Goal: Task Accomplishment & Management: Complete application form

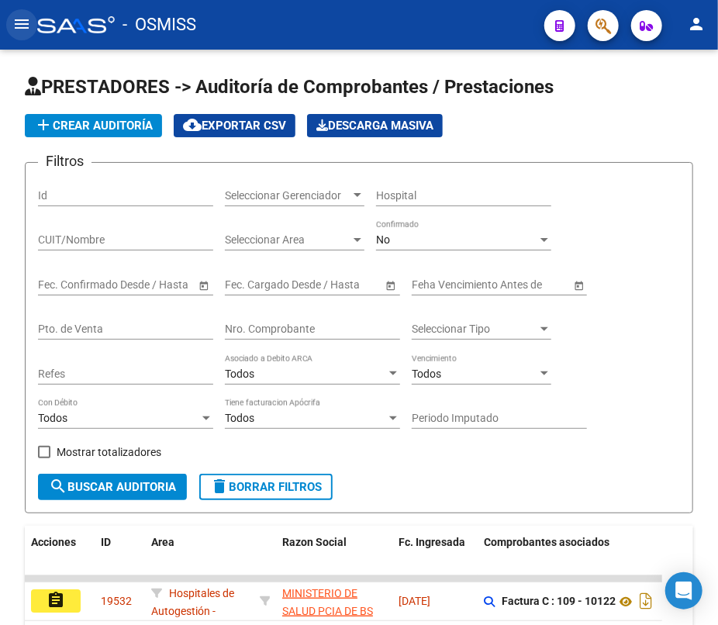
click at [27, 17] on mat-icon "menu" at bounding box center [21, 24] width 19 height 19
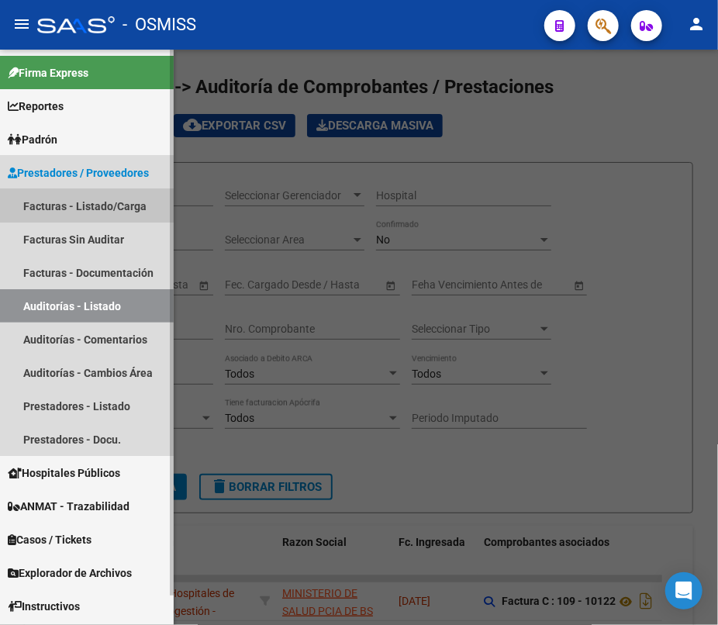
click at [53, 201] on link "Facturas - Listado/Carga" at bounding box center [87, 205] width 174 height 33
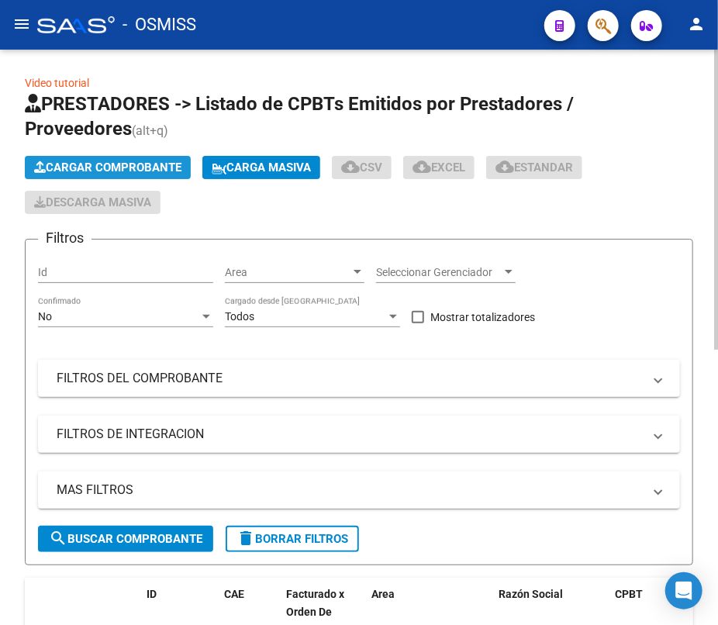
click at [112, 160] on span "Cargar Comprobante" at bounding box center [107, 167] width 147 height 14
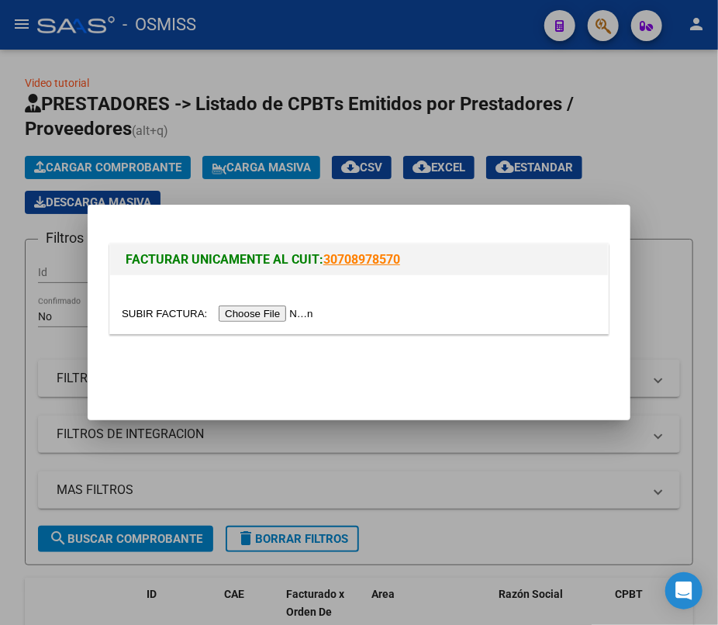
click at [151, 315] on input "file" at bounding box center [220, 313] width 196 height 16
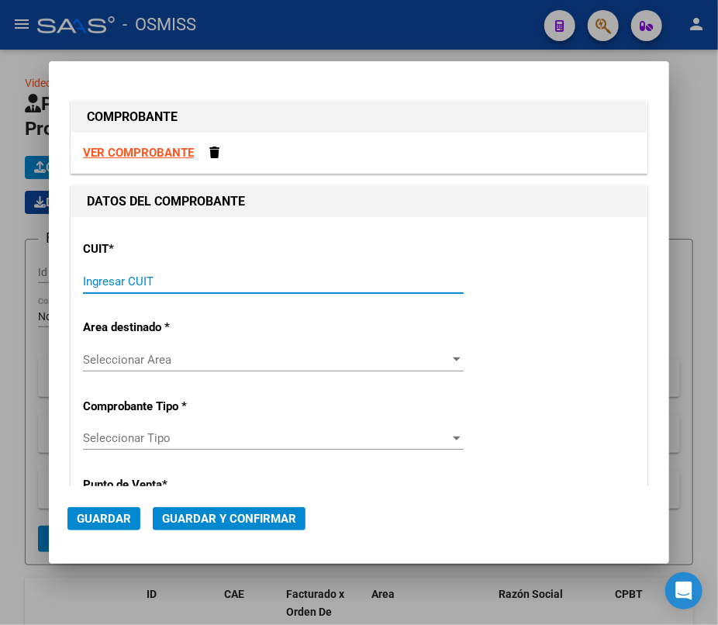
click at [170, 285] on input "Ingresar CUIT" at bounding box center [273, 281] width 381 height 14
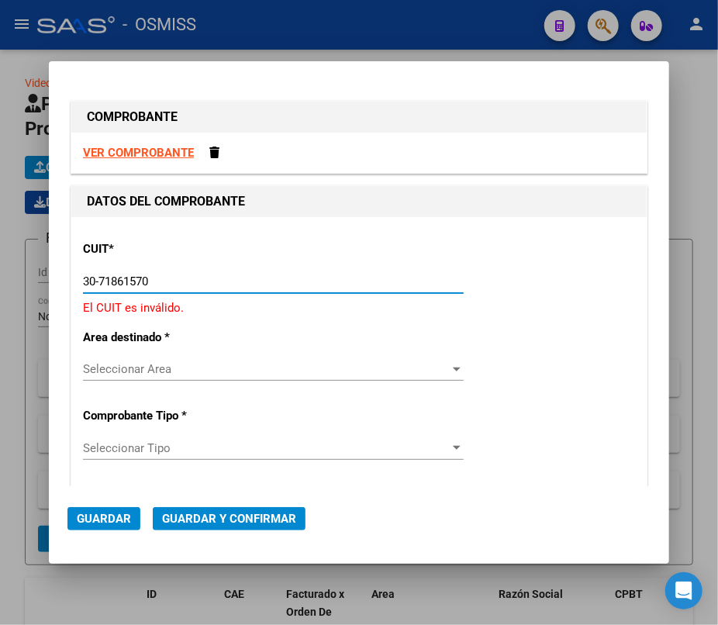
type input "30-71861570-0"
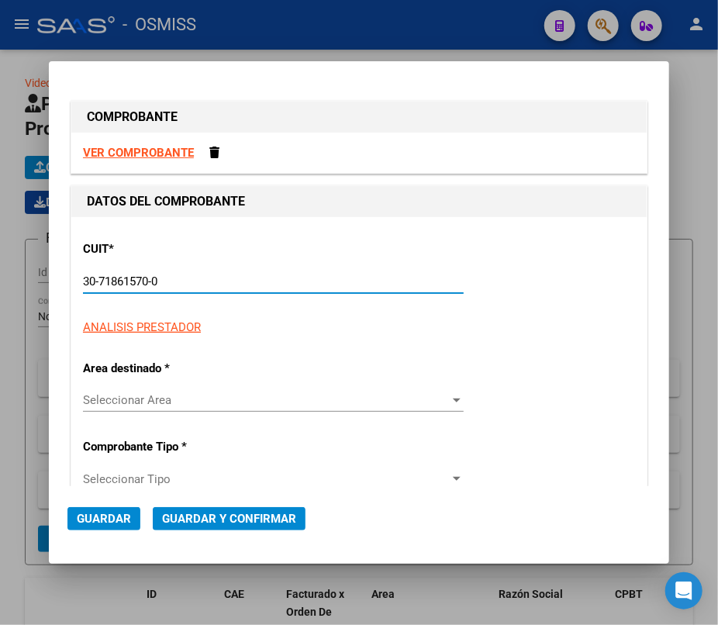
type input "11"
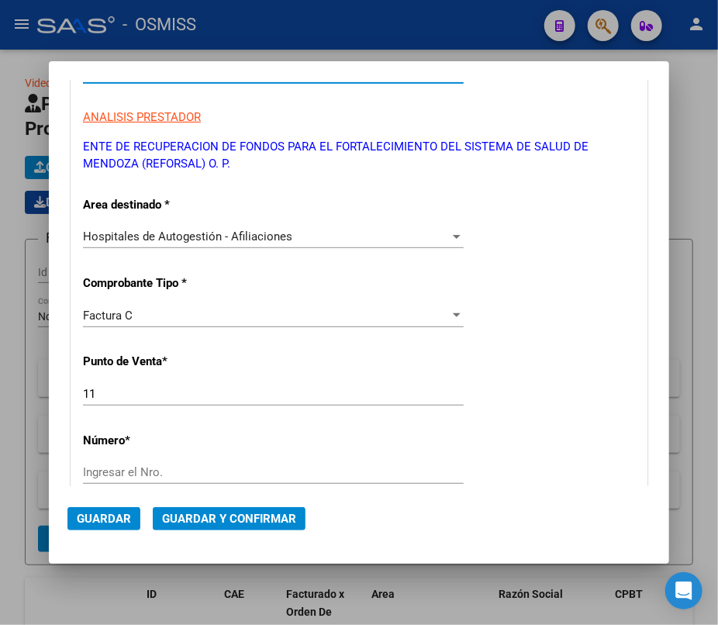
scroll to position [211, 0]
type input "30-71861570-0"
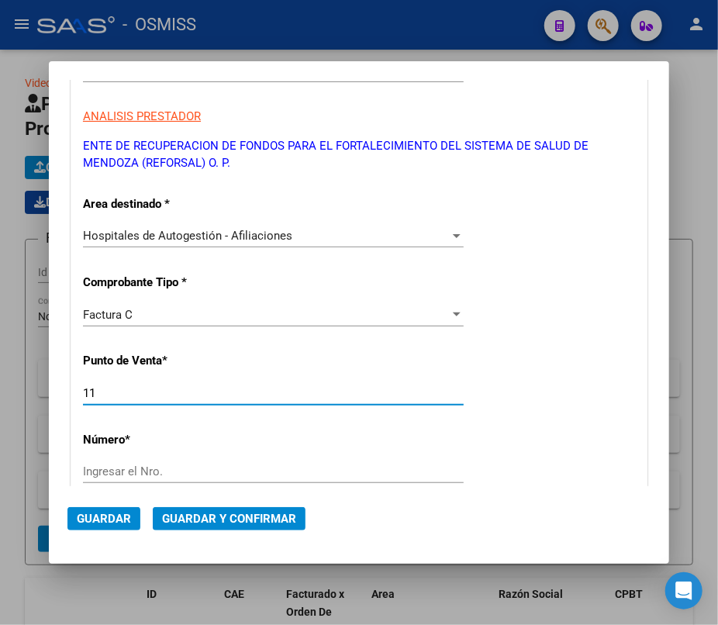
drag, startPoint x: 61, startPoint y: 396, endPoint x: 31, endPoint y: 395, distance: 30.2
click at [31, 395] on div "COMPROBANTE VER COMPROBANTE DATOS DEL COMPROBANTE CUIT * 30-71861570-0 Ingresar…" at bounding box center [359, 312] width 718 height 625
type input "0"
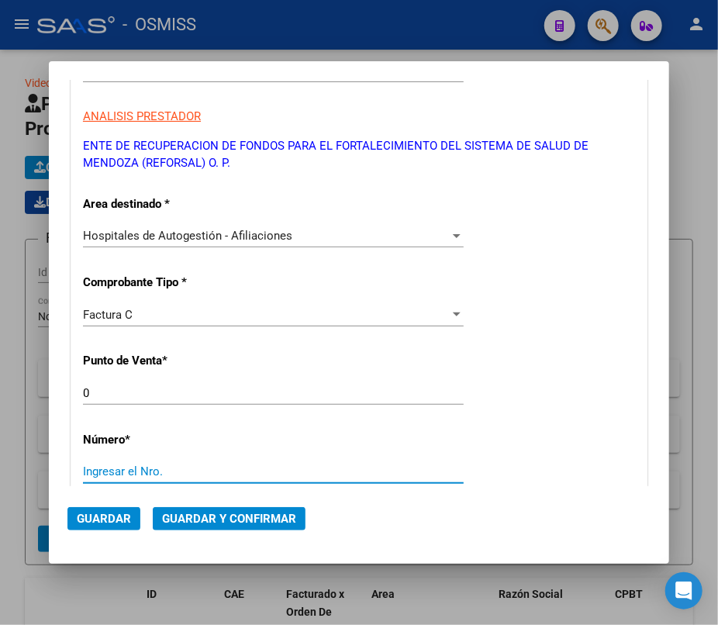
click at [94, 465] on input "Ingresar el Nro." at bounding box center [273, 471] width 381 height 14
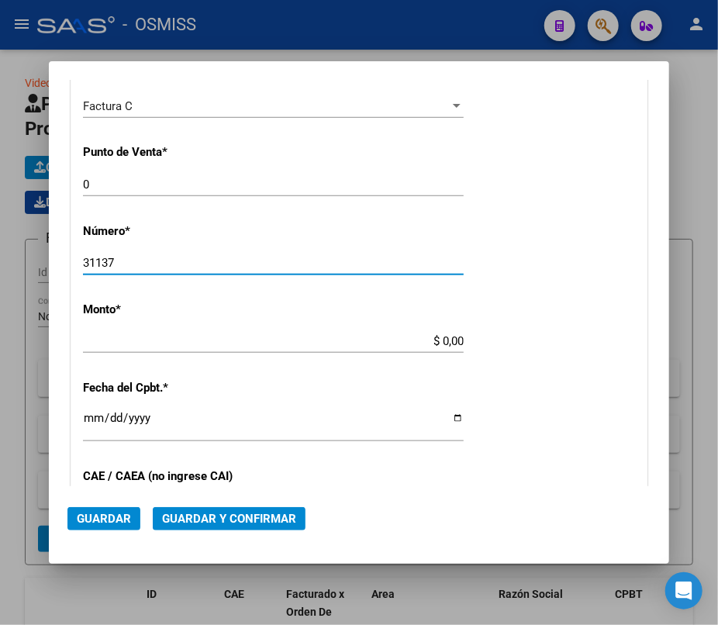
scroll to position [423, 0]
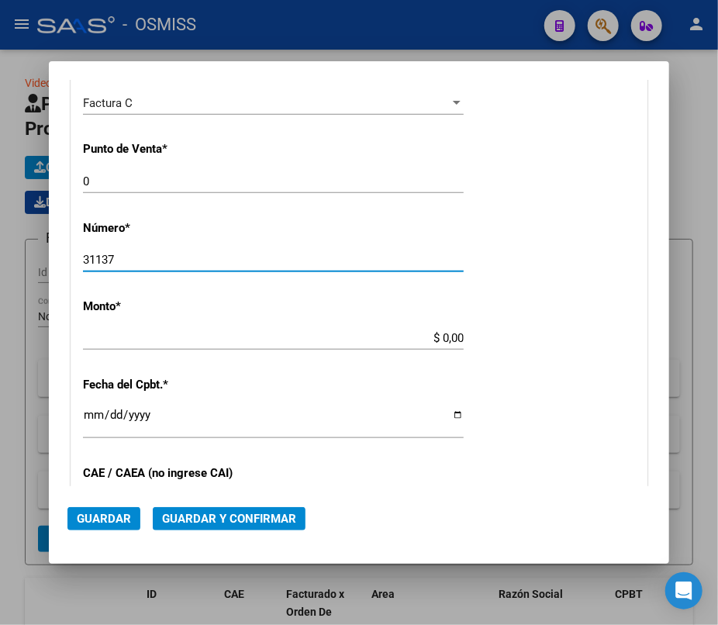
type input "31137"
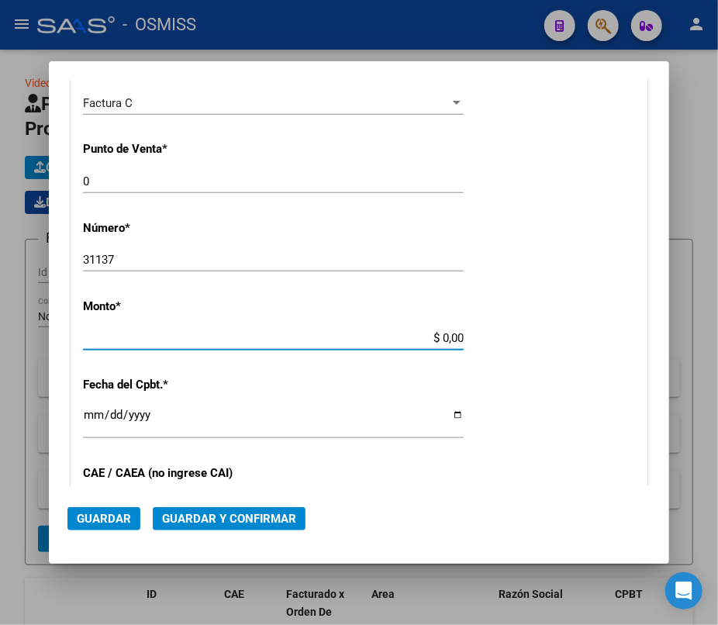
drag, startPoint x: 433, startPoint y: 338, endPoint x: 496, endPoint y: 336, distance: 63.6
click at [496, 336] on div "CUIT * 30-71861570-0 Ingresar CUIT ANALISIS PRESTADOR ENTE DE RECUPERACION DE F…" at bounding box center [358, 353] width 575 height 1116
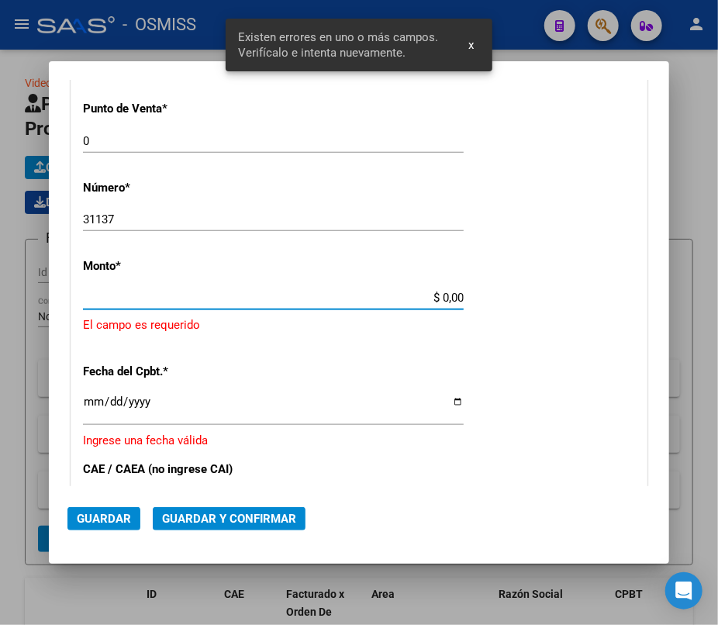
scroll to position [470, 0]
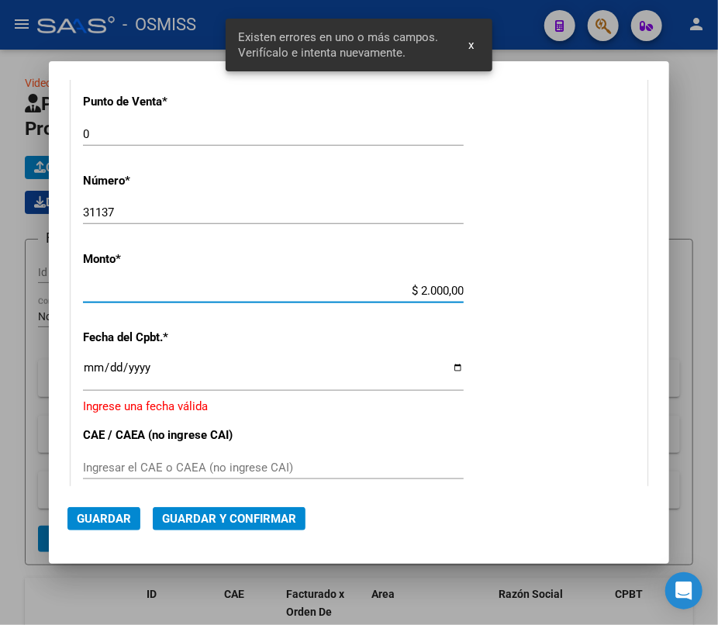
type input "$ 20.000,00"
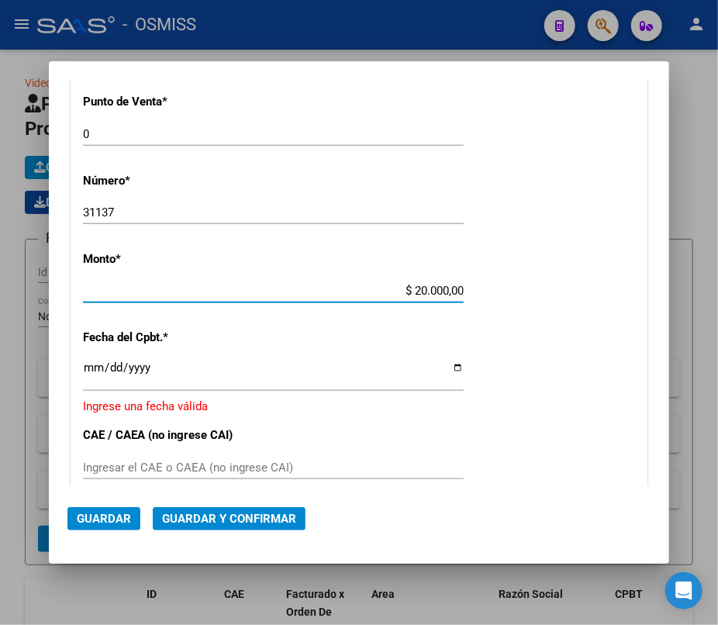
click at [85, 372] on input "Ingresar la fecha" at bounding box center [273, 373] width 381 height 25
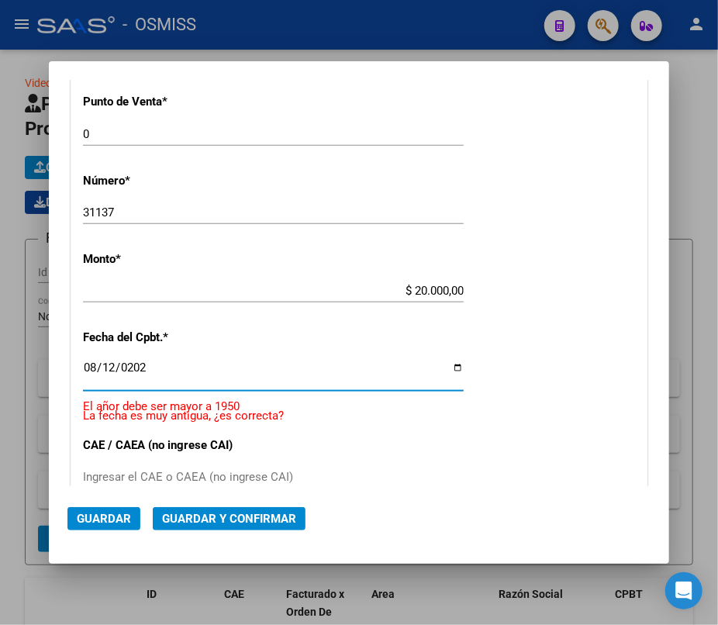
type input "[DATE]"
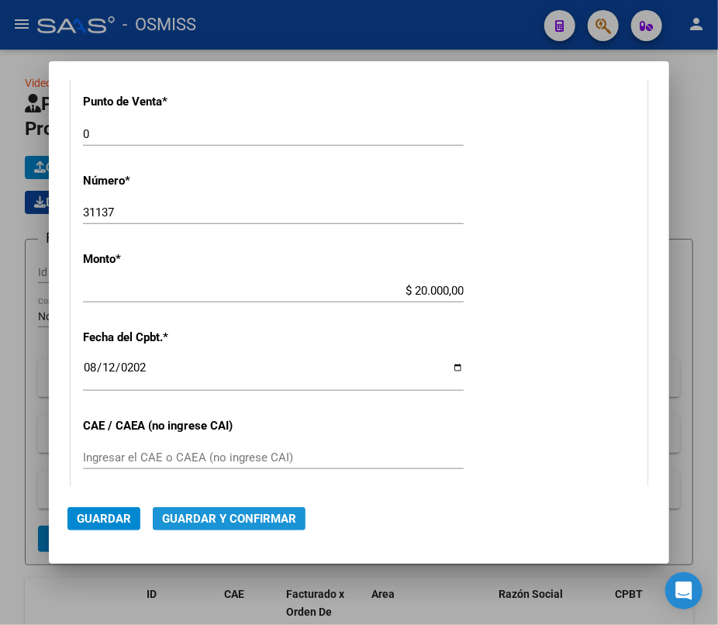
click at [247, 520] on span "Guardar y Confirmar" at bounding box center [229, 519] width 134 height 14
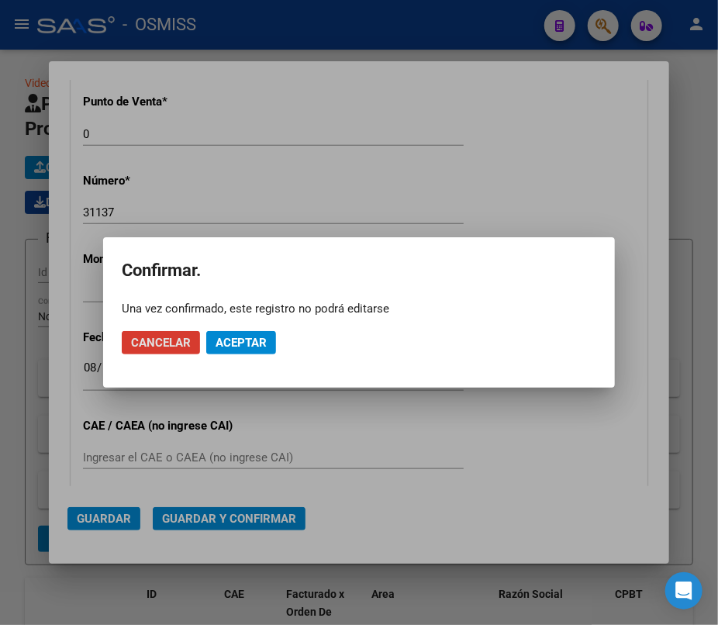
click at [257, 347] on span "Aceptar" at bounding box center [241, 343] width 51 height 14
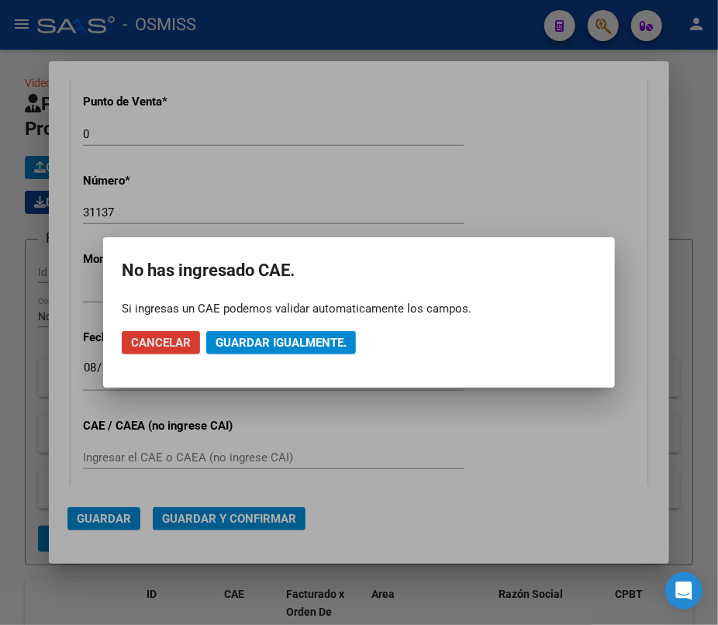
click at [260, 343] on span "Guardar igualmente." at bounding box center [281, 343] width 131 height 14
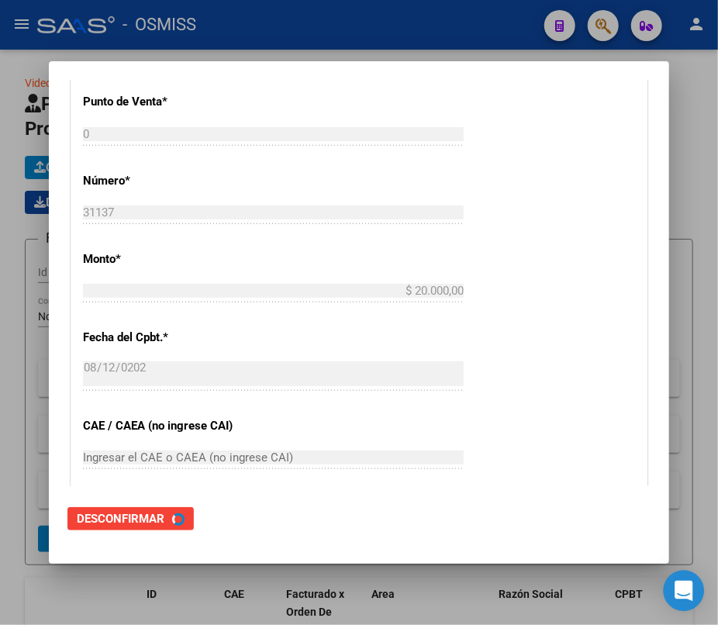
scroll to position [0, 0]
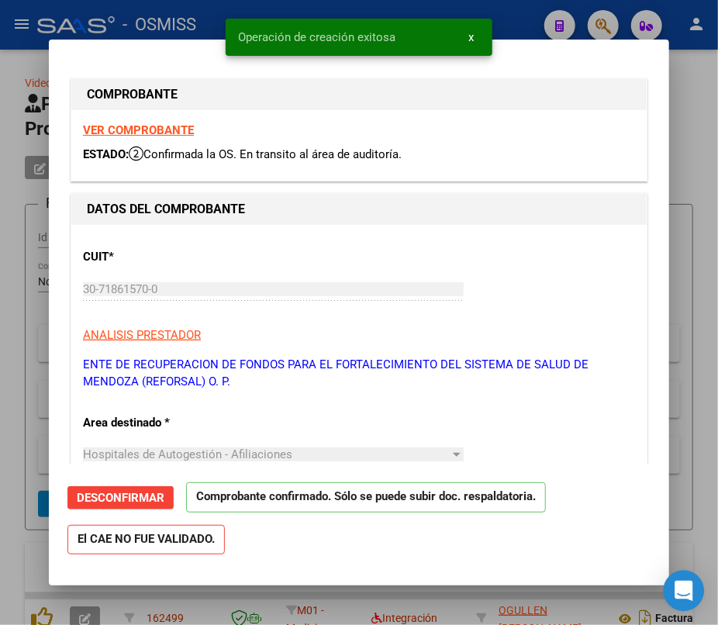
type input "[DATE]"
click at [687, 131] on div at bounding box center [359, 312] width 718 height 625
type input "$ 0,00"
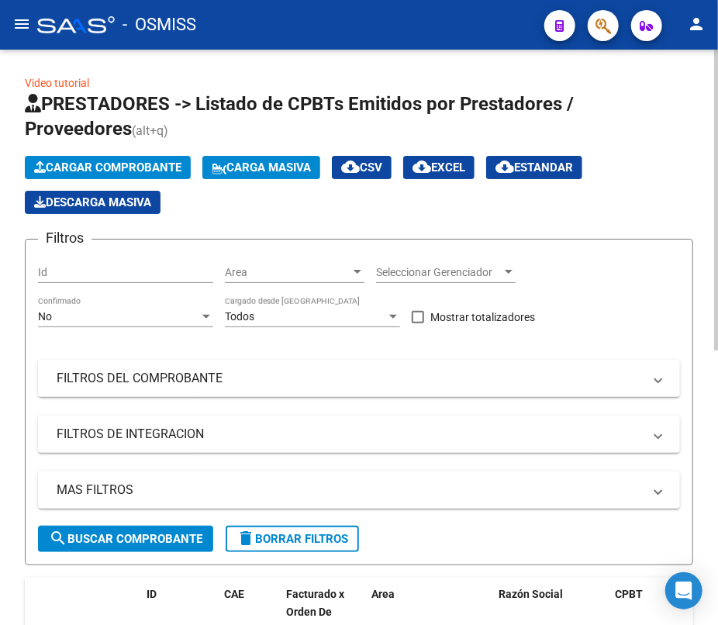
click at [164, 164] on span "Cargar Comprobante" at bounding box center [107, 167] width 147 height 14
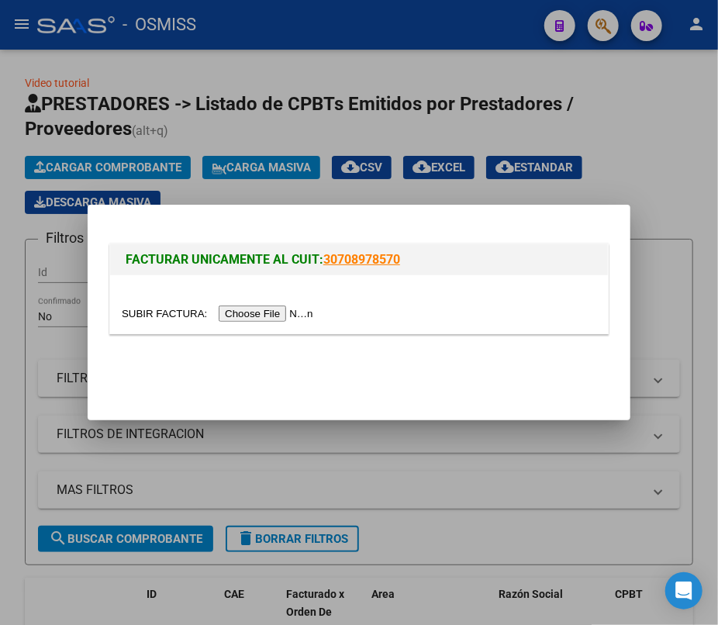
click at [175, 315] on input "file" at bounding box center [220, 313] width 196 height 16
type input "C:\fakepath\REMITO 31172 HOSPITAL [PERSON_NAME].pdf"
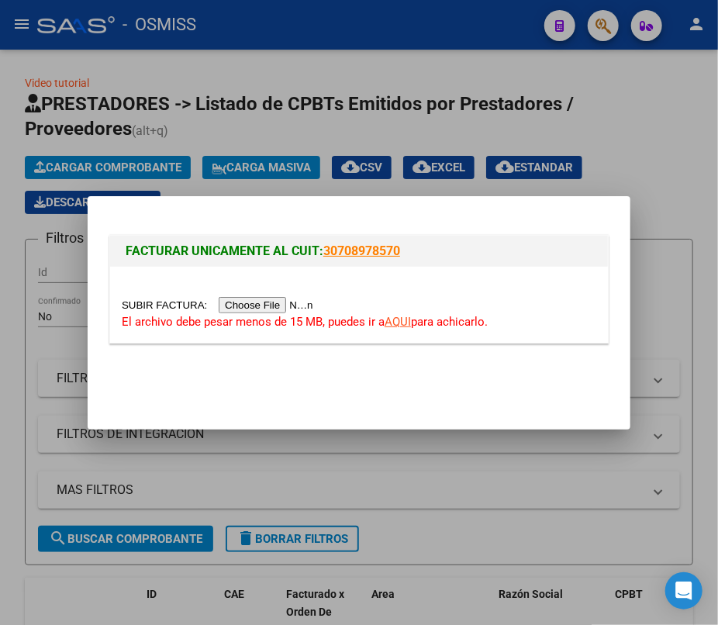
click at [151, 305] on input "file" at bounding box center [220, 305] width 196 height 16
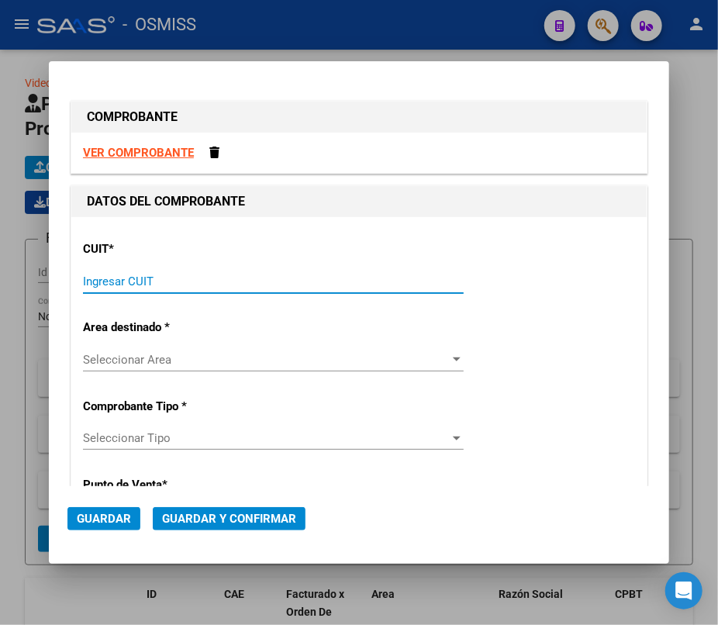
click at [182, 280] on input "Ingresar CUIT" at bounding box center [273, 281] width 381 height 14
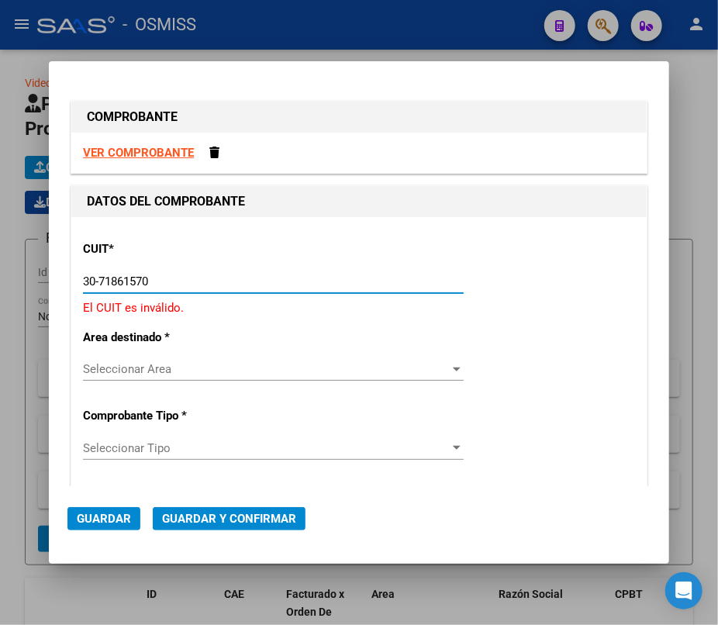
type input "30-71861570-0"
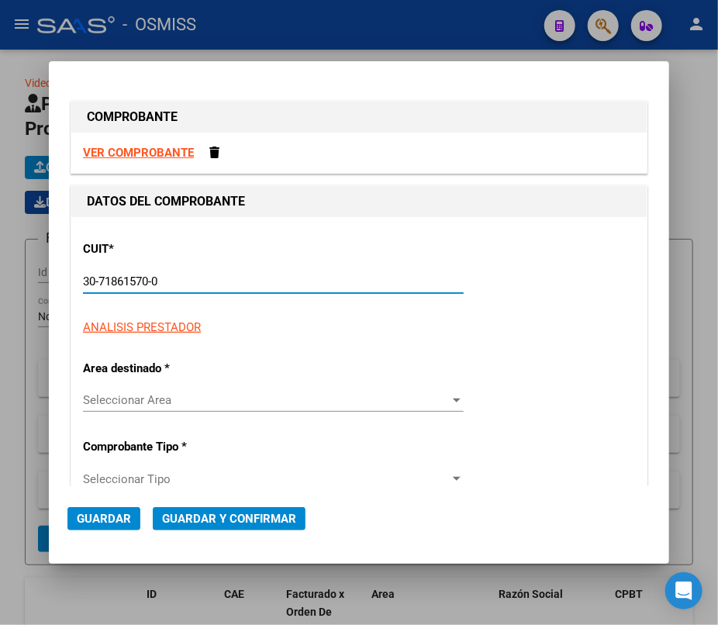
type input "0"
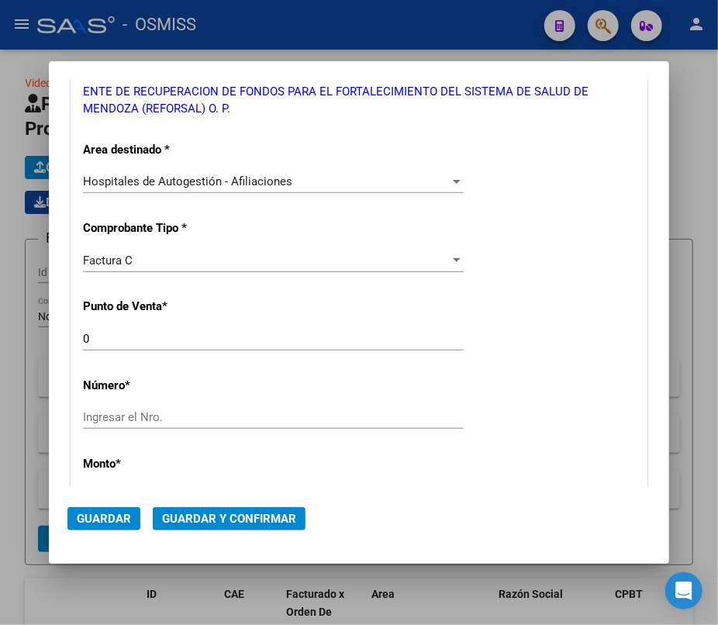
scroll to position [281, 0]
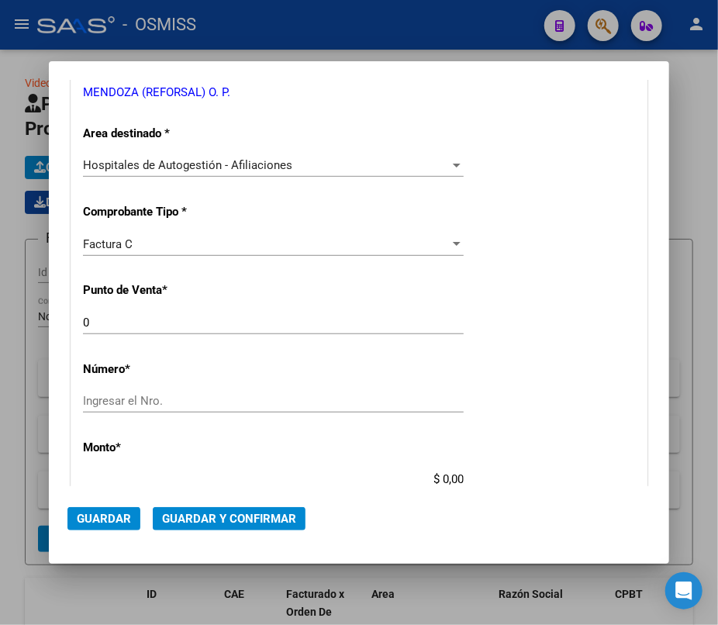
type input "30-71861570-0"
click at [158, 237] on div "Factura C" at bounding box center [266, 244] width 367 height 14
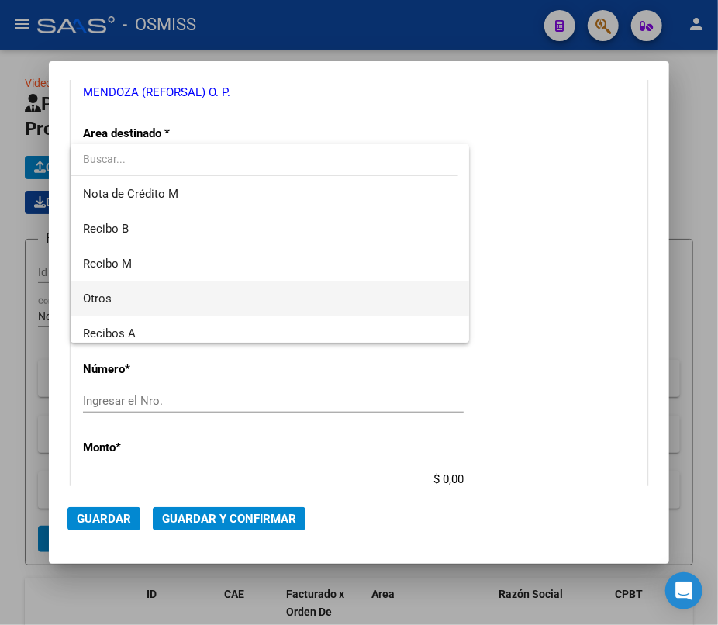
click at [126, 298] on span "Otros" at bounding box center [270, 298] width 374 height 35
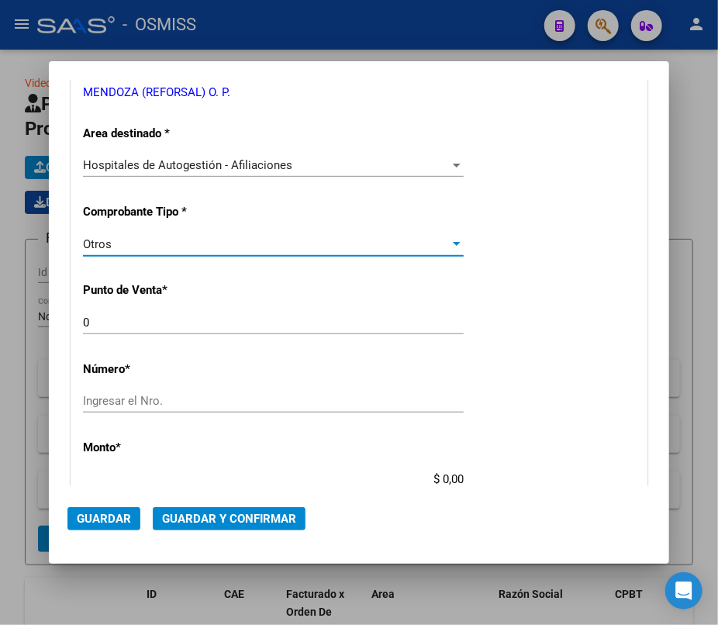
click at [111, 395] on input "Ingresar el Nro." at bounding box center [273, 401] width 381 height 14
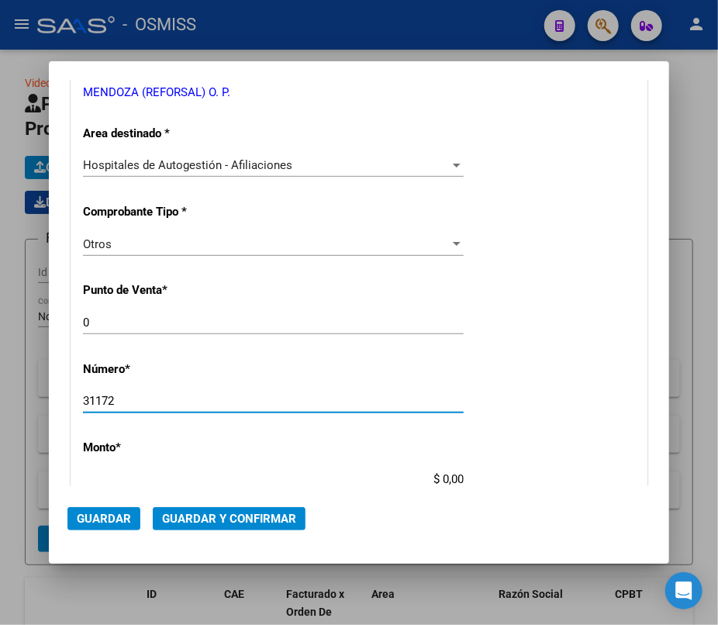
type input "31172"
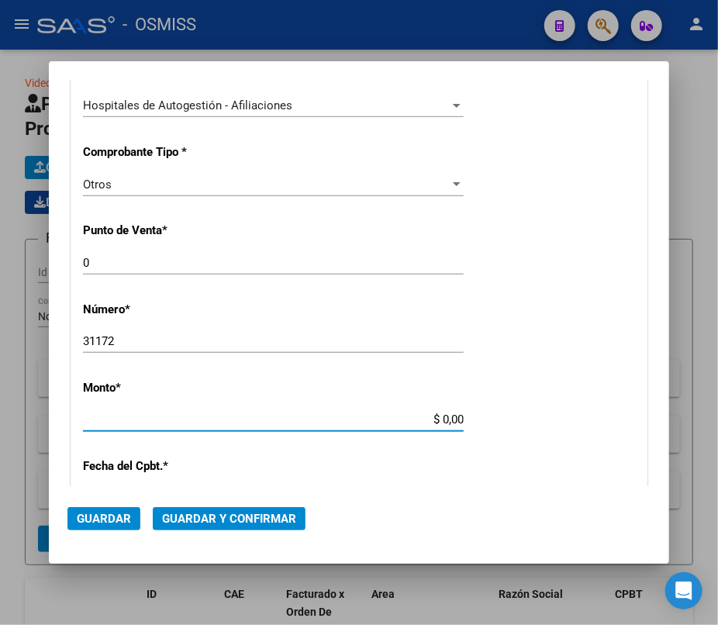
scroll to position [375, 0]
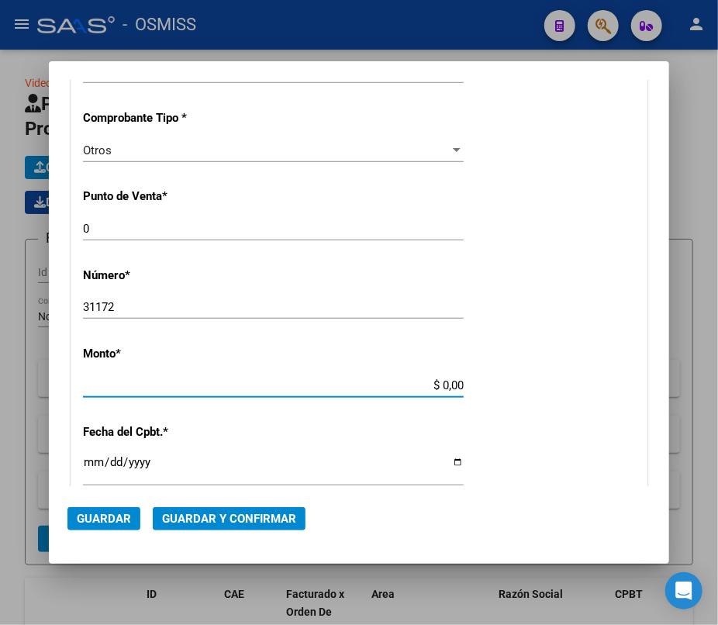
drag, startPoint x: 438, startPoint y: 476, endPoint x: 486, endPoint y: 476, distance: 48.1
click at [486, 476] on div "CUIT * 30-71861570-0 Ingresar CUIT ANALISIS PRESTADOR ENTE DE RECUPERACION DE F…" at bounding box center [358, 400] width 575 height 1116
drag, startPoint x: 434, startPoint y: 385, endPoint x: 519, endPoint y: 385, distance: 85.3
click at [519, 385] on div "CUIT * 30-71861570-0 Ingresar CUIT ANALISIS PRESTADOR ENTE DE RECUPERACION DE F…" at bounding box center [358, 400] width 575 height 1116
type input "$ 2.019.146,68"
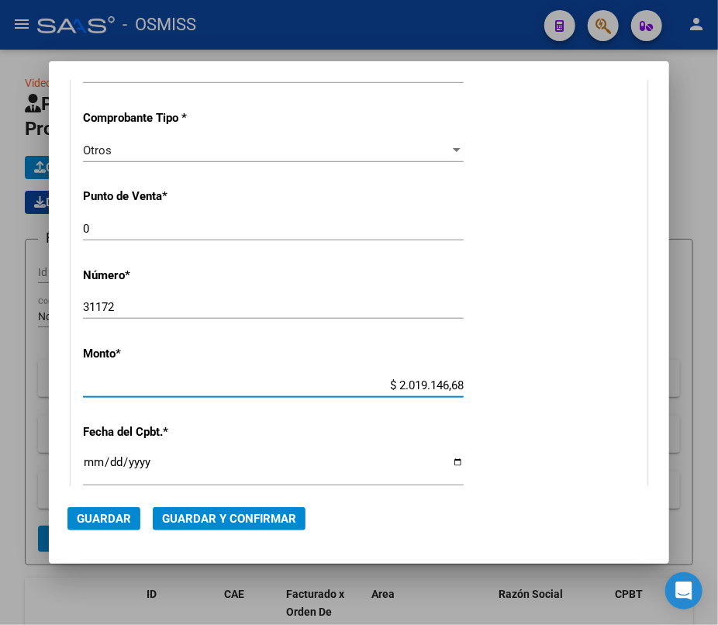
scroll to position [446, 0]
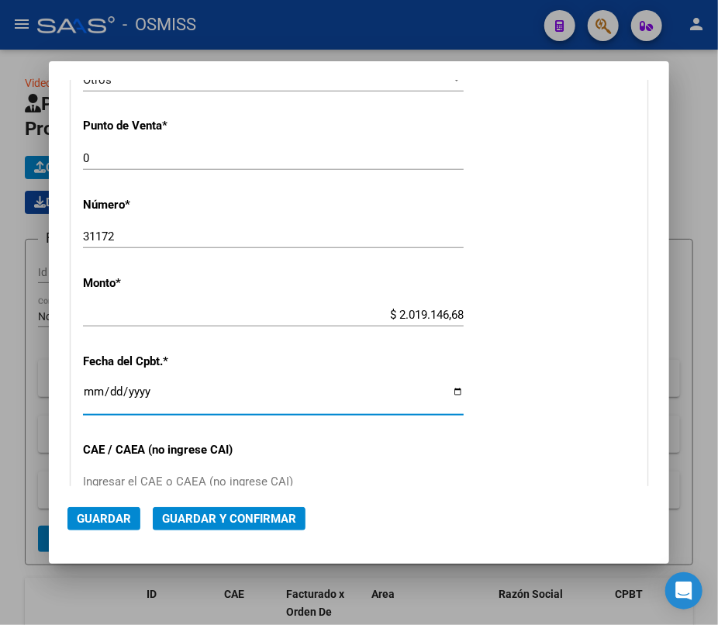
click at [89, 394] on input "Ingresar la fecha" at bounding box center [273, 397] width 381 height 25
click at [449, 392] on input "Ingresar la fecha" at bounding box center [273, 397] width 381 height 25
type input "[DATE]"
click at [233, 519] on span "Guardar y Confirmar" at bounding box center [229, 519] width 134 height 14
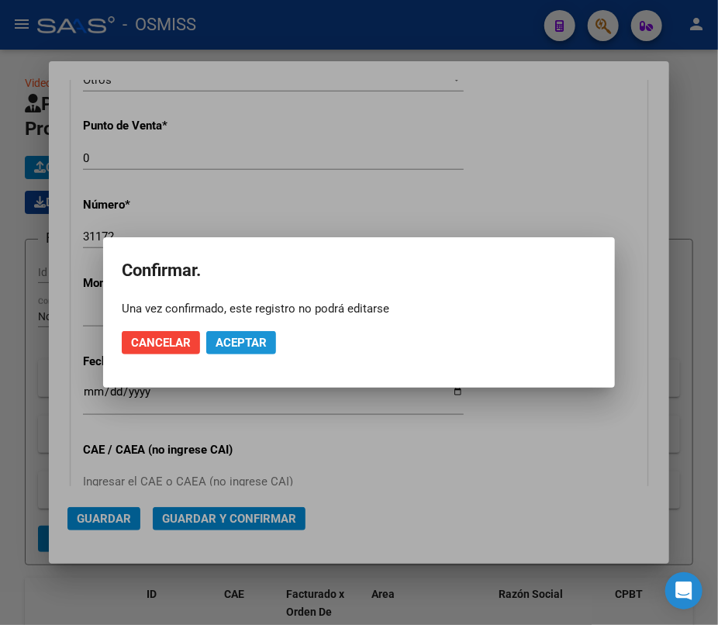
click at [259, 337] on span "Aceptar" at bounding box center [241, 343] width 51 height 14
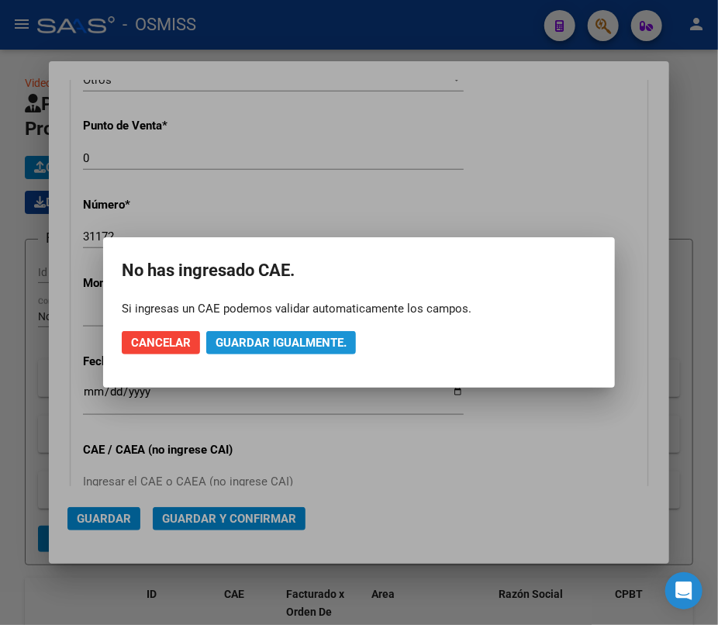
click at [293, 336] on span "Guardar igualmente." at bounding box center [281, 343] width 131 height 14
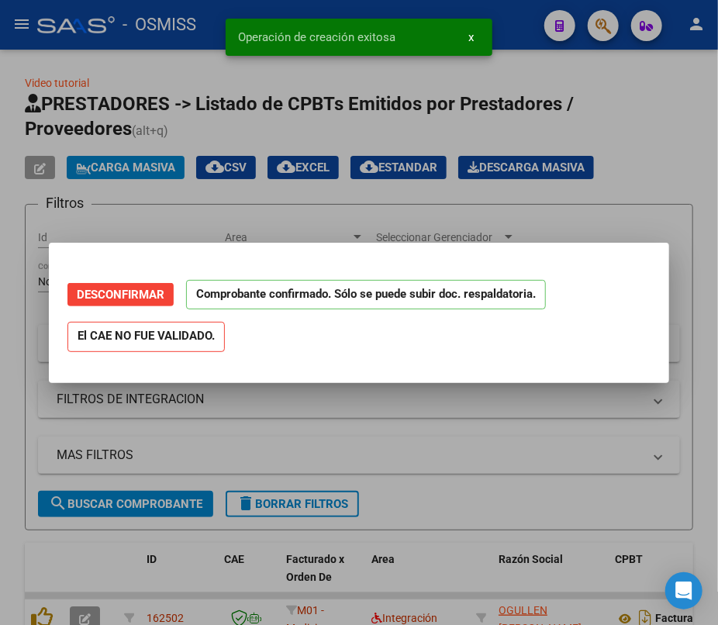
scroll to position [0, 0]
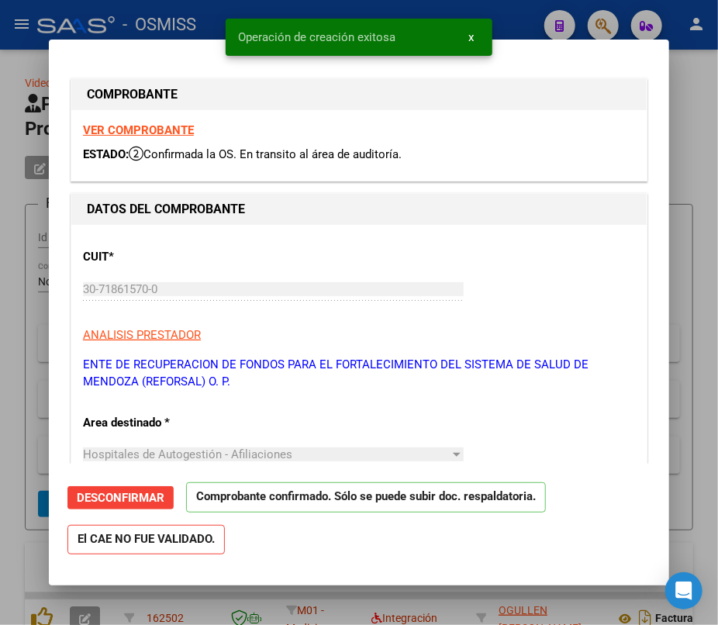
type input "[DATE]"
click at [686, 154] on div at bounding box center [359, 312] width 718 height 625
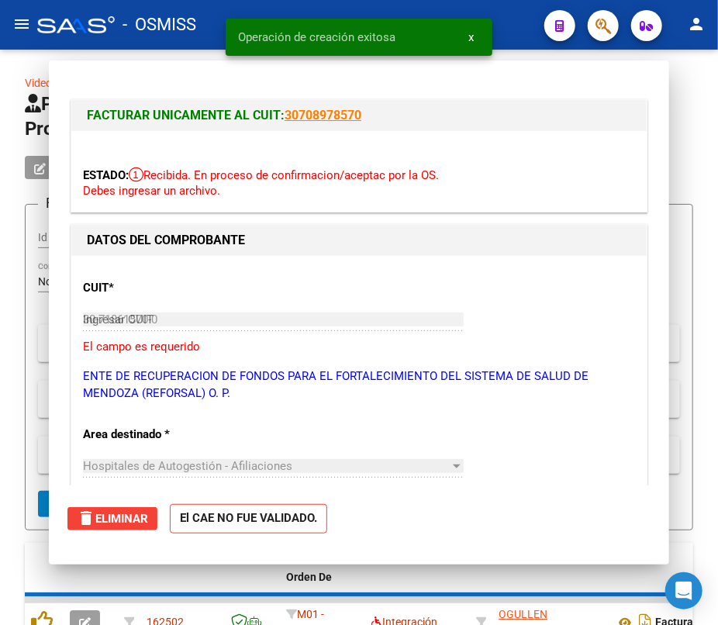
type input "$ 0,00"
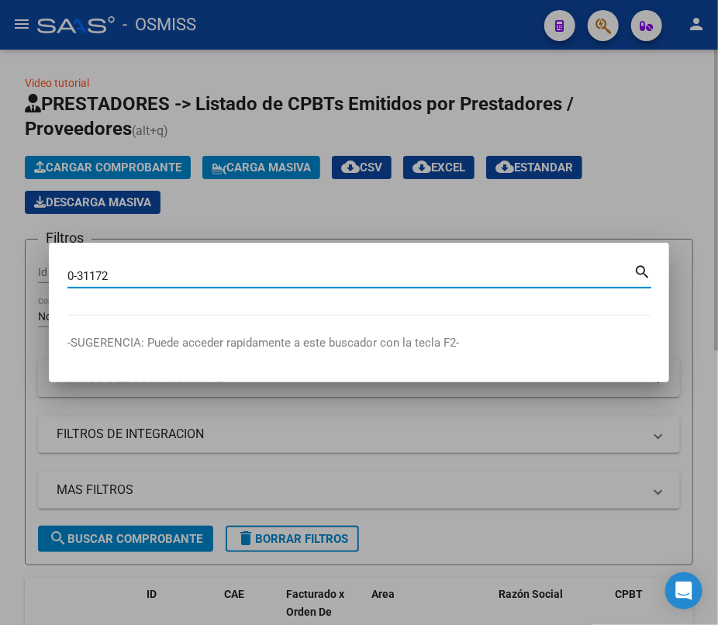
type input "0-31172"
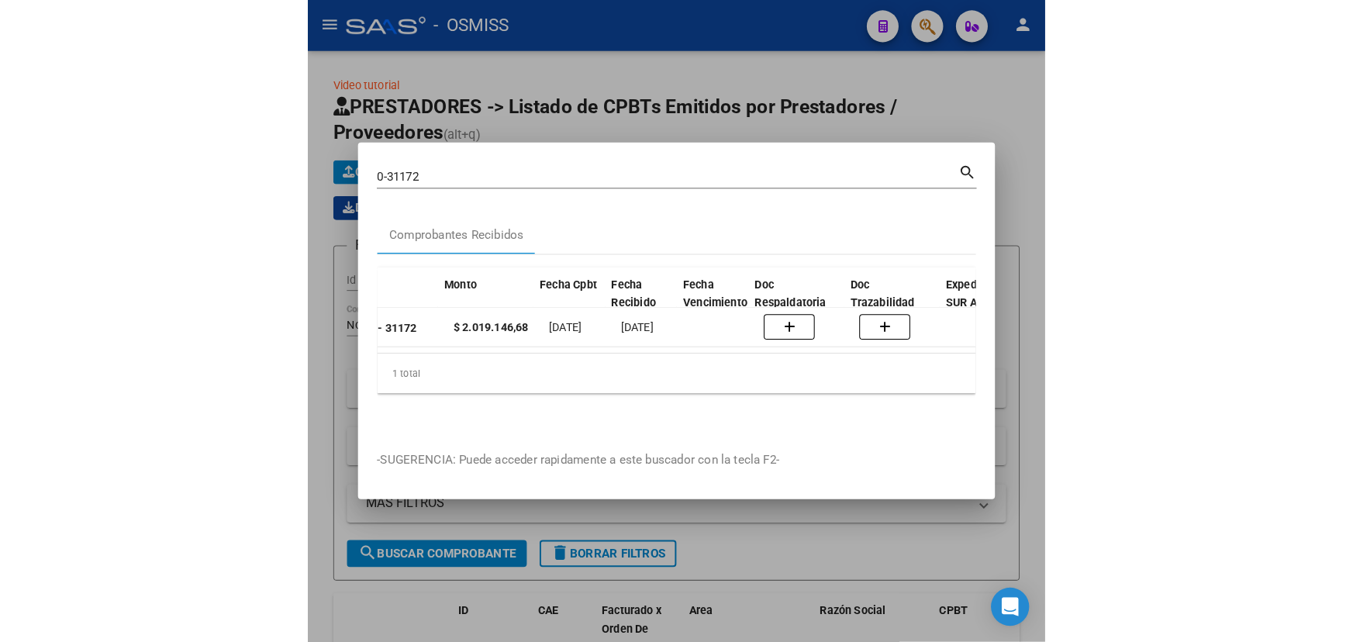
scroll to position [0, 609]
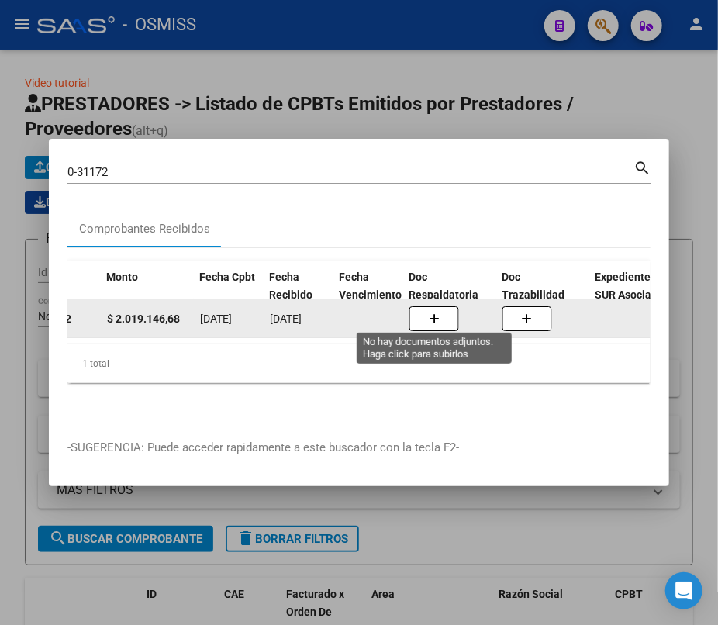
click at [433, 313] on icon "button" at bounding box center [434, 319] width 11 height 12
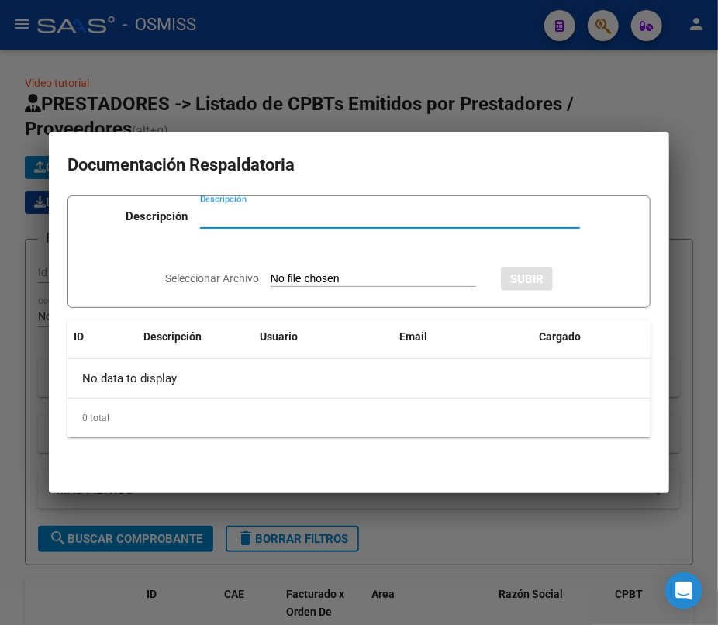
click at [236, 216] on input "Descripción" at bounding box center [390, 216] width 380 height 14
type input "DOC"
click at [217, 275] on span "Seleccionar Archivo" at bounding box center [212, 278] width 94 height 12
click at [271, 275] on input "Seleccionar Archivo" at bounding box center [373, 279] width 205 height 15
type input "C:\fakepath\3_FACREMITO 31172 HOSPITAL [PERSON_NAME].pdf"
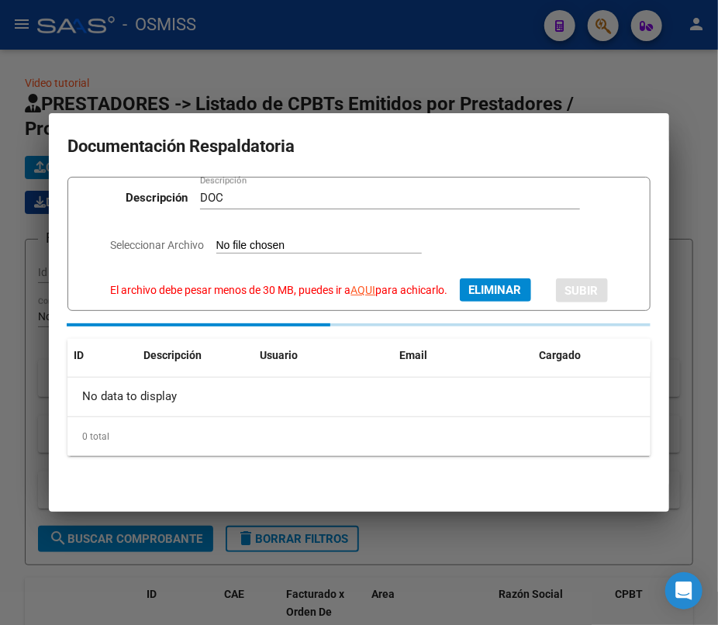
click at [367, 291] on link "AQUI" at bounding box center [363, 290] width 25 height 12
click at [554, 256] on div "Seleccionar Archivo El archivo debe pesar menos de 30 MB, puedes ir a AQUI para…" at bounding box center [359, 269] width 497 height 66
click at [471, 287] on button "Eliminar" at bounding box center [495, 289] width 71 height 23
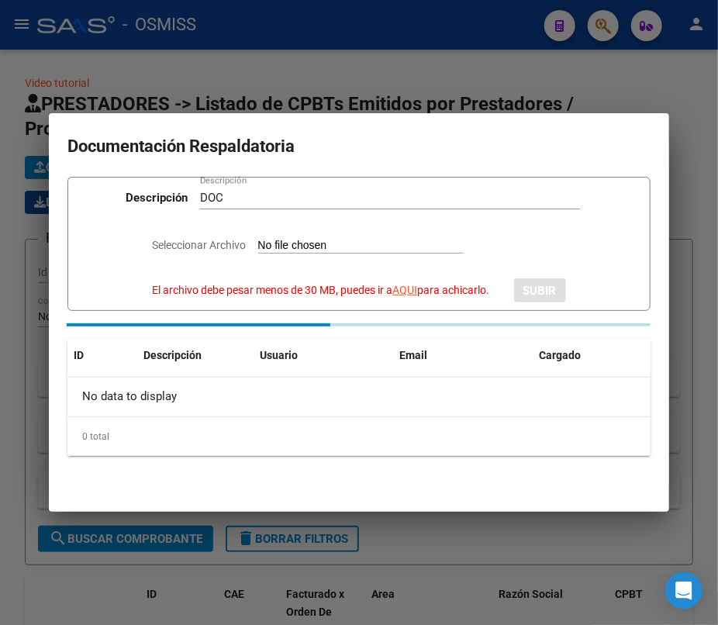
click at [354, 257] on div "Seleccionar Archivo El archivo debe pesar menos de 30 MB, puedes ir a AQUI para…" at bounding box center [359, 269] width 413 height 66
drag, startPoint x: 359, startPoint y: 241, endPoint x: 323, endPoint y: 241, distance: 36.4
click at [335, 241] on input "Seleccionar Archivo El archivo debe pesar menos de 30 MB, puedes ir a AQUI para…" at bounding box center [360, 246] width 205 height 15
type input "C:\fakepath\3_FACREMITO 31172 HOSPITAL DR. [PERSON_NAME].pdf"
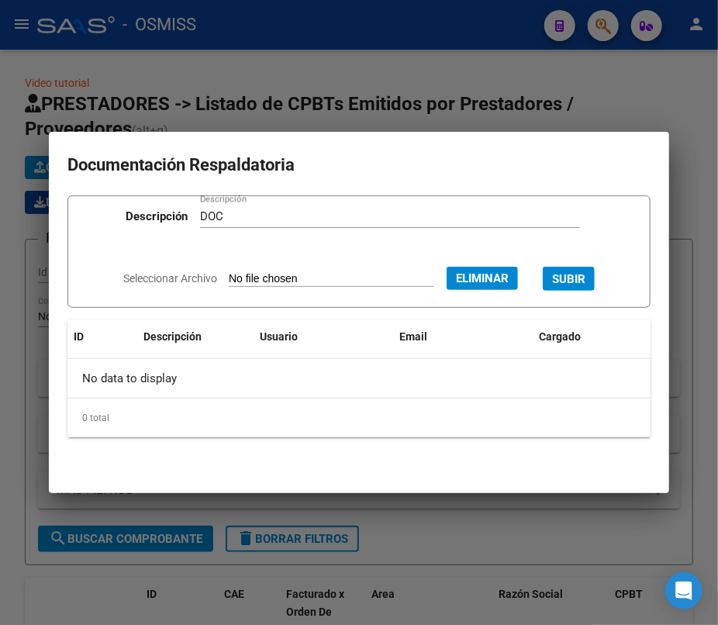
click at [585, 272] on span "SUBIR" at bounding box center [568, 279] width 33 height 14
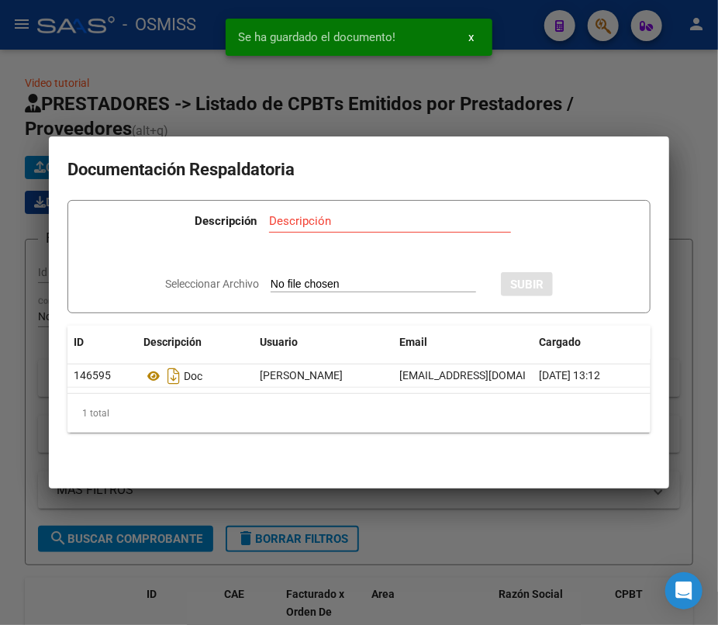
click at [626, 99] on div at bounding box center [359, 312] width 718 height 625
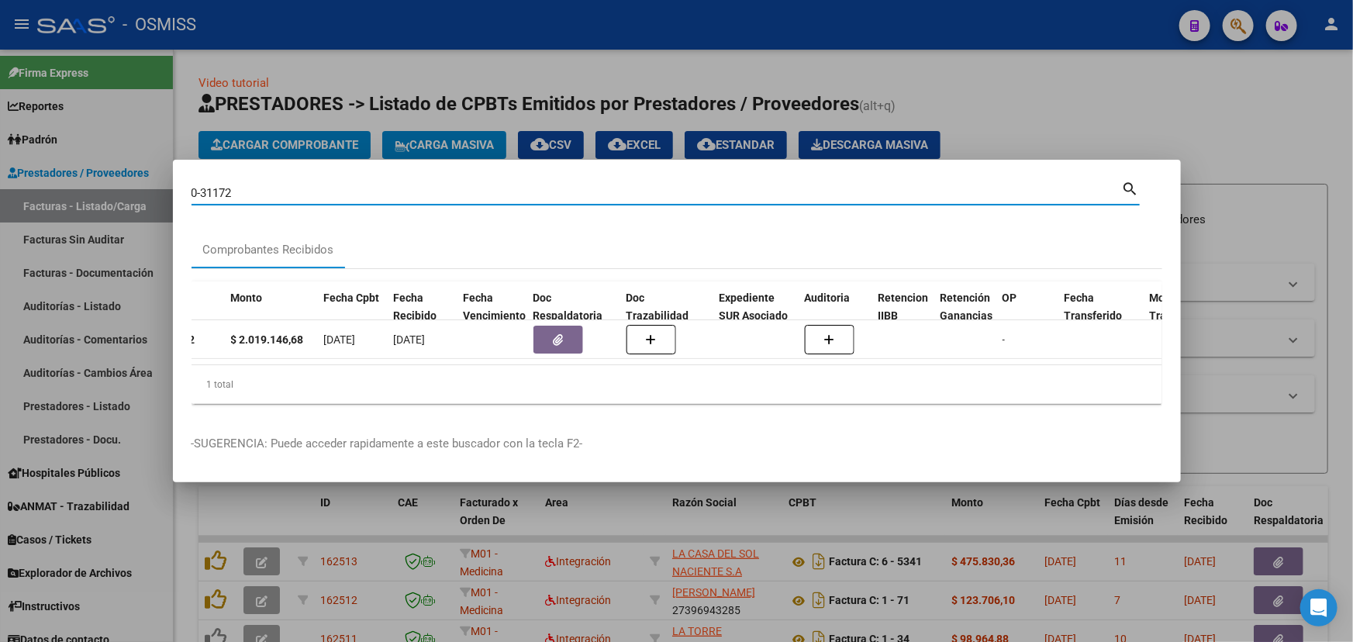
drag, startPoint x: 260, startPoint y: 193, endPoint x: 219, endPoint y: 192, distance: 40.3
click at [221, 186] on input "0-31172" at bounding box center [657, 193] width 930 height 14
type input "0-31137"
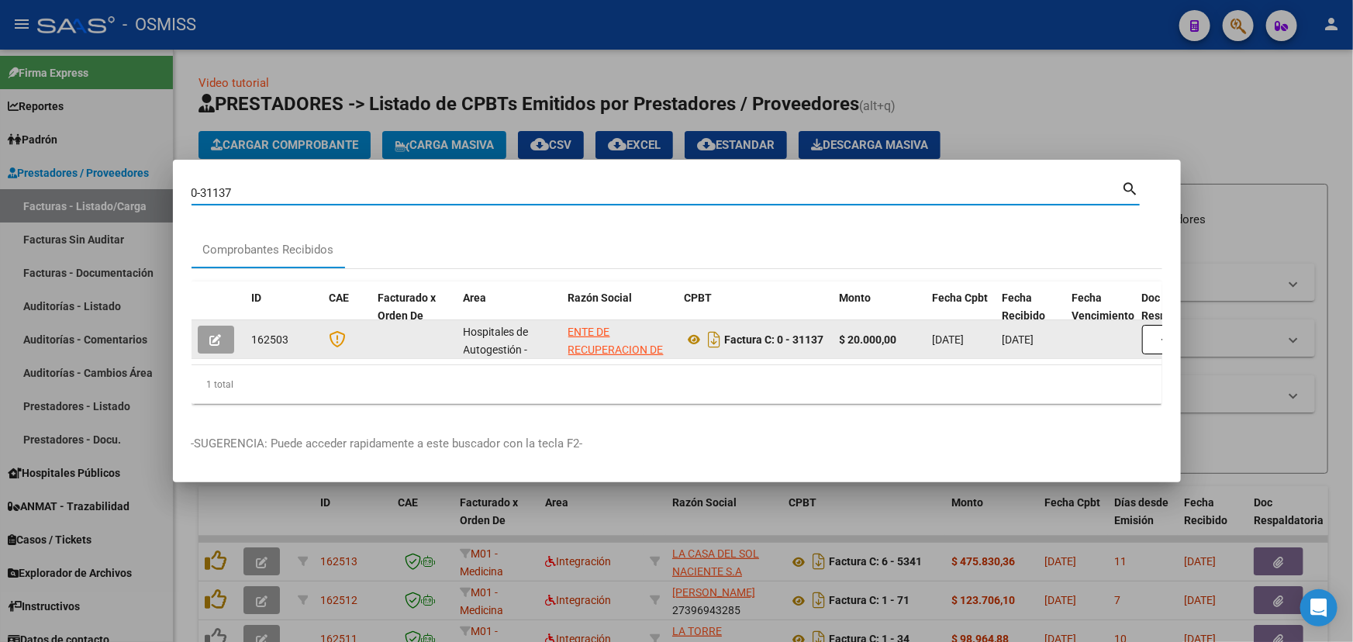
click at [221, 337] on icon "button" at bounding box center [216, 340] width 12 height 12
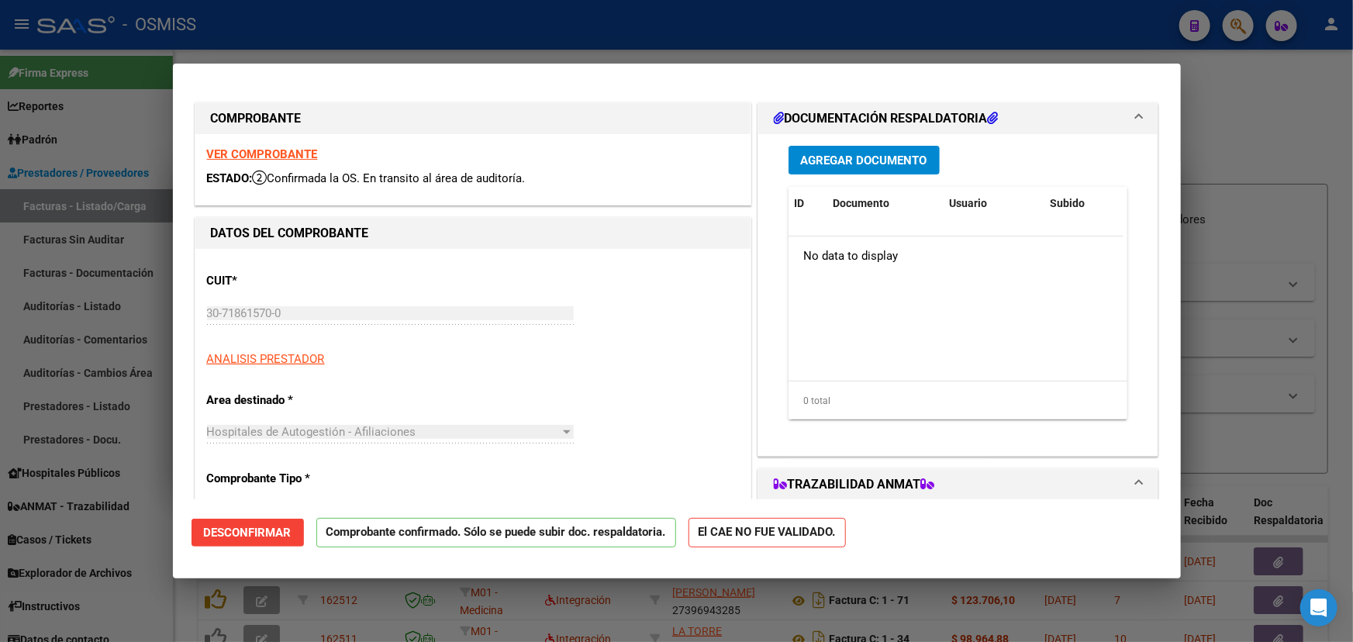
type input "[DATE]"
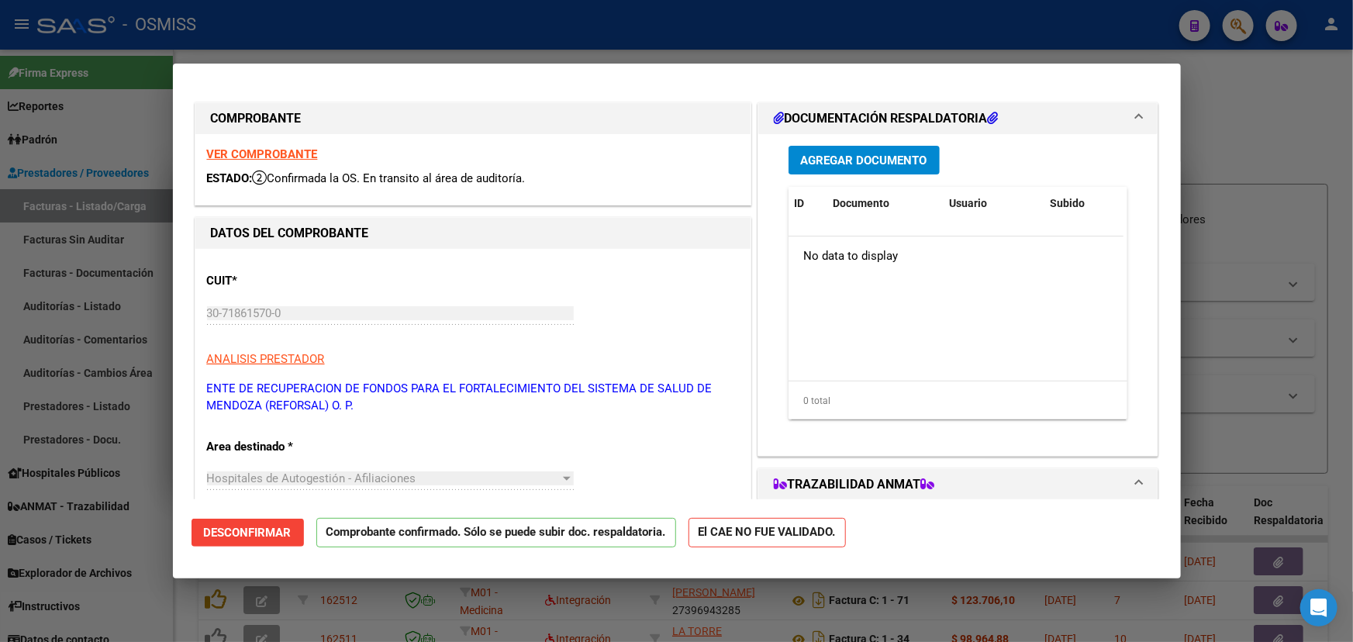
click at [250, 535] on span "Desconfirmar" at bounding box center [248, 533] width 88 height 14
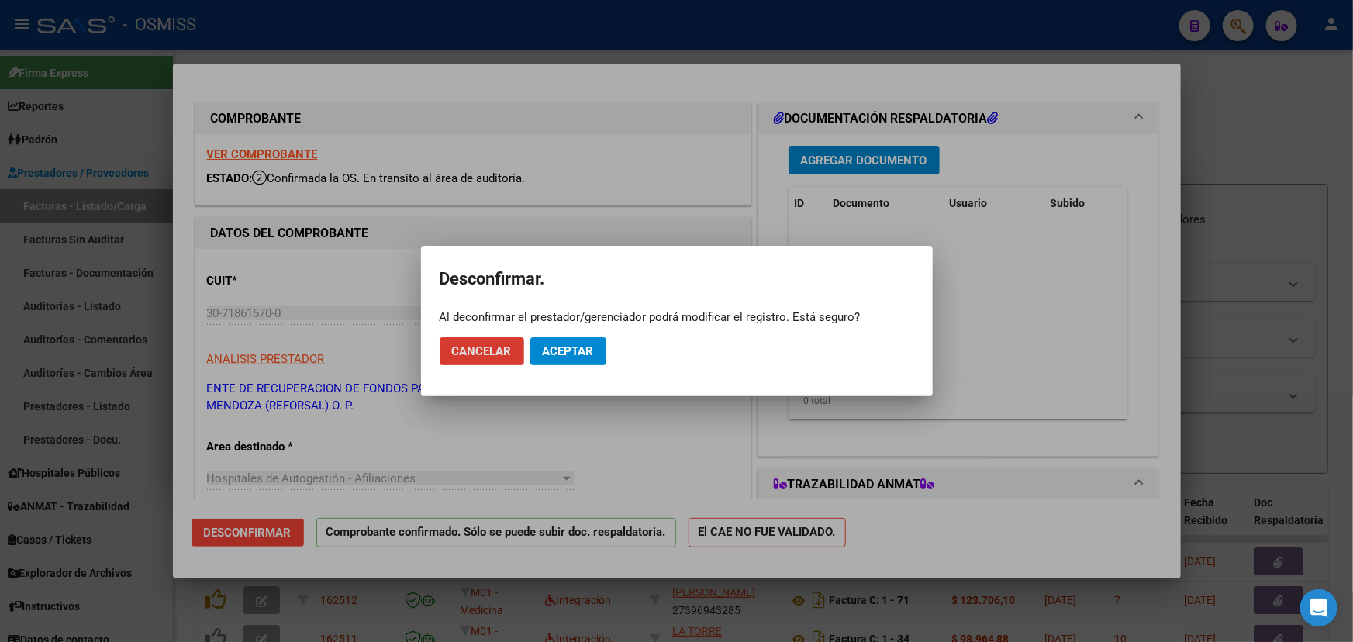
click at [589, 350] on span "Aceptar" at bounding box center [568, 351] width 51 height 14
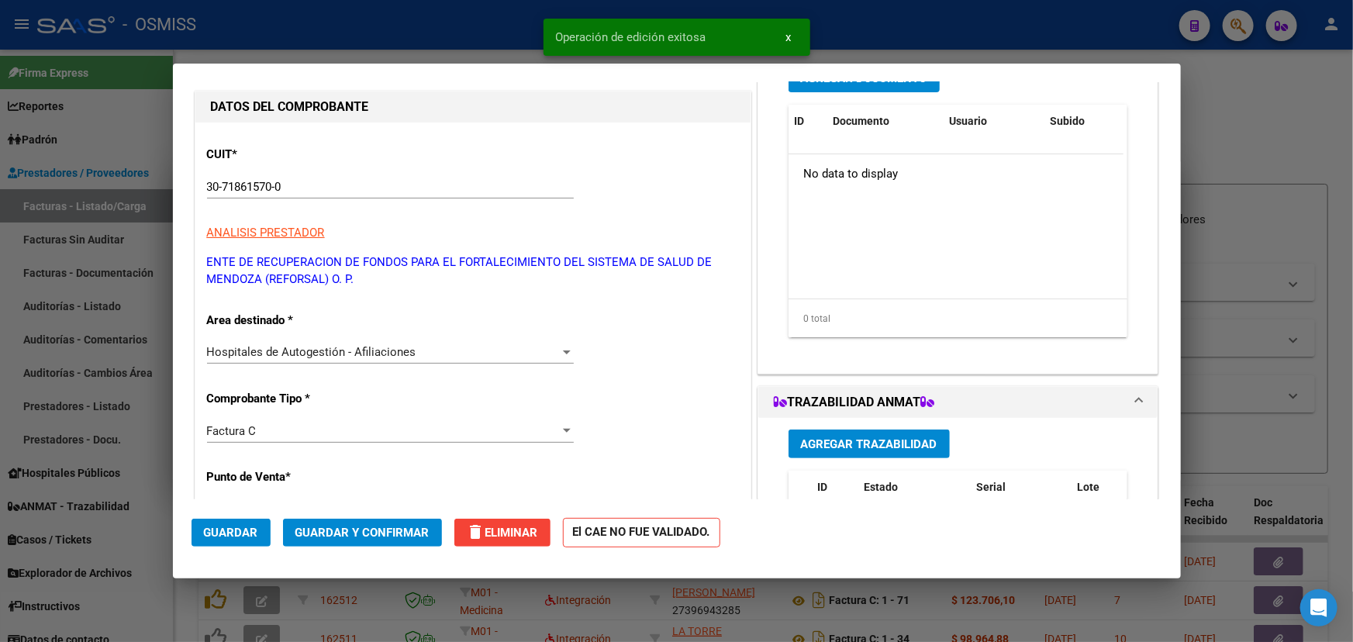
scroll to position [140, 0]
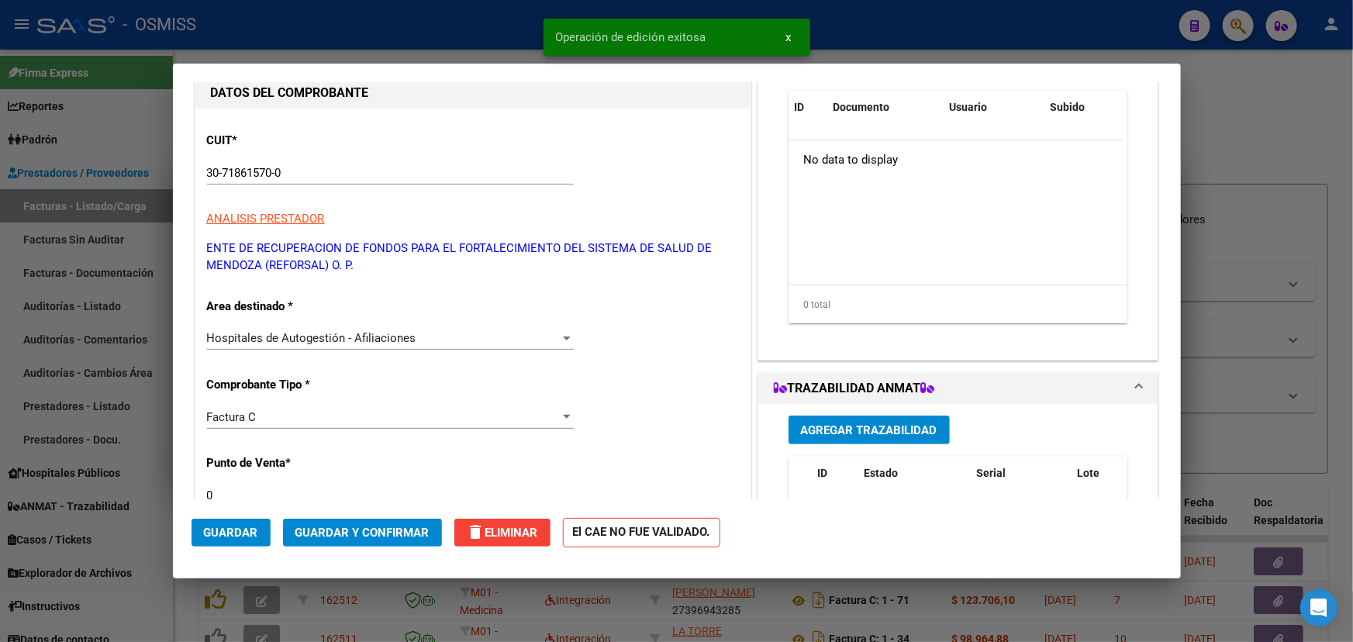
click at [503, 417] on div "Factura C" at bounding box center [383, 417] width 353 height 14
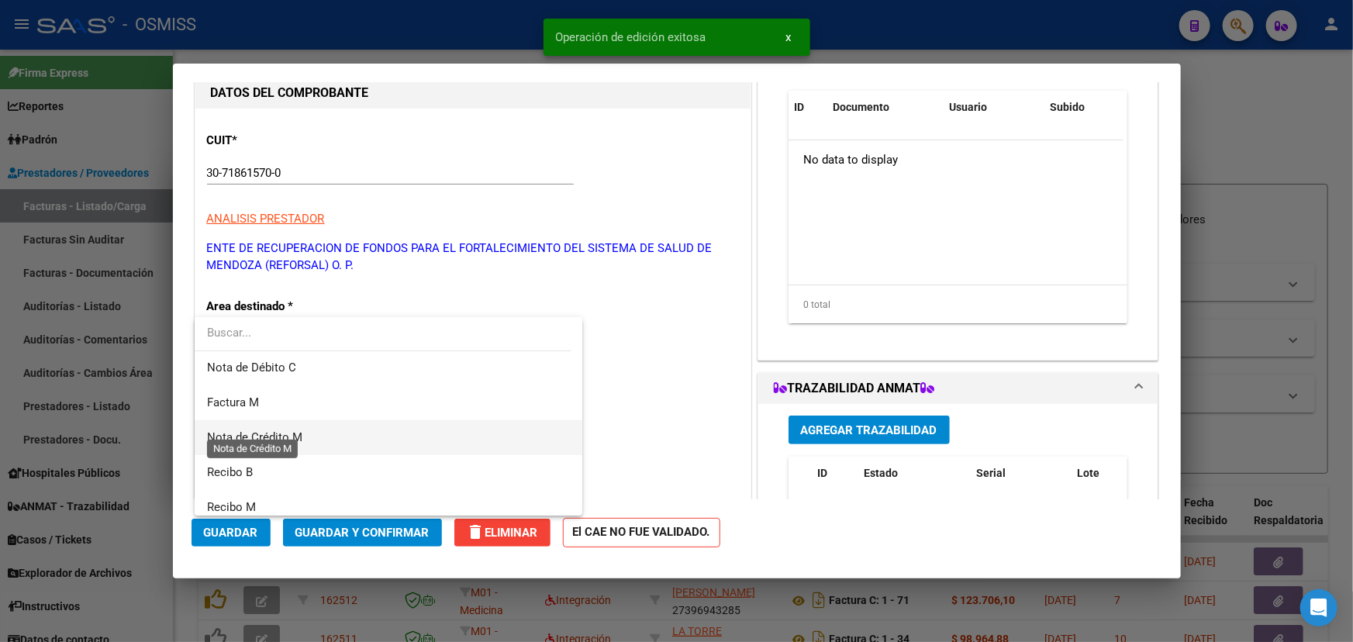
scroll to position [281, 0]
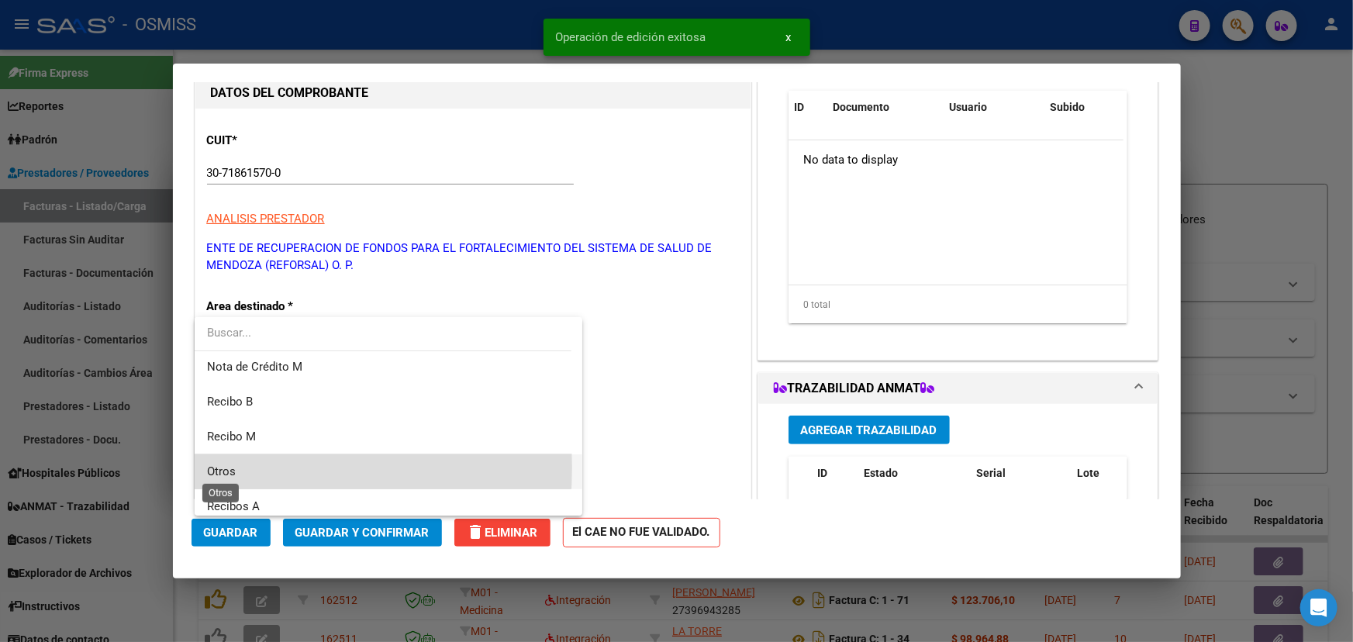
click at [219, 467] on span "Otros" at bounding box center [221, 471] width 29 height 14
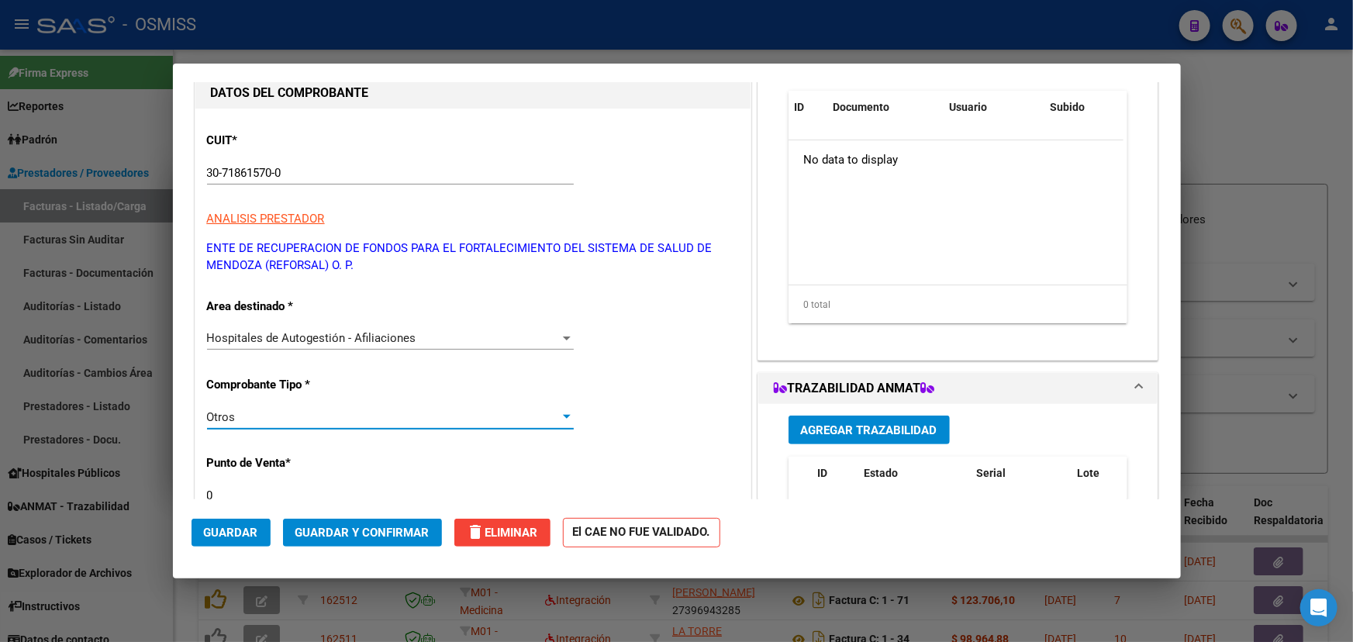
click at [368, 538] on span "Guardar y Confirmar" at bounding box center [362, 533] width 134 height 14
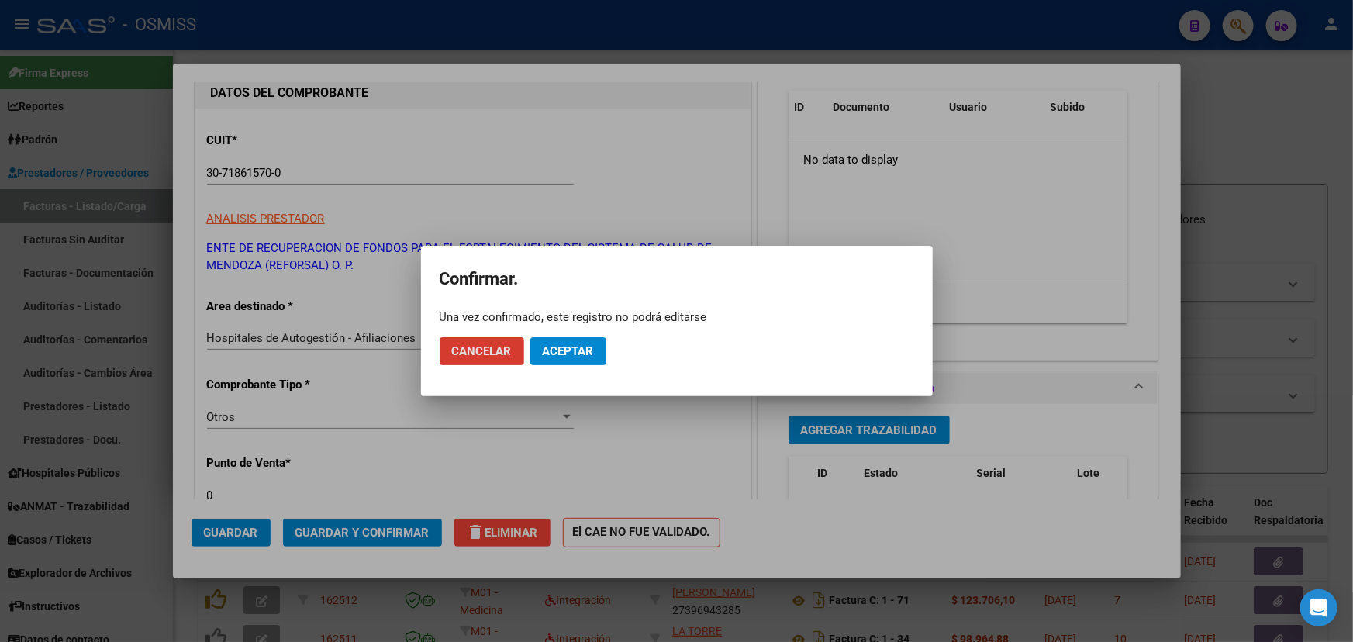
click at [551, 350] on span "Aceptar" at bounding box center [568, 351] width 51 height 14
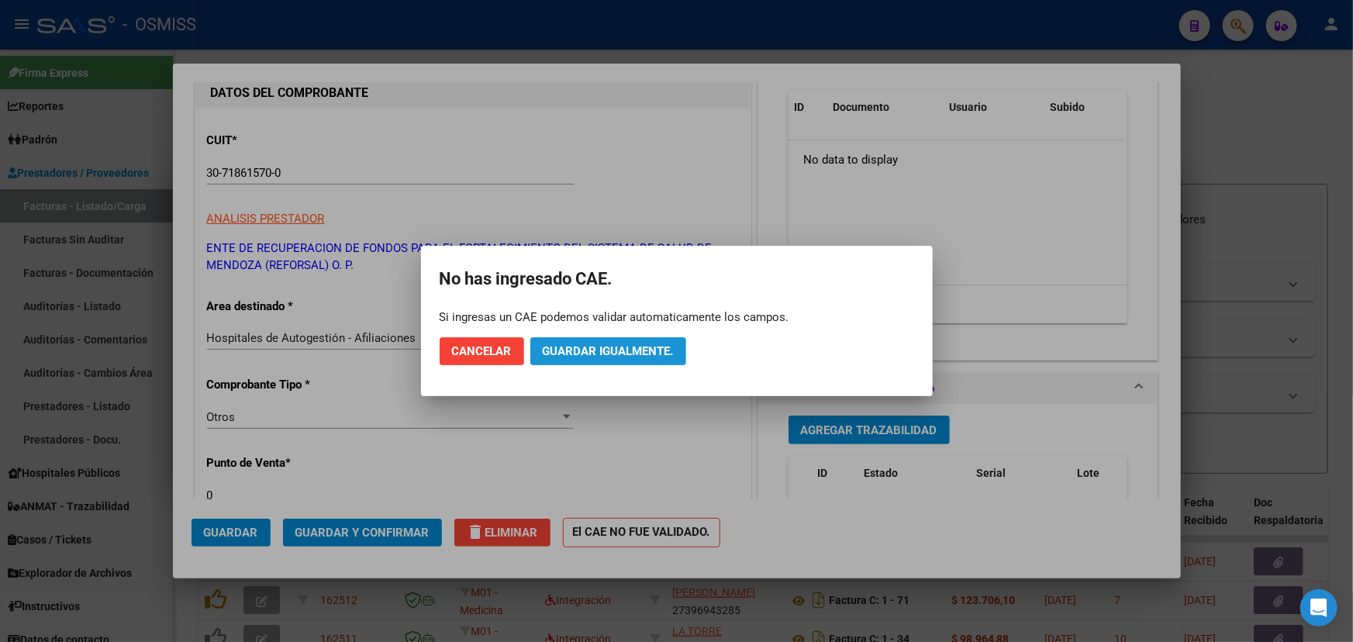
click at [615, 355] on span "Guardar igualmente." at bounding box center [608, 351] width 131 height 14
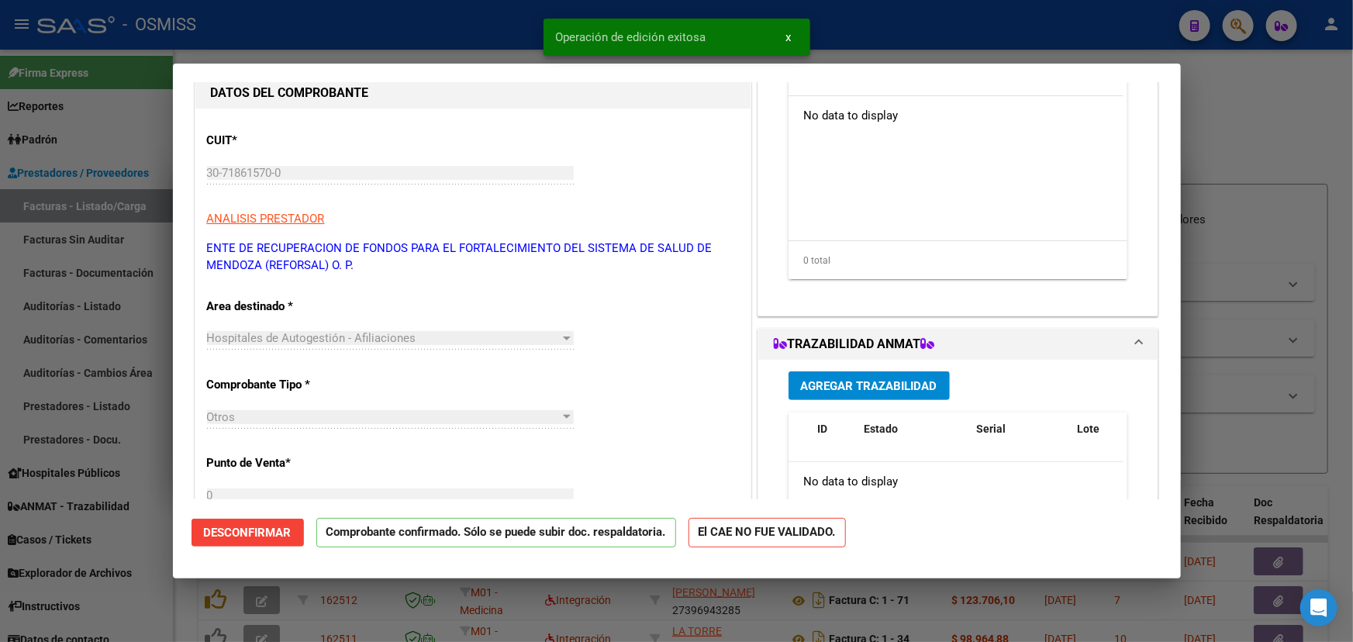
click at [1265, 133] on div at bounding box center [676, 321] width 1353 height 642
type input "$ 0,00"
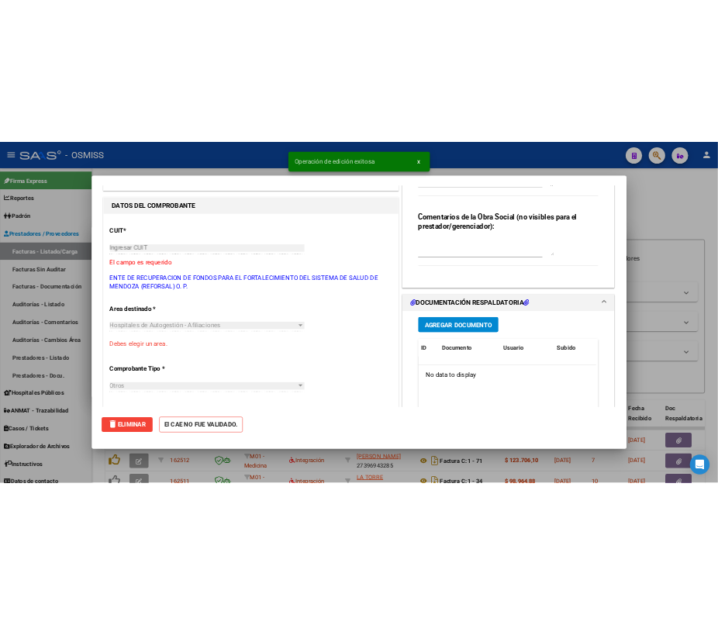
scroll to position [0, 0]
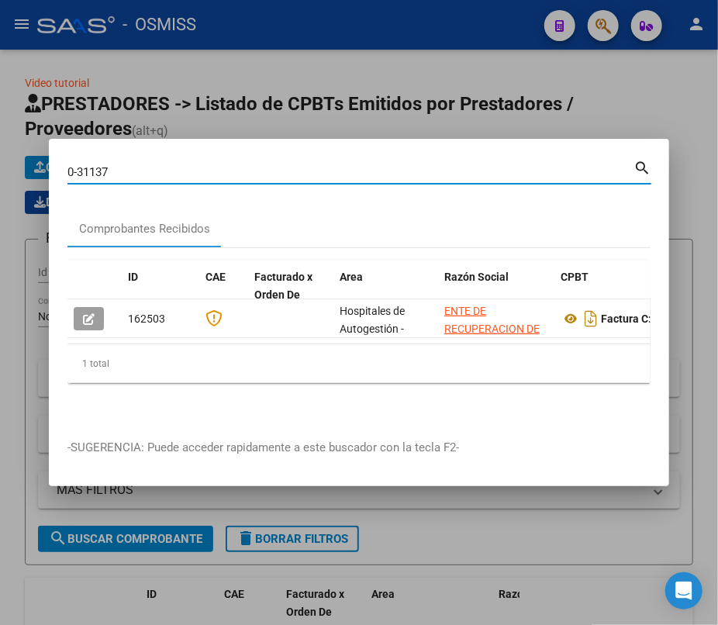
drag, startPoint x: 124, startPoint y: 164, endPoint x: 18, endPoint y: 154, distance: 106.8
click at [18, 154] on div "0-31137 Buscar (apellido, dni, cuil, nro traspaso, cuit, obra social) search Co…" at bounding box center [359, 312] width 718 height 625
type input "0-30061"
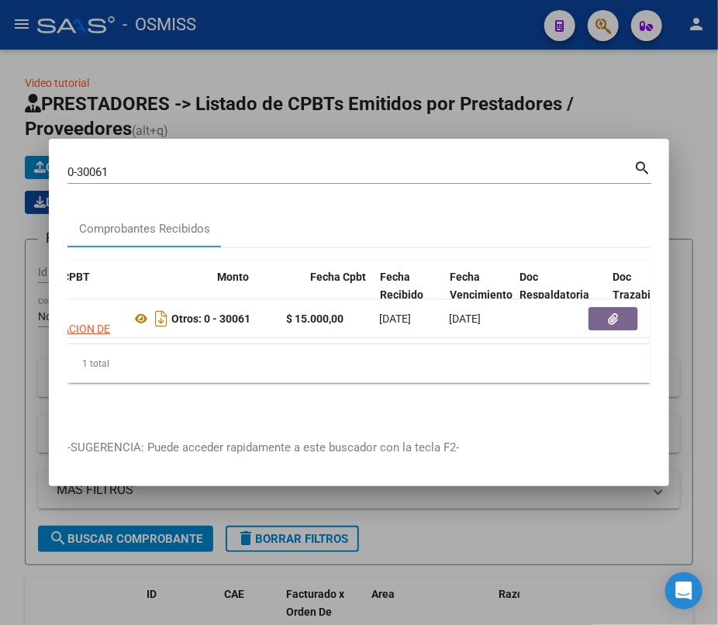
scroll to position [0, 732]
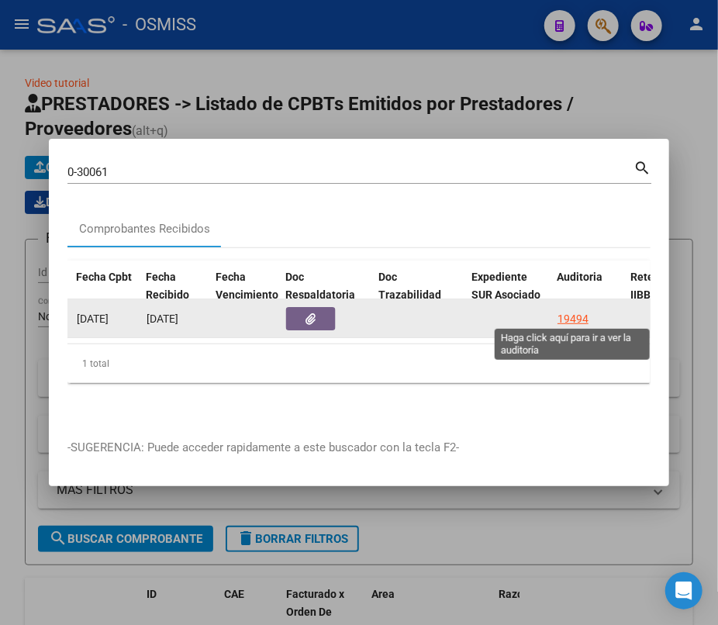
click at [562, 316] on div "19494" at bounding box center [572, 319] width 31 height 18
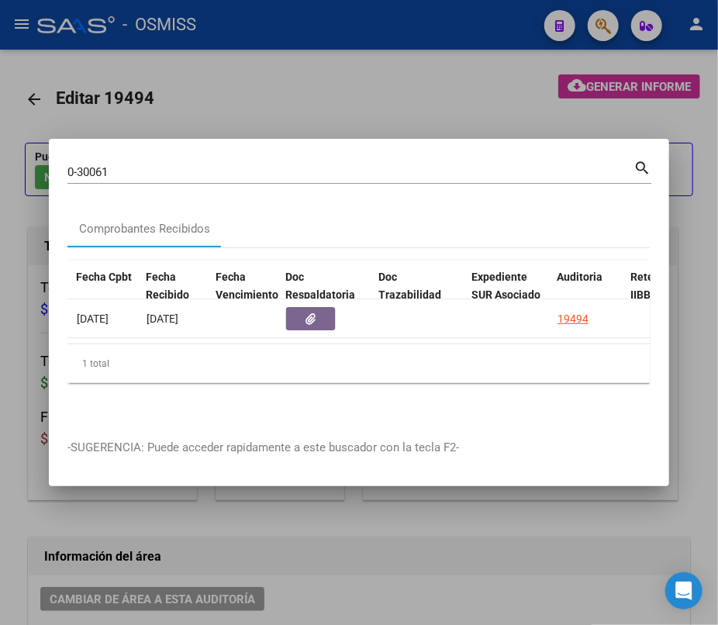
click at [437, 557] on div at bounding box center [359, 312] width 718 height 625
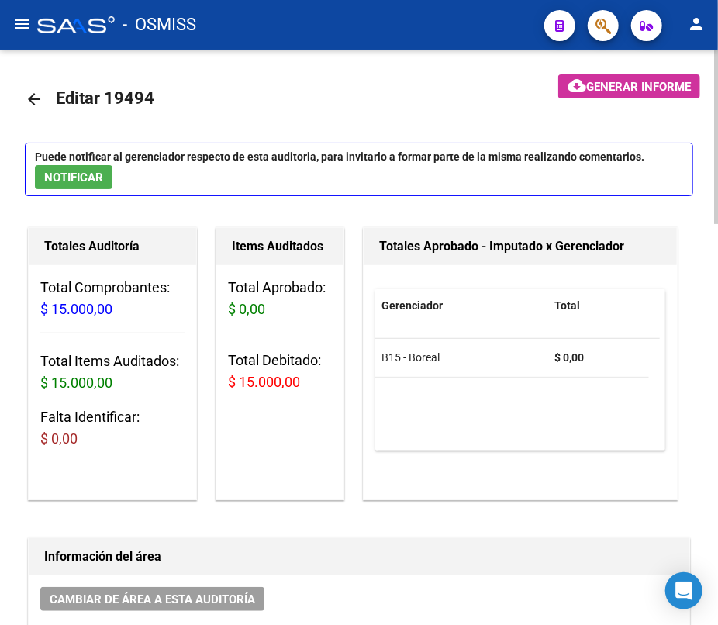
click at [33, 95] on mat-icon "arrow_back" at bounding box center [34, 99] width 19 height 19
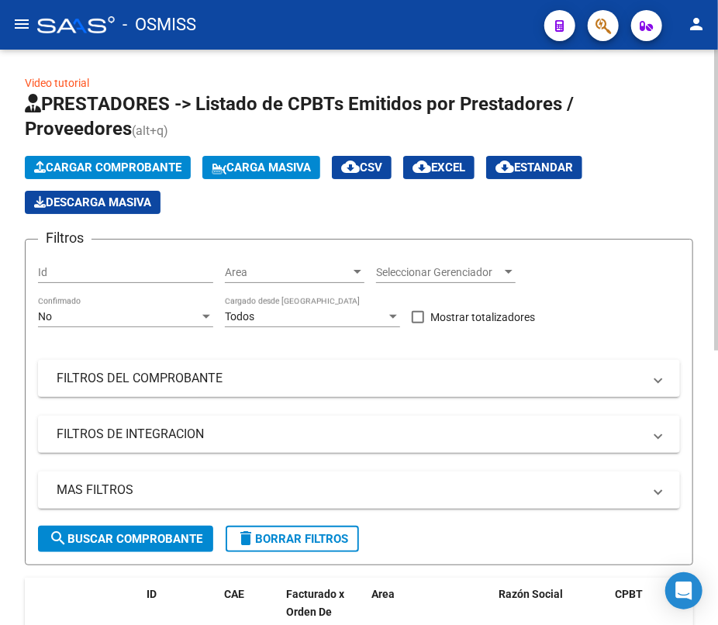
click at [29, 28] on mat-icon "menu" at bounding box center [21, 24] width 19 height 19
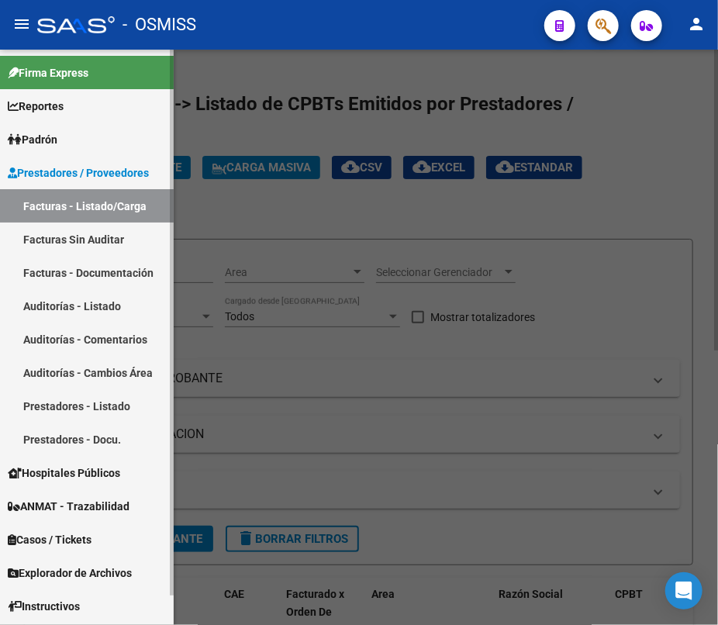
click at [84, 292] on link "Auditorías - Listado" at bounding box center [87, 305] width 174 height 33
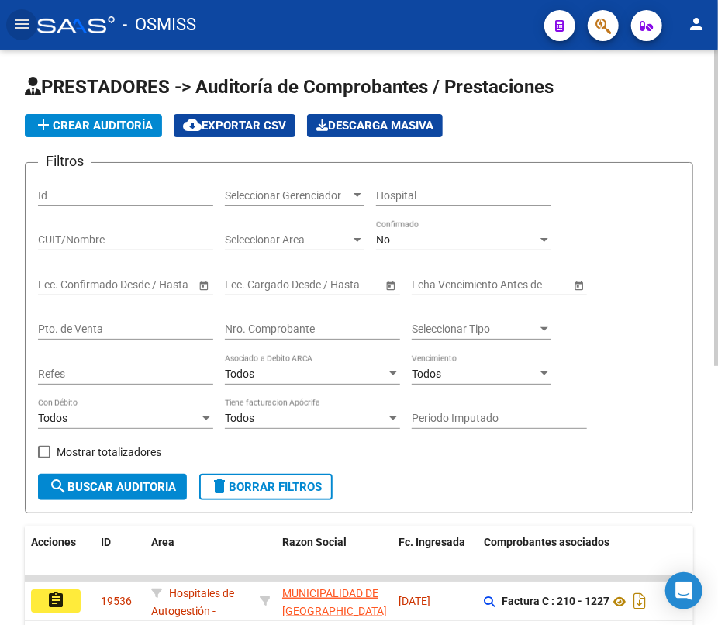
click at [294, 327] on input "Nro. Comprobante" at bounding box center [312, 329] width 175 height 13
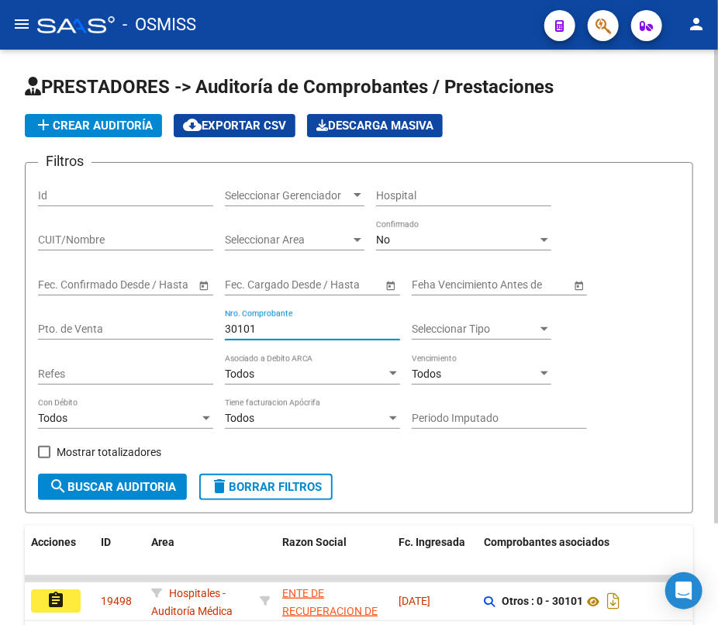
scroll to position [70, 0]
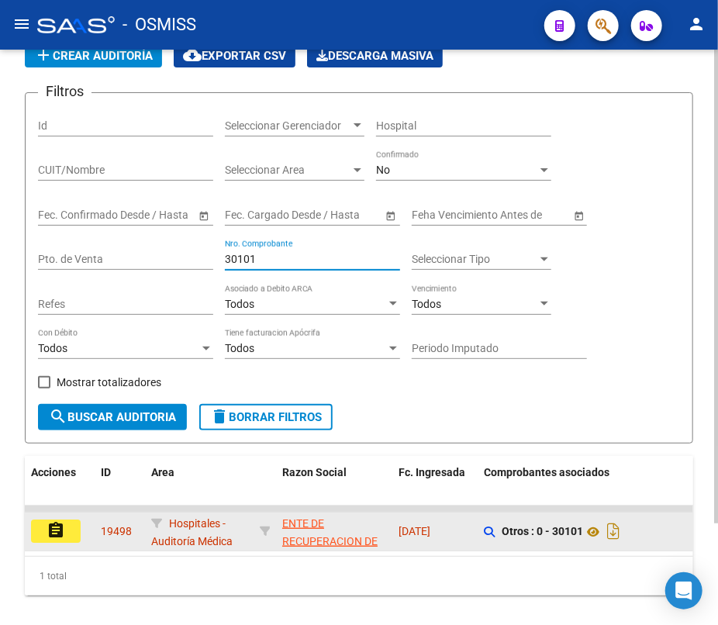
type input "30101"
click at [44, 525] on button "assignment" at bounding box center [56, 530] width 50 height 23
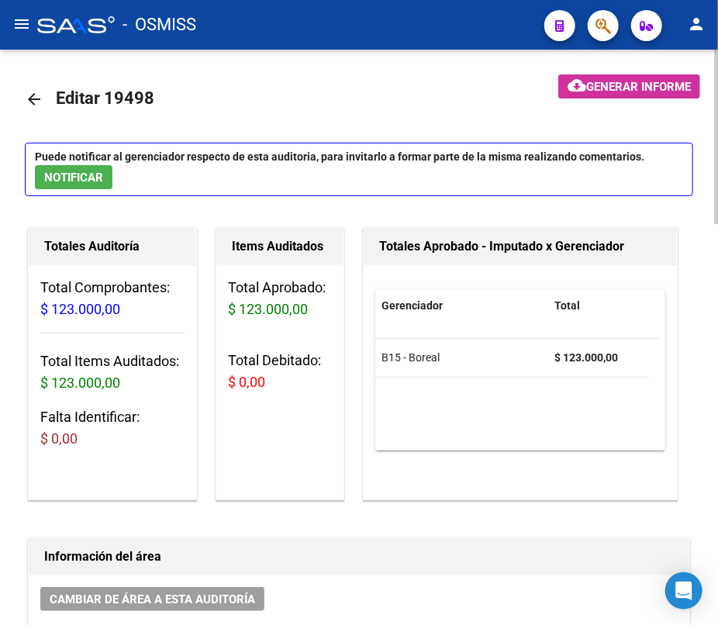
click at [29, 95] on mat-icon "arrow_back" at bounding box center [34, 99] width 19 height 19
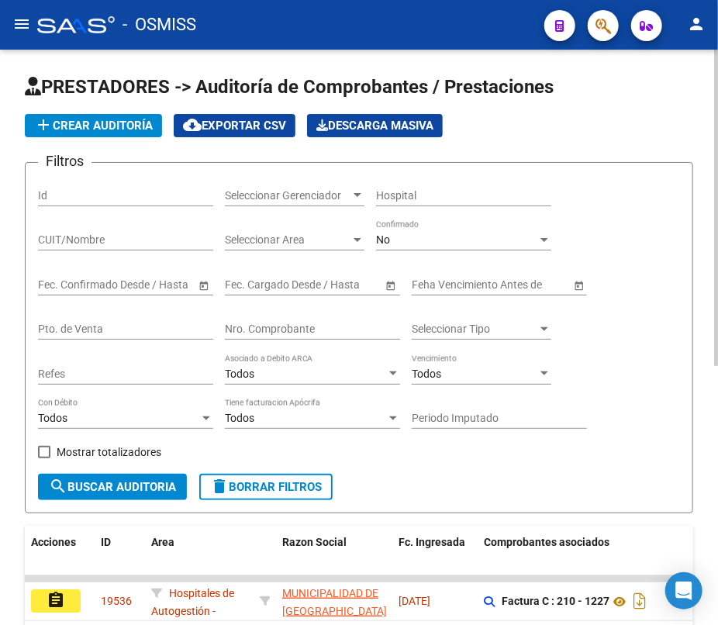
click at [326, 318] on div "Nro. Comprobante" at bounding box center [312, 324] width 175 height 31
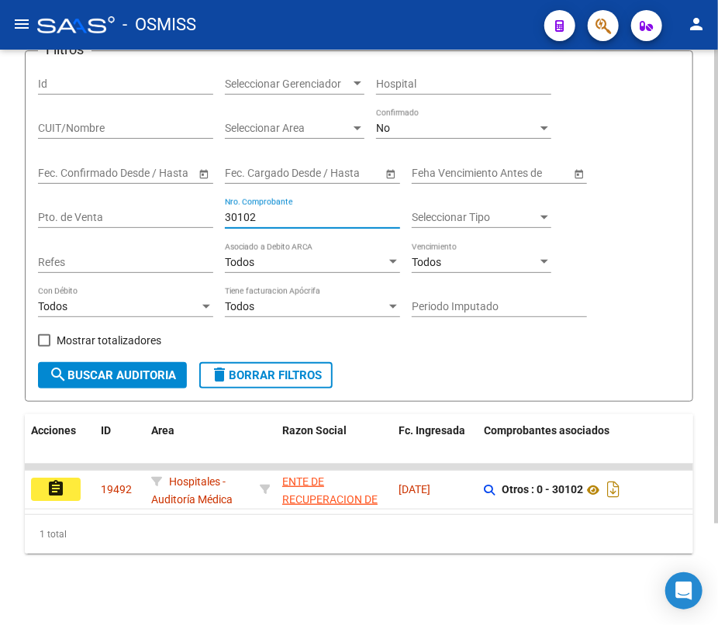
scroll to position [123, 0]
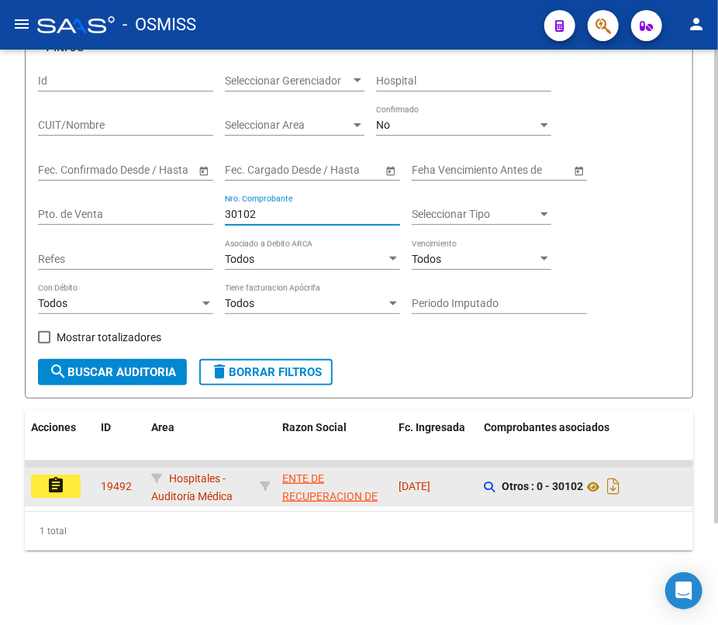
type input "30102"
click at [60, 479] on mat-icon "assignment" at bounding box center [56, 485] width 19 height 19
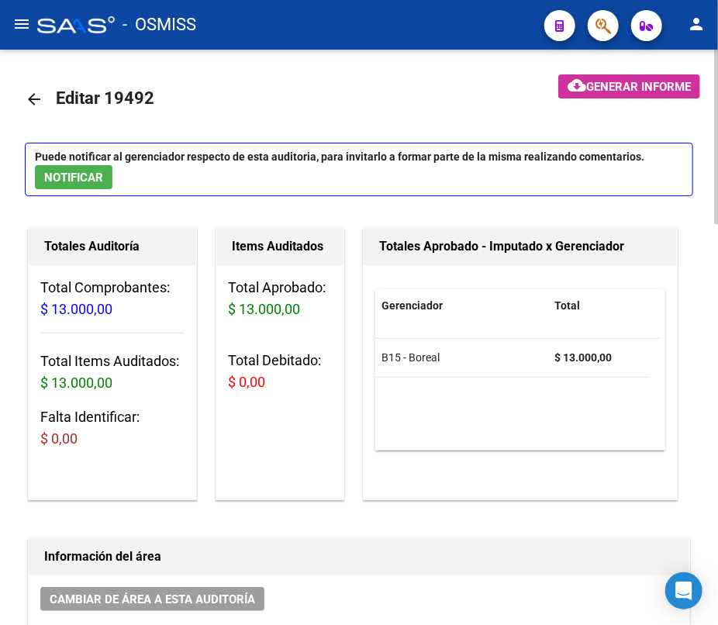
click at [33, 98] on mat-icon "arrow_back" at bounding box center [34, 99] width 19 height 19
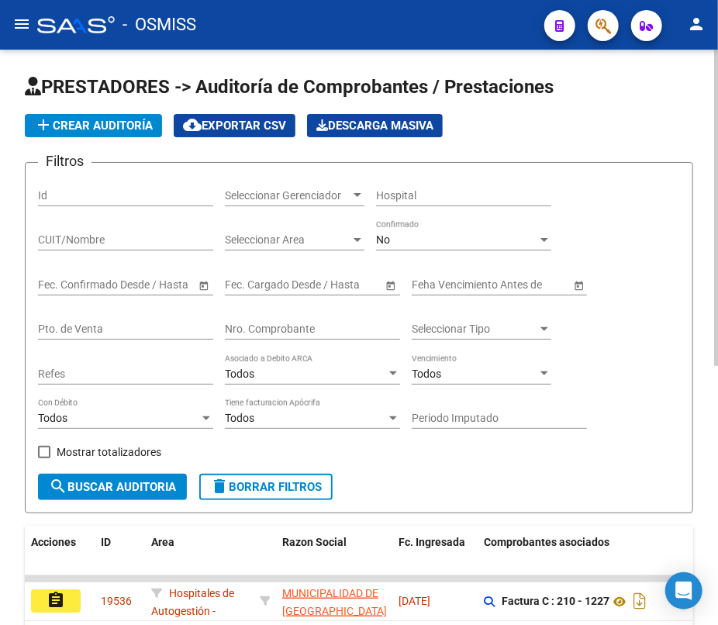
click at [319, 328] on input "Nro. Comprobante" at bounding box center [312, 329] width 175 height 13
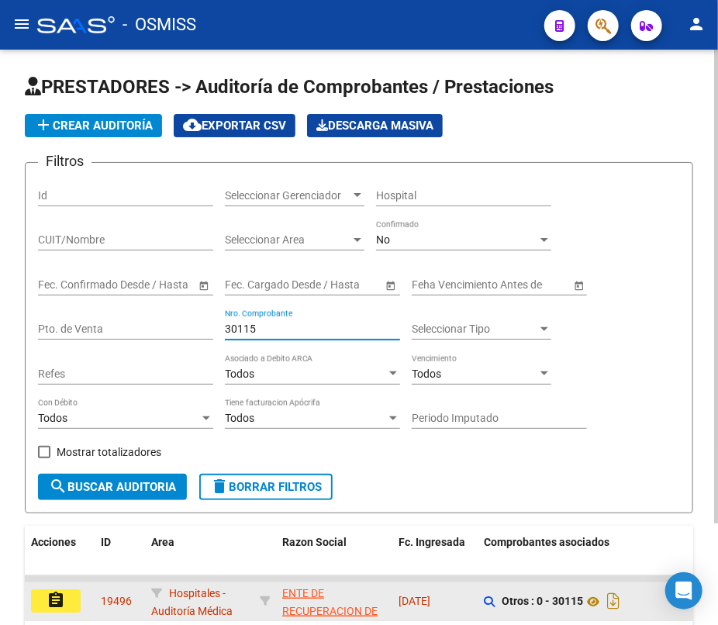
type input "30115"
click at [63, 600] on mat-icon "assignment" at bounding box center [56, 600] width 19 height 19
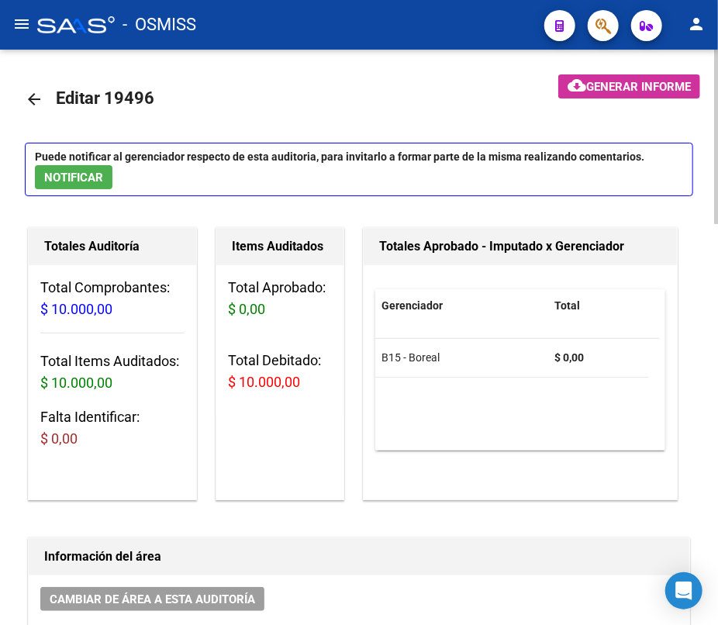
click at [33, 101] on mat-icon "arrow_back" at bounding box center [34, 99] width 19 height 19
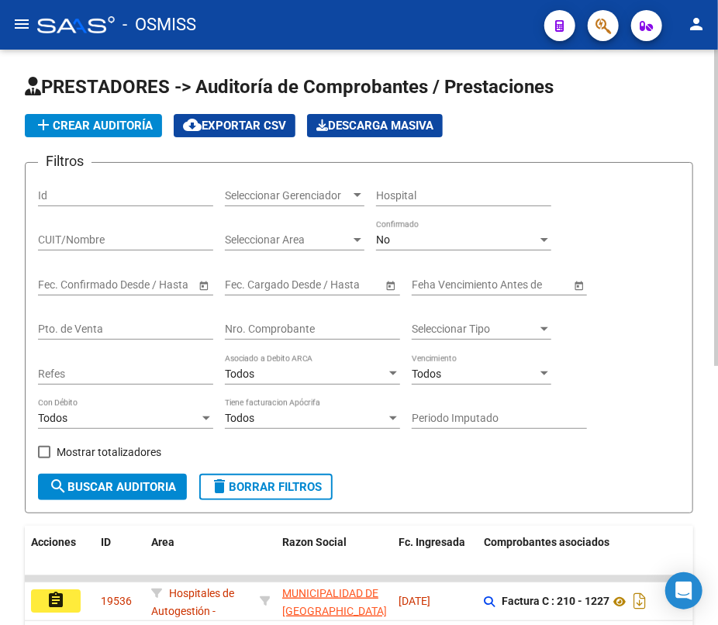
click at [301, 327] on input "Nro. Comprobante" at bounding box center [312, 329] width 175 height 13
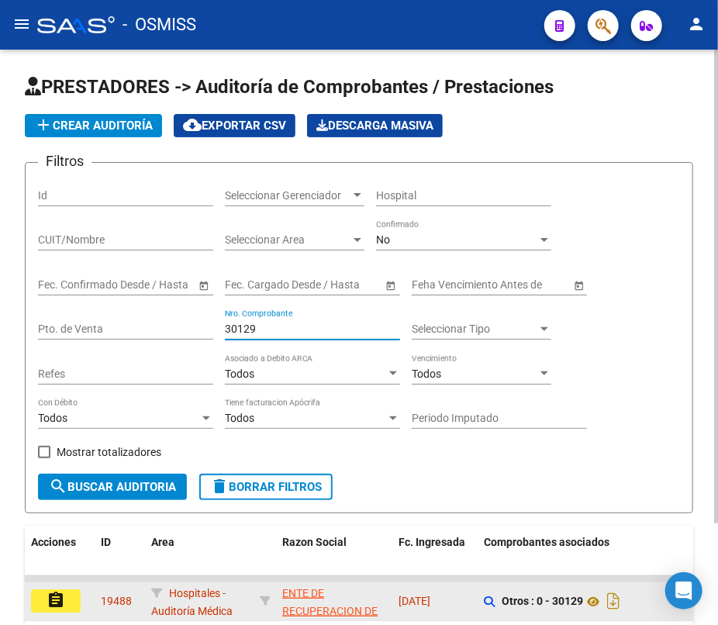
type input "30129"
click at [54, 599] on mat-icon "assignment" at bounding box center [56, 600] width 19 height 19
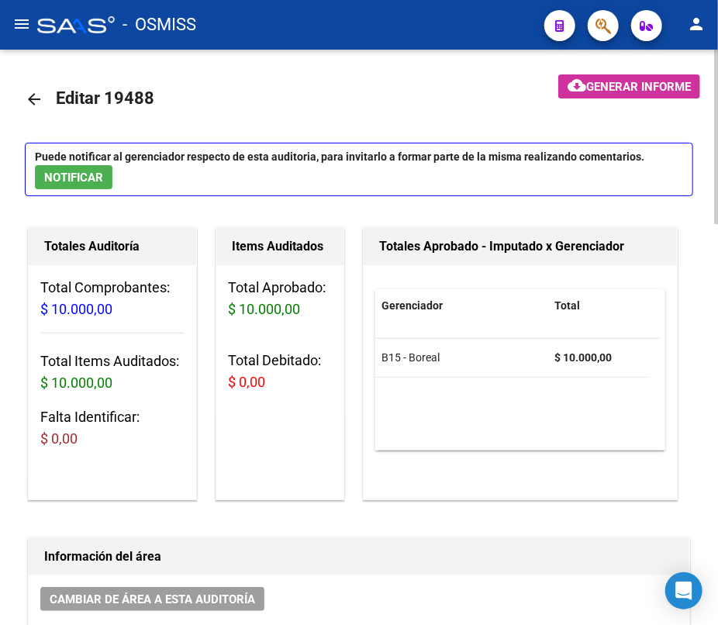
click at [33, 98] on mat-icon "arrow_back" at bounding box center [34, 99] width 19 height 19
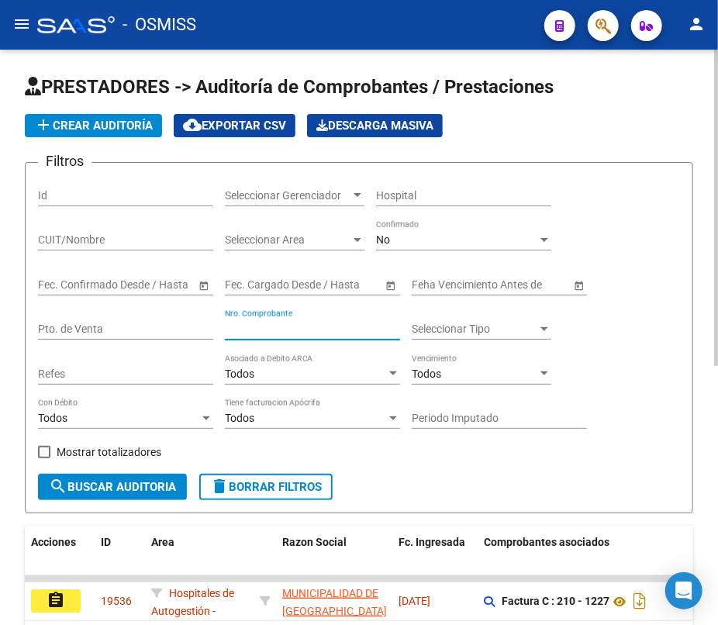
click at [253, 330] on input "Nro. Comprobante" at bounding box center [312, 329] width 175 height 13
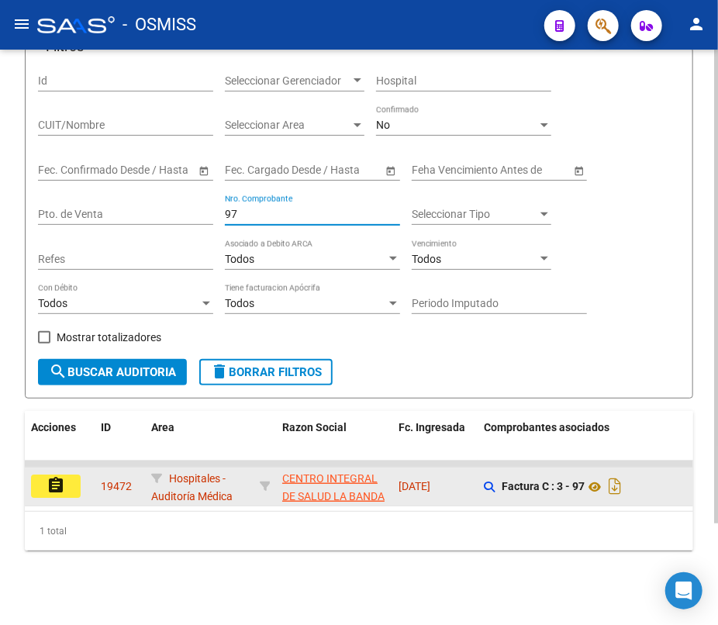
type input "97"
click at [69, 481] on button "assignment" at bounding box center [56, 486] width 50 height 23
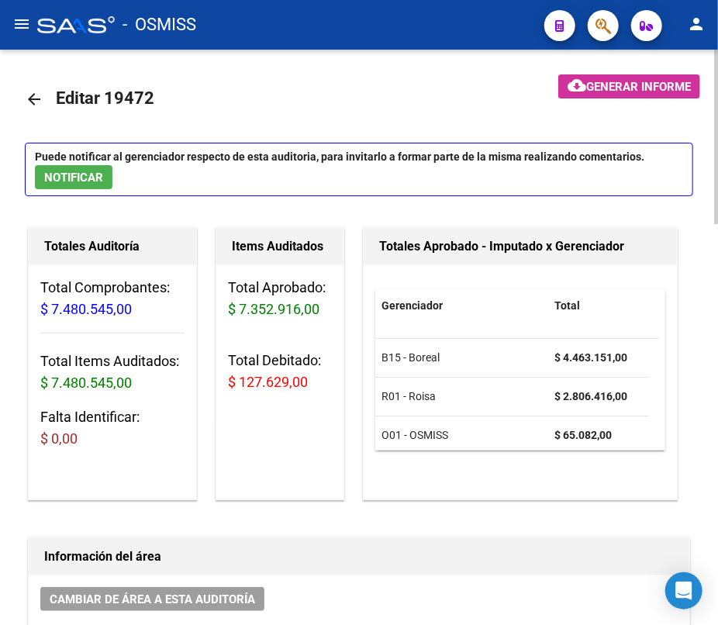
click at [39, 96] on mat-icon "arrow_back" at bounding box center [34, 99] width 19 height 19
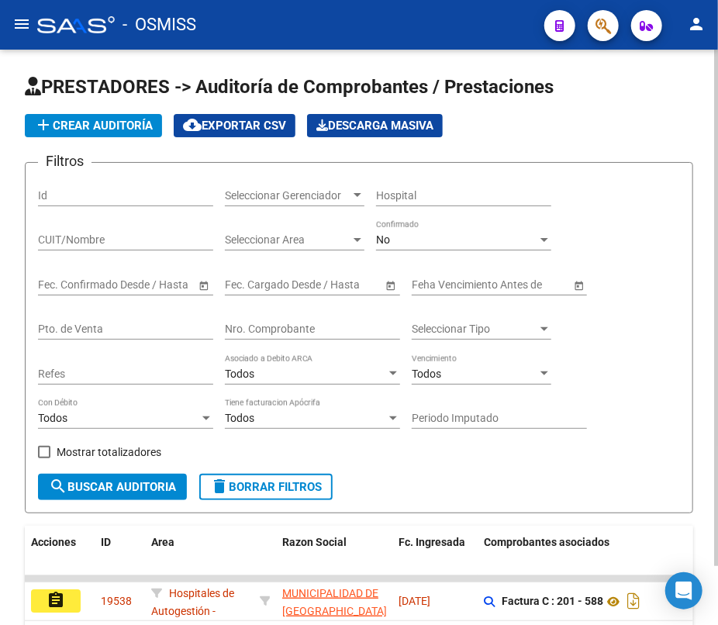
click at [349, 323] on input "Nro. Comprobante" at bounding box center [312, 329] width 175 height 13
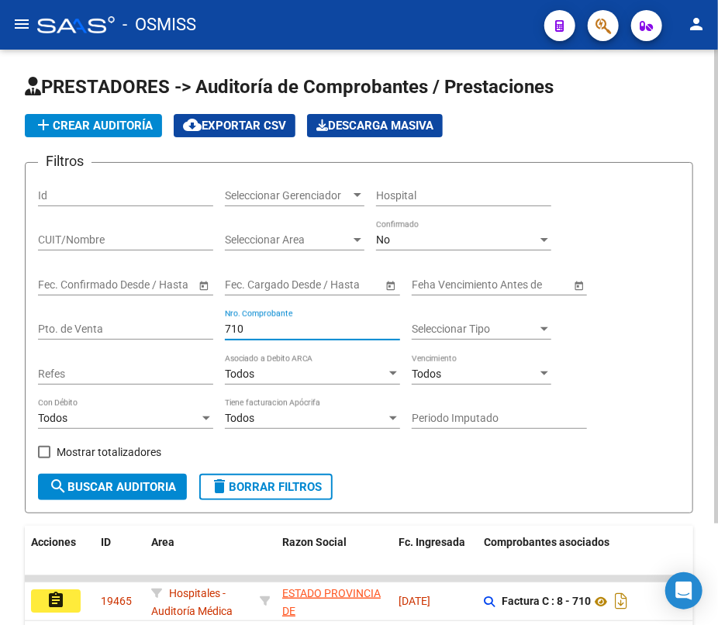
scroll to position [123, 0]
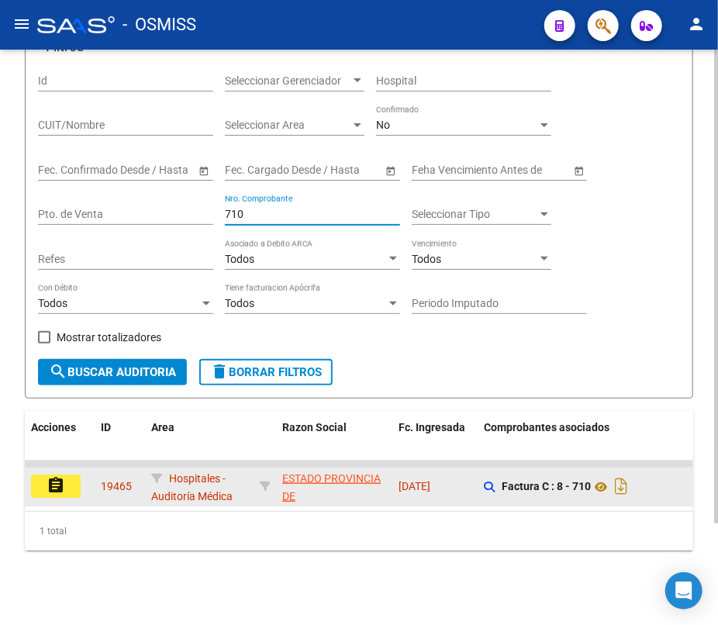
type input "710"
click at [60, 476] on mat-icon "assignment" at bounding box center [56, 485] width 19 height 19
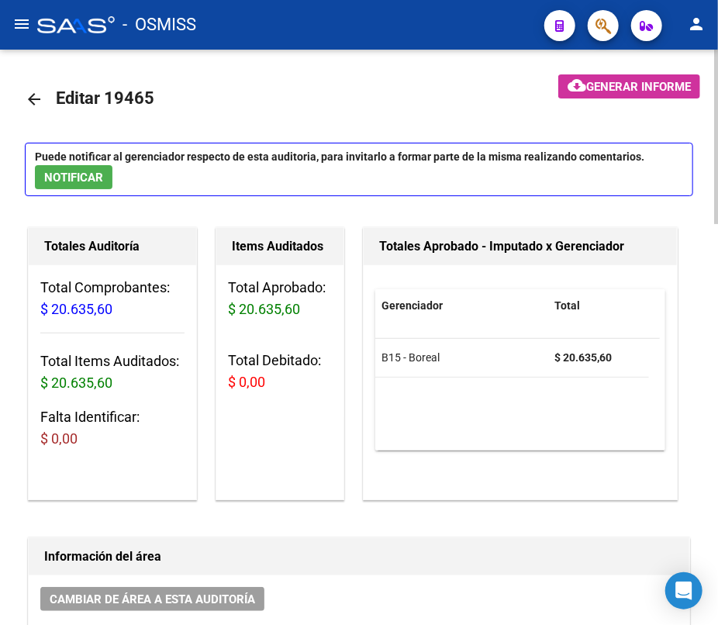
click at [32, 98] on mat-icon "arrow_back" at bounding box center [34, 99] width 19 height 19
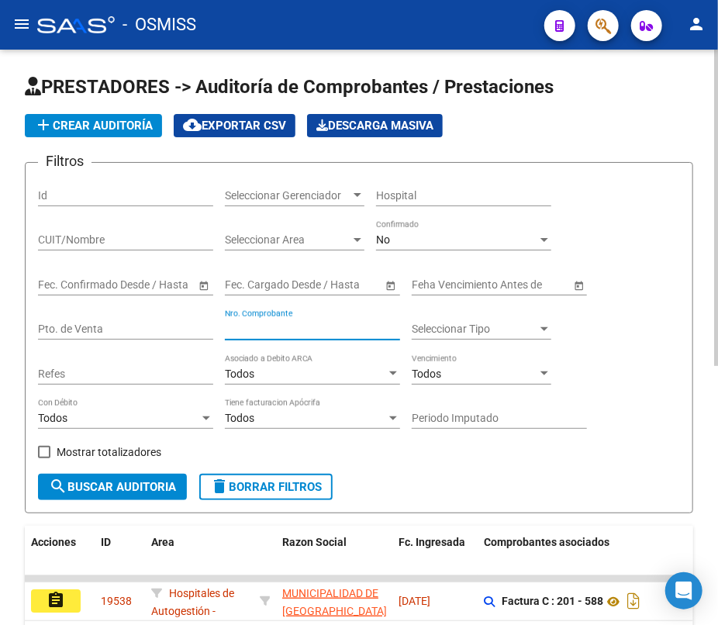
click at [281, 329] on input "Nro. Comprobante" at bounding box center [312, 329] width 175 height 13
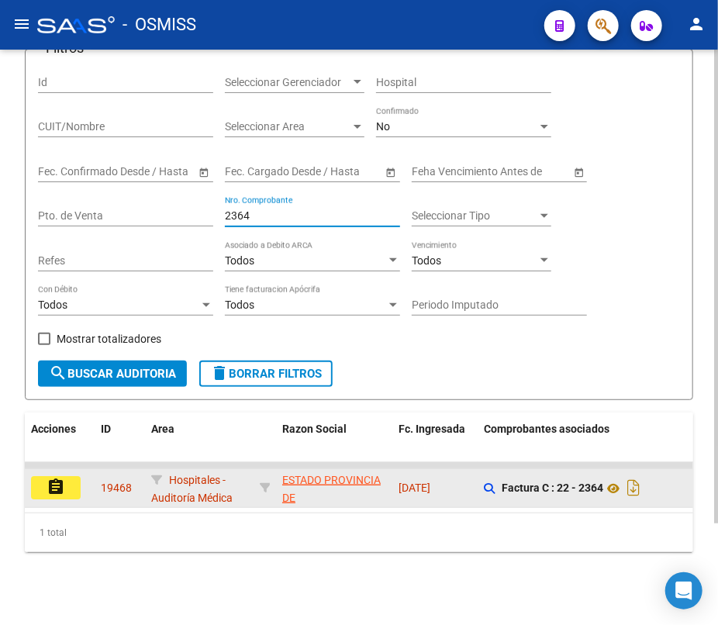
scroll to position [123, 0]
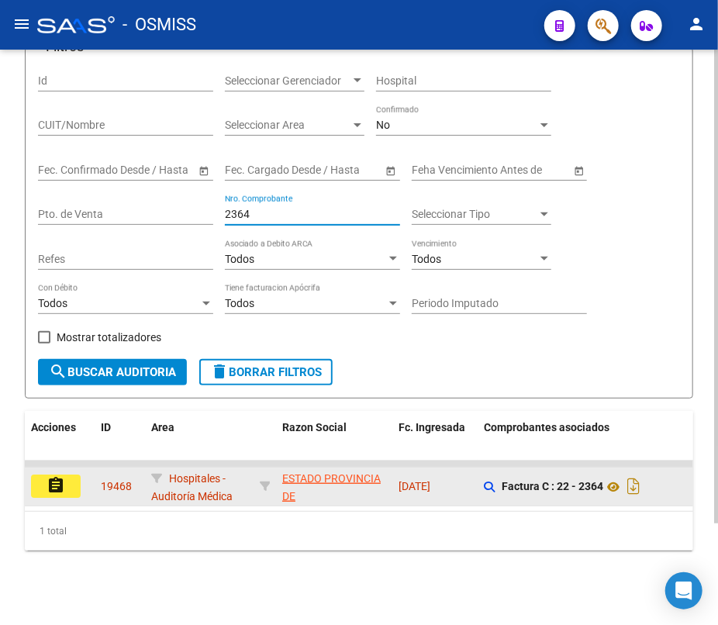
type input "2364"
click at [70, 481] on button "assignment" at bounding box center [56, 486] width 50 height 23
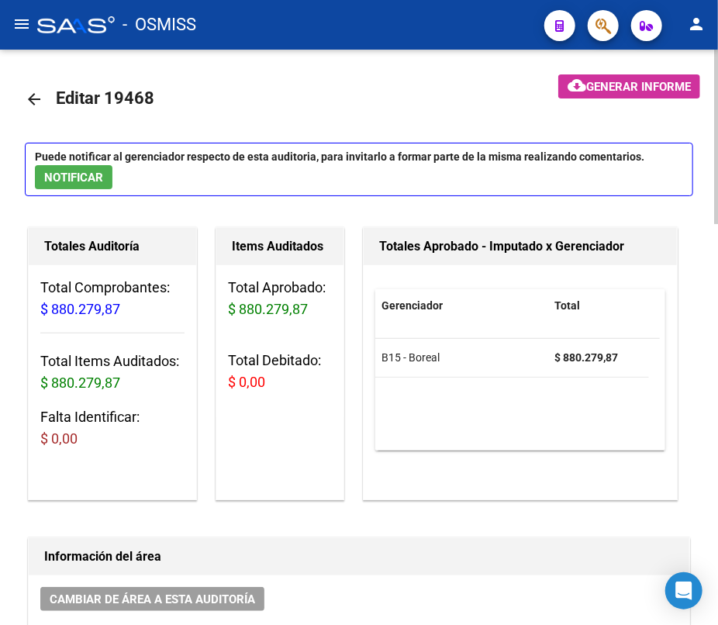
click at [35, 98] on mat-icon "arrow_back" at bounding box center [34, 99] width 19 height 19
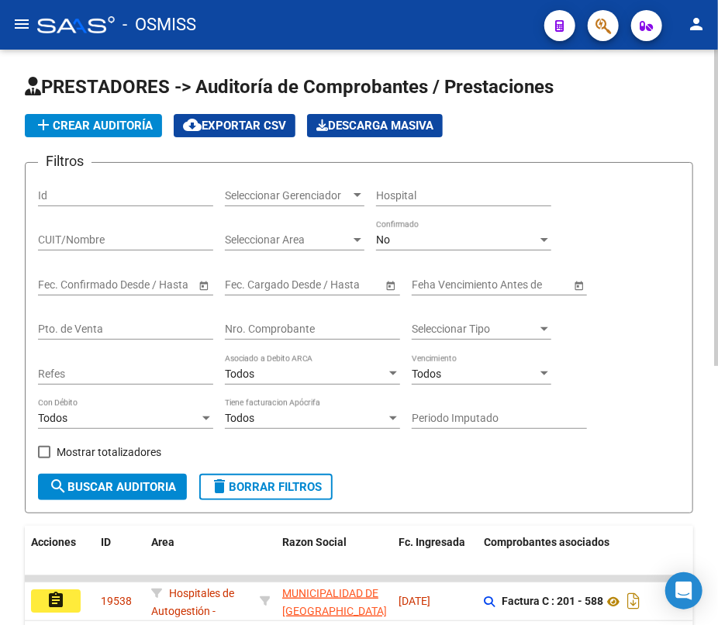
click at [304, 328] on input "Nro. Comprobante" at bounding box center [312, 329] width 175 height 13
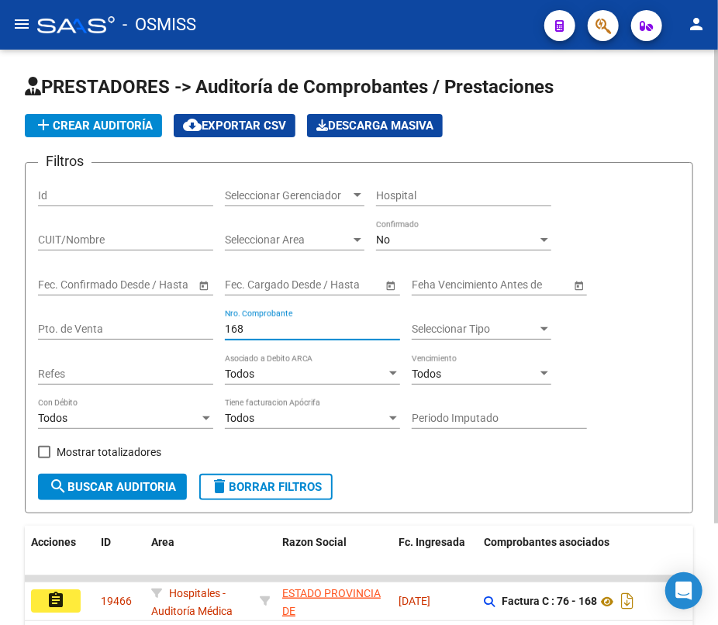
scroll to position [123, 0]
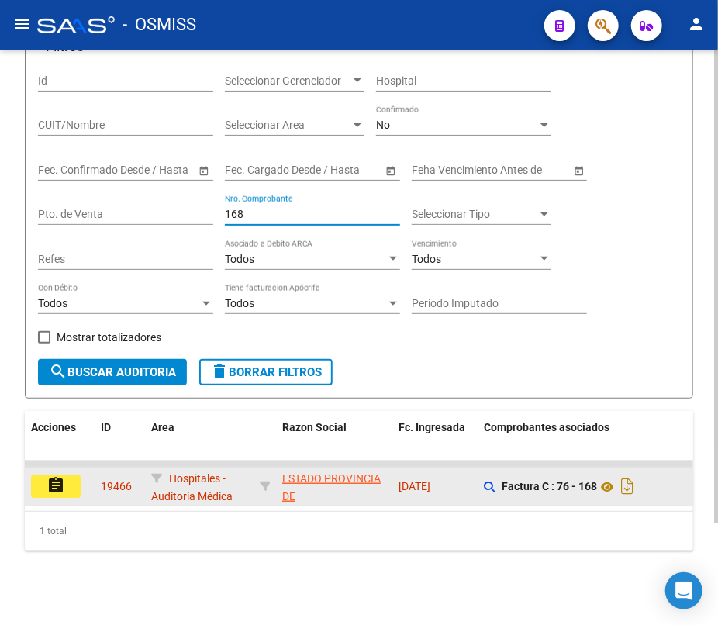
type input "168"
click at [62, 479] on mat-icon "assignment" at bounding box center [56, 485] width 19 height 19
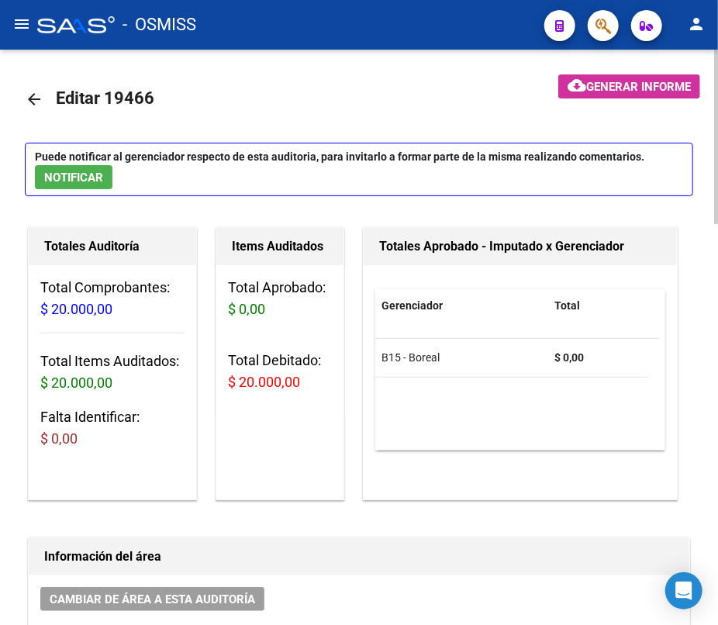
click at [31, 99] on mat-icon "arrow_back" at bounding box center [34, 99] width 19 height 19
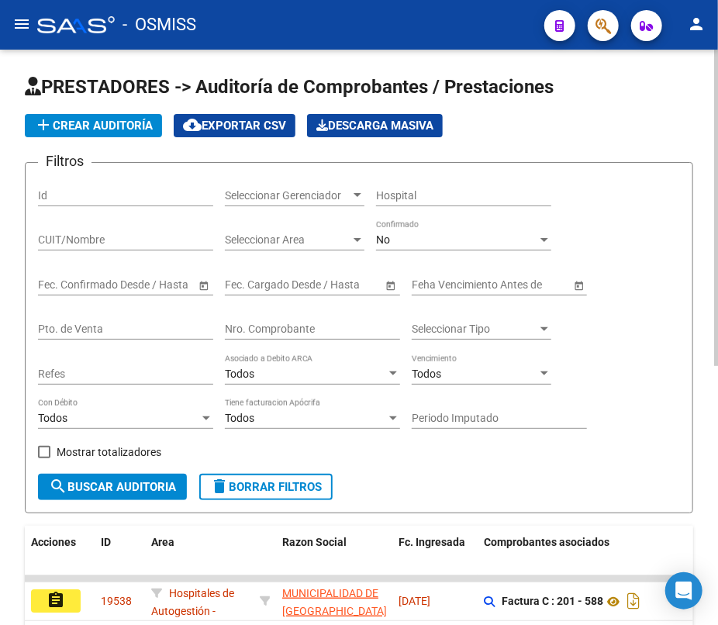
click at [286, 333] on input "Nro. Comprobante" at bounding box center [312, 329] width 175 height 13
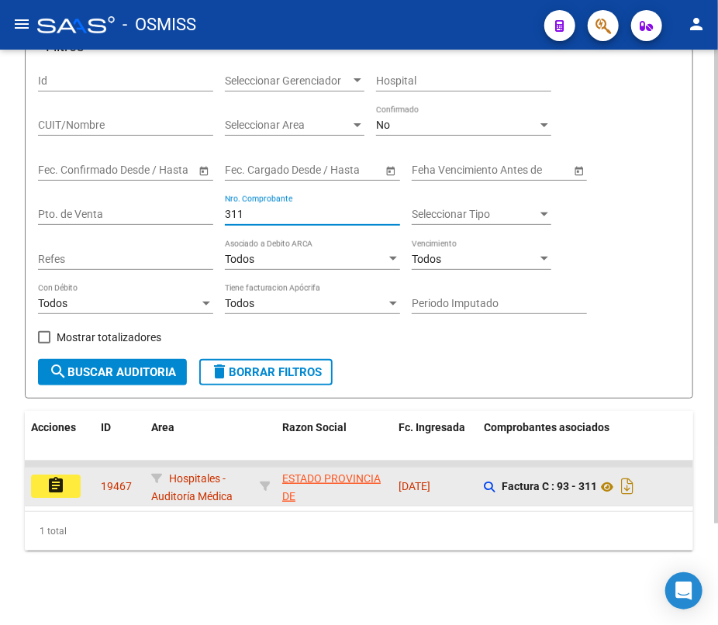
scroll to position [123, 0]
type input "311"
click at [60, 478] on mat-icon "assignment" at bounding box center [56, 485] width 19 height 19
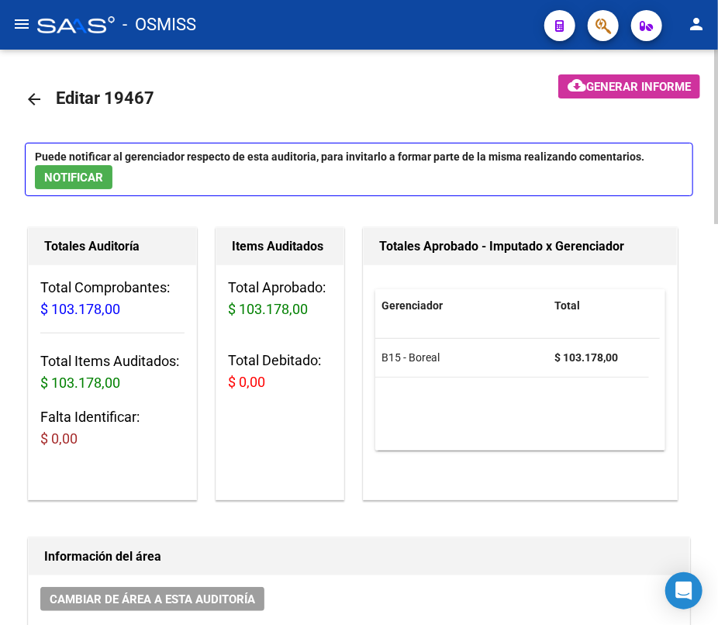
click at [37, 99] on mat-icon "arrow_back" at bounding box center [34, 99] width 19 height 19
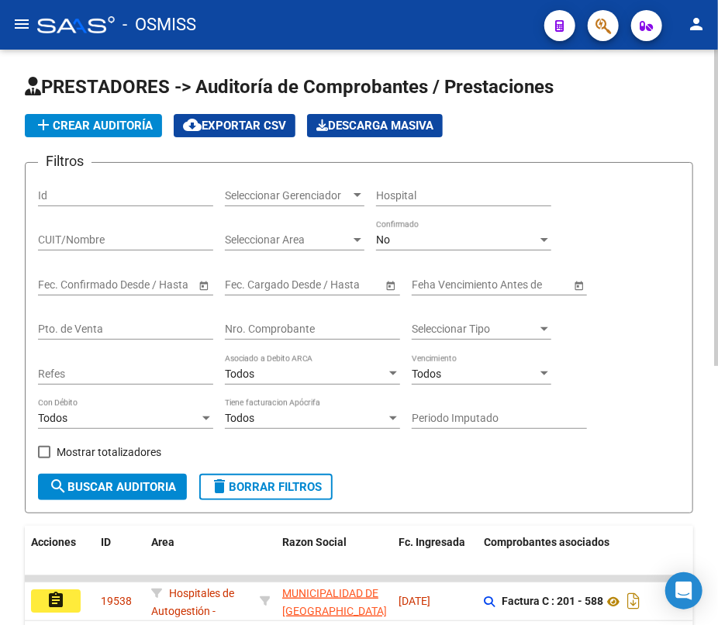
click at [305, 323] on input "Nro. Comprobante" at bounding box center [312, 329] width 175 height 13
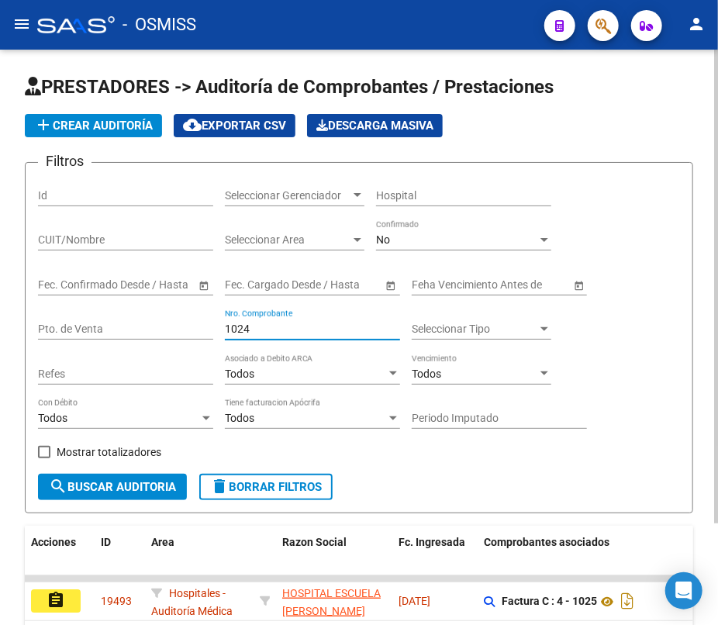
scroll to position [123, 0]
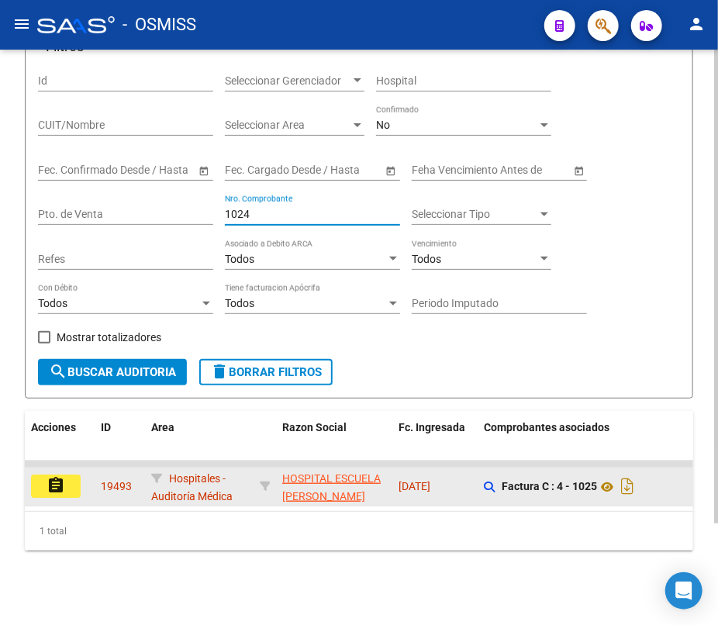
type input "1024"
click at [40, 475] on button "assignment" at bounding box center [56, 486] width 50 height 23
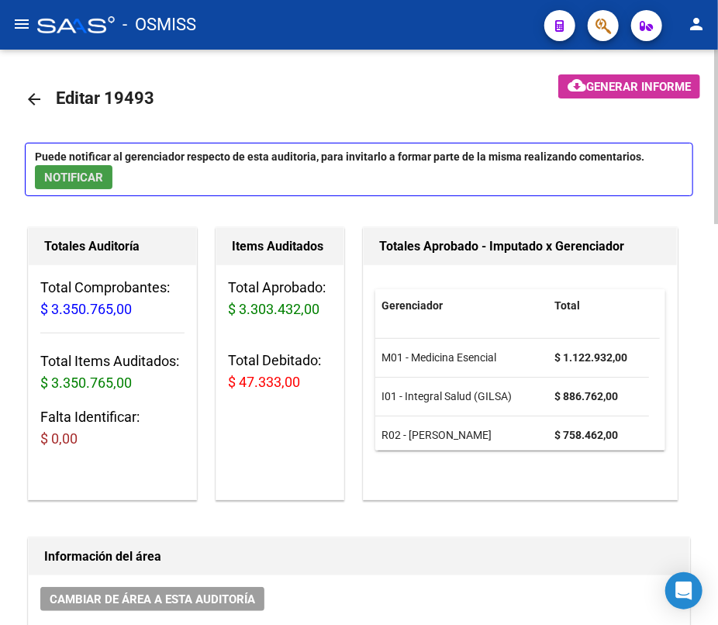
click at [75, 176] on span "NOTIFICAR" at bounding box center [73, 178] width 59 height 14
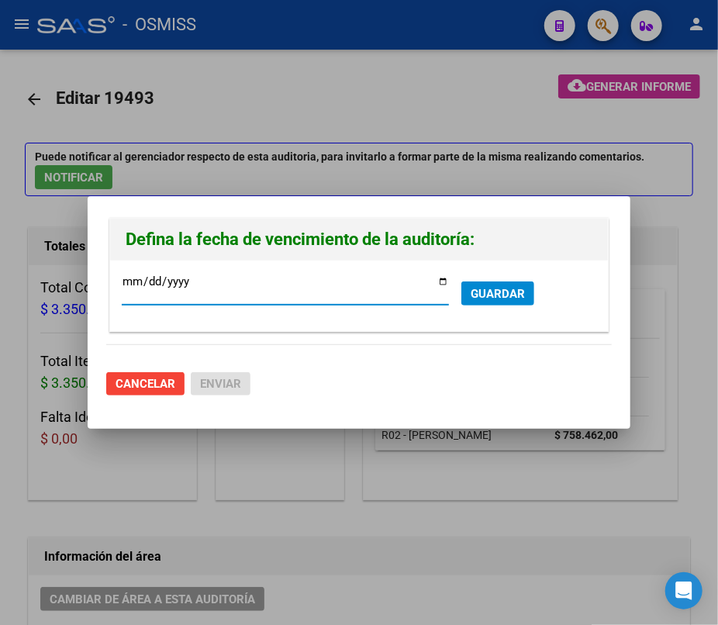
click at [440, 281] on input "[DATE]" at bounding box center [285, 287] width 327 height 25
type input "[DATE]"
click at [508, 292] on span "GUARDAR" at bounding box center [498, 294] width 54 height 14
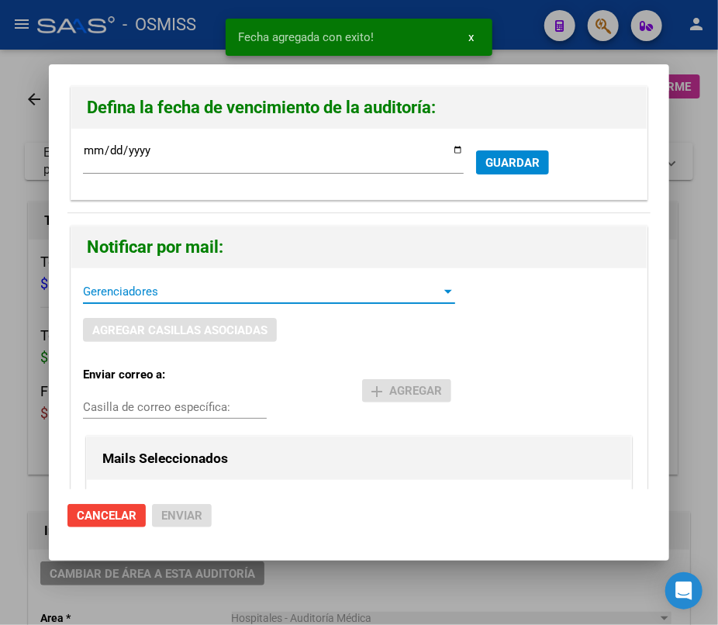
click at [147, 285] on span "Gerenciadores" at bounding box center [262, 292] width 358 height 14
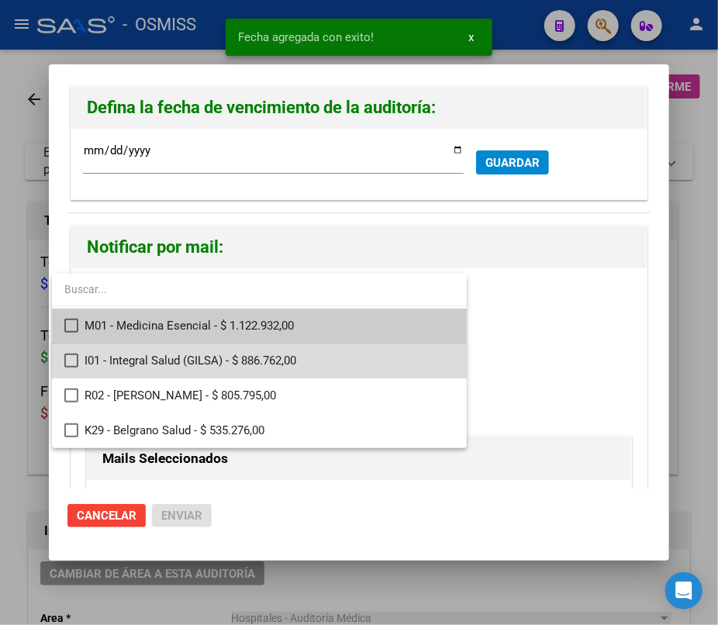
click at [67, 361] on mat-pseudo-checkbox at bounding box center [71, 361] width 14 height 14
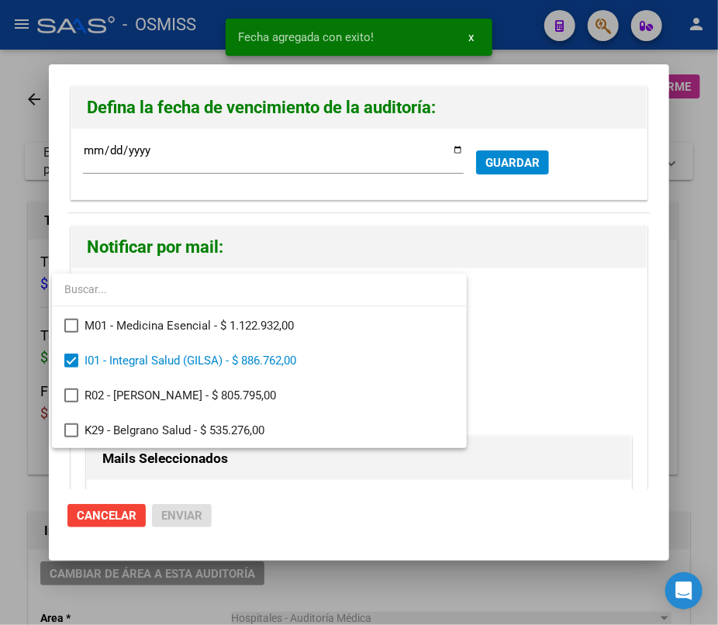
click at [595, 362] on div at bounding box center [359, 312] width 718 height 625
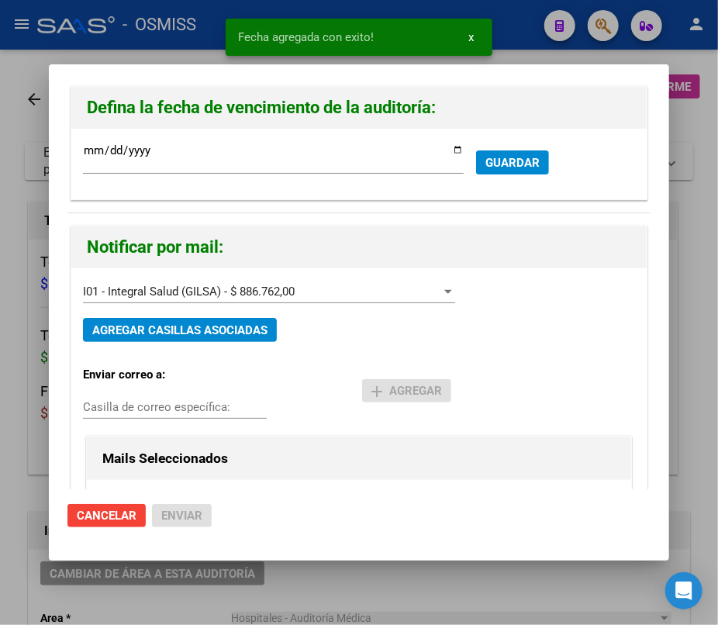
click at [147, 407] on input "Casilla de correo específica:" at bounding box center [175, 407] width 184 height 14
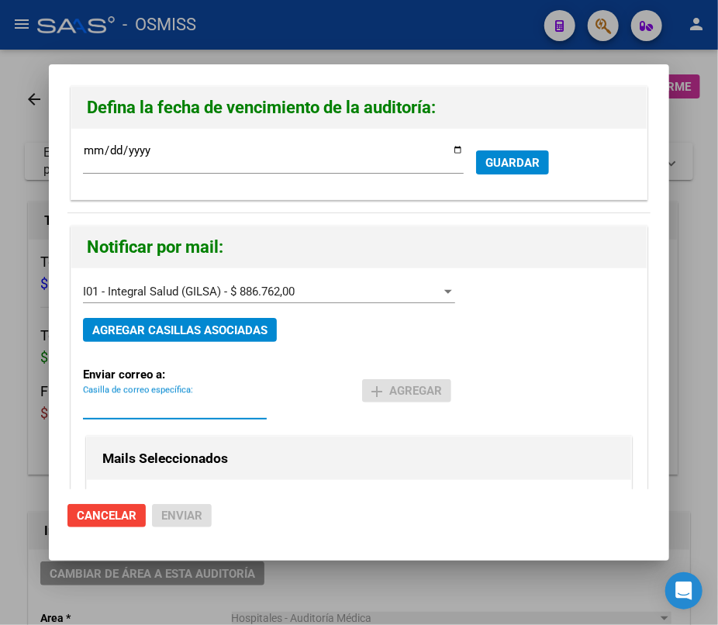
paste input "[PERSON_NAME][EMAIL_ADDRESS][DOMAIN_NAME]"
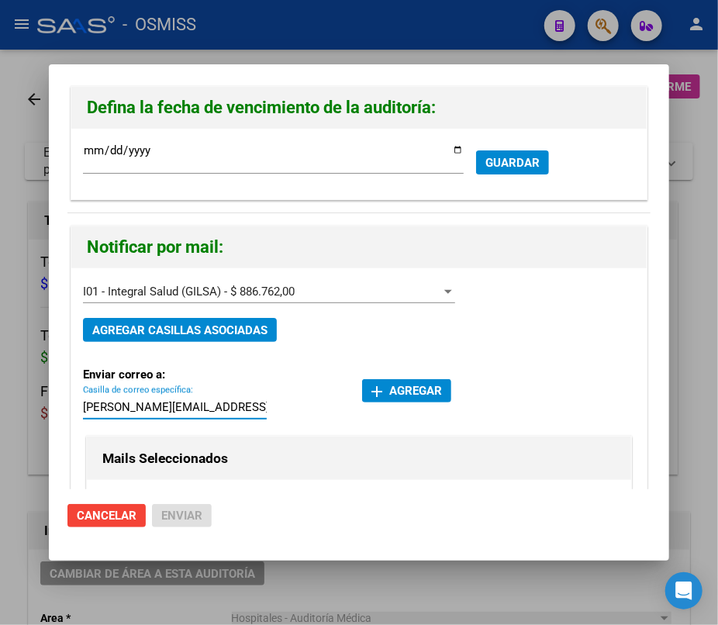
type input "[PERSON_NAME][EMAIL_ADDRESS][DOMAIN_NAME]"
click at [395, 388] on span "add Agregar" at bounding box center [406, 391] width 71 height 14
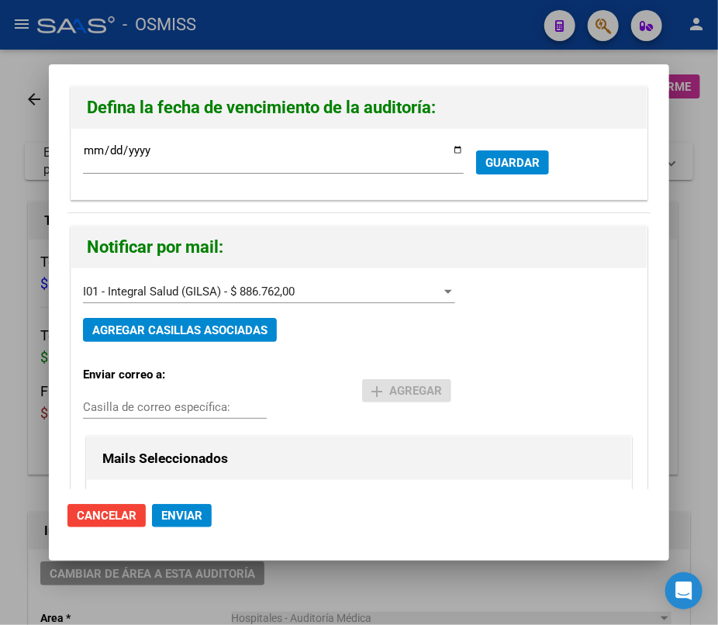
click at [167, 517] on span "Enviar" at bounding box center [181, 516] width 41 height 14
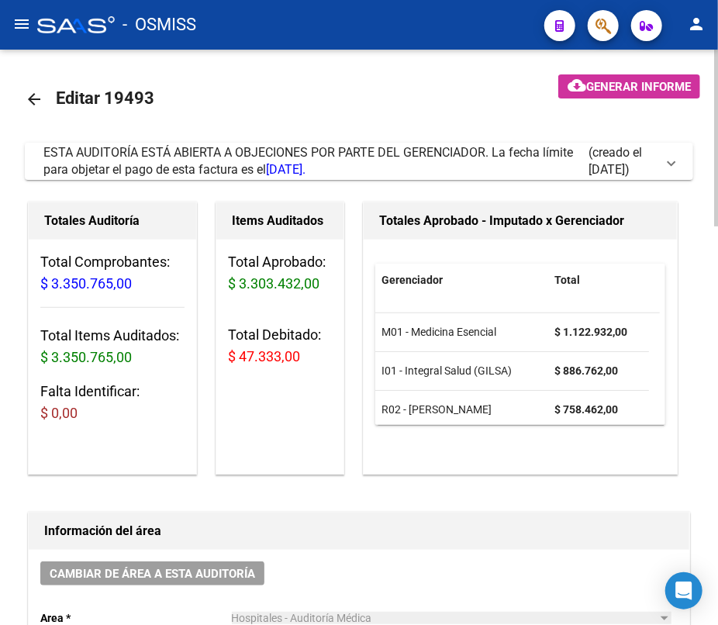
click at [40, 96] on mat-icon "arrow_back" at bounding box center [34, 99] width 19 height 19
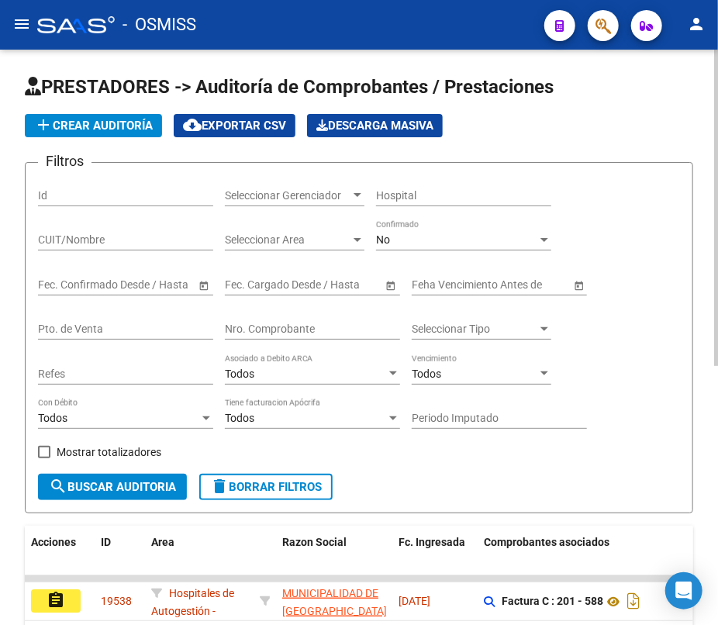
click at [271, 325] on input "Nro. Comprobante" at bounding box center [312, 329] width 175 height 13
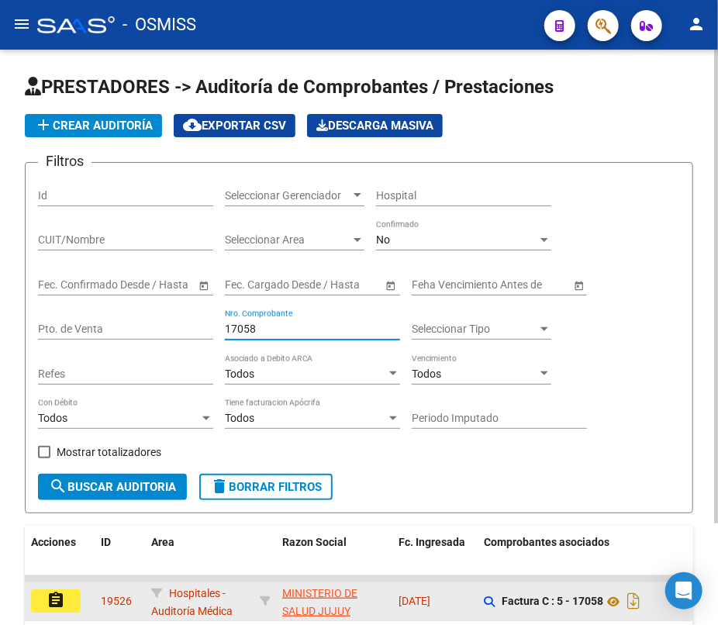
type input "17058"
click at [55, 600] on mat-icon "assignment" at bounding box center [56, 600] width 19 height 19
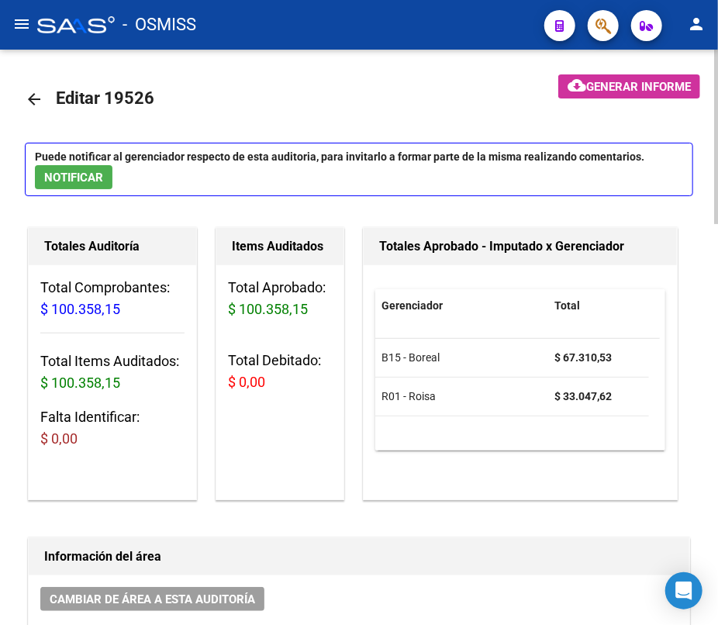
click at [36, 98] on mat-icon "arrow_back" at bounding box center [34, 99] width 19 height 19
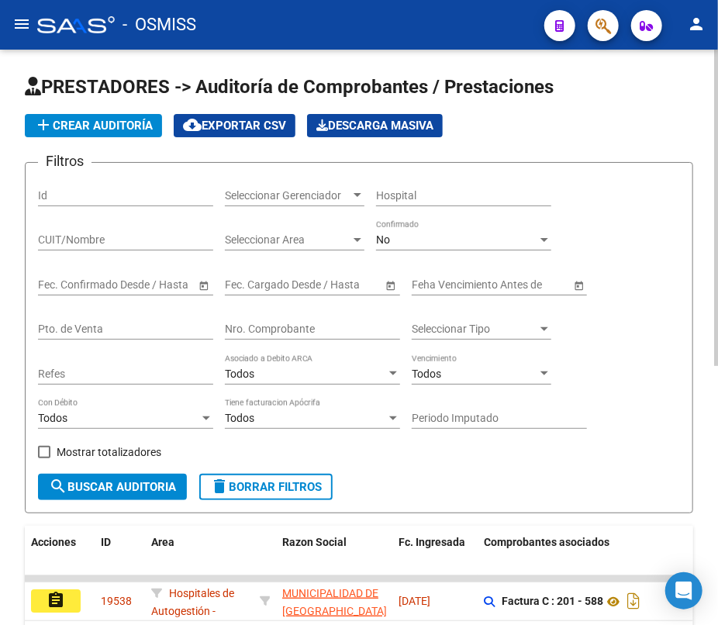
click at [293, 333] on input "Nro. Comprobante" at bounding box center [312, 329] width 175 height 13
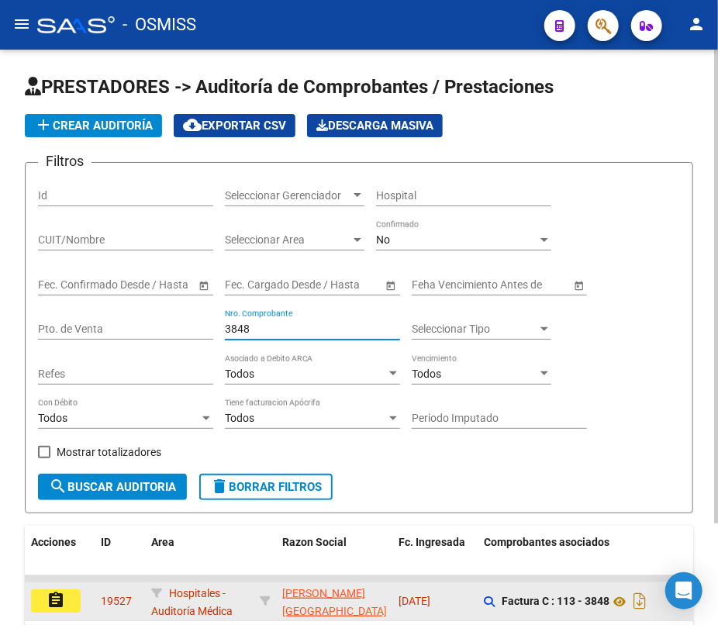
type input "3848"
click at [68, 600] on button "assignment" at bounding box center [56, 600] width 50 height 23
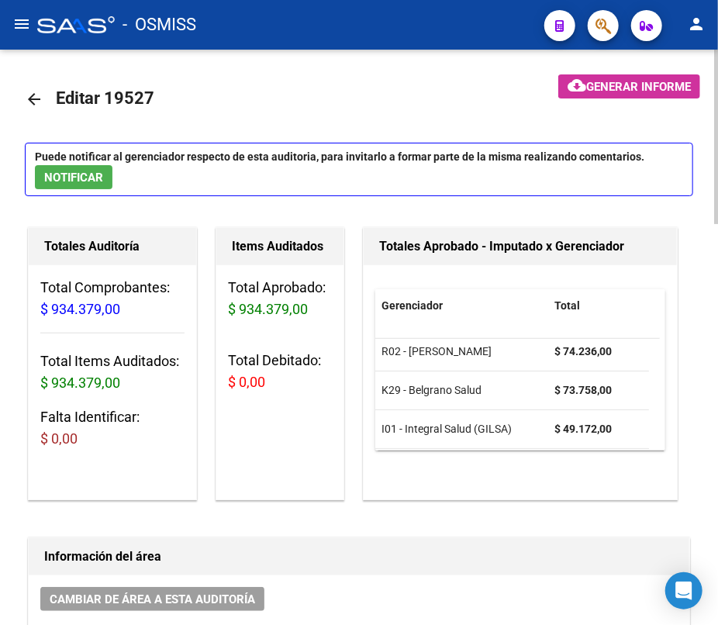
scroll to position [48, 0]
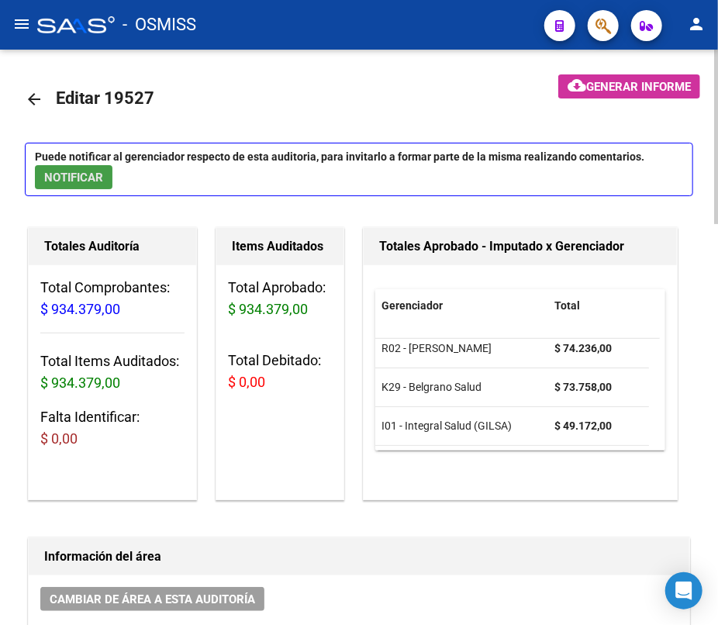
click at [76, 182] on span "NOTIFICAR" at bounding box center [73, 178] width 59 height 14
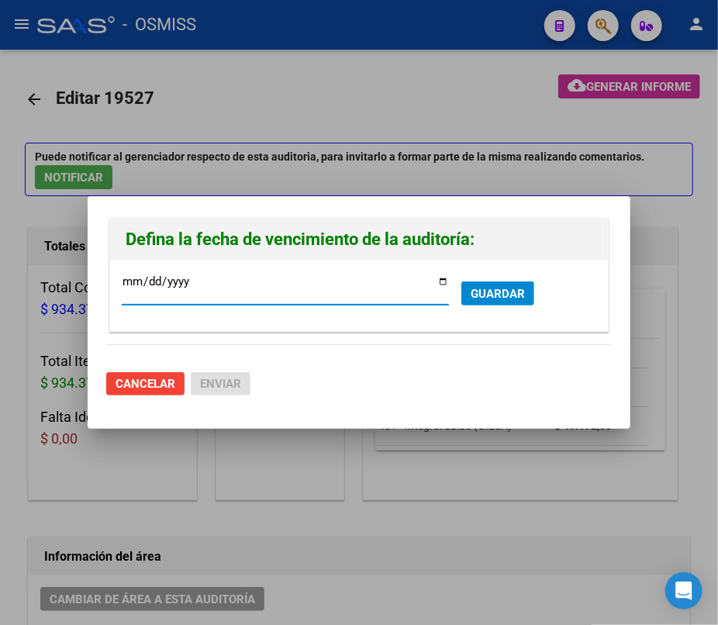
click at [442, 281] on input "[DATE]" at bounding box center [285, 287] width 327 height 25
type input "[DATE]"
click at [509, 295] on span "GUARDAR" at bounding box center [498, 294] width 54 height 14
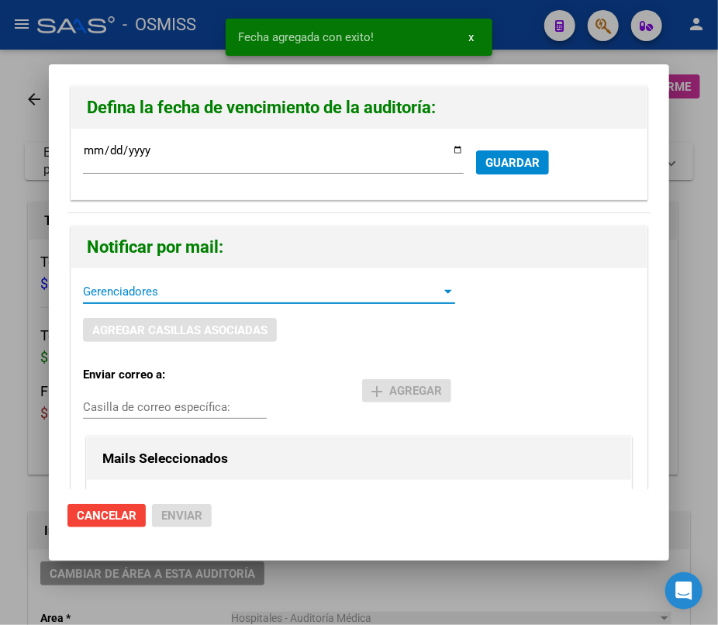
click at [150, 294] on span "Gerenciadores" at bounding box center [262, 292] width 358 height 14
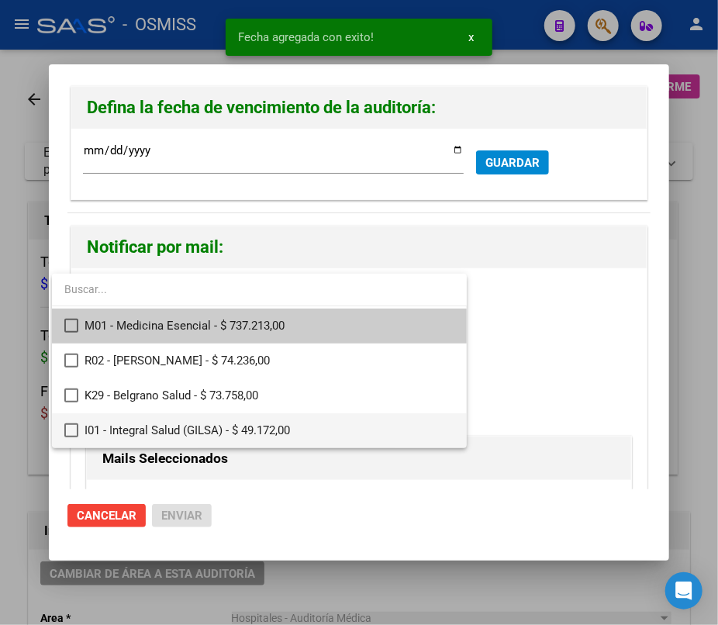
click at [70, 430] on mat-pseudo-checkbox at bounding box center [71, 430] width 14 height 14
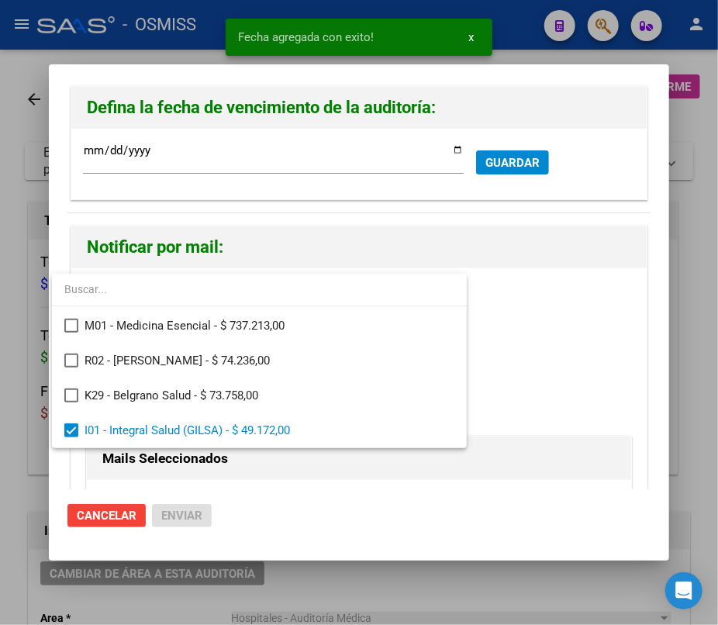
click at [295, 508] on div at bounding box center [359, 312] width 718 height 625
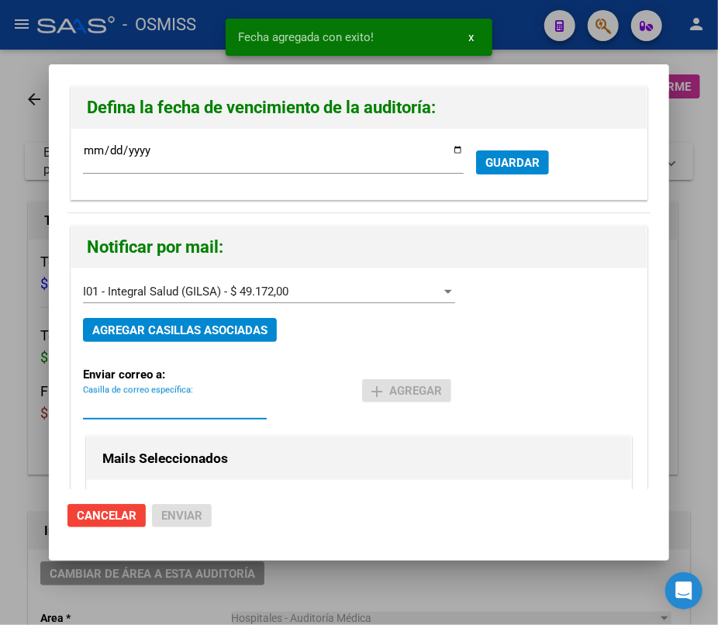
paste input "[PERSON_NAME][EMAIL_ADDRESS][DOMAIN_NAME]"
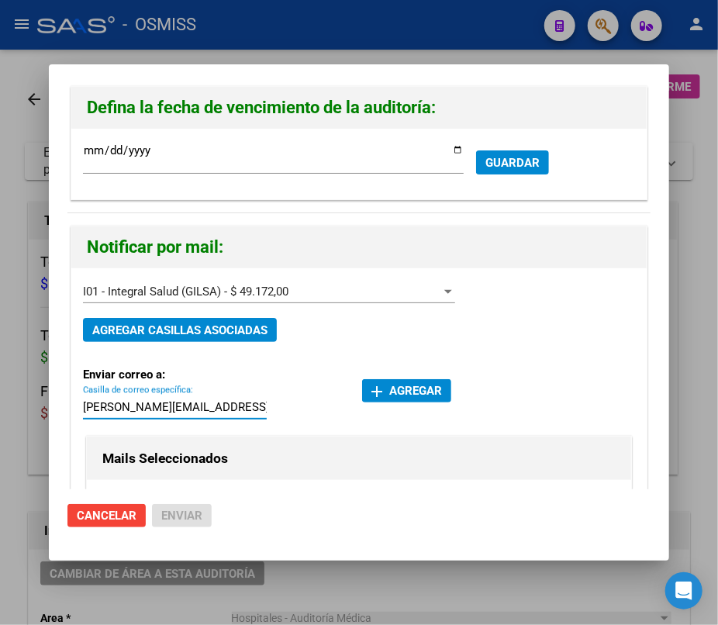
type input "[PERSON_NAME][EMAIL_ADDRESS][DOMAIN_NAME]"
click at [399, 389] on span "add Agregar" at bounding box center [406, 391] width 71 height 14
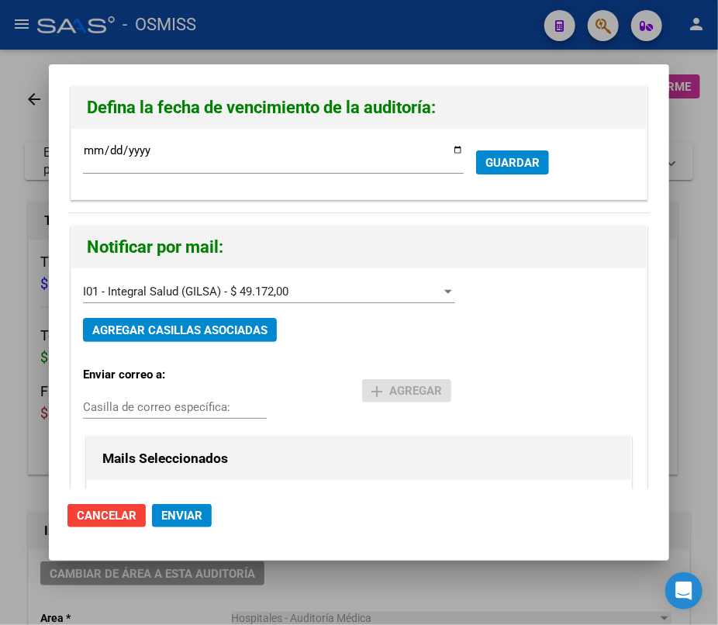
click at [192, 506] on button "Enviar" at bounding box center [182, 515] width 60 height 23
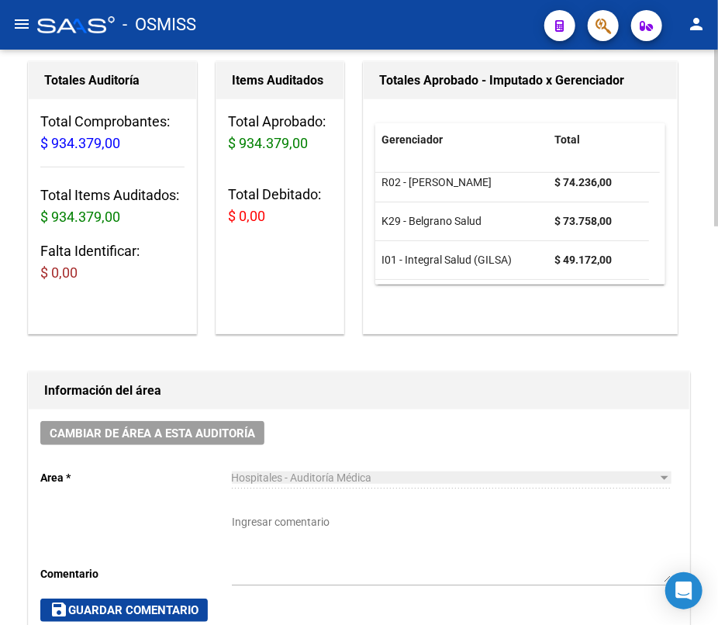
scroll to position [0, 0]
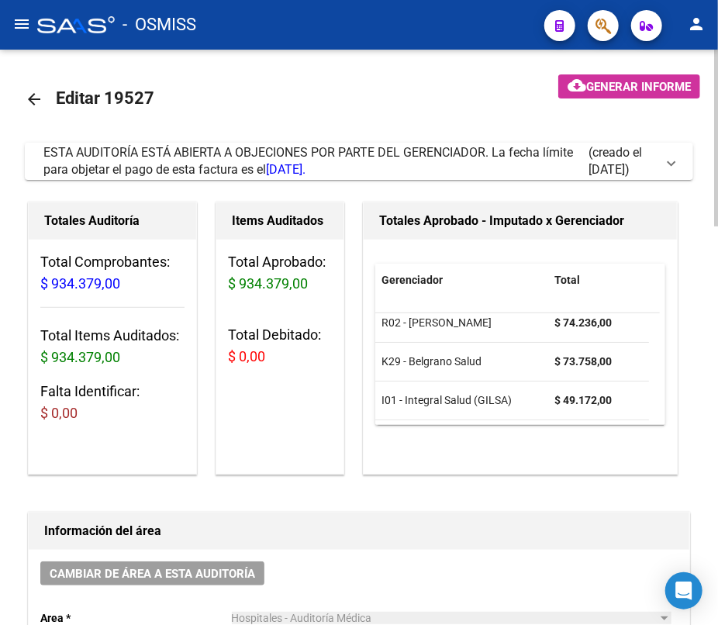
click at [26, 97] on mat-icon "arrow_back" at bounding box center [34, 99] width 19 height 19
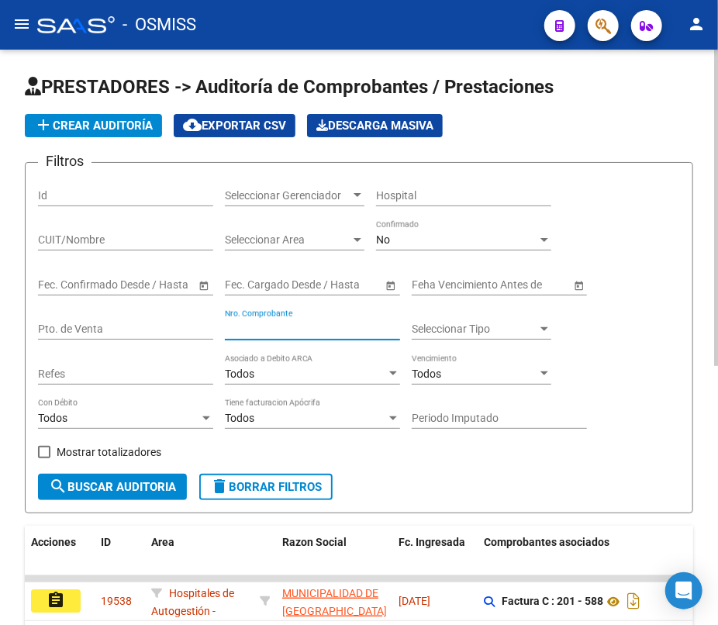
click at [288, 333] on input "Nro. Comprobante" at bounding box center [312, 329] width 175 height 13
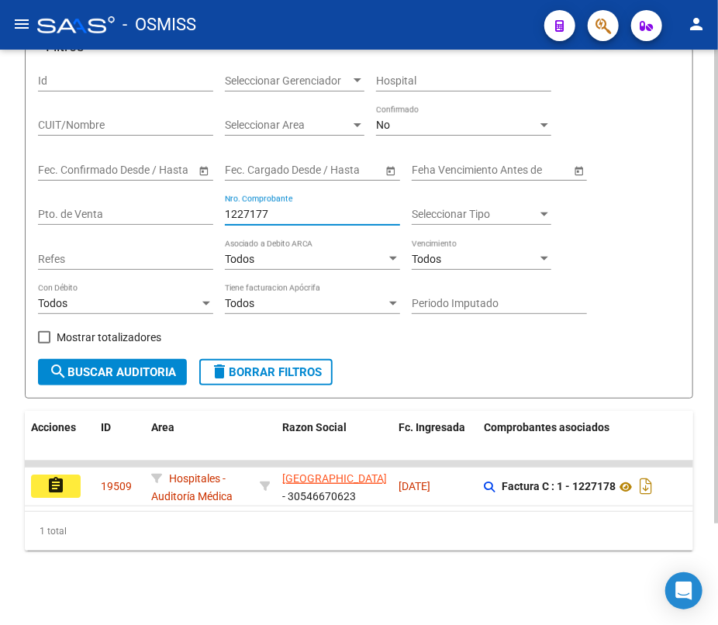
scroll to position [123, 0]
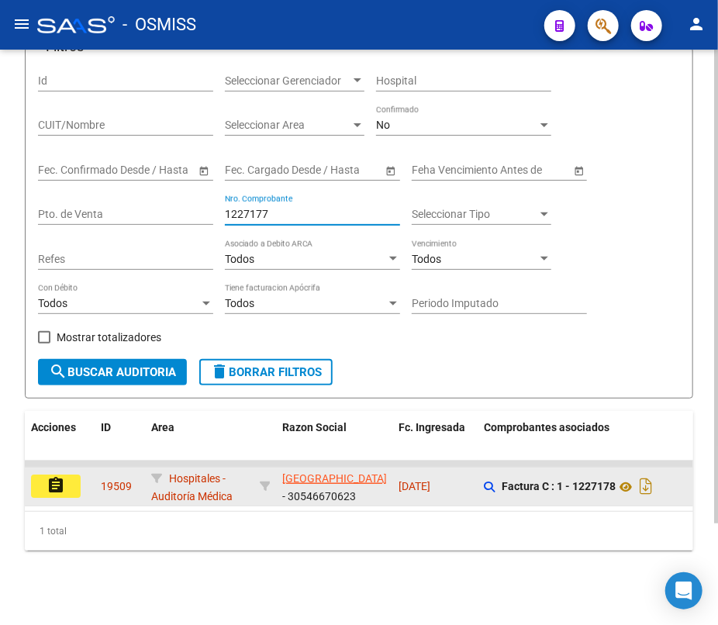
type input "1227177"
click at [64, 476] on mat-icon "assignment" at bounding box center [56, 485] width 19 height 19
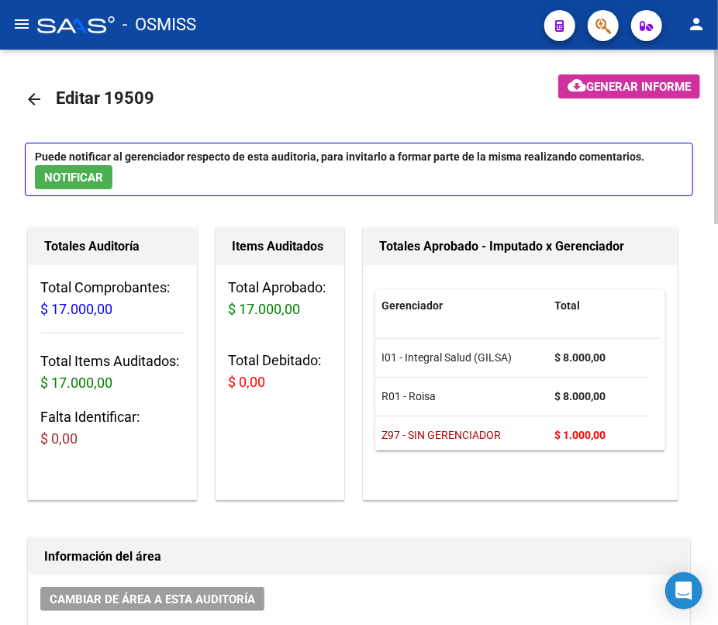
click at [90, 175] on span "NOTIFICAR" at bounding box center [73, 178] width 59 height 14
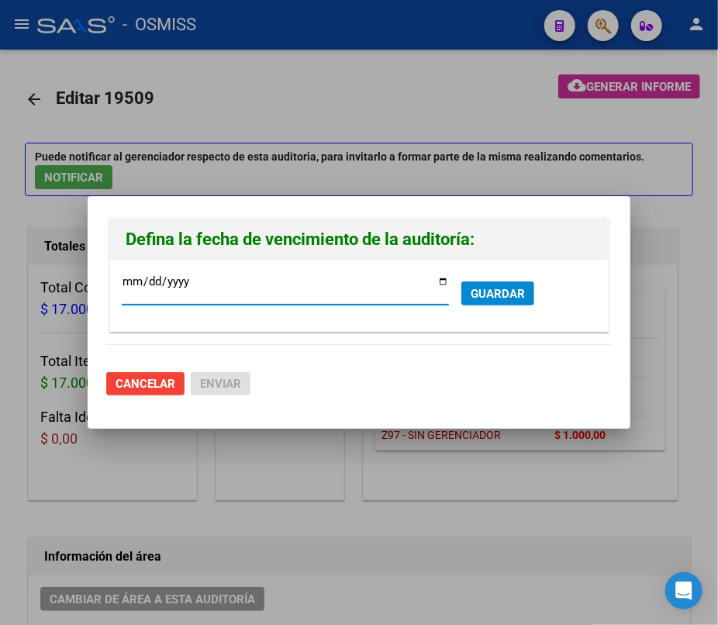
click at [442, 281] on input "[DATE]" at bounding box center [285, 287] width 327 height 25
type input "[DATE]"
click at [496, 291] on span "GUARDAR" at bounding box center [498, 294] width 54 height 14
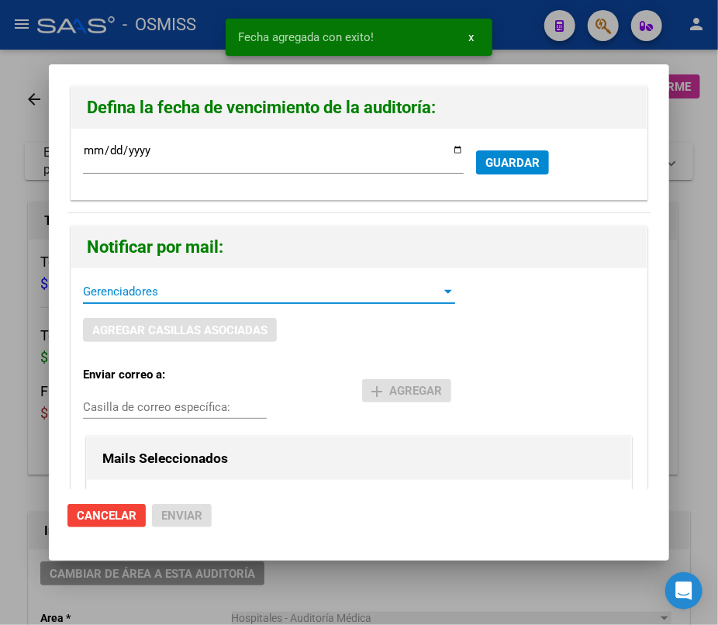
click at [172, 293] on span "Gerenciadores" at bounding box center [262, 292] width 358 height 14
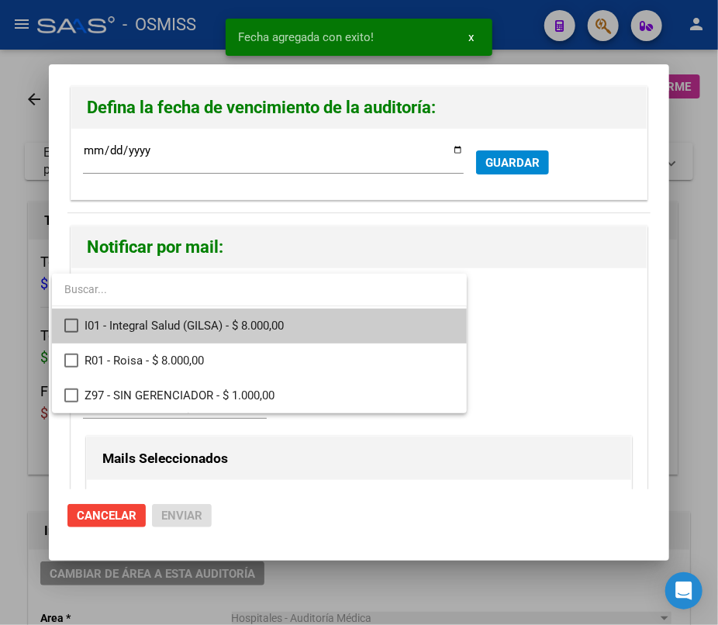
click at [73, 326] on mat-pseudo-checkbox at bounding box center [71, 326] width 14 height 14
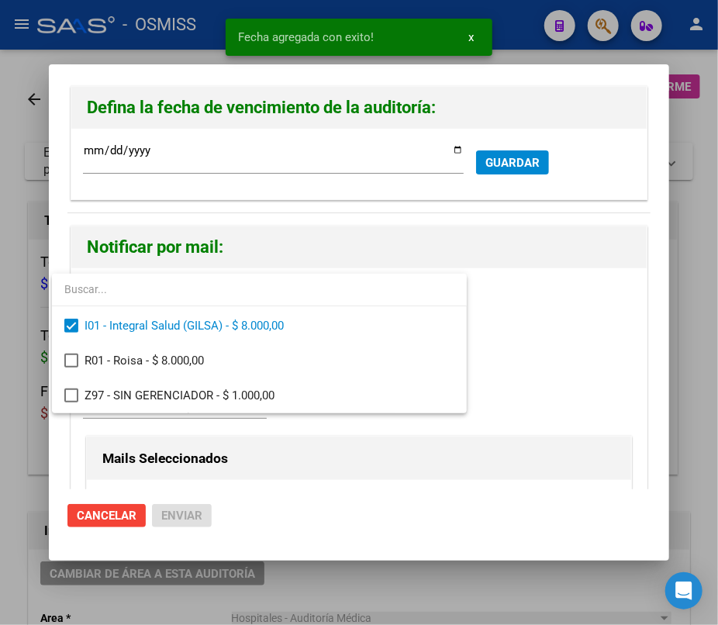
click at [278, 492] on div at bounding box center [359, 312] width 718 height 625
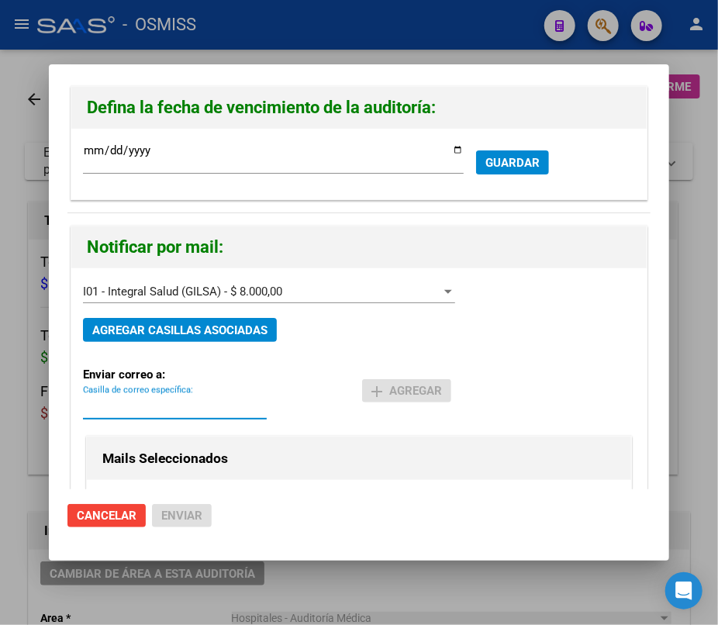
paste input "[PERSON_NAME][EMAIL_ADDRESS][DOMAIN_NAME]"
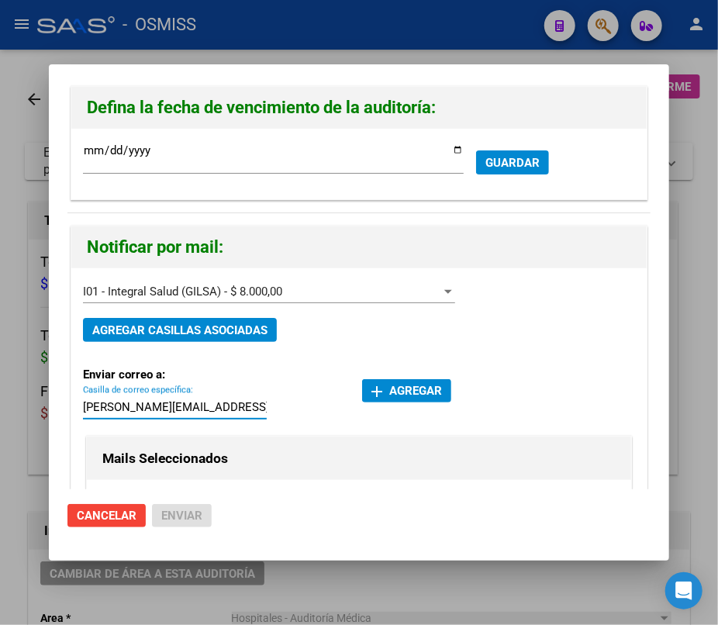
type input "[PERSON_NAME][EMAIL_ADDRESS][DOMAIN_NAME]"
click at [394, 384] on span "add Agregar" at bounding box center [406, 391] width 71 height 14
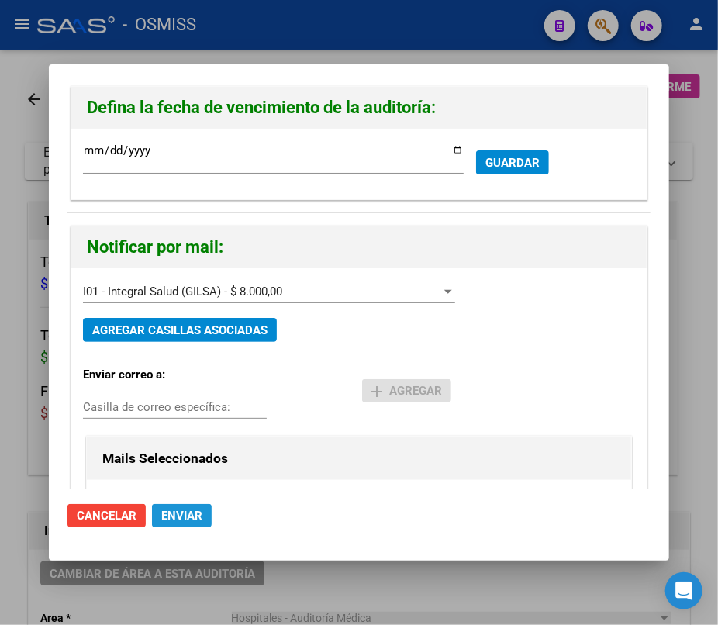
click at [178, 519] on span "Enviar" at bounding box center [181, 516] width 41 height 14
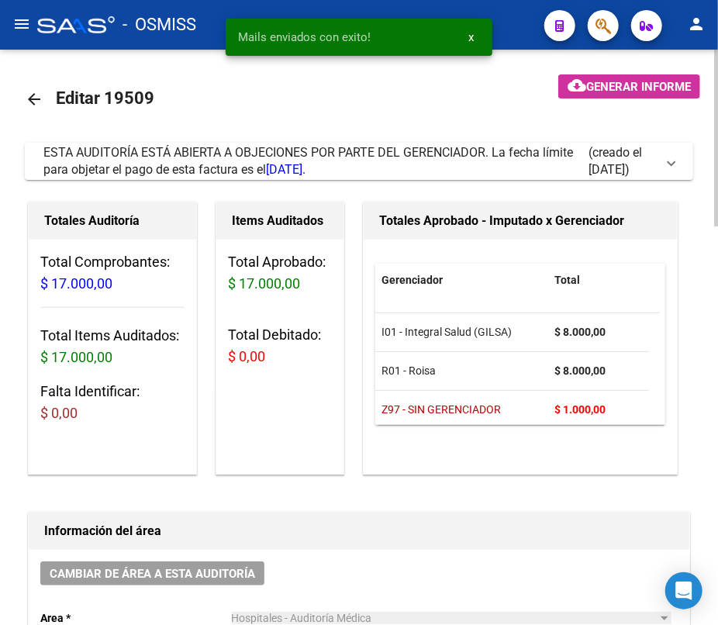
click at [36, 97] on mat-icon "arrow_back" at bounding box center [34, 99] width 19 height 19
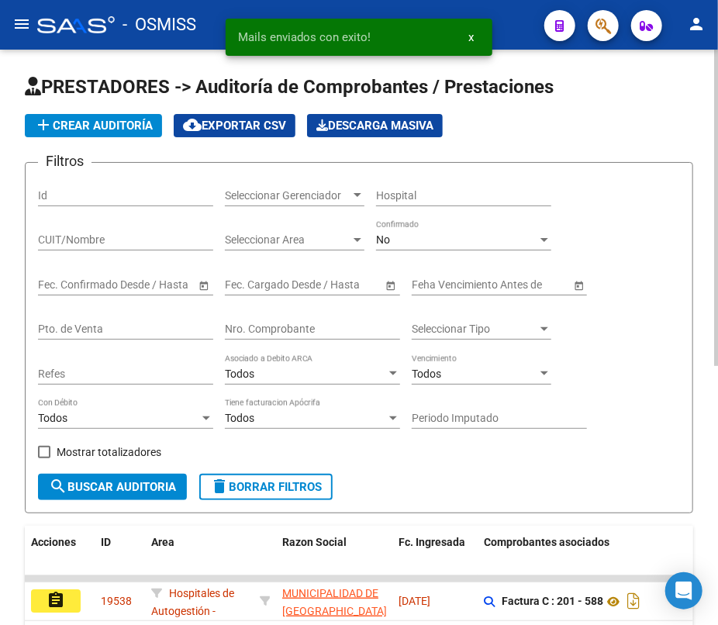
click at [313, 330] on input "Nro. Comprobante" at bounding box center [312, 329] width 175 height 13
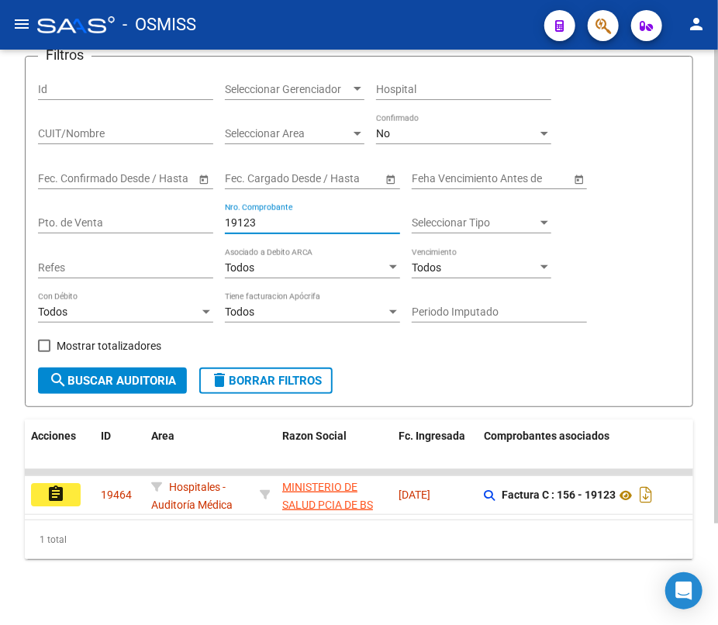
scroll to position [123, 0]
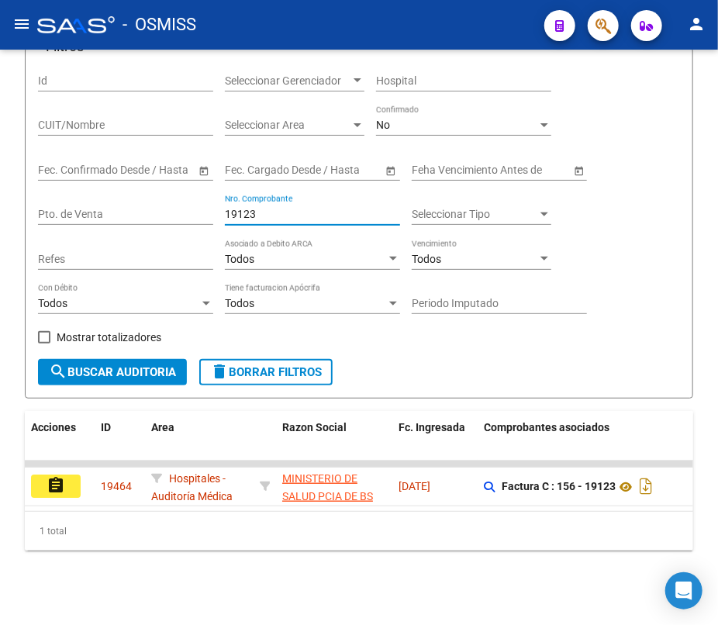
type input "19123"
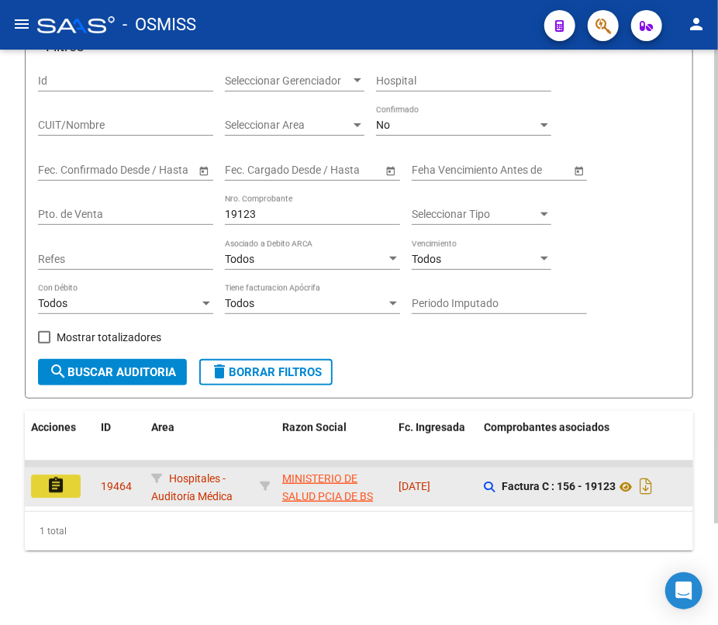
click at [52, 476] on mat-icon "assignment" at bounding box center [56, 485] width 19 height 19
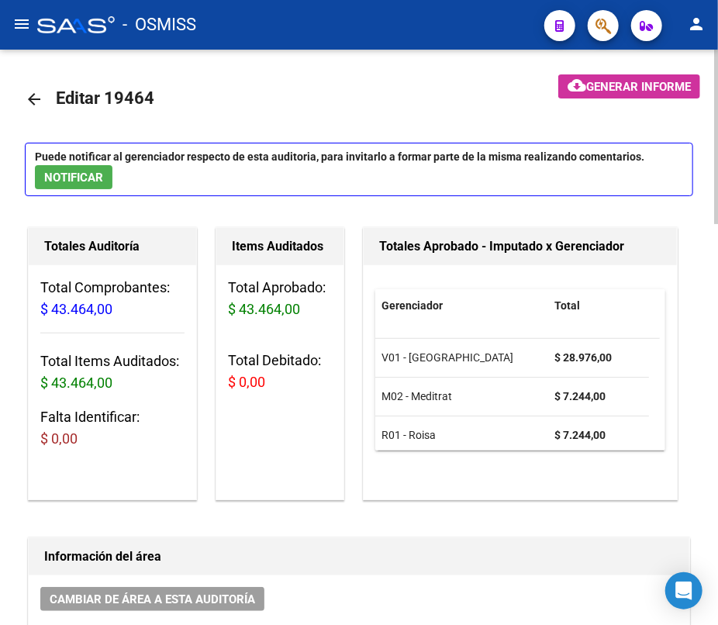
scroll to position [9, 0]
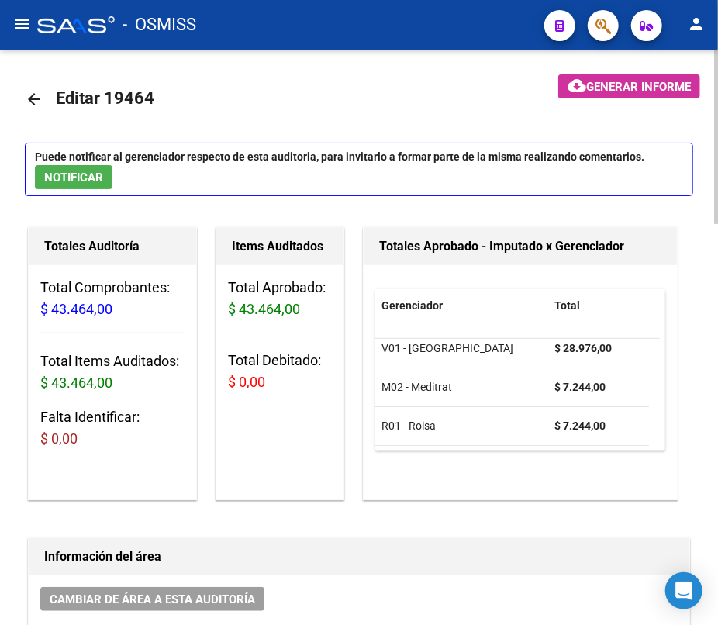
click at [38, 98] on mat-icon "arrow_back" at bounding box center [34, 99] width 19 height 19
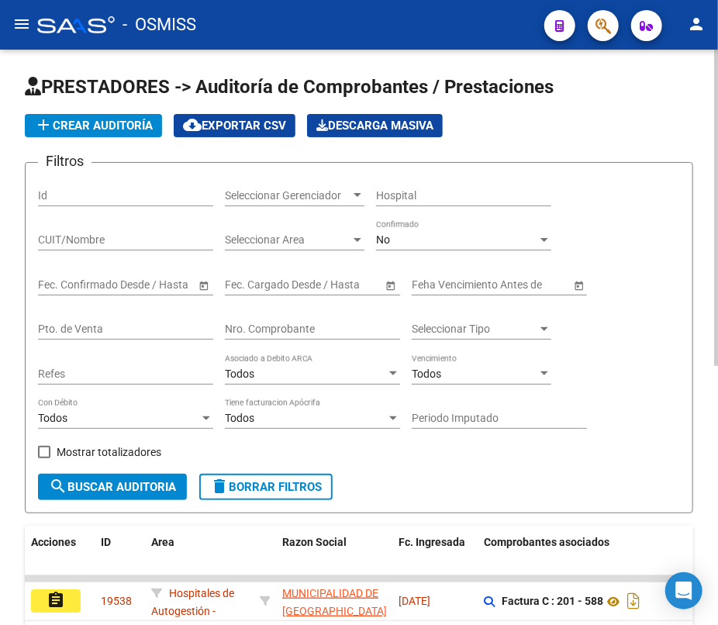
click at [333, 328] on input "Nro. Comprobante" at bounding box center [312, 329] width 175 height 13
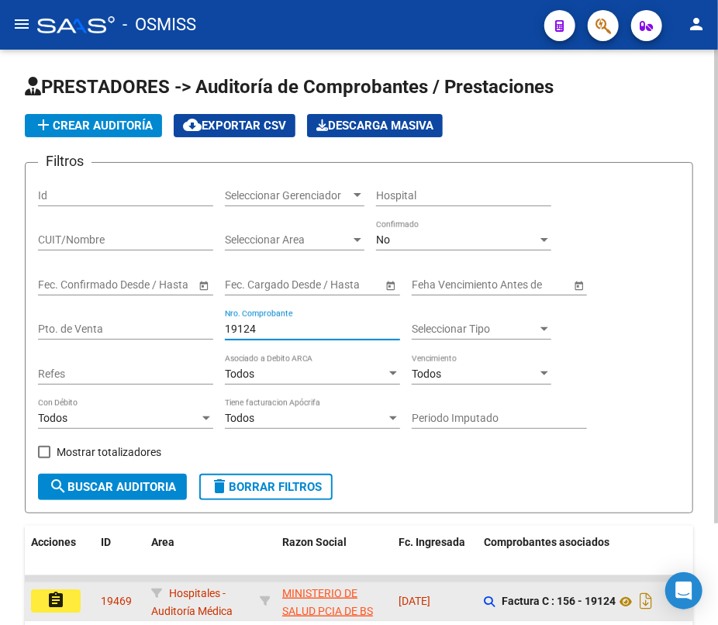
type input "19124"
click at [52, 598] on mat-icon "assignment" at bounding box center [56, 600] width 19 height 19
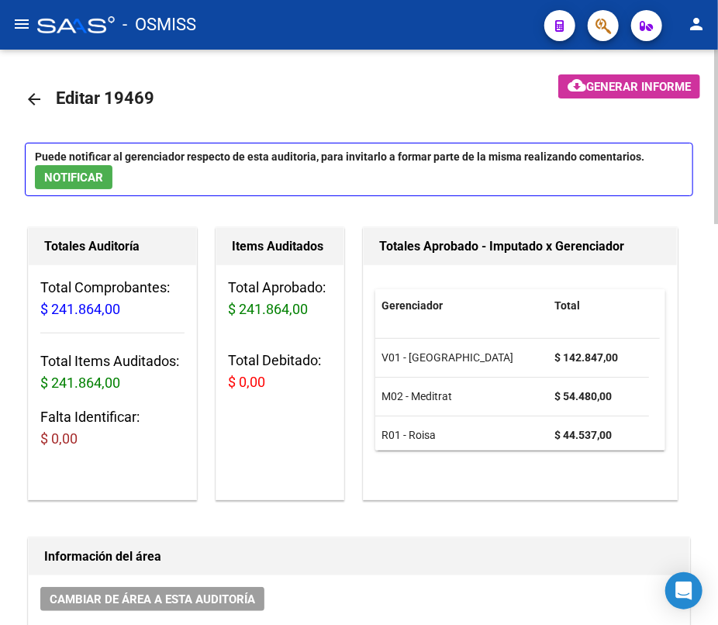
scroll to position [9, 0]
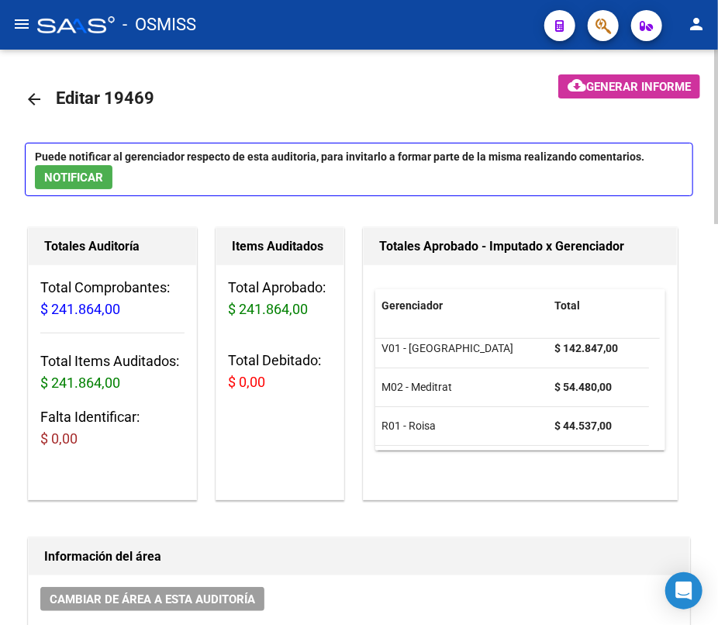
click at [34, 94] on mat-icon "arrow_back" at bounding box center [34, 99] width 19 height 19
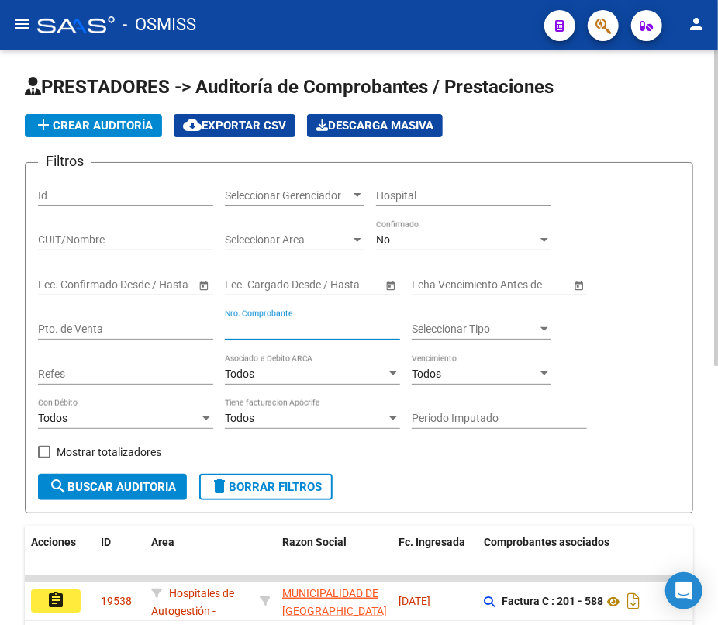
click at [326, 327] on input "Nro. Comprobante" at bounding box center [312, 329] width 175 height 13
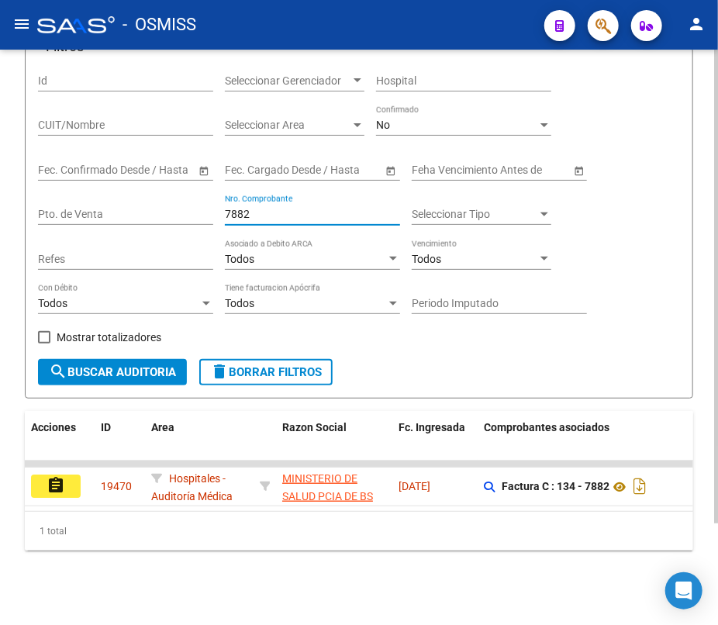
scroll to position [123, 0]
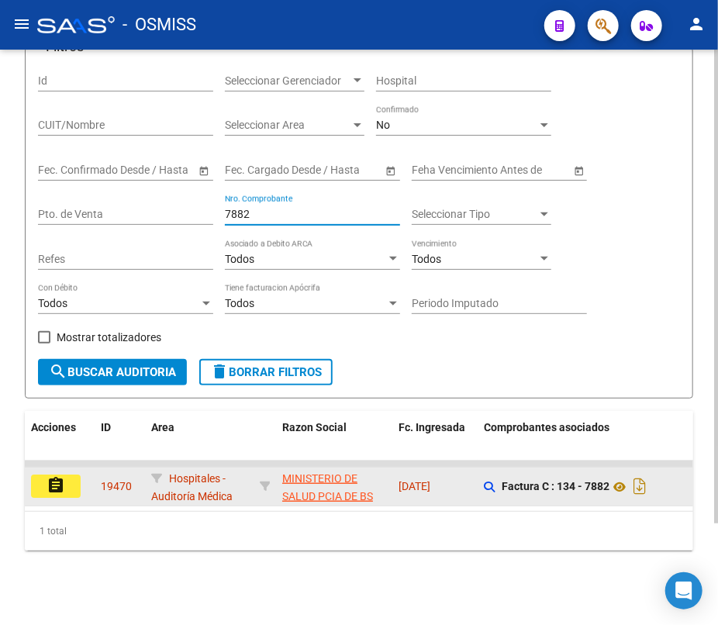
type input "7882"
click at [64, 476] on mat-icon "assignment" at bounding box center [56, 485] width 19 height 19
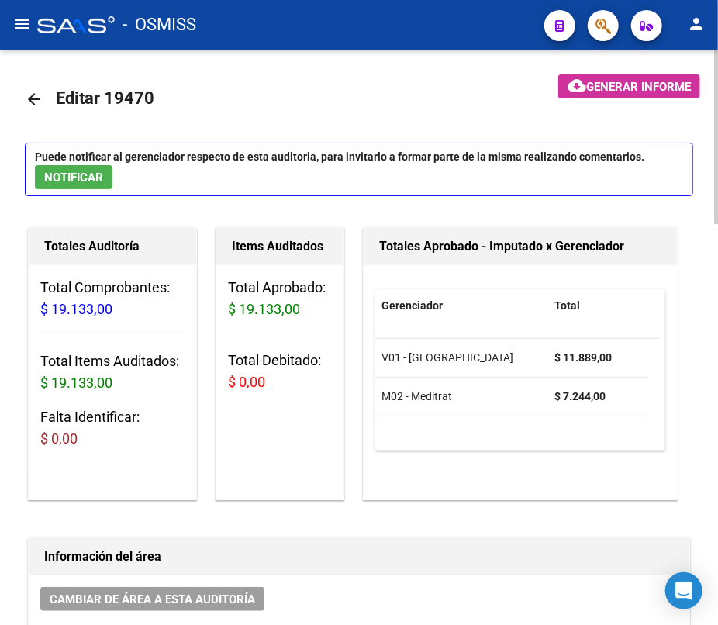
click at [37, 101] on mat-icon "arrow_back" at bounding box center [34, 99] width 19 height 19
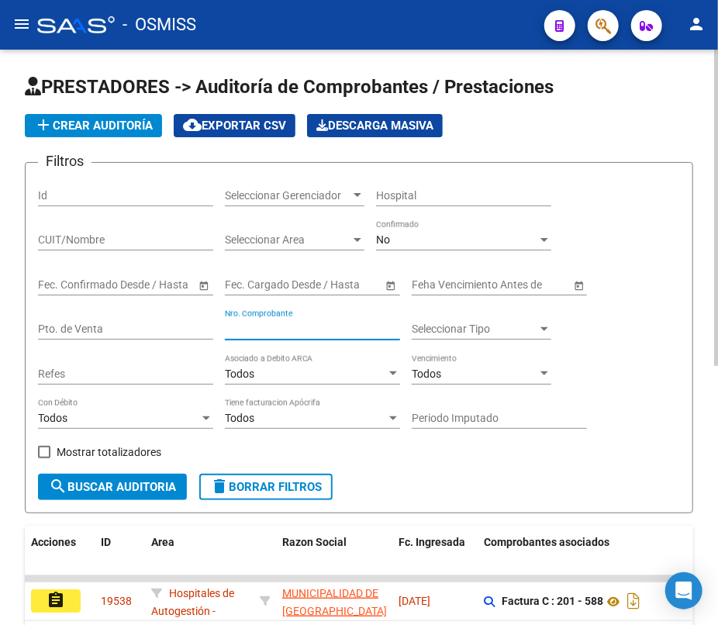
click at [314, 329] on input "Nro. Comprobante" at bounding box center [312, 329] width 175 height 13
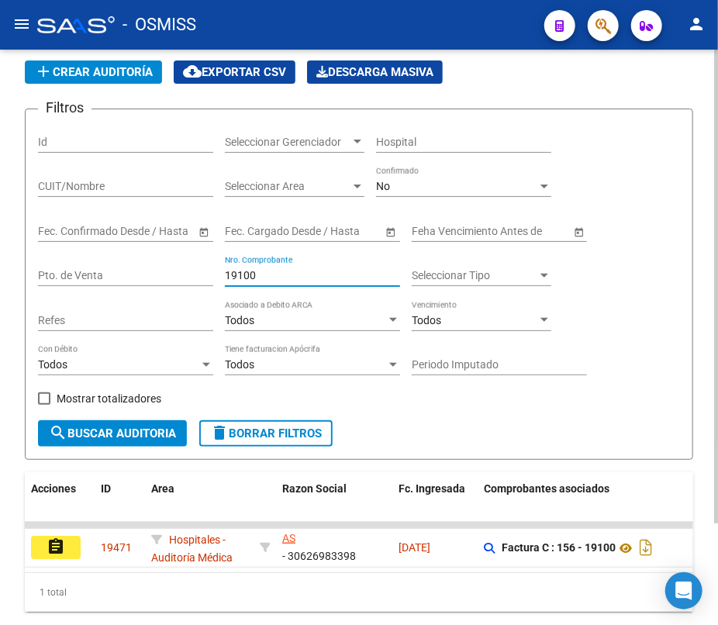
scroll to position [123, 0]
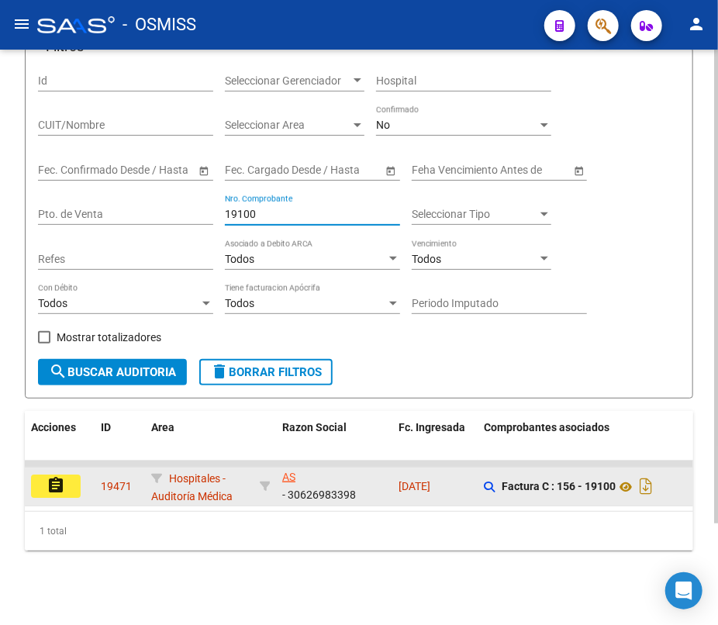
type input "19100"
click at [50, 476] on mat-icon "assignment" at bounding box center [56, 485] width 19 height 19
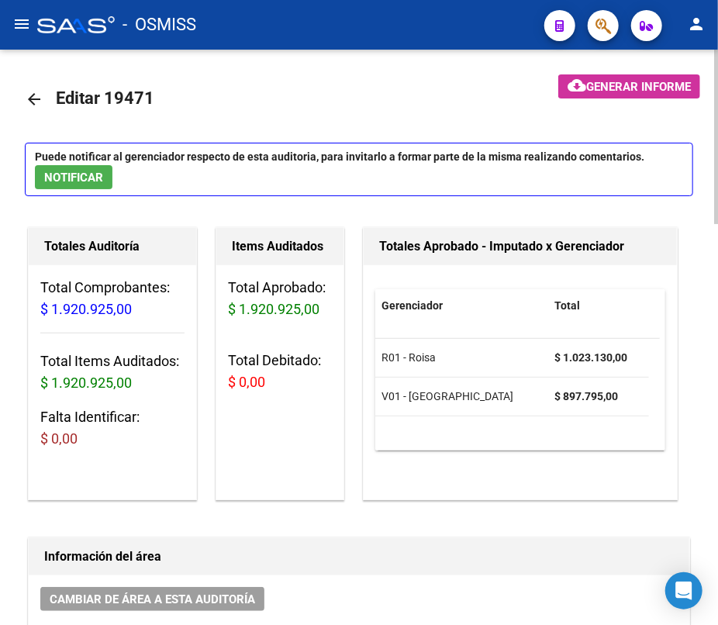
click at [35, 99] on mat-icon "arrow_back" at bounding box center [34, 99] width 19 height 19
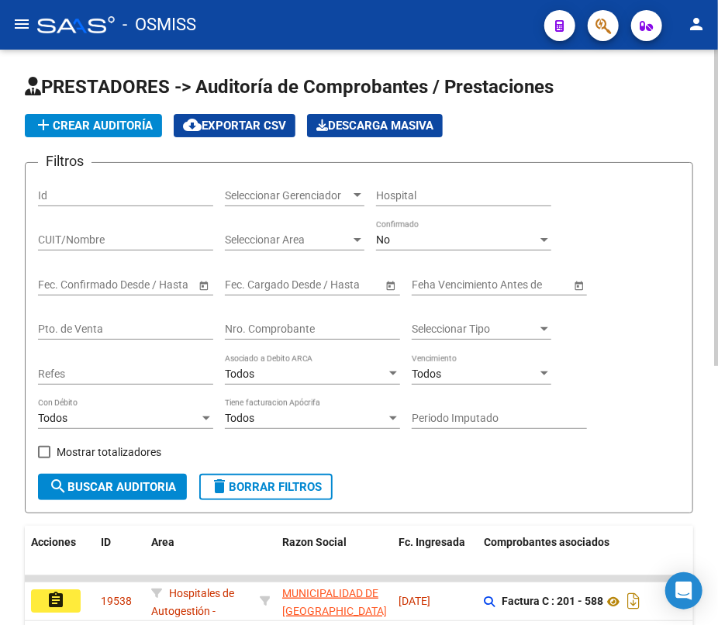
click at [309, 323] on input "Nro. Comprobante" at bounding box center [312, 329] width 175 height 13
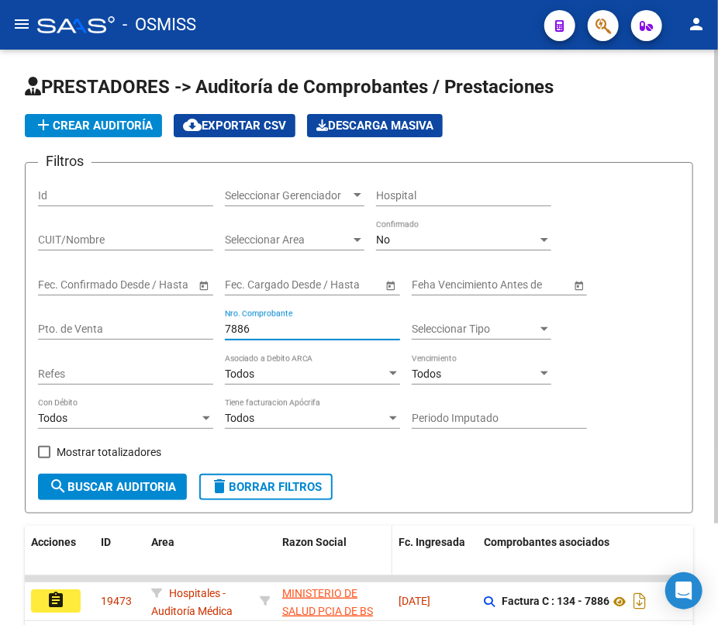
scroll to position [123, 0]
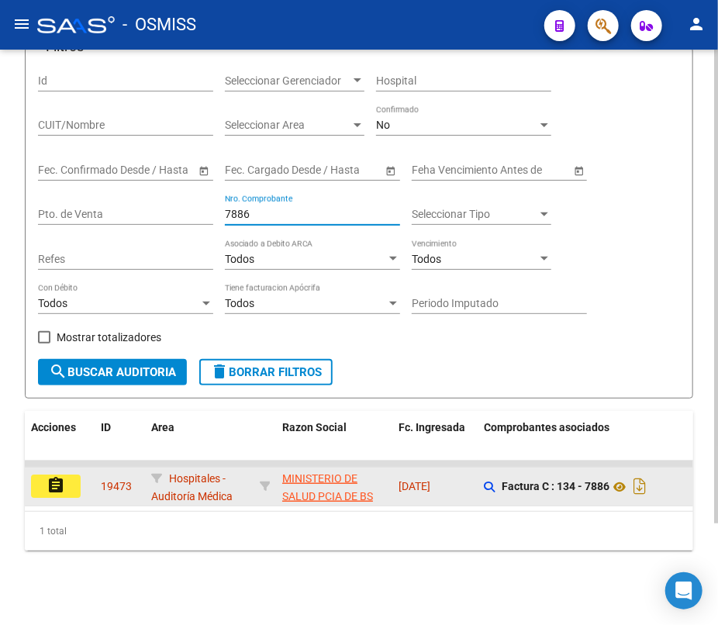
type input "7886"
click at [62, 476] on mat-icon "assignment" at bounding box center [56, 485] width 19 height 19
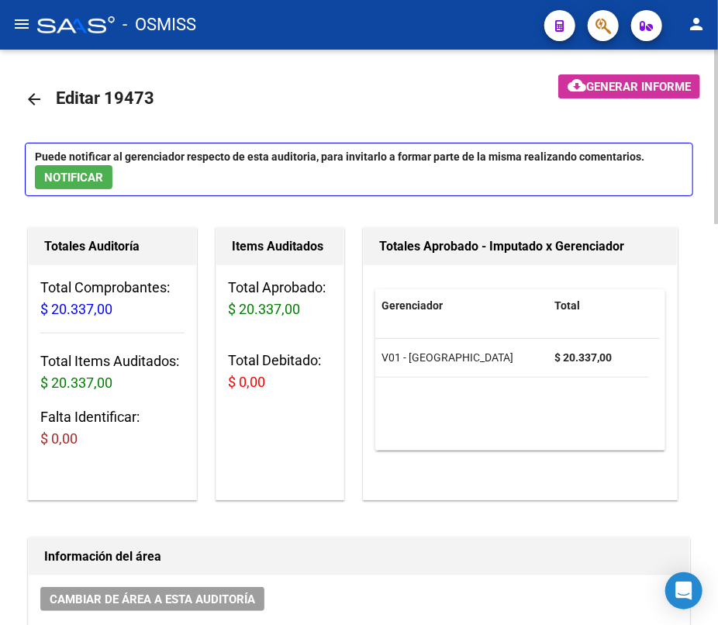
click at [36, 96] on mat-icon "arrow_back" at bounding box center [34, 99] width 19 height 19
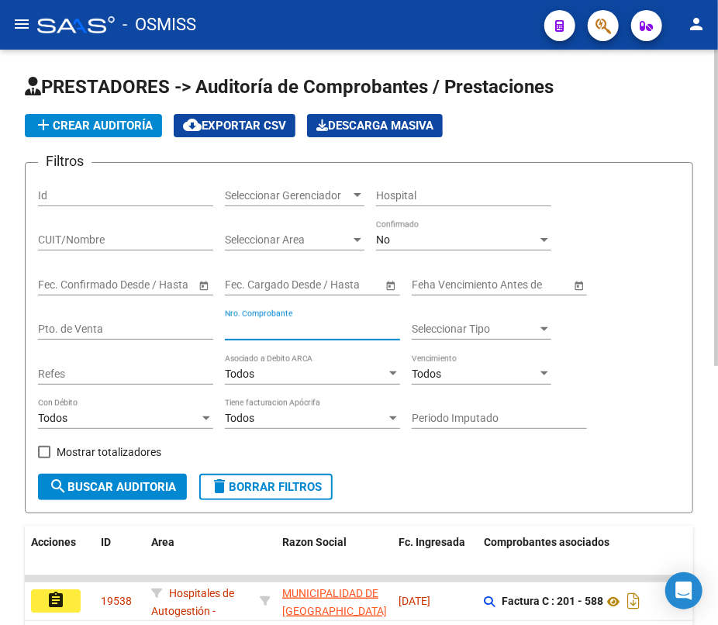
click at [310, 323] on input "Nro. Comprobante" at bounding box center [312, 329] width 175 height 13
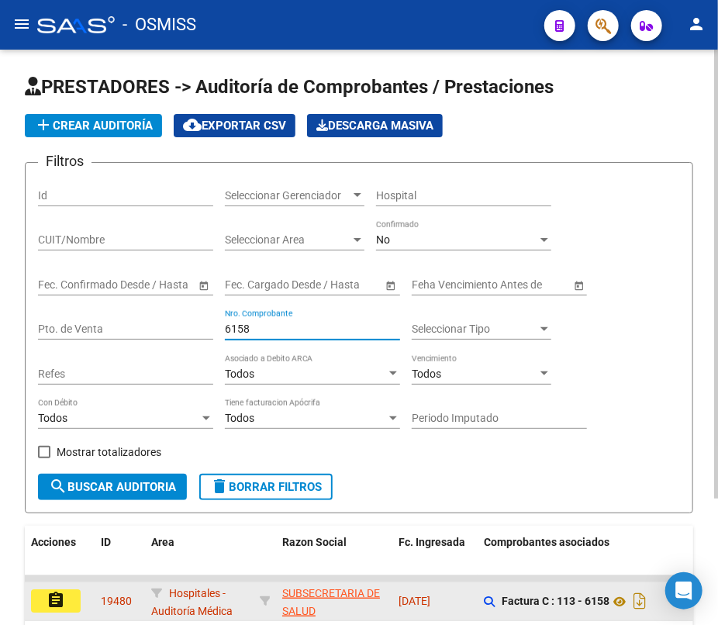
type input "6158"
click at [58, 589] on button "assignment" at bounding box center [56, 600] width 50 height 23
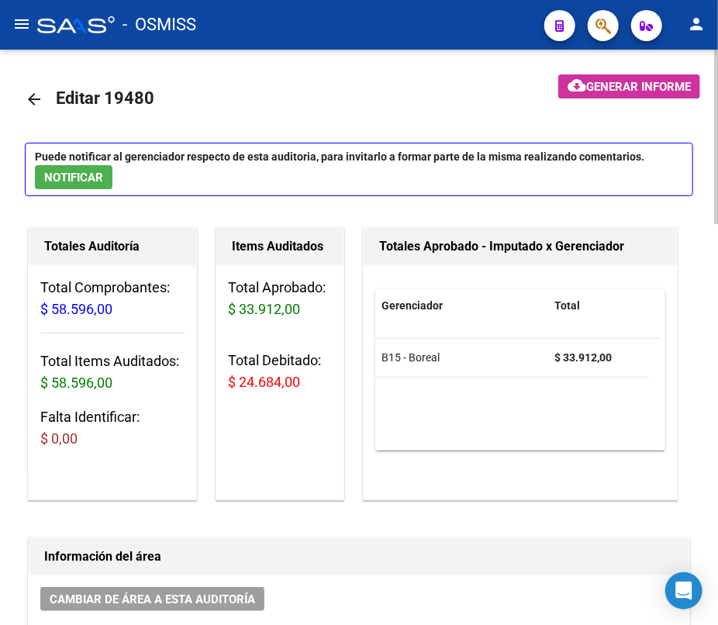
click at [34, 98] on mat-icon "arrow_back" at bounding box center [34, 99] width 19 height 19
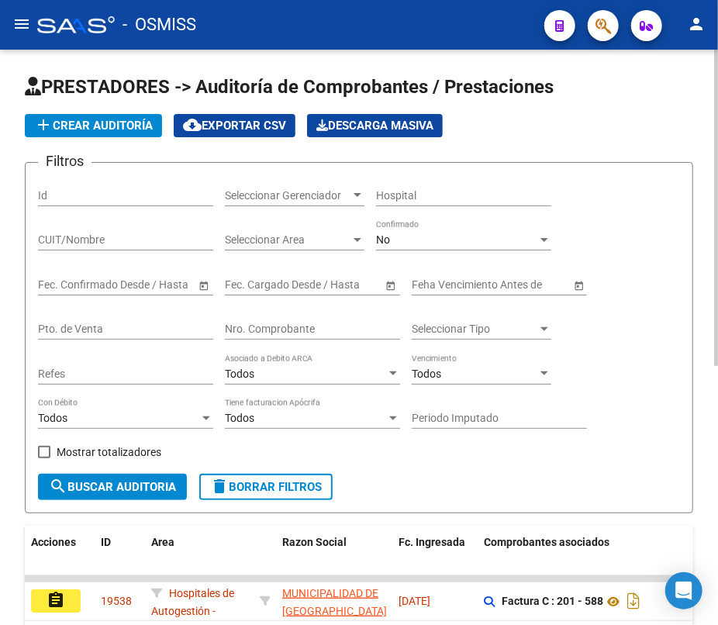
click at [326, 327] on input "Nro. Comprobante" at bounding box center [312, 329] width 175 height 13
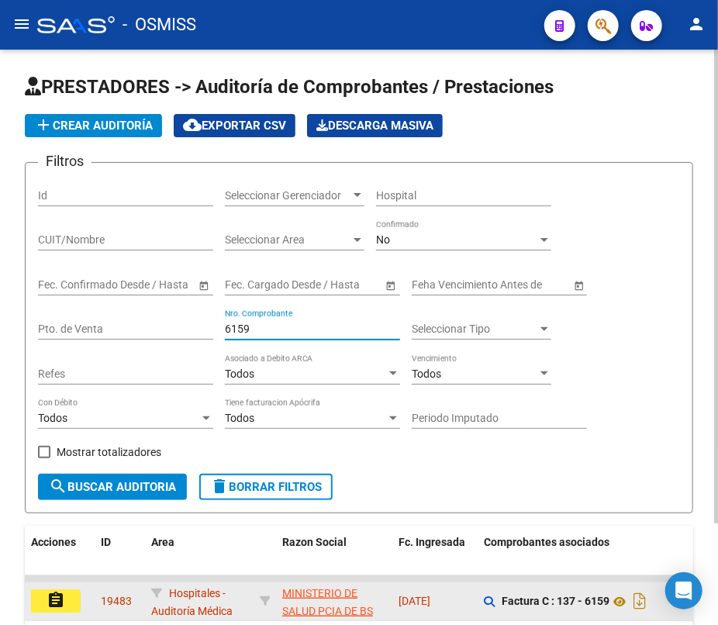
type input "6159"
click at [47, 600] on mat-icon "assignment" at bounding box center [56, 600] width 19 height 19
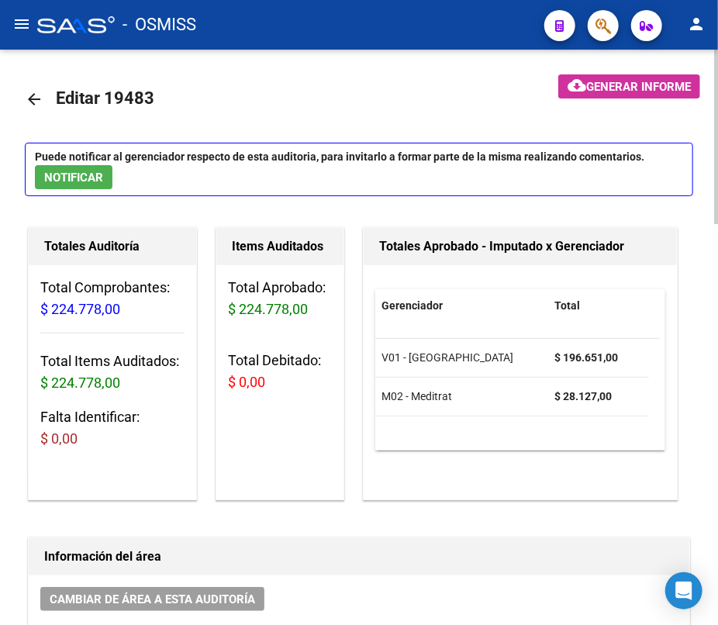
click at [37, 99] on mat-icon "arrow_back" at bounding box center [34, 99] width 19 height 19
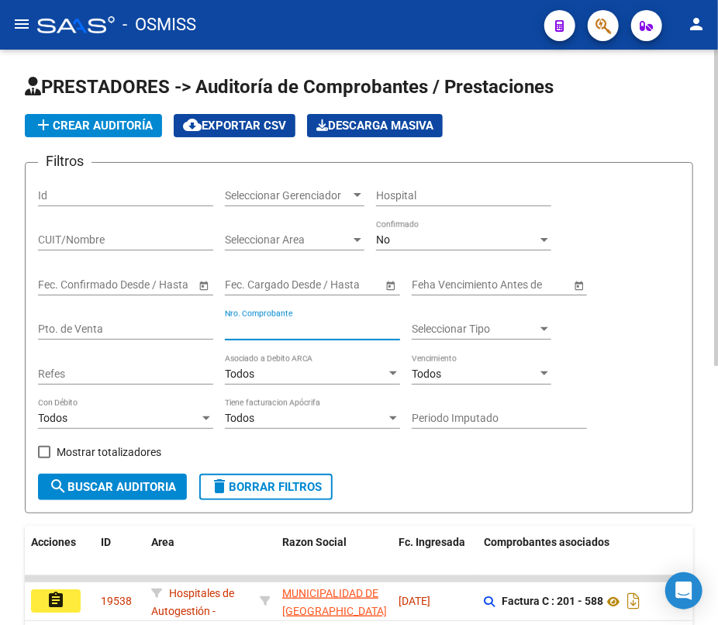
click at [261, 326] on input "Nro. Comprobante" at bounding box center [312, 329] width 175 height 13
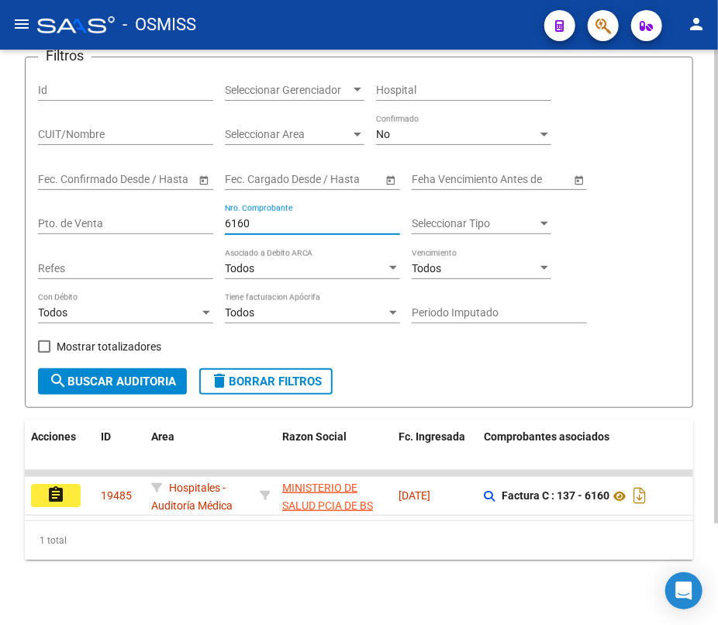
scroll to position [123, 0]
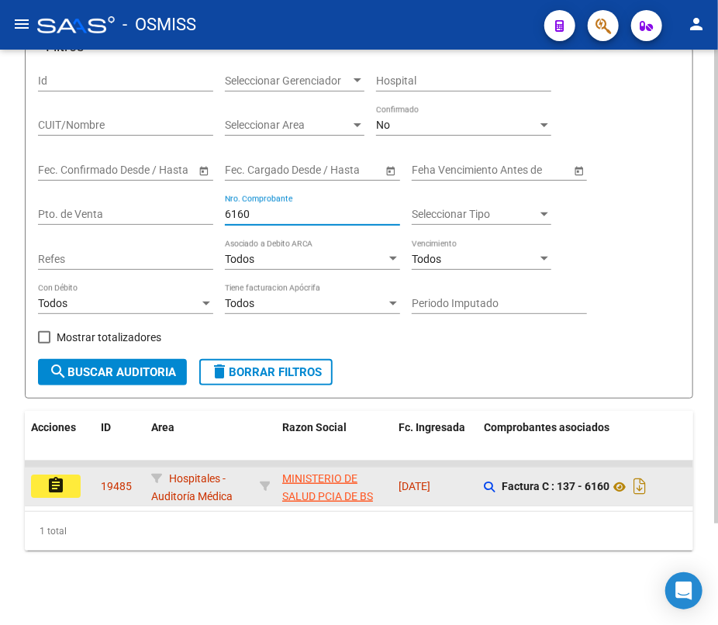
type input "6160"
click at [71, 478] on button "assignment" at bounding box center [56, 486] width 50 height 23
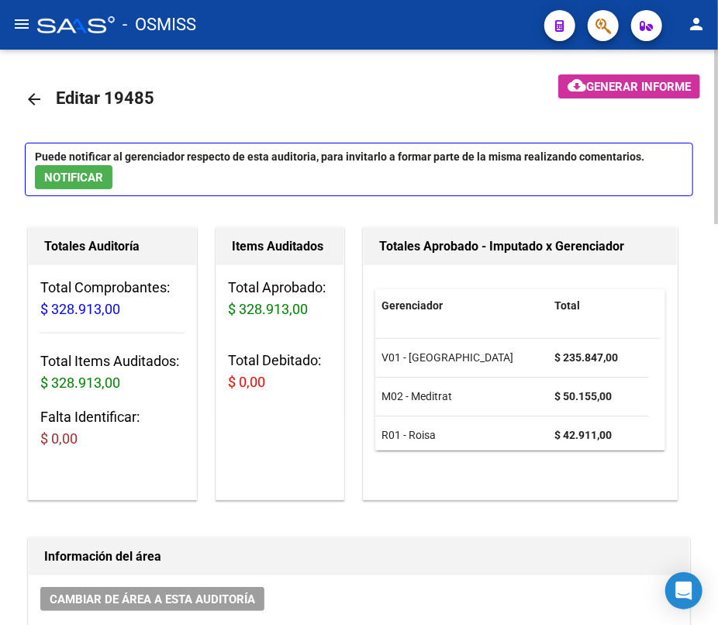
scroll to position [9, 0]
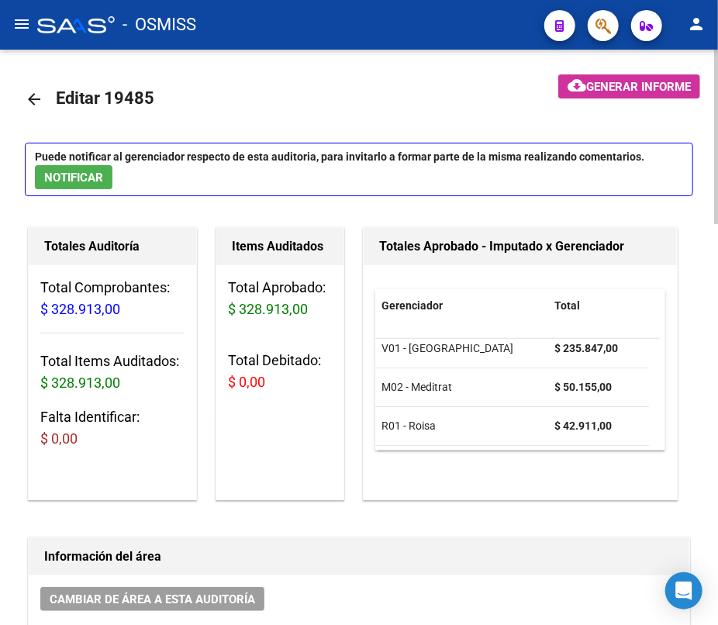
click at [35, 99] on mat-icon "arrow_back" at bounding box center [34, 99] width 19 height 19
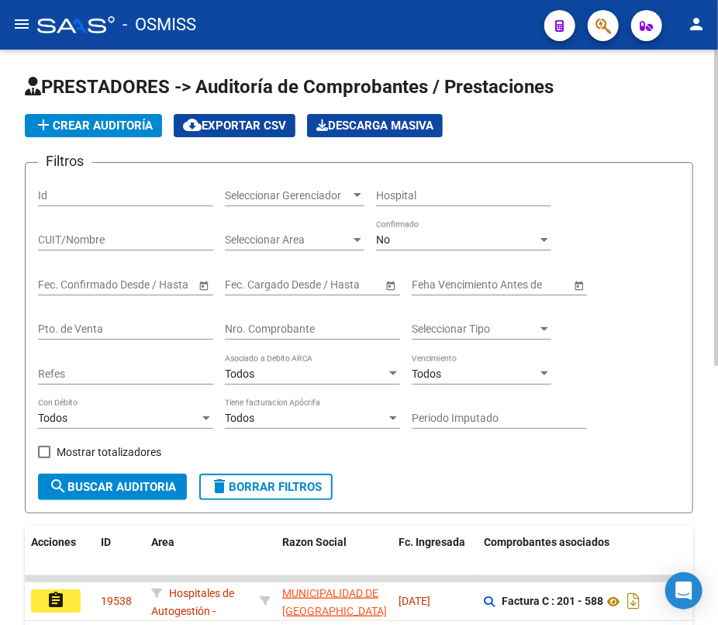
click at [277, 330] on input "Nro. Comprobante" at bounding box center [312, 329] width 175 height 13
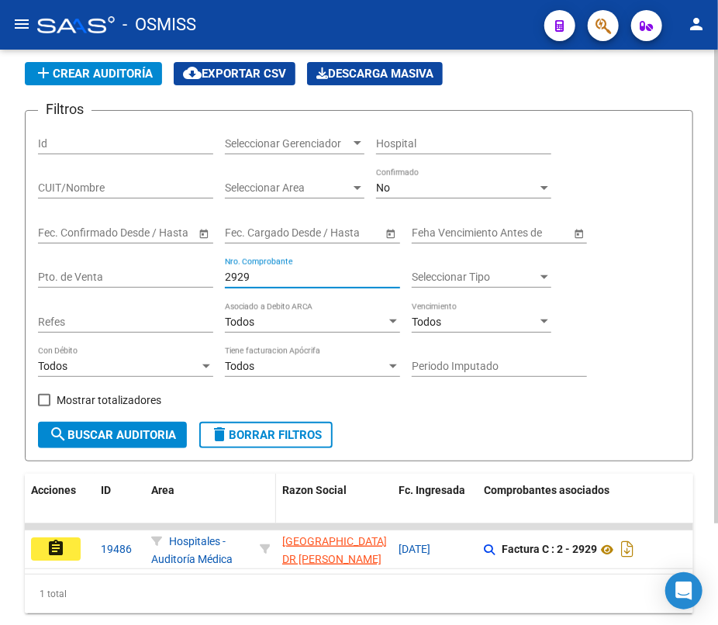
scroll to position [123, 0]
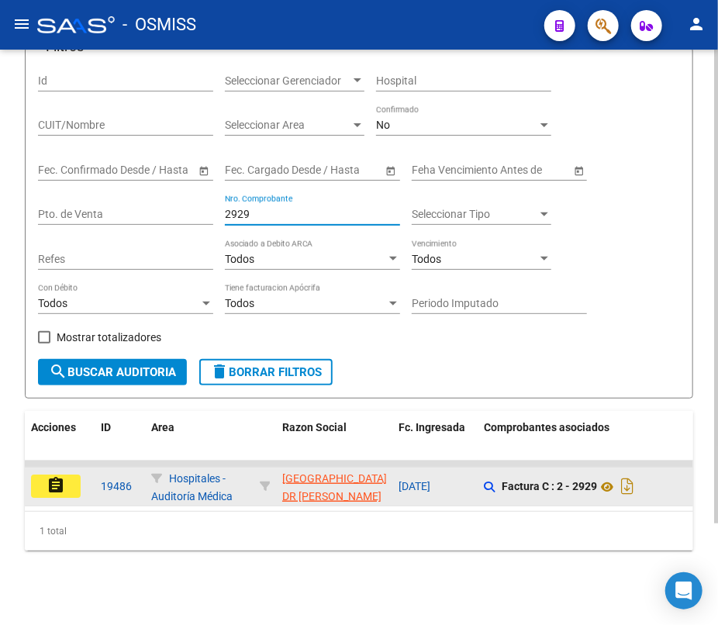
type input "2929"
click at [57, 476] on mat-icon "assignment" at bounding box center [56, 485] width 19 height 19
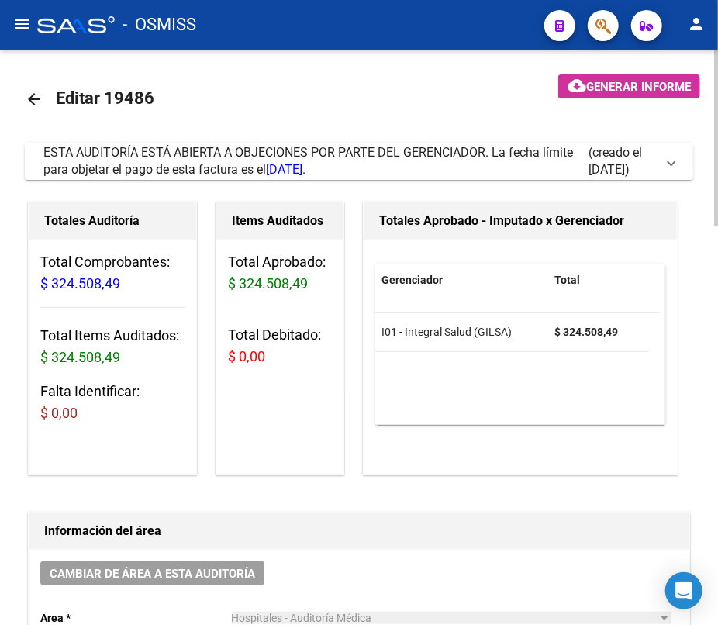
click at [674, 164] on span at bounding box center [671, 161] width 6 height 17
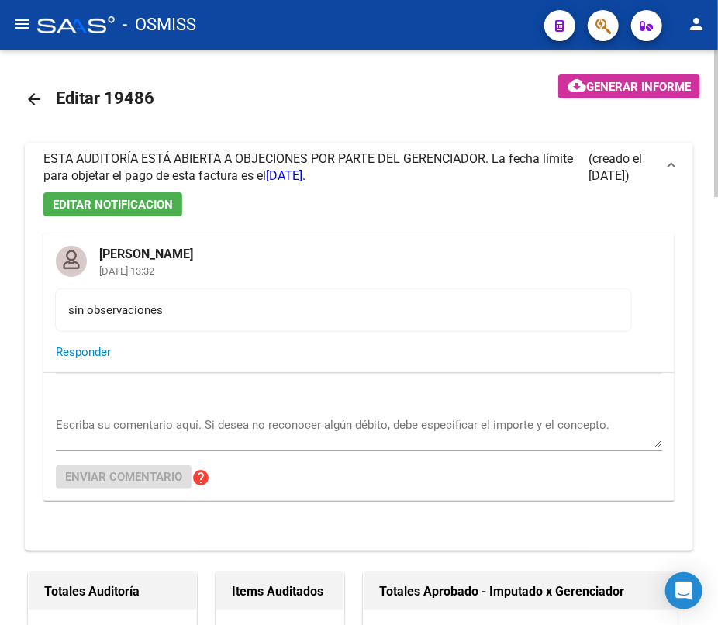
click at [33, 98] on mat-icon "arrow_back" at bounding box center [34, 99] width 19 height 19
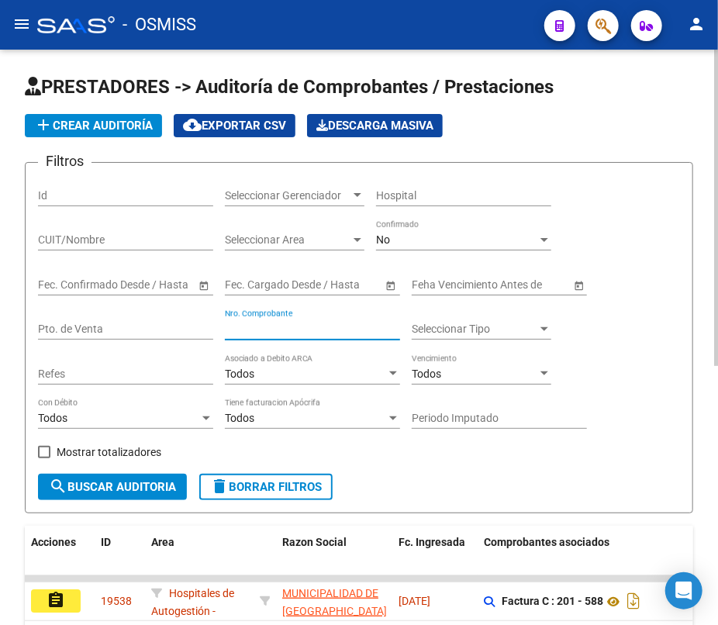
click at [272, 327] on input "Nro. Comprobante" at bounding box center [312, 329] width 175 height 13
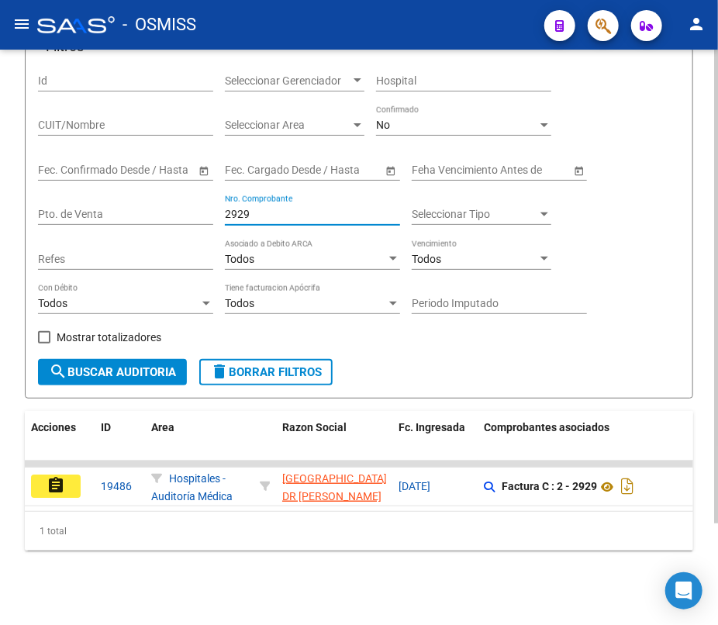
drag, startPoint x: 250, startPoint y: 208, endPoint x: 236, endPoint y: 205, distance: 14.9
click at [236, 208] on input "2929" at bounding box center [312, 214] width 175 height 13
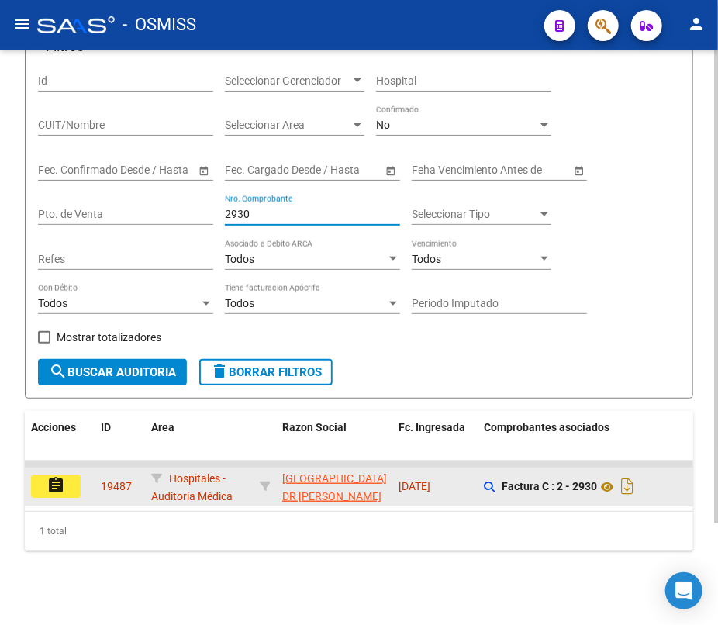
type input "2930"
click at [63, 476] on mat-icon "assignment" at bounding box center [56, 485] width 19 height 19
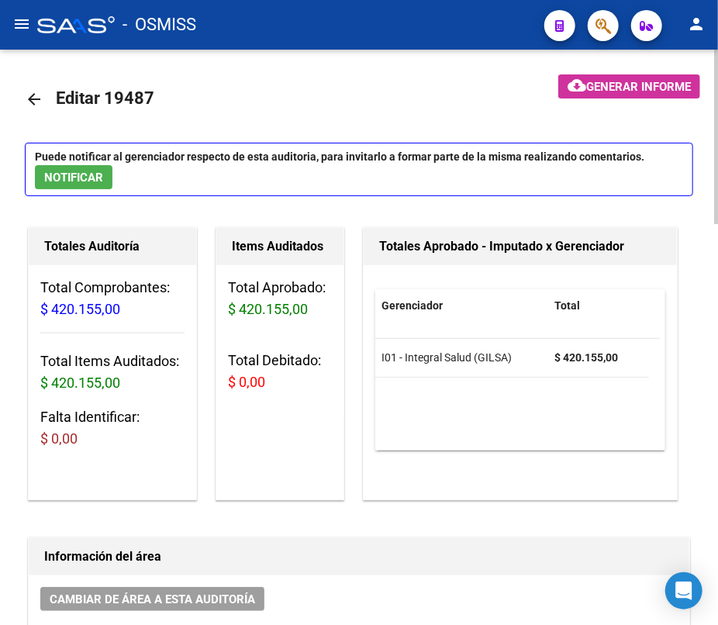
click at [83, 171] on span "NOTIFICAR" at bounding box center [73, 178] width 59 height 14
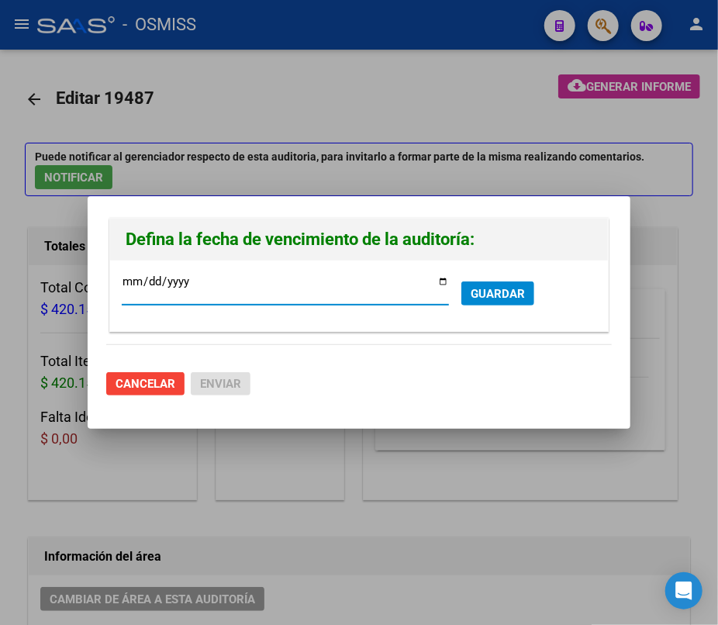
click at [440, 279] on input "[DATE]" at bounding box center [285, 287] width 327 height 25
type input "[DATE]"
click at [519, 294] on span "GUARDAR" at bounding box center [498, 294] width 54 height 14
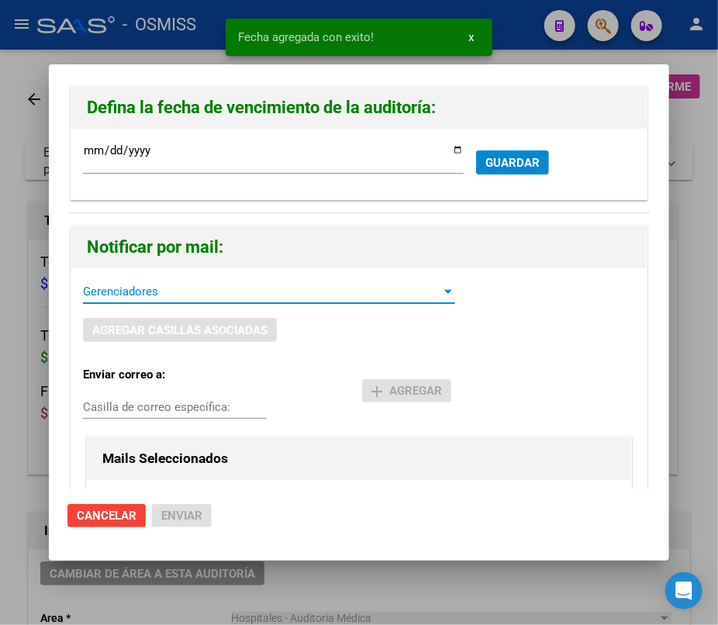
click at [170, 288] on span "Gerenciadores" at bounding box center [262, 292] width 358 height 14
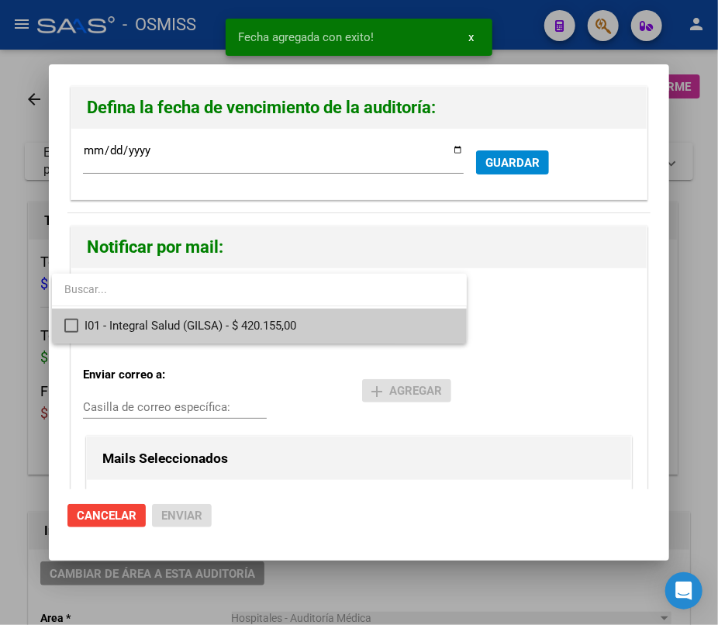
click at [147, 323] on span "I01 - Integral Salud (GILSA) - $ 420.155,00" at bounding box center [270, 326] width 370 height 35
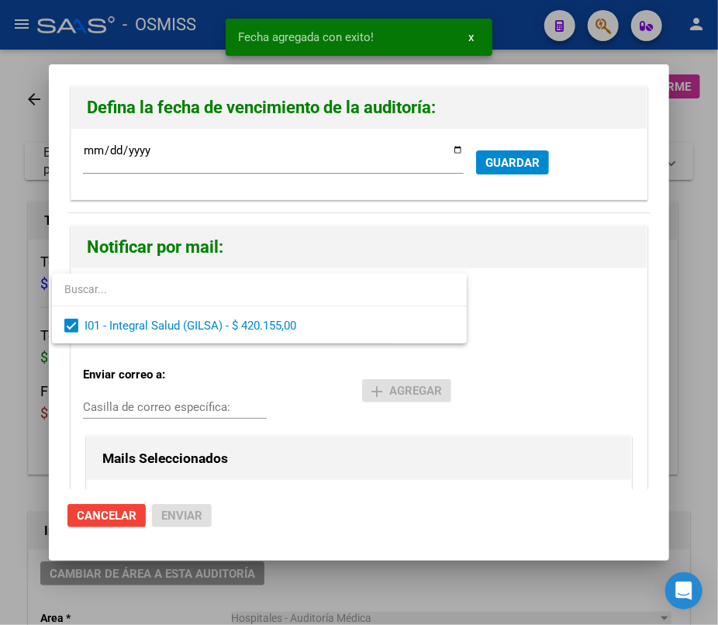
click at [116, 411] on div at bounding box center [359, 312] width 718 height 625
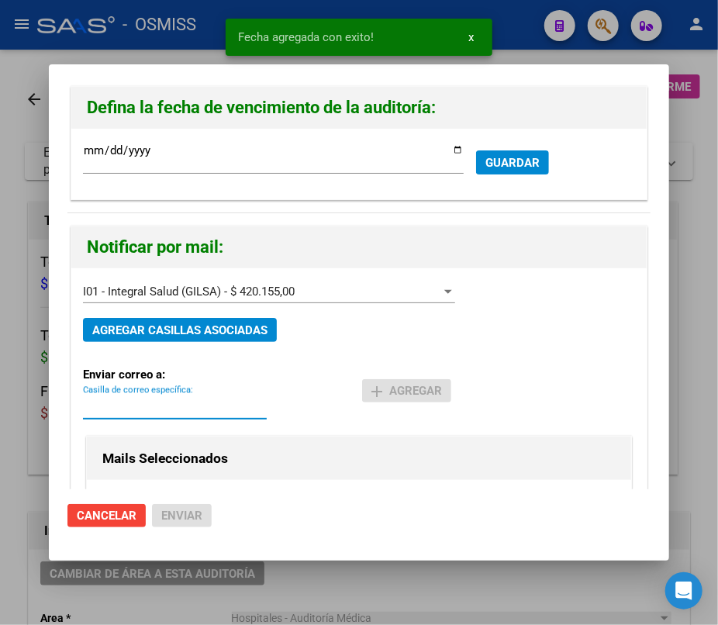
paste input "[PERSON_NAME][EMAIL_ADDRESS][DOMAIN_NAME]"
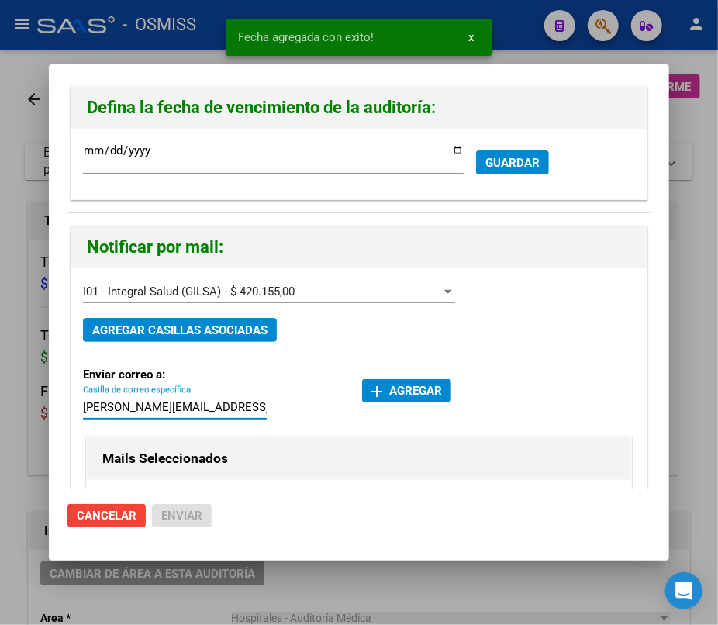
type input "[PERSON_NAME][EMAIL_ADDRESS][DOMAIN_NAME]"
click at [401, 387] on span "add Agregar" at bounding box center [406, 391] width 71 height 14
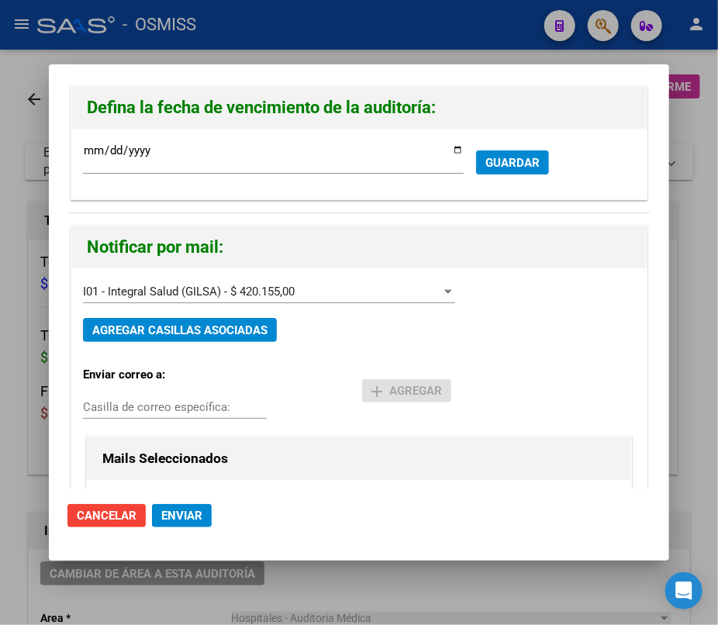
click at [182, 511] on span "Enviar" at bounding box center [181, 516] width 41 height 14
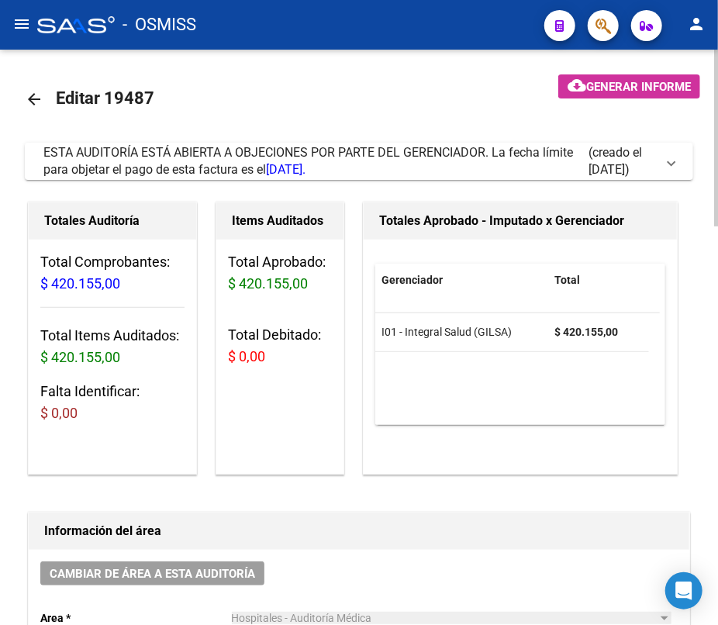
click at [35, 99] on mat-icon "arrow_back" at bounding box center [34, 99] width 19 height 19
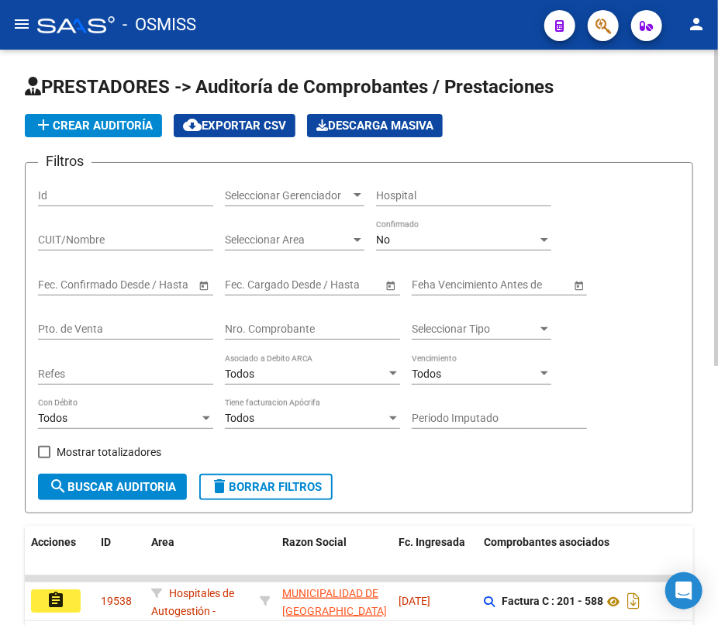
click at [349, 326] on input "Nro. Comprobante" at bounding box center [312, 329] width 175 height 13
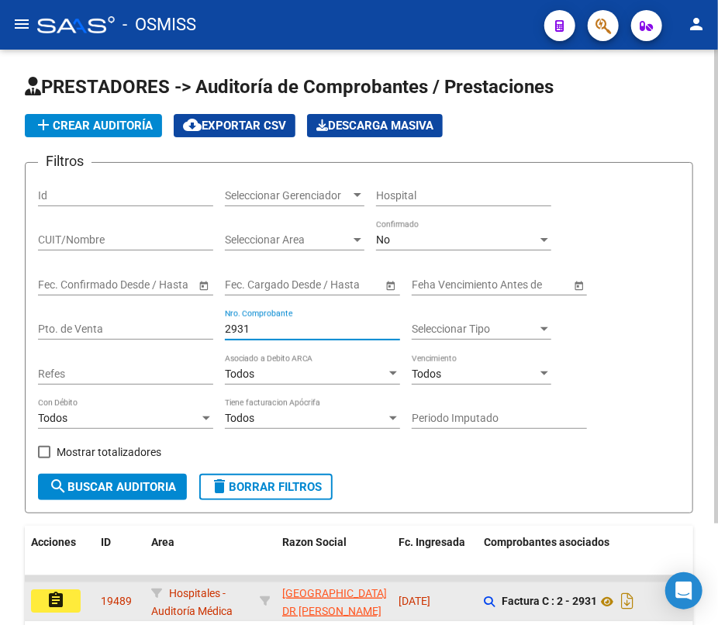
type input "2931"
click at [71, 598] on button "assignment" at bounding box center [56, 600] width 50 height 23
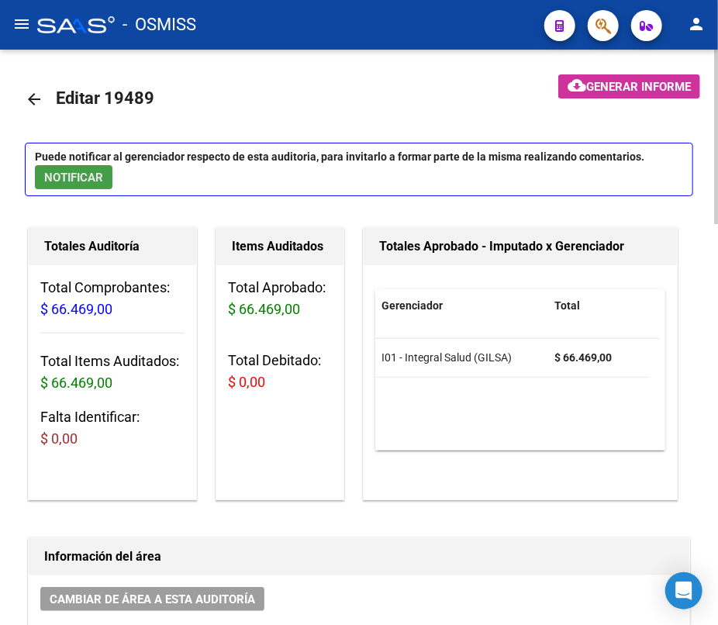
click at [67, 174] on span "NOTIFICAR" at bounding box center [73, 178] width 59 height 14
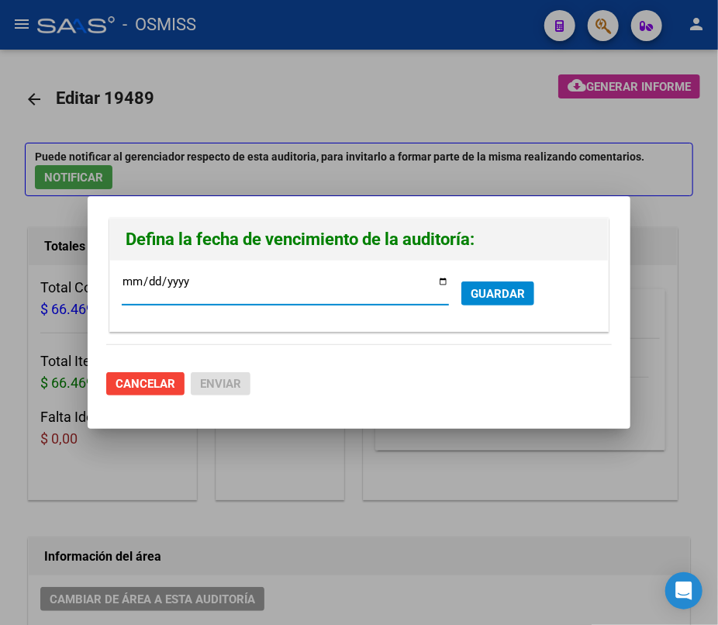
click at [444, 276] on input "[DATE]" at bounding box center [285, 287] width 327 height 25
type input "[DATE]"
drag, startPoint x: 296, startPoint y: 323, endPoint x: 164, endPoint y: 429, distance: 169.4
click at [164, 429] on div at bounding box center [359, 312] width 718 height 625
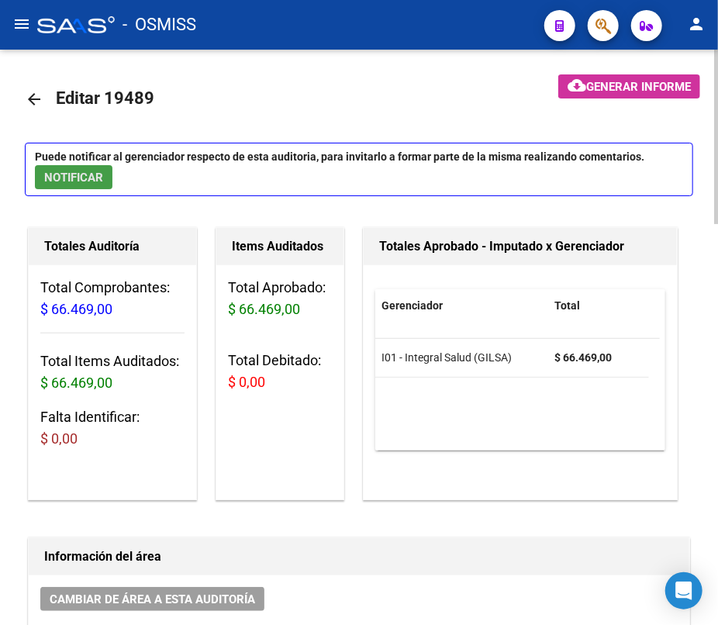
click at [82, 176] on span "NOTIFICAR" at bounding box center [73, 178] width 59 height 14
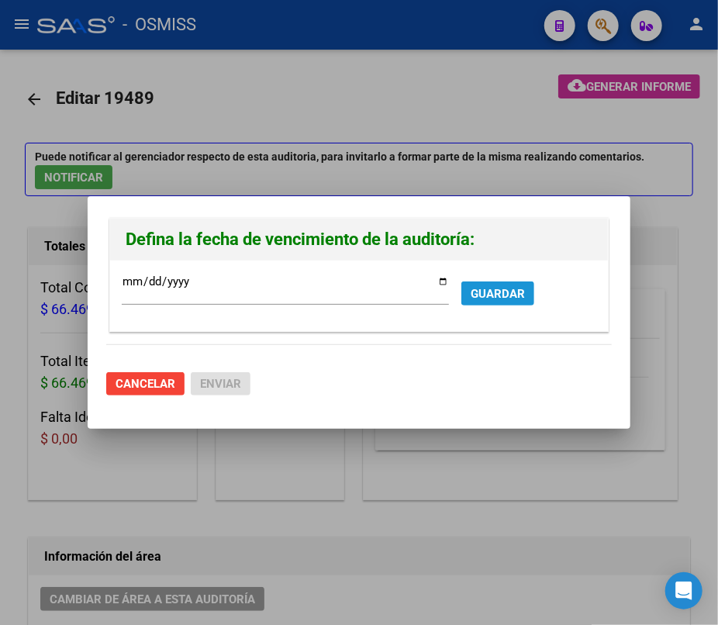
click at [501, 287] on span "GUARDAR" at bounding box center [498, 294] width 54 height 14
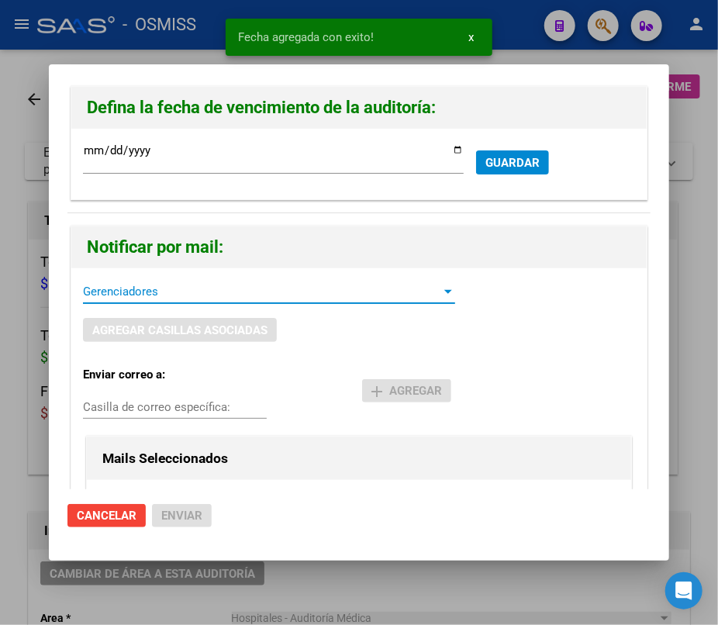
click at [149, 296] on span "Gerenciadores" at bounding box center [262, 292] width 358 height 14
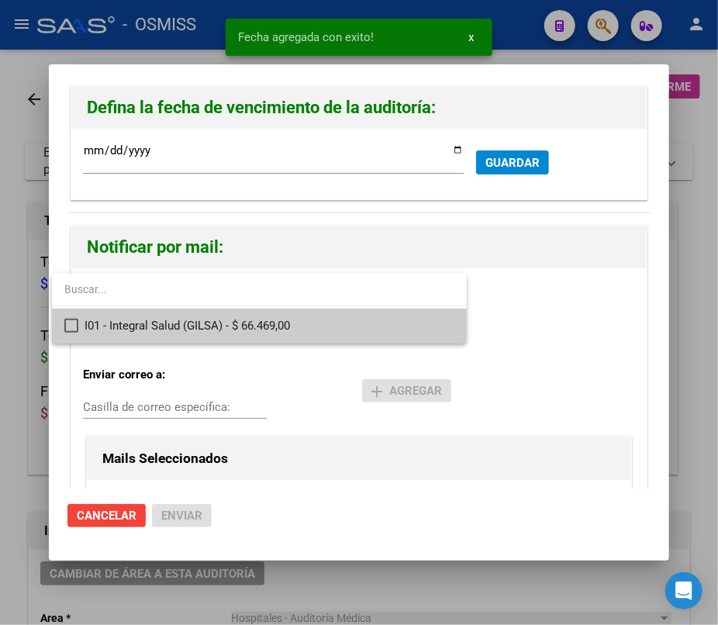
click at [123, 322] on span "I01 - Integral Salud (GILSA) - $ 66.469,00" at bounding box center [270, 326] width 370 height 35
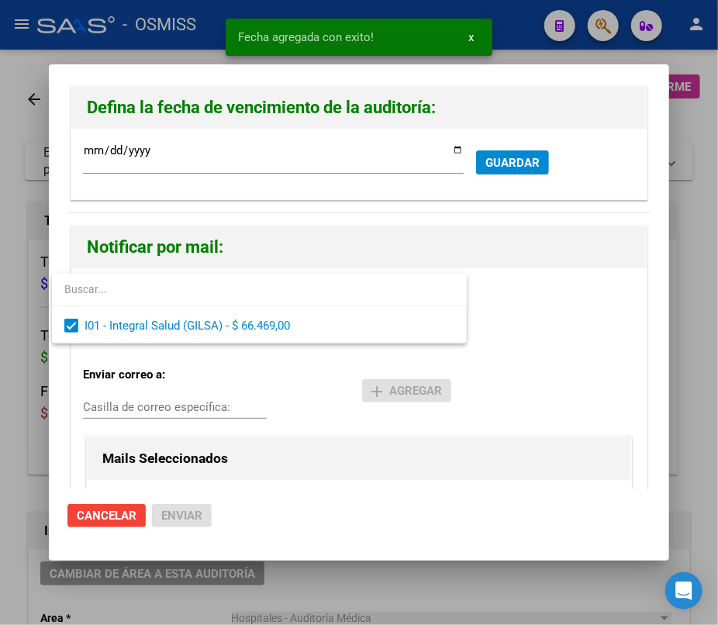
click at [116, 394] on div at bounding box center [359, 312] width 718 height 625
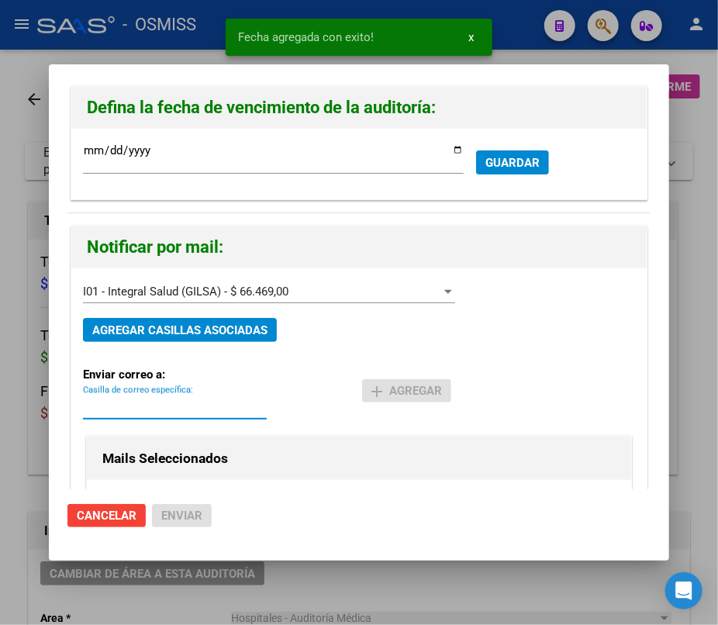
paste input "[PERSON_NAME][EMAIL_ADDRESS][DOMAIN_NAME]"
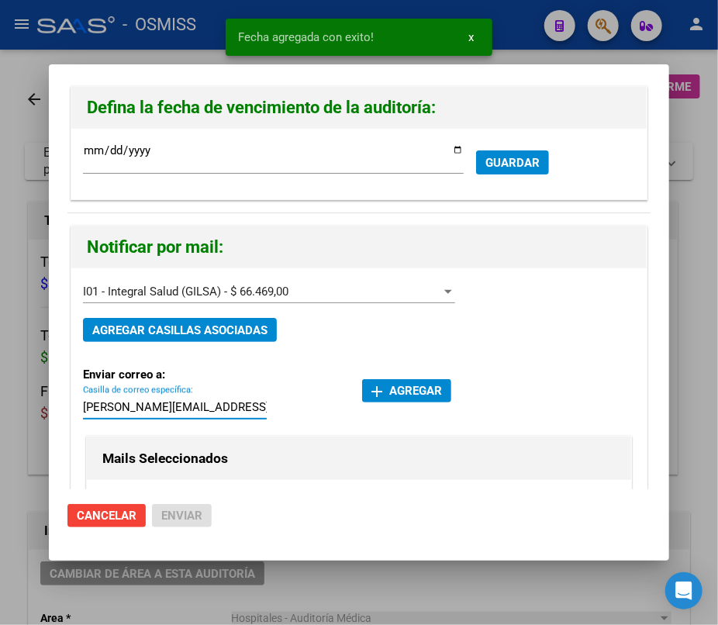
type input "[PERSON_NAME][EMAIL_ADDRESS][DOMAIN_NAME]"
click at [419, 385] on span "add Agregar" at bounding box center [406, 391] width 71 height 14
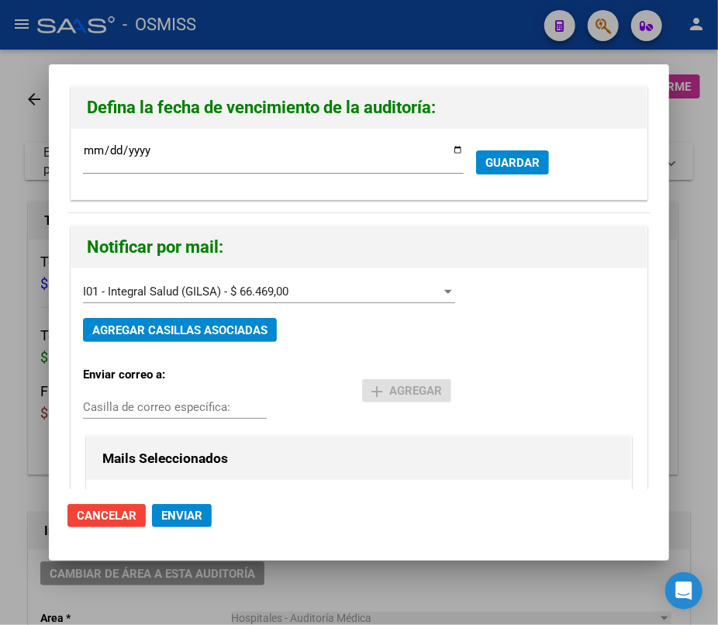
click at [167, 523] on button "Enviar" at bounding box center [182, 515] width 60 height 23
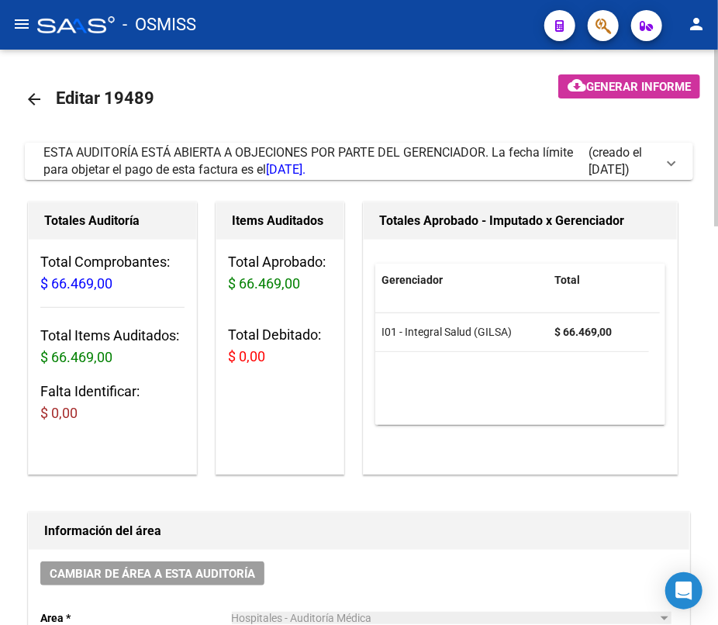
click at [34, 98] on mat-icon "arrow_back" at bounding box center [34, 99] width 19 height 19
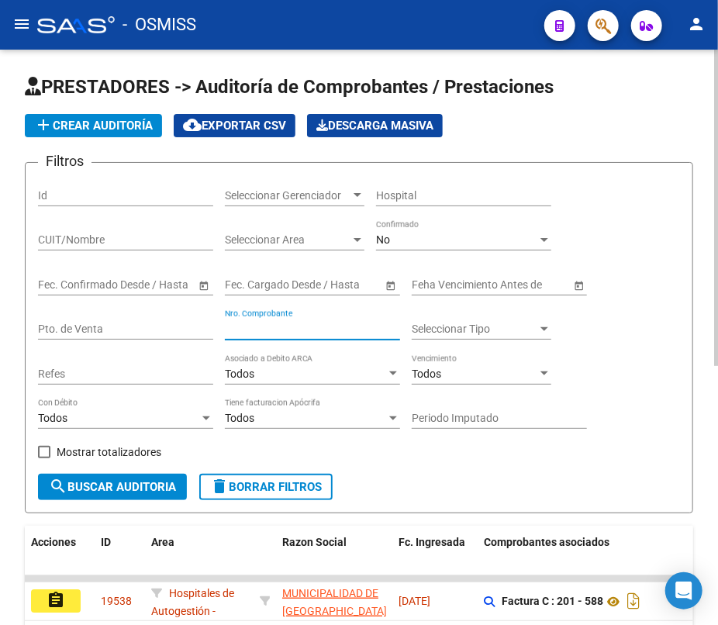
click at [372, 330] on input "Nro. Comprobante" at bounding box center [312, 329] width 175 height 13
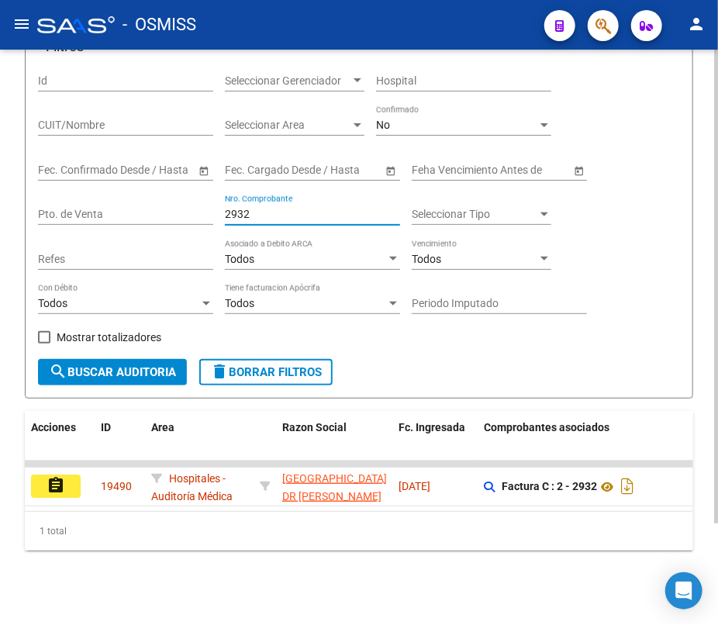
scroll to position [123, 0]
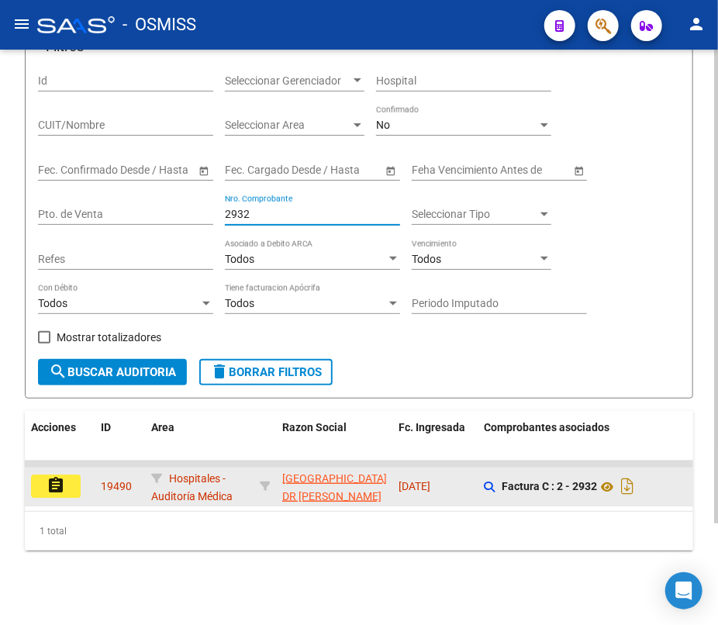
type input "2932"
click at [75, 481] on button "assignment" at bounding box center [56, 486] width 50 height 23
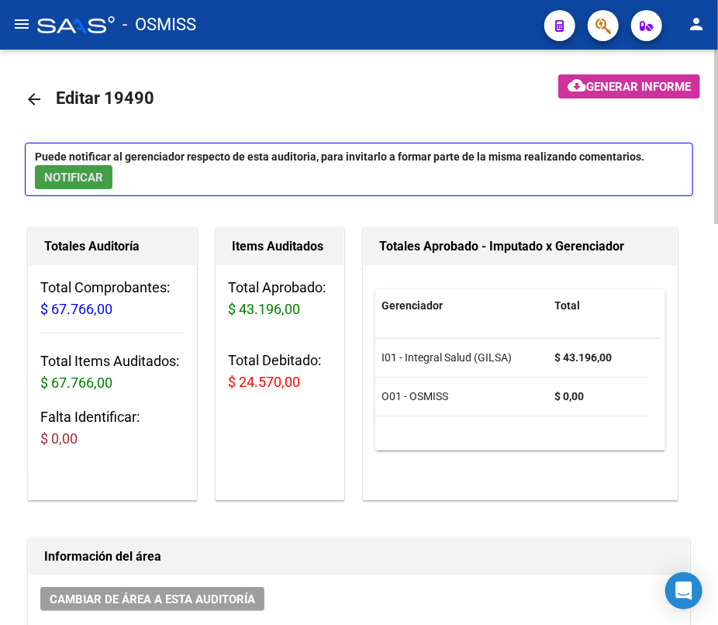
click at [91, 174] on span "NOTIFICAR" at bounding box center [73, 178] width 59 height 14
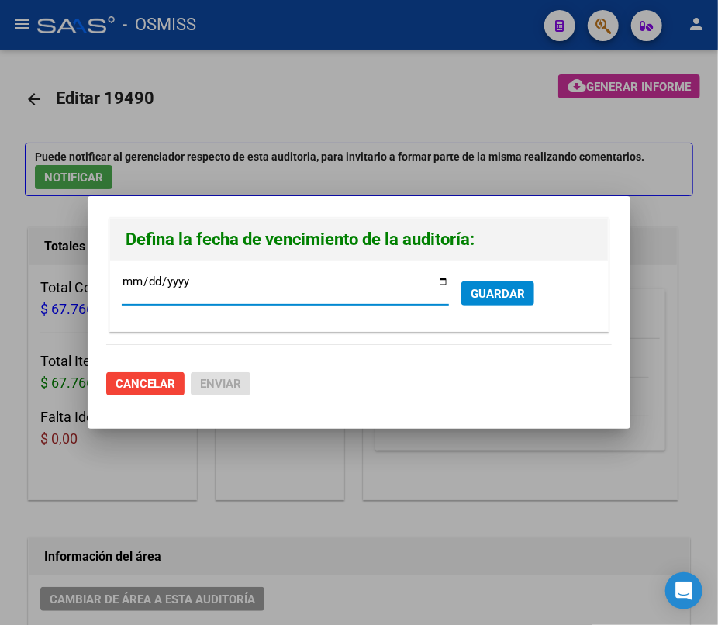
click at [442, 278] on input "[DATE]" at bounding box center [285, 287] width 327 height 25
type input "[DATE]"
click at [482, 293] on span "GUARDAR" at bounding box center [498, 294] width 54 height 14
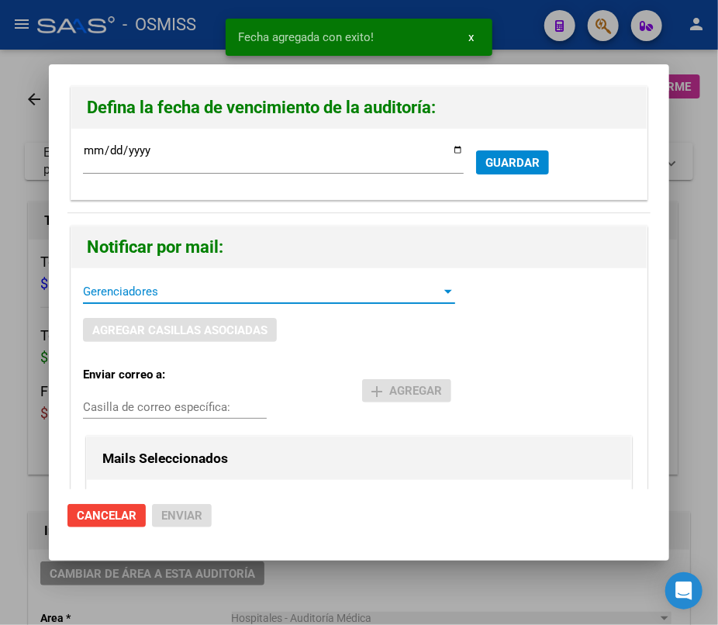
click at [105, 291] on span "Gerenciadores" at bounding box center [262, 292] width 358 height 14
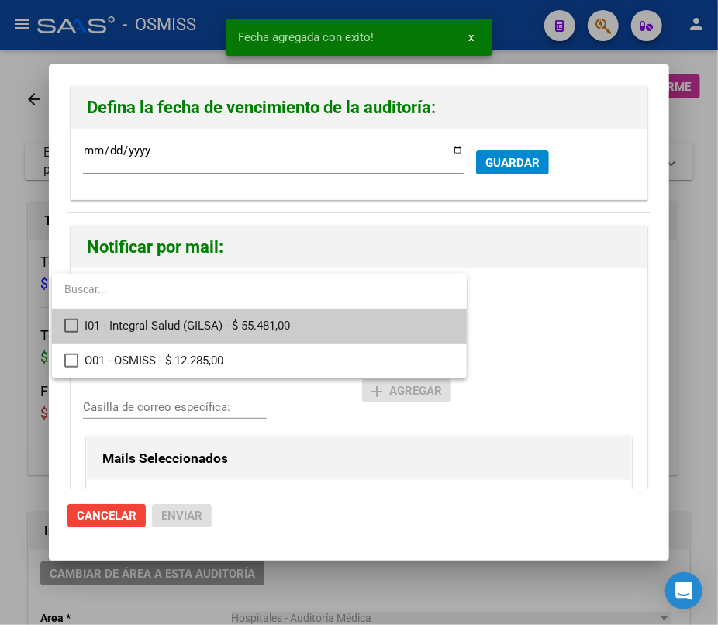
click at [102, 329] on span "I01 - Integral Salud (GILSA) - $ 55.481,00" at bounding box center [270, 326] width 370 height 35
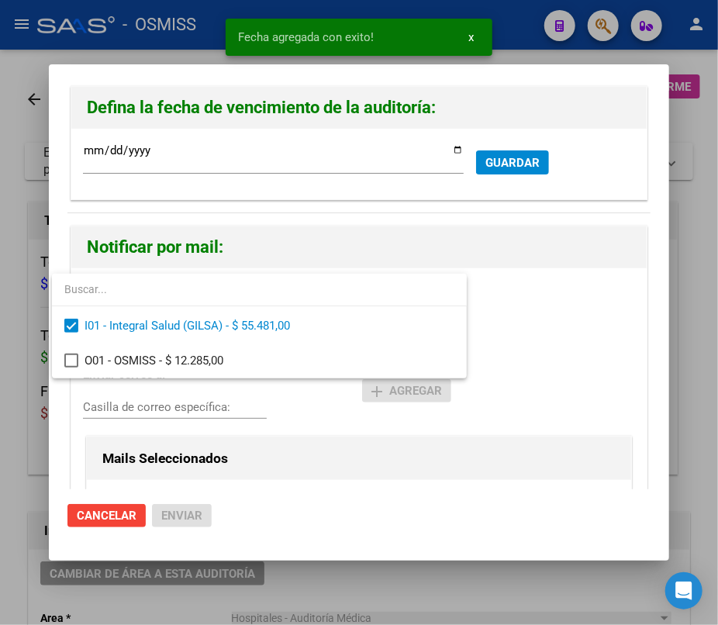
click at [149, 409] on div at bounding box center [359, 312] width 718 height 625
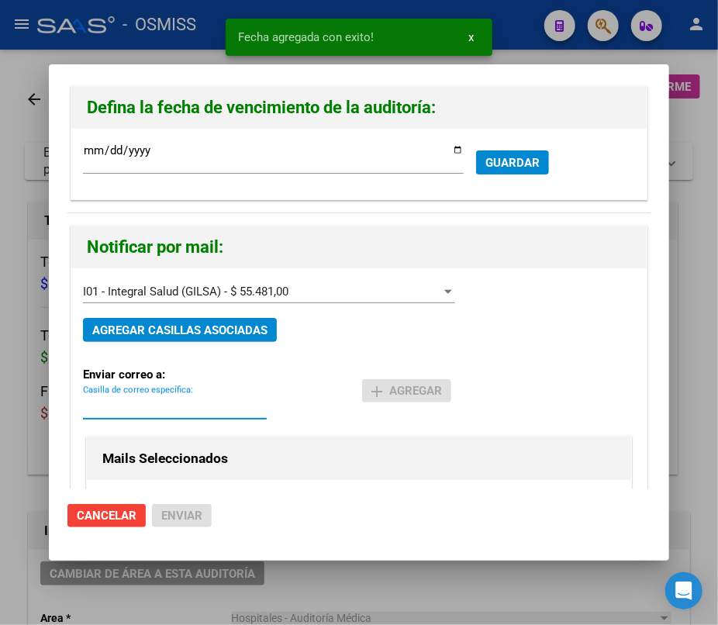
paste input "[PERSON_NAME][EMAIL_ADDRESS][DOMAIN_NAME]"
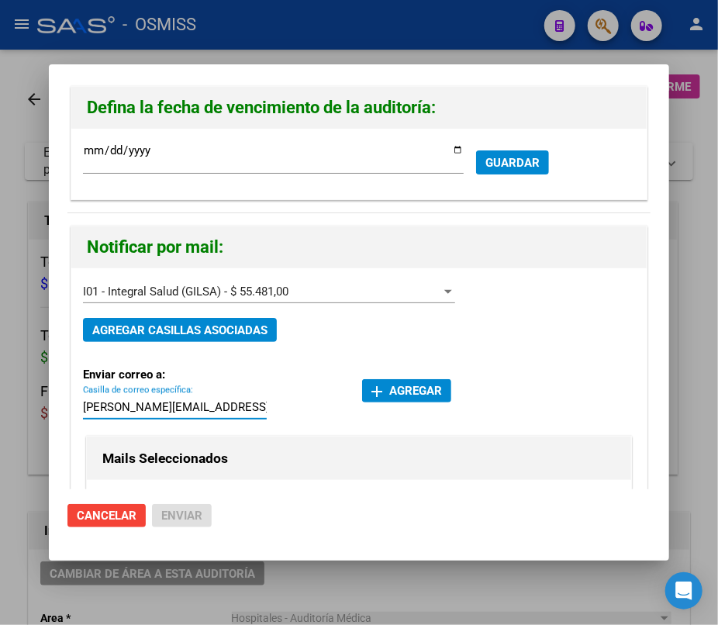
type input "[PERSON_NAME][EMAIL_ADDRESS][DOMAIN_NAME]"
click at [402, 395] on span "add Agregar" at bounding box center [406, 391] width 71 height 14
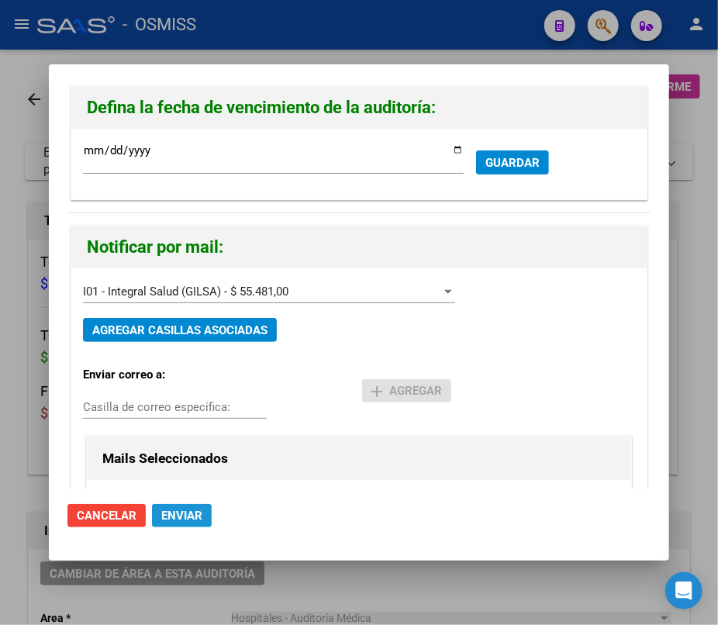
click at [164, 512] on span "Enviar" at bounding box center [181, 516] width 41 height 14
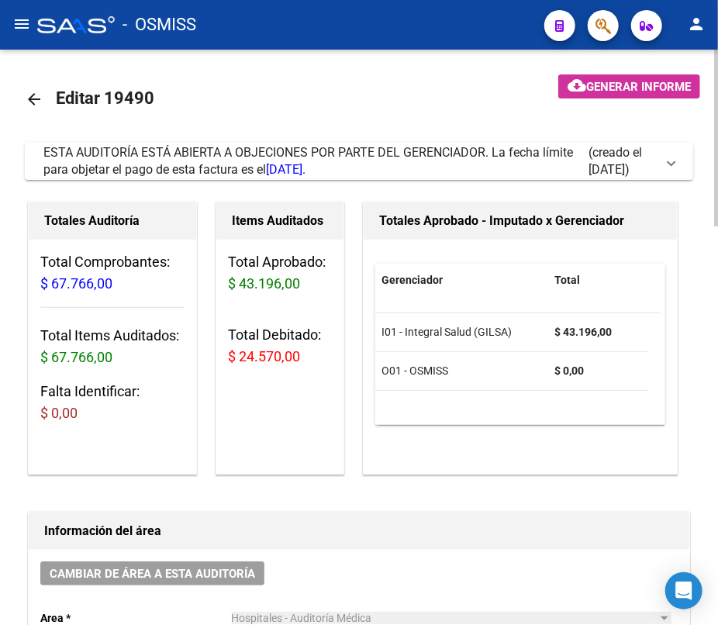
click at [31, 102] on mat-icon "arrow_back" at bounding box center [34, 99] width 19 height 19
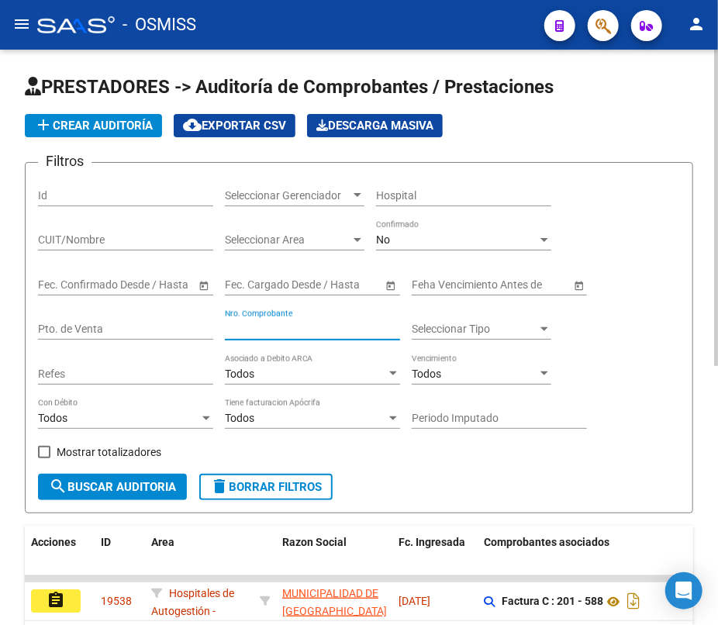
click at [319, 329] on input "Nro. Comprobante" at bounding box center [312, 329] width 175 height 13
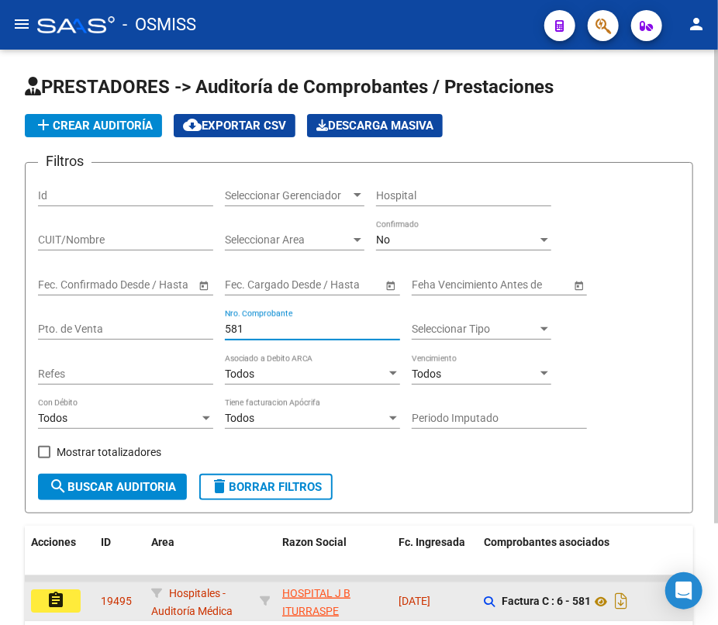
type input "581"
click at [60, 595] on mat-icon "assignment" at bounding box center [56, 600] width 19 height 19
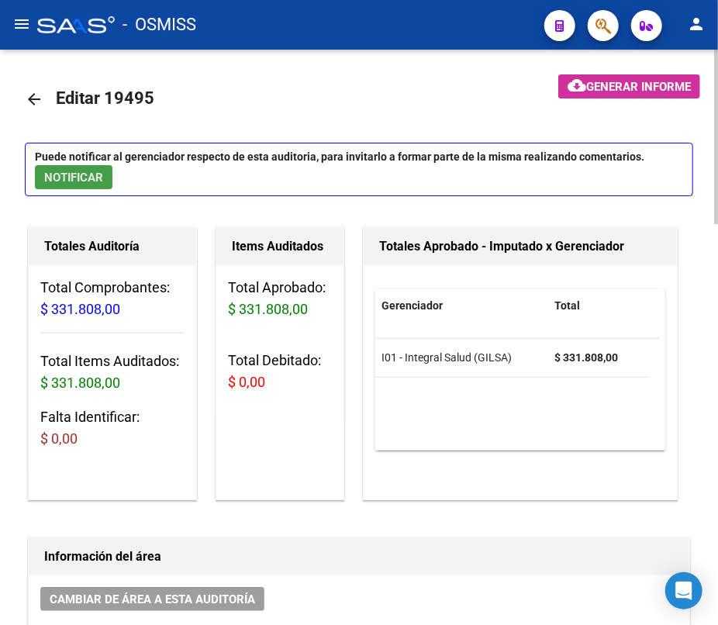
click at [88, 174] on span "NOTIFICAR" at bounding box center [73, 178] width 59 height 14
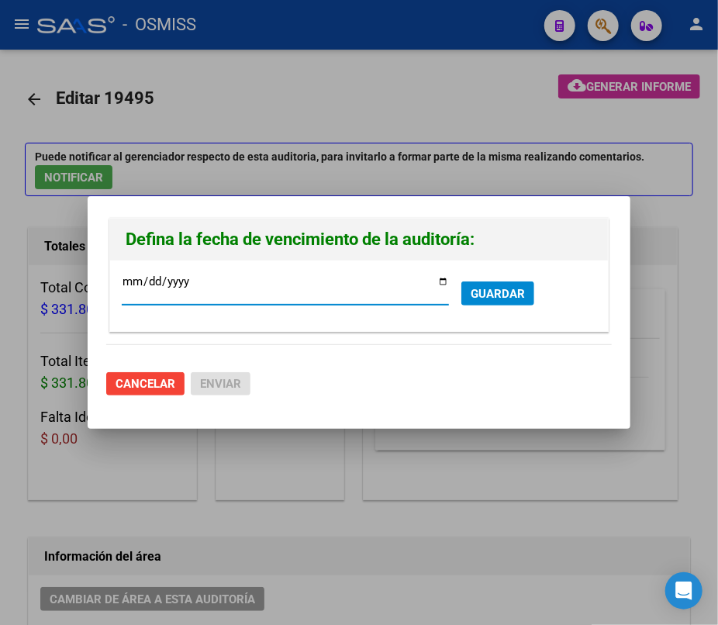
click at [443, 280] on input "[DATE]" at bounding box center [285, 287] width 327 height 25
type input "[DATE]"
click at [166, 435] on div at bounding box center [359, 312] width 718 height 625
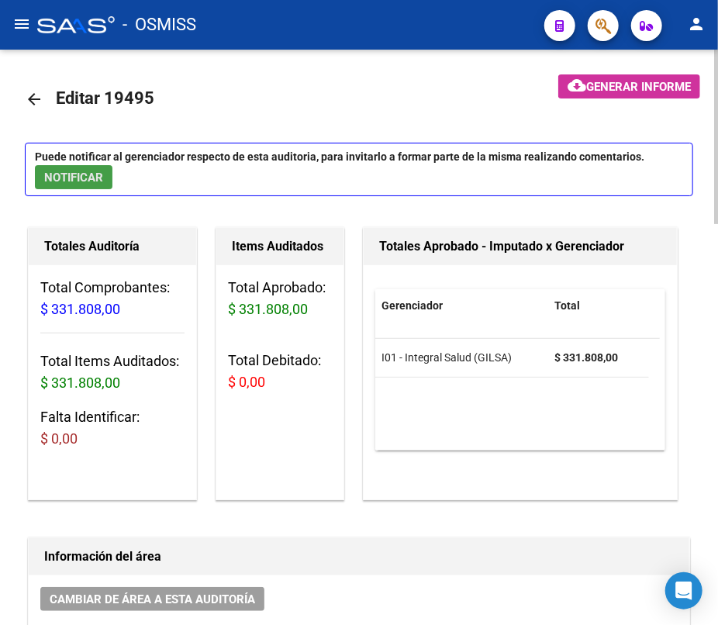
click at [97, 174] on span "NOTIFICAR" at bounding box center [73, 178] width 59 height 14
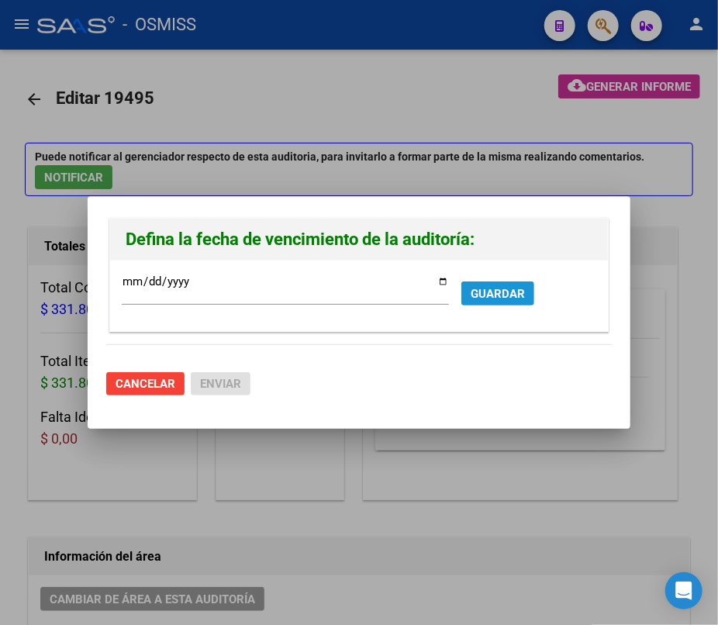
click at [487, 288] on span "GUARDAR" at bounding box center [498, 294] width 54 height 14
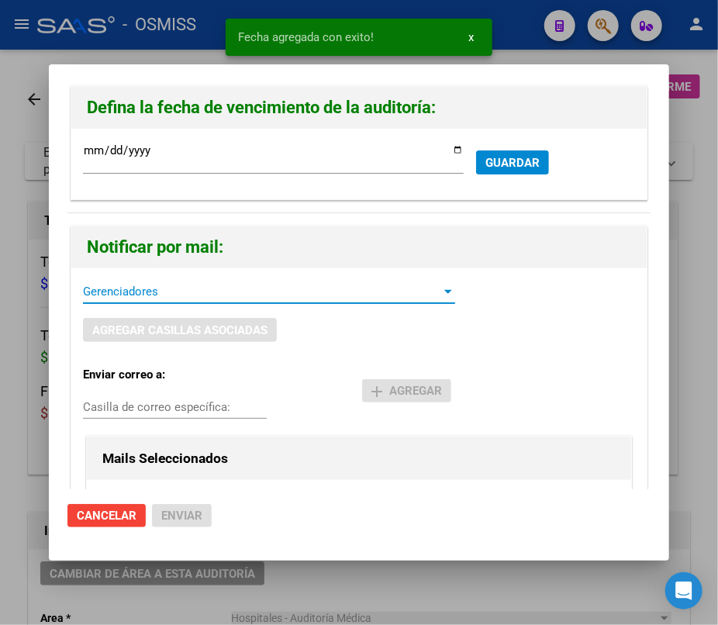
click at [160, 295] on span "Gerenciadores" at bounding box center [262, 292] width 358 height 14
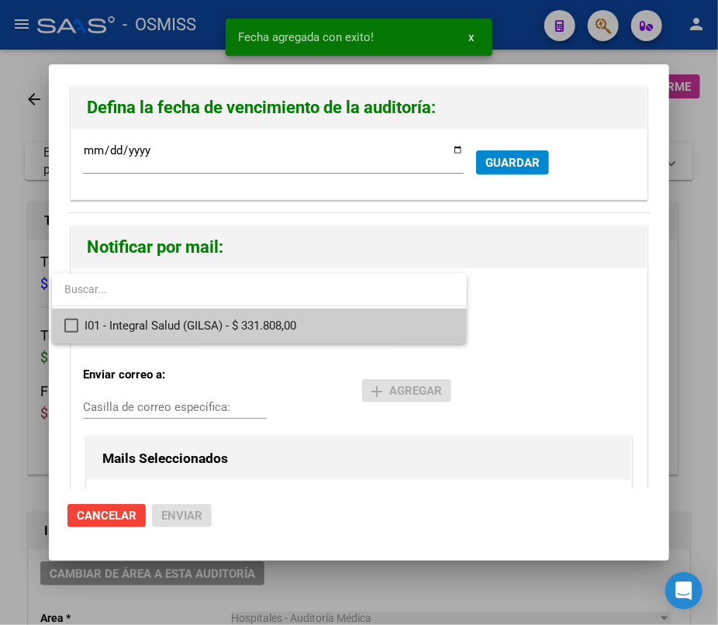
click at [147, 321] on span "I01 - Integral Salud (GILSA) - $ 331.808,00" at bounding box center [270, 326] width 370 height 35
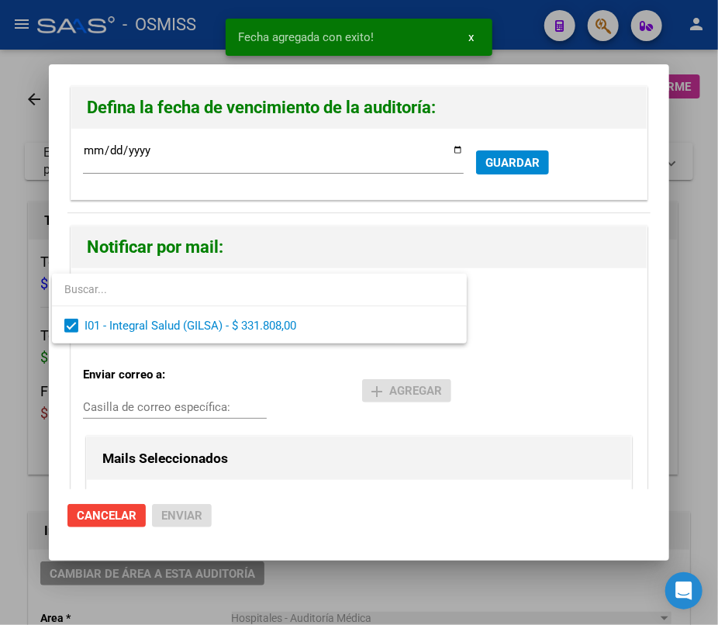
click at [117, 405] on div at bounding box center [359, 312] width 718 height 625
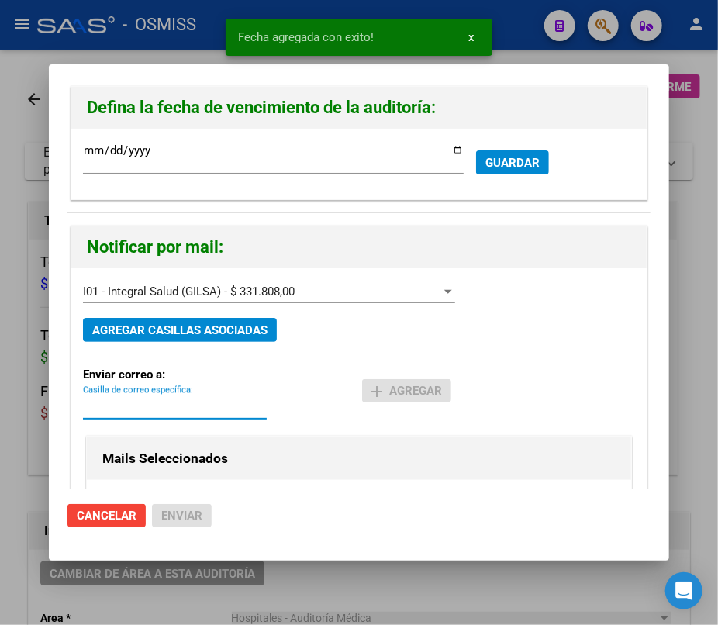
paste input "[PERSON_NAME][EMAIL_ADDRESS][DOMAIN_NAME]"
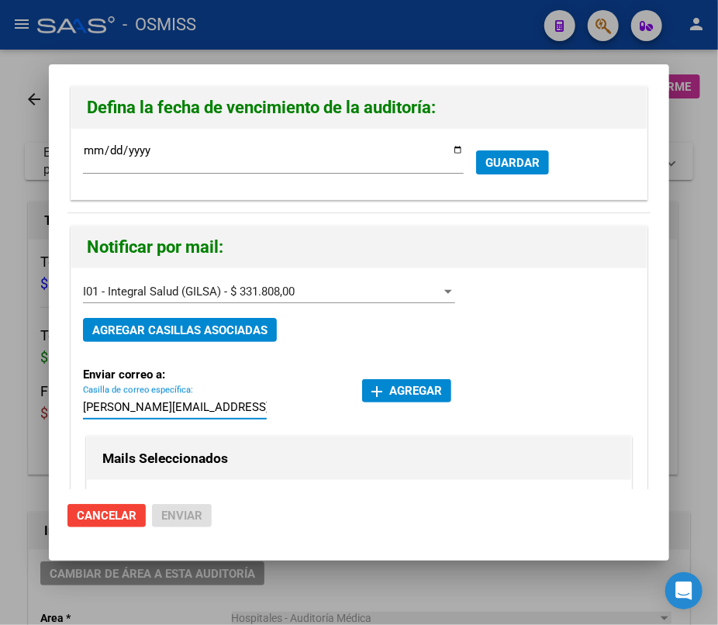
type input "[PERSON_NAME][EMAIL_ADDRESS][DOMAIN_NAME]"
click at [374, 387] on mat-icon "add" at bounding box center [377, 391] width 19 height 19
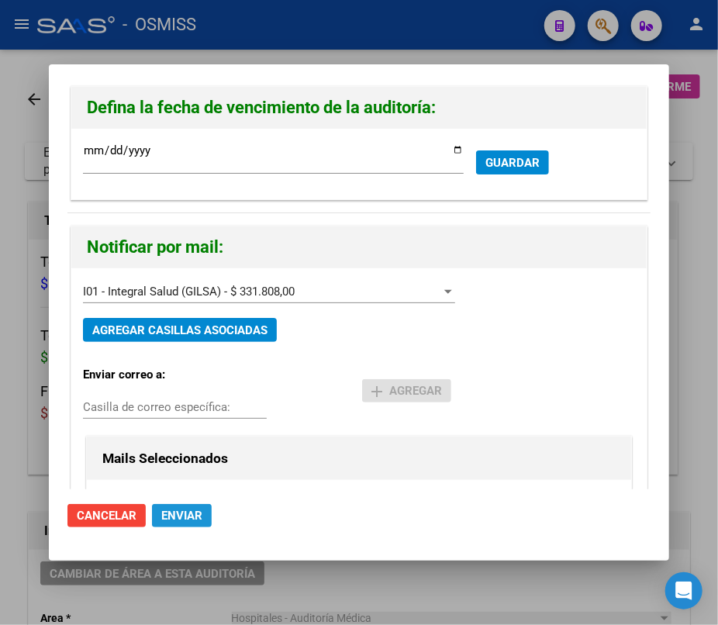
click at [188, 516] on span "Enviar" at bounding box center [181, 516] width 41 height 14
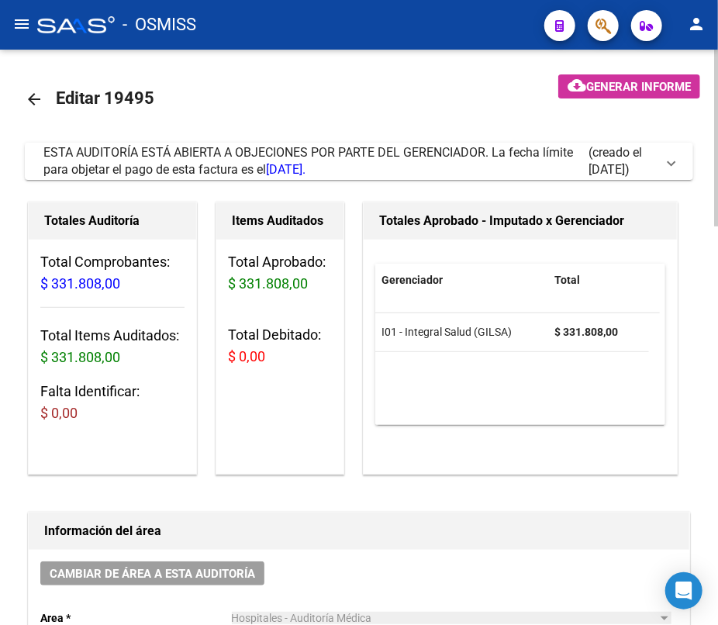
click at [36, 98] on mat-icon "arrow_back" at bounding box center [34, 99] width 19 height 19
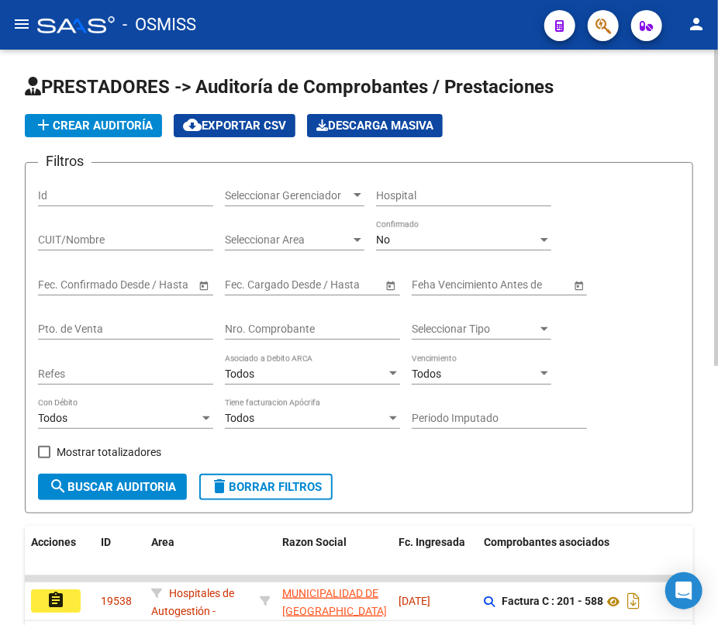
click at [333, 319] on div "Nro. Comprobante" at bounding box center [312, 324] width 175 height 31
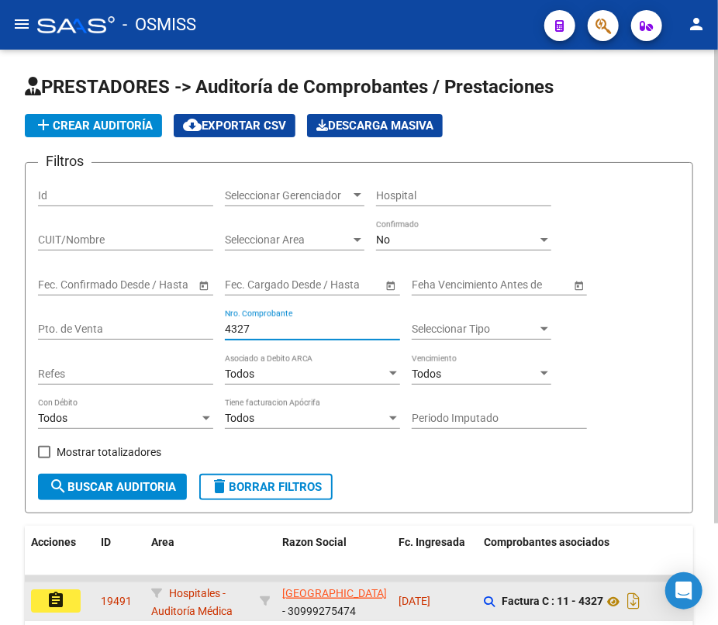
type input "4327"
click at [47, 597] on mat-icon "assignment" at bounding box center [56, 600] width 19 height 19
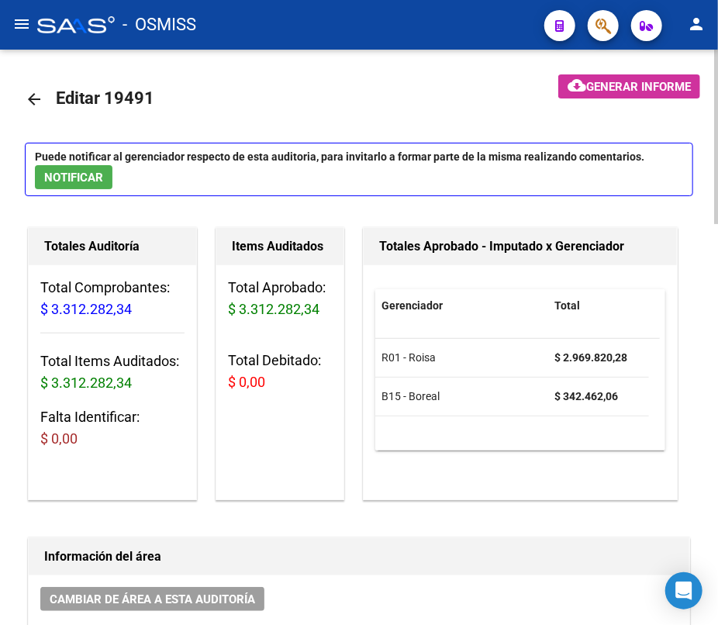
click at [35, 97] on mat-icon "arrow_back" at bounding box center [34, 99] width 19 height 19
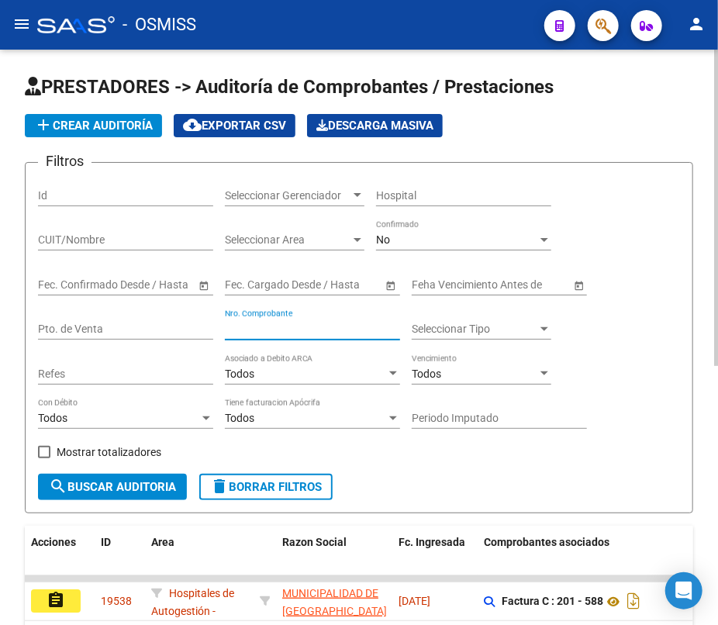
click at [361, 323] on input "Nro. Comprobante" at bounding box center [312, 329] width 175 height 13
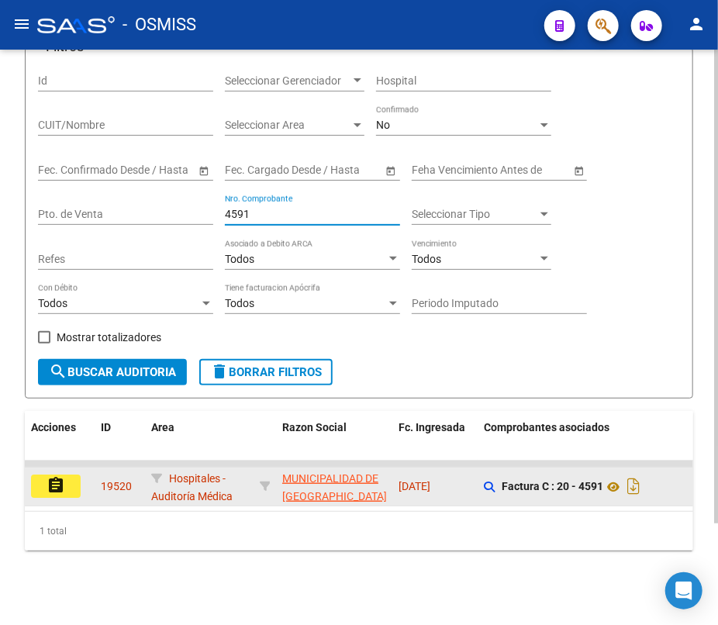
type input "4591"
click at [55, 476] on mat-icon "assignment" at bounding box center [56, 485] width 19 height 19
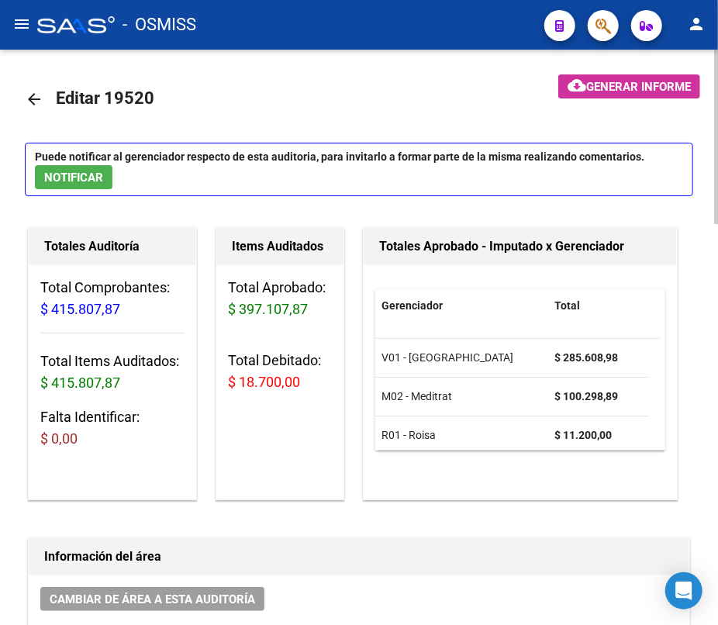
scroll to position [9, 0]
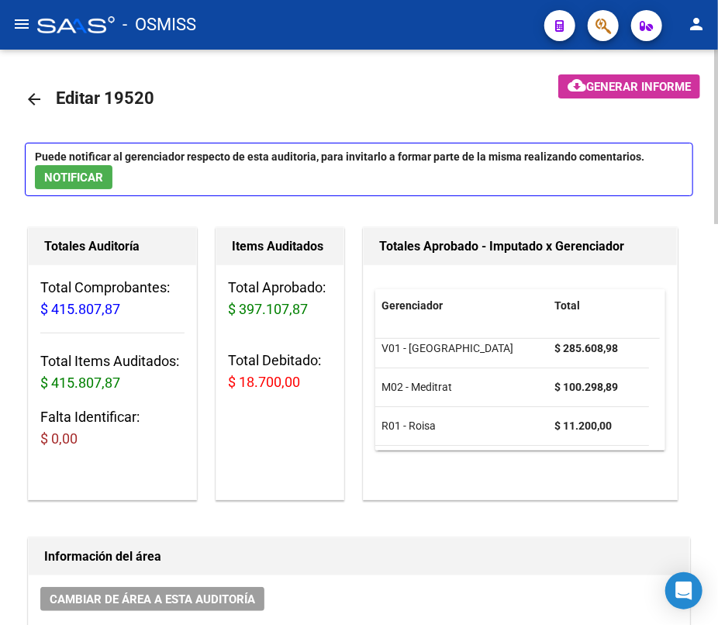
click at [33, 92] on mat-icon "arrow_back" at bounding box center [34, 99] width 19 height 19
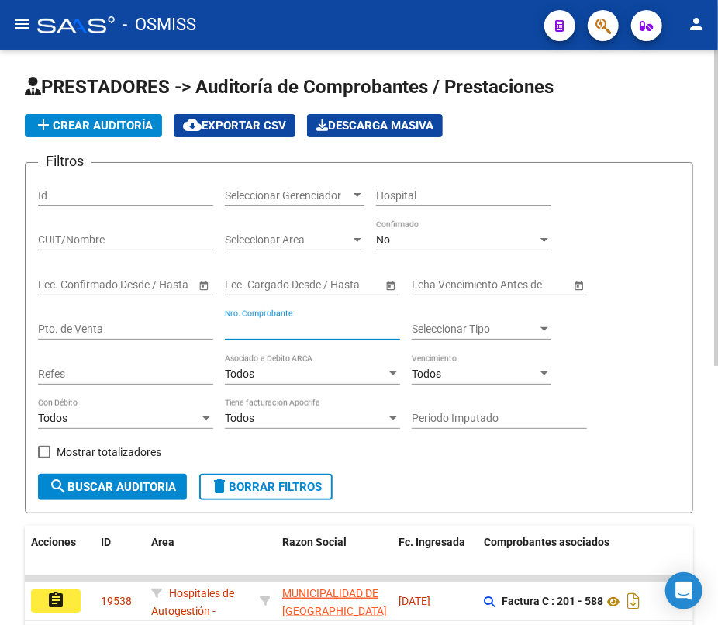
click at [284, 323] on input "Nro. Comprobante" at bounding box center [312, 329] width 175 height 13
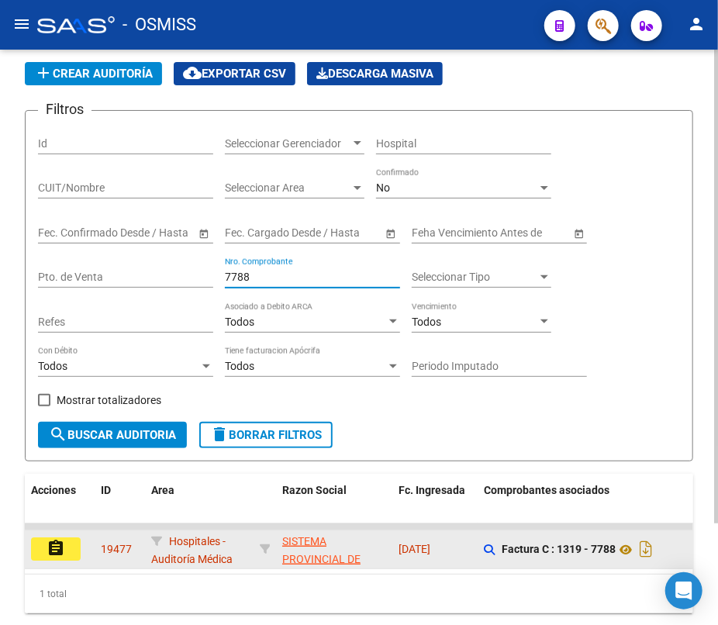
scroll to position [123, 0]
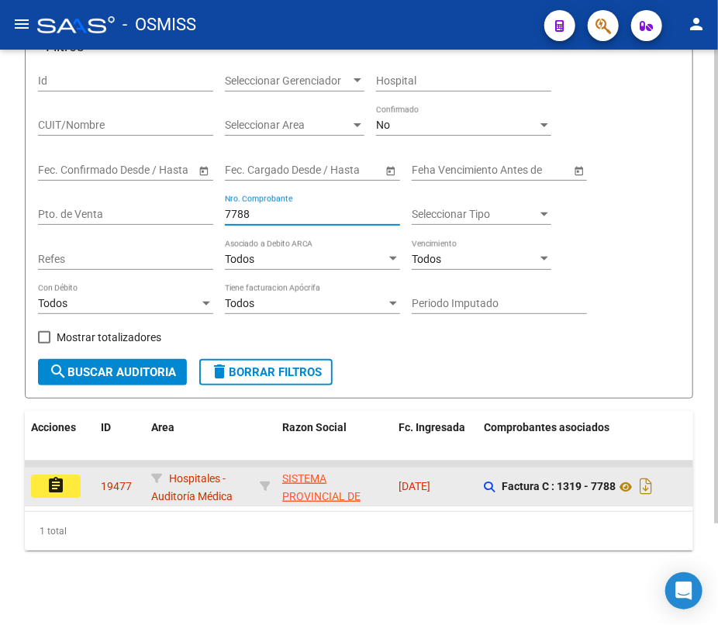
type input "7788"
click at [49, 476] on mat-icon "assignment" at bounding box center [56, 485] width 19 height 19
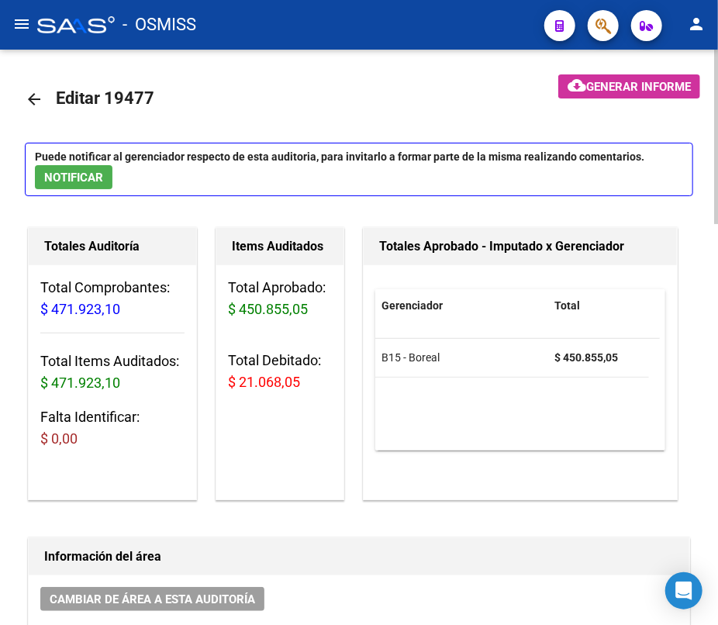
click at [31, 99] on mat-icon "arrow_back" at bounding box center [34, 99] width 19 height 19
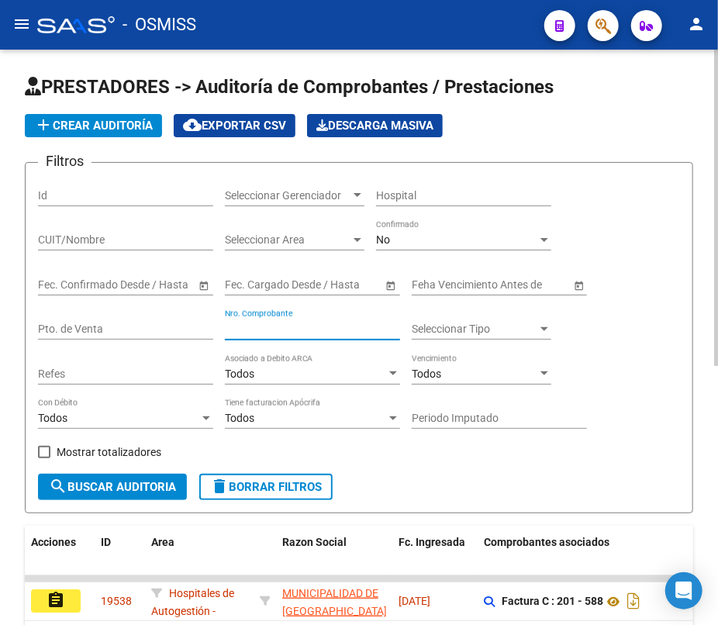
click at [240, 330] on input "Nro. Comprobante" at bounding box center [312, 329] width 175 height 13
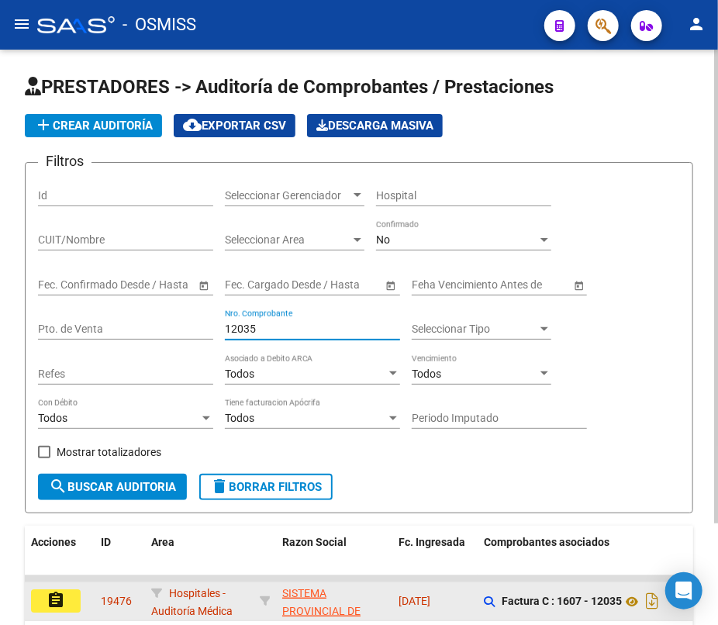
type input "12035"
click at [55, 599] on mat-icon "assignment" at bounding box center [56, 600] width 19 height 19
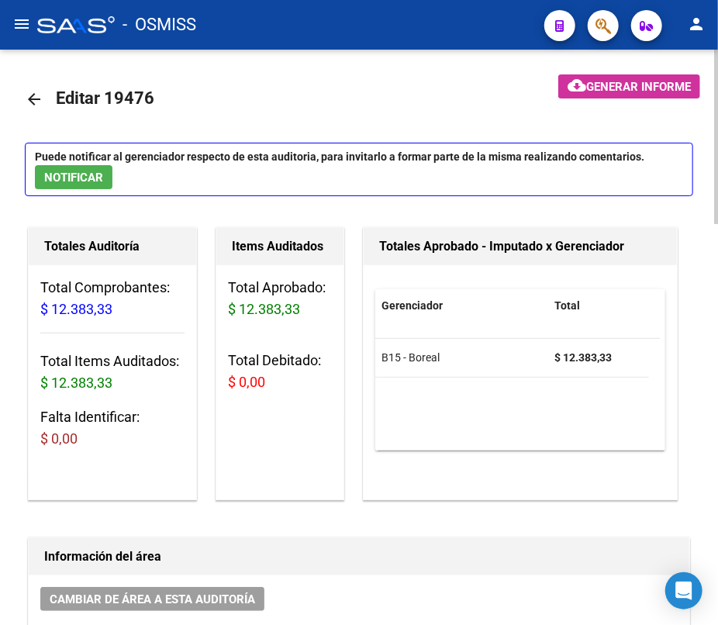
click at [29, 98] on mat-icon "arrow_back" at bounding box center [34, 99] width 19 height 19
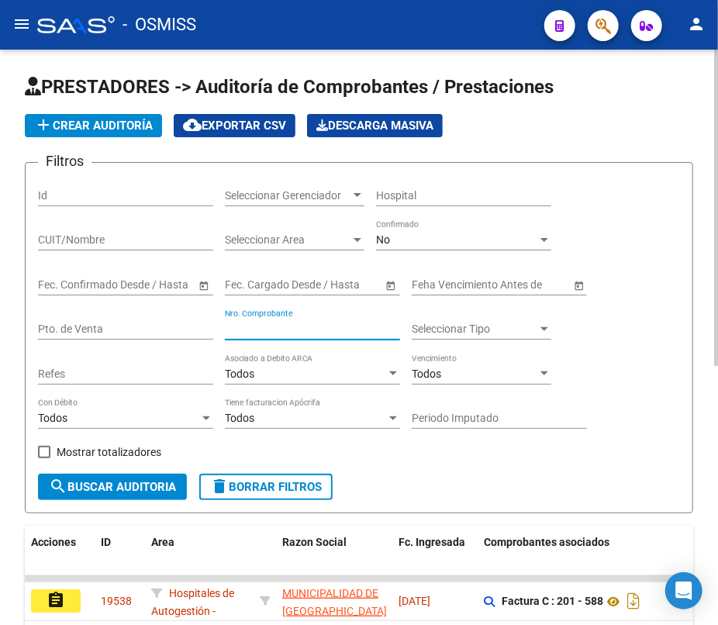
click at [257, 323] on input "Nro. Comprobante" at bounding box center [312, 329] width 175 height 13
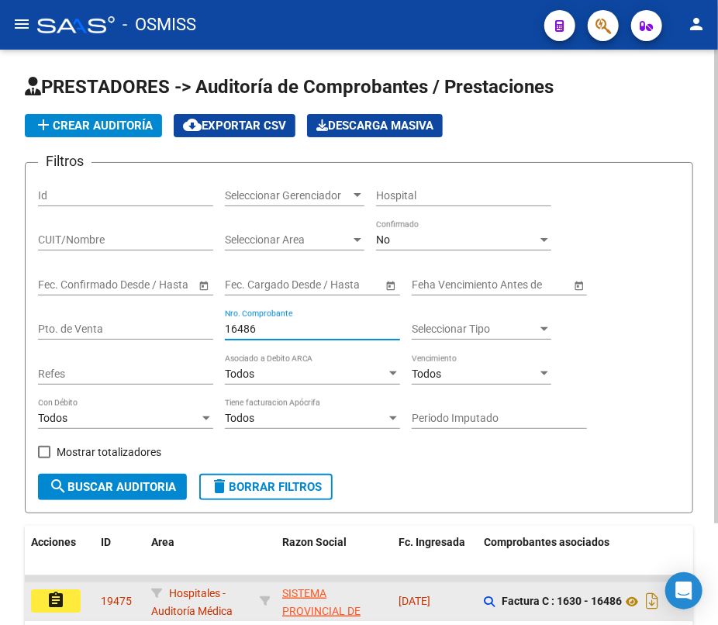
type input "16486"
click at [70, 599] on button "assignment" at bounding box center [56, 600] width 50 height 23
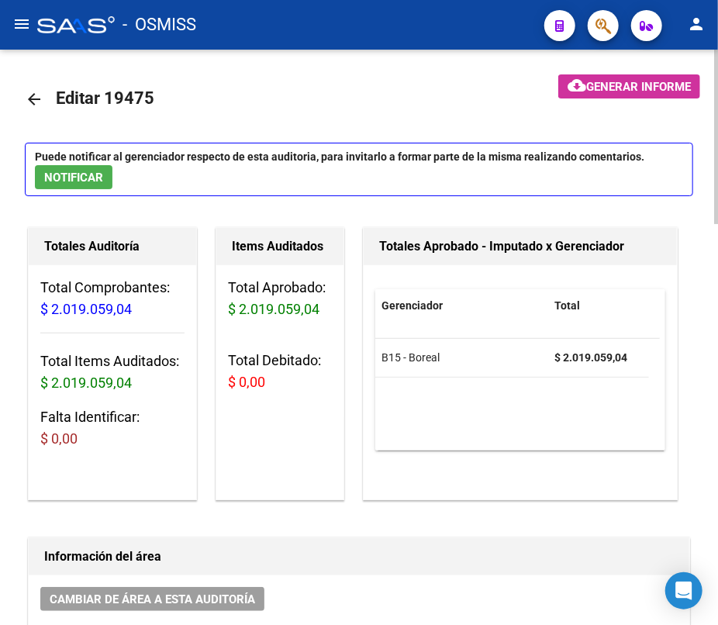
click at [35, 97] on mat-icon "arrow_back" at bounding box center [34, 99] width 19 height 19
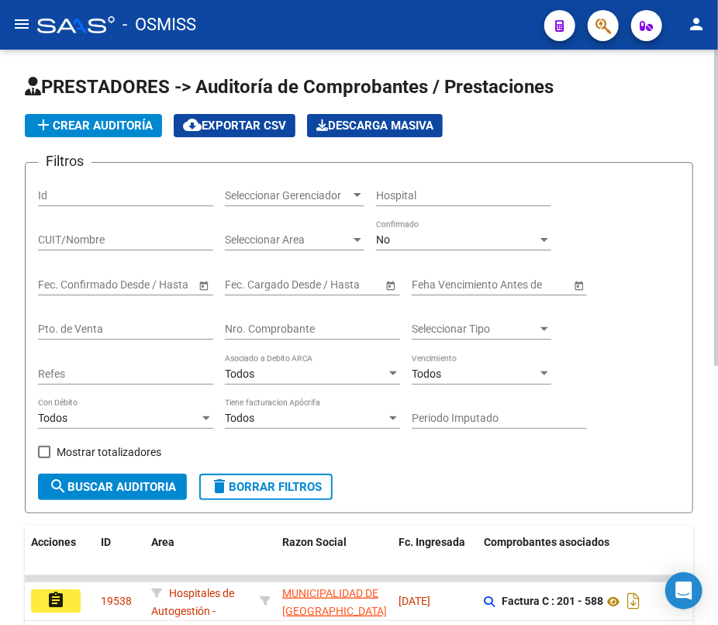
click at [319, 318] on div "Nro. Comprobante" at bounding box center [312, 324] width 175 height 31
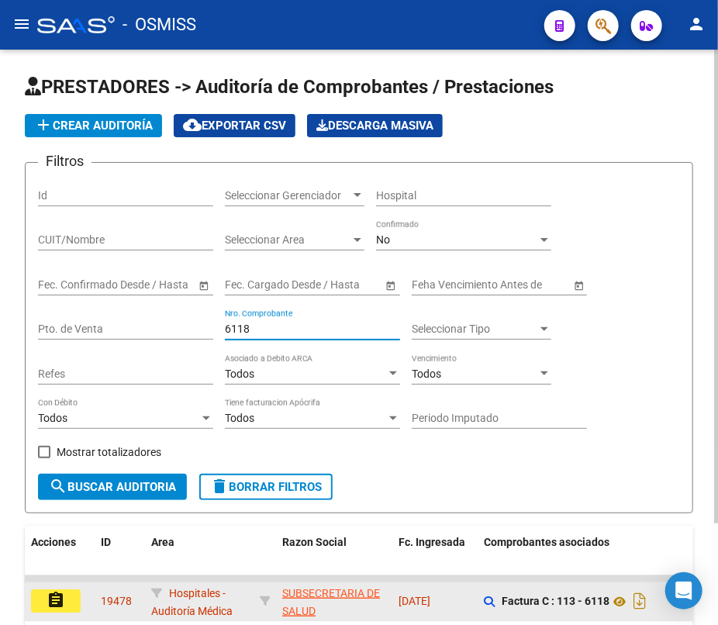
type input "6118"
click at [47, 594] on mat-icon "assignment" at bounding box center [56, 600] width 19 height 19
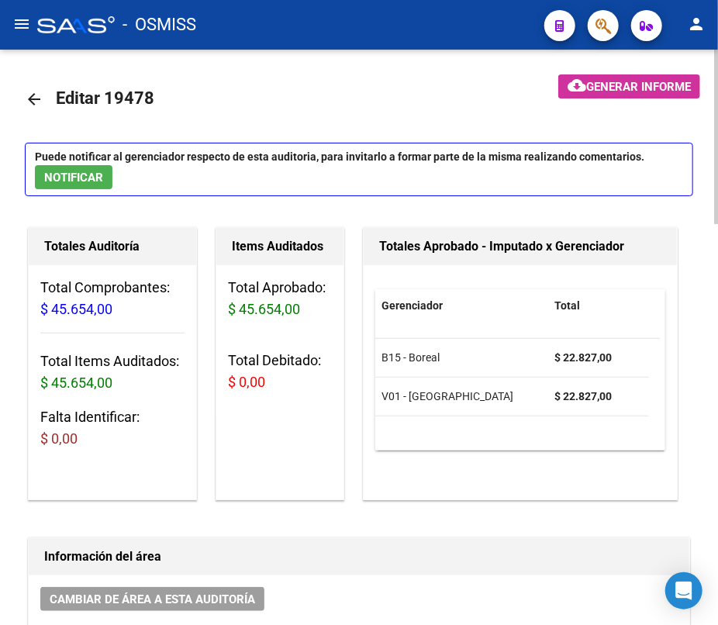
click at [40, 99] on mat-icon "arrow_back" at bounding box center [34, 99] width 19 height 19
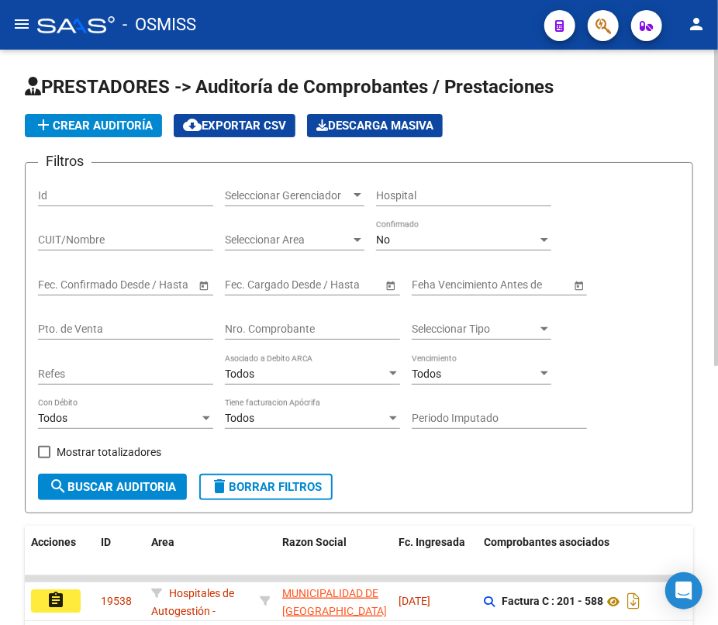
click at [318, 331] on input "Nro. Comprobante" at bounding box center [312, 329] width 175 height 13
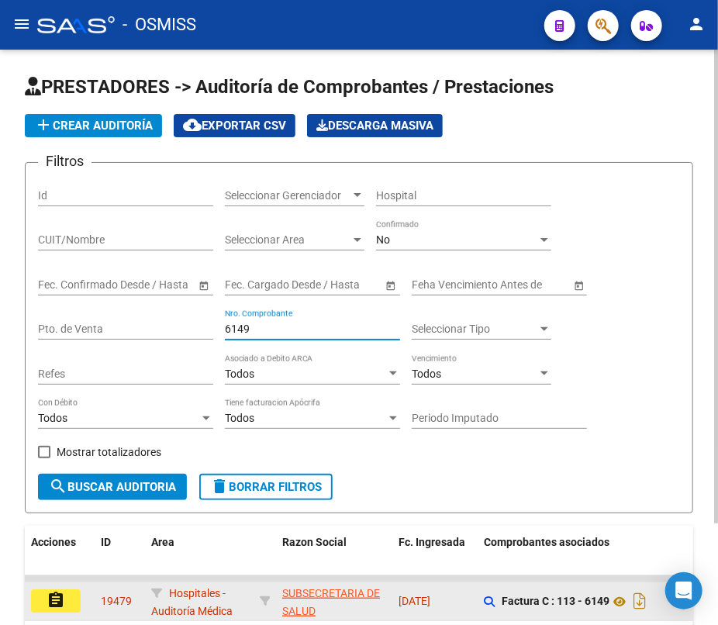
type input "6149"
click at [61, 598] on mat-icon "assignment" at bounding box center [56, 600] width 19 height 19
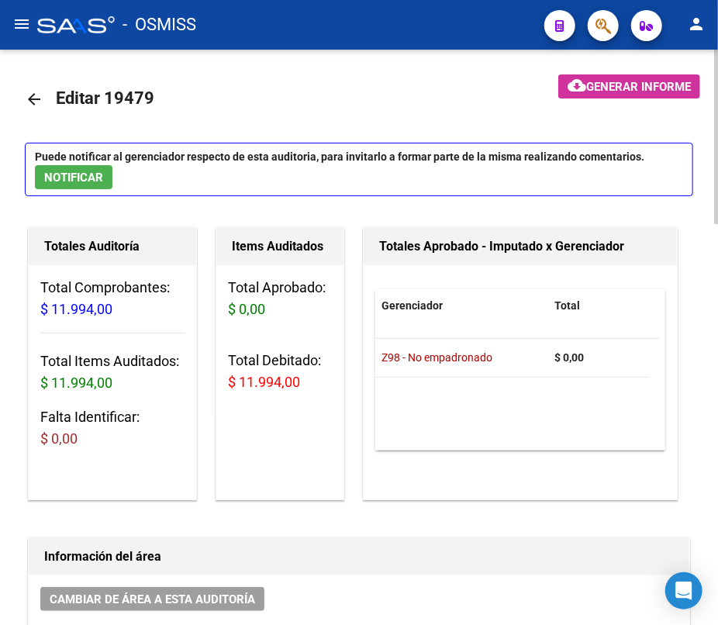
click at [31, 102] on mat-icon "arrow_back" at bounding box center [34, 99] width 19 height 19
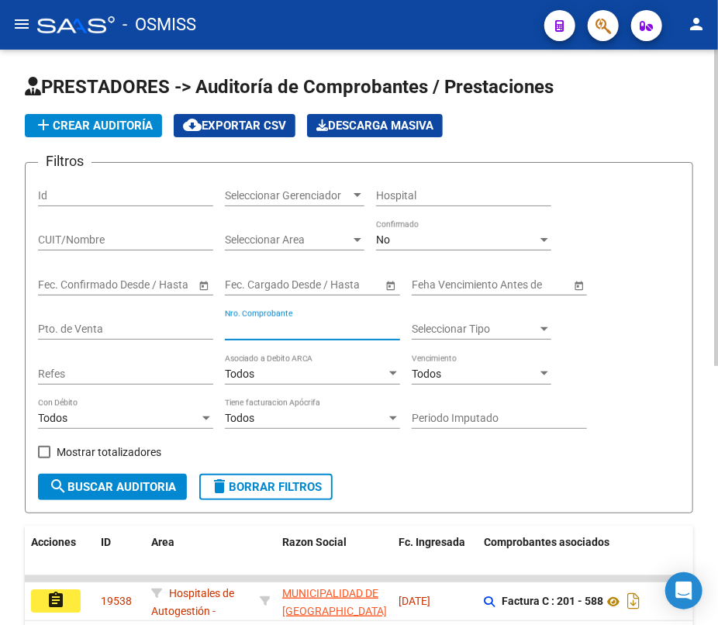
click at [334, 324] on input "Nro. Comprobante" at bounding box center [312, 329] width 175 height 13
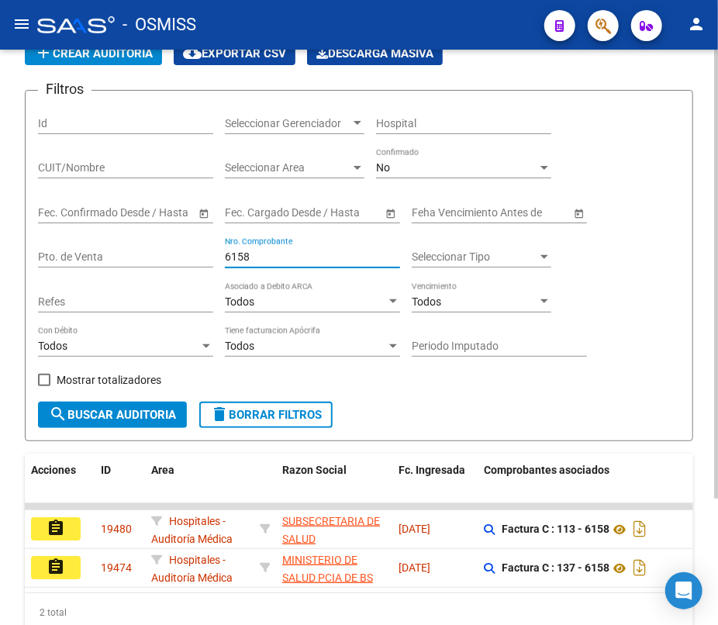
scroll to position [140, 0]
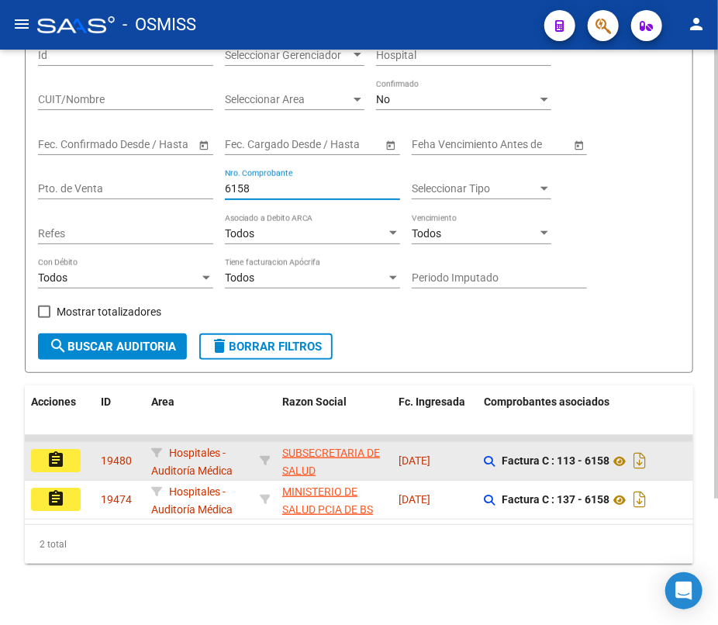
type input "6158"
click at [65, 450] on button "assignment" at bounding box center [56, 460] width 50 height 23
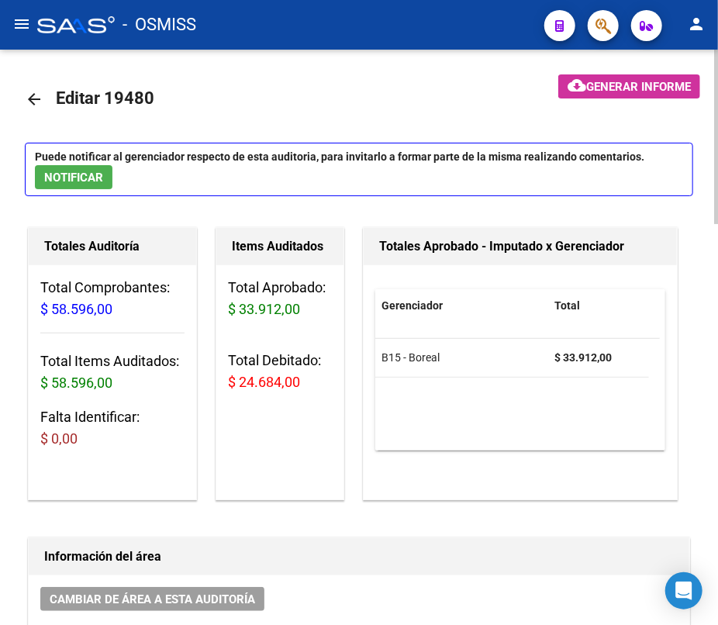
click at [30, 96] on mat-icon "arrow_back" at bounding box center [34, 99] width 19 height 19
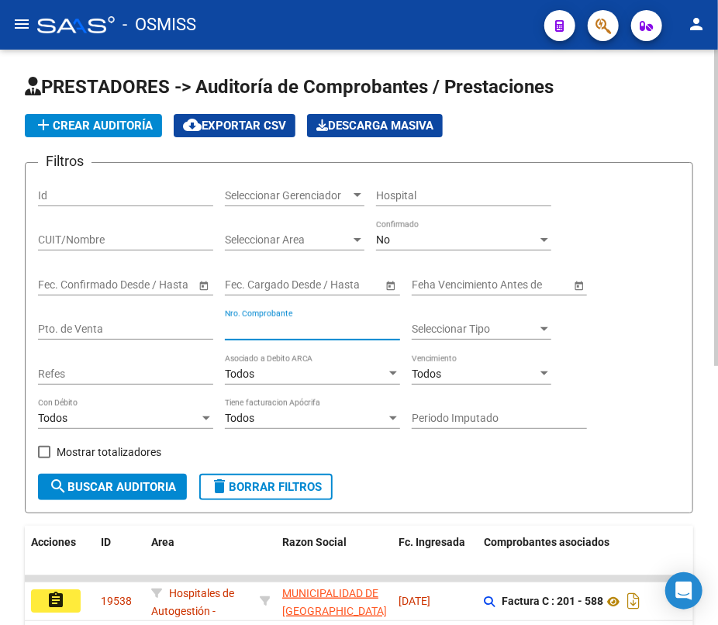
click at [318, 323] on input "Nro. Comprobante" at bounding box center [312, 329] width 175 height 13
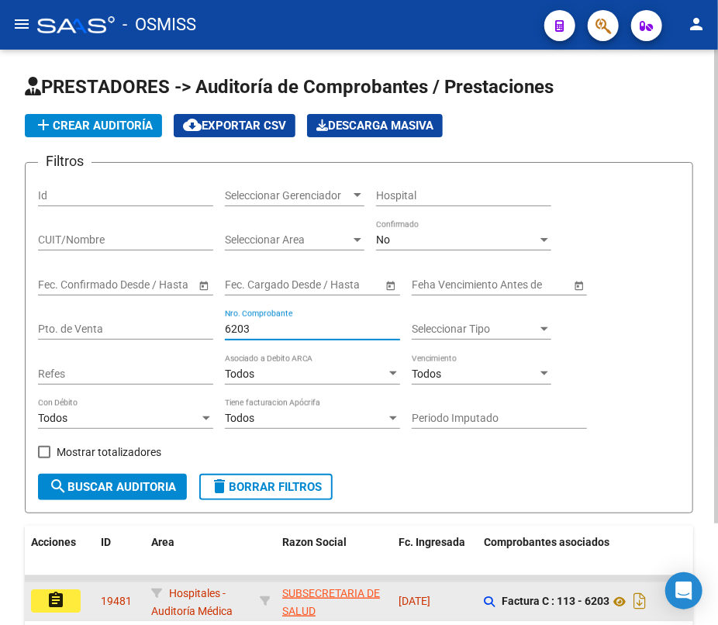
type input "6203"
click at [64, 597] on mat-icon "assignment" at bounding box center [56, 600] width 19 height 19
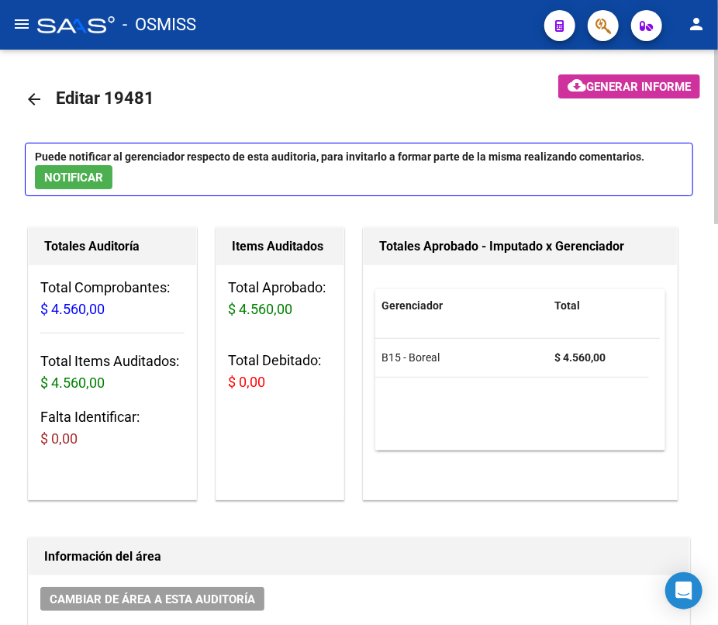
click at [34, 95] on mat-icon "arrow_back" at bounding box center [34, 99] width 19 height 19
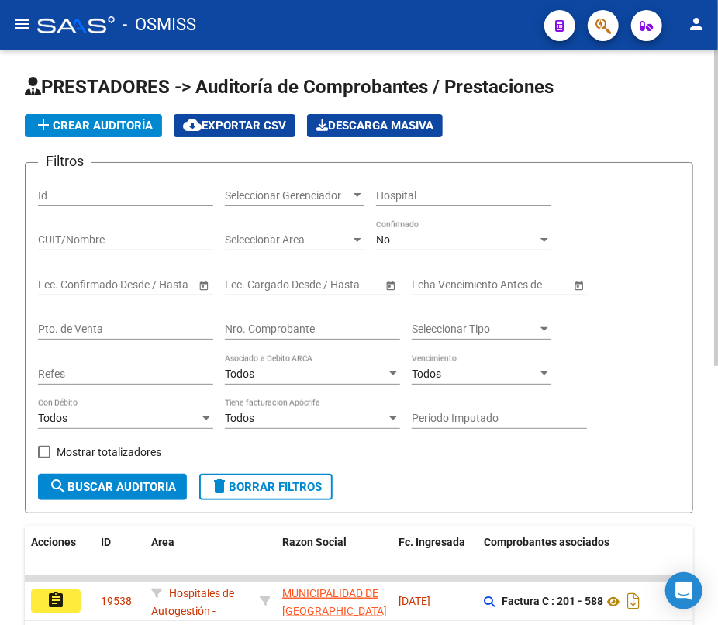
click at [287, 319] on div "Nro. Comprobante" at bounding box center [312, 324] width 175 height 31
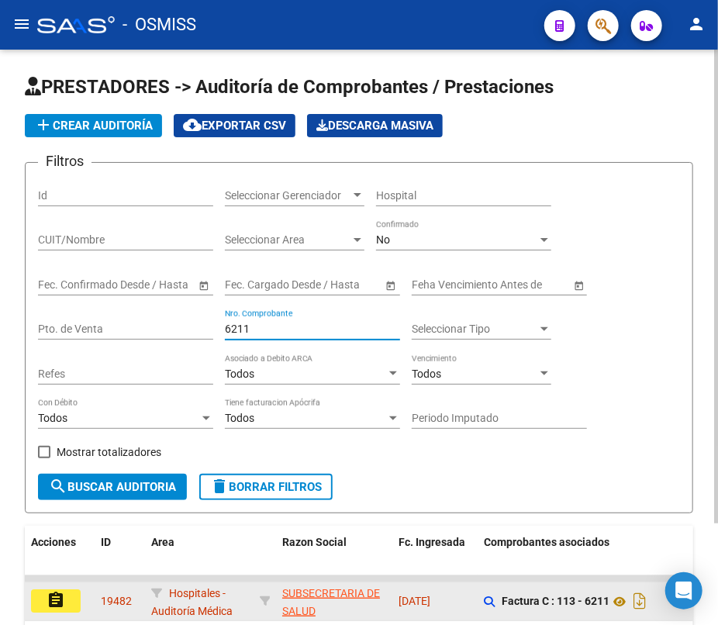
type input "6211"
click at [64, 593] on mat-icon "assignment" at bounding box center [56, 600] width 19 height 19
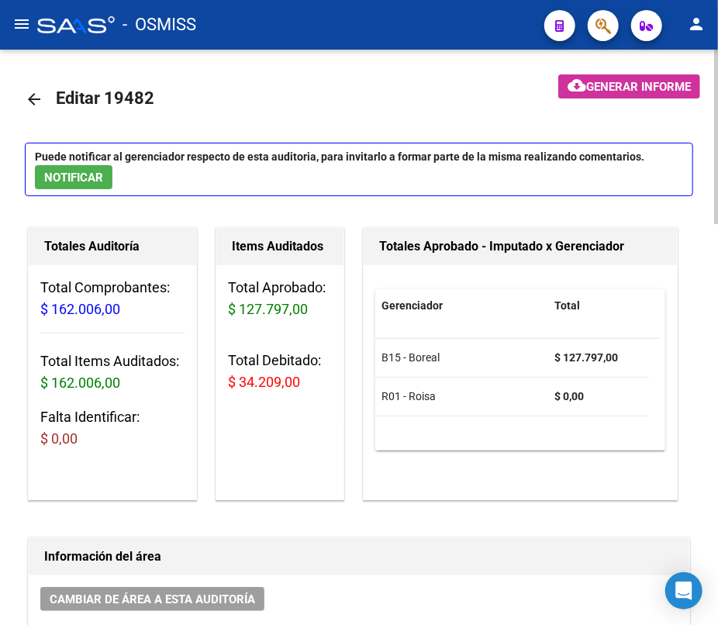
click at [37, 97] on mat-icon "arrow_back" at bounding box center [34, 99] width 19 height 19
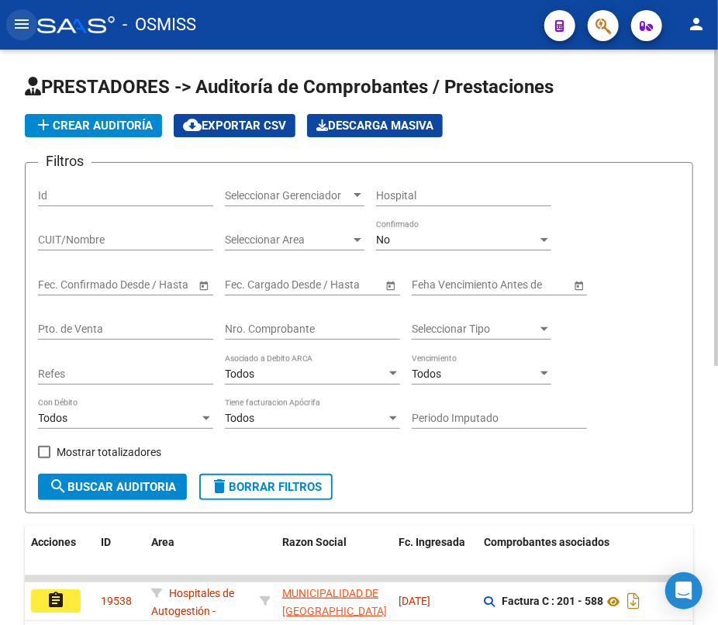
click at [19, 21] on mat-icon "menu" at bounding box center [21, 24] width 19 height 19
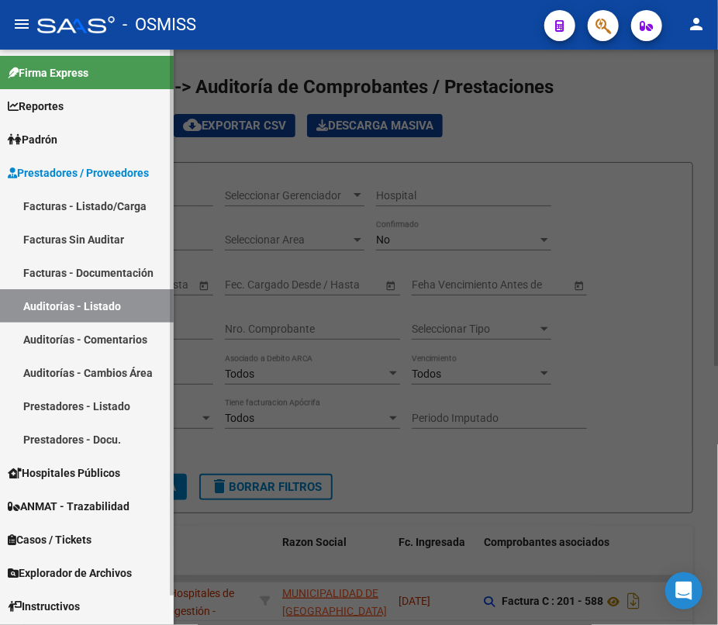
click at [74, 305] on link "Auditorías - Listado" at bounding box center [87, 305] width 174 height 33
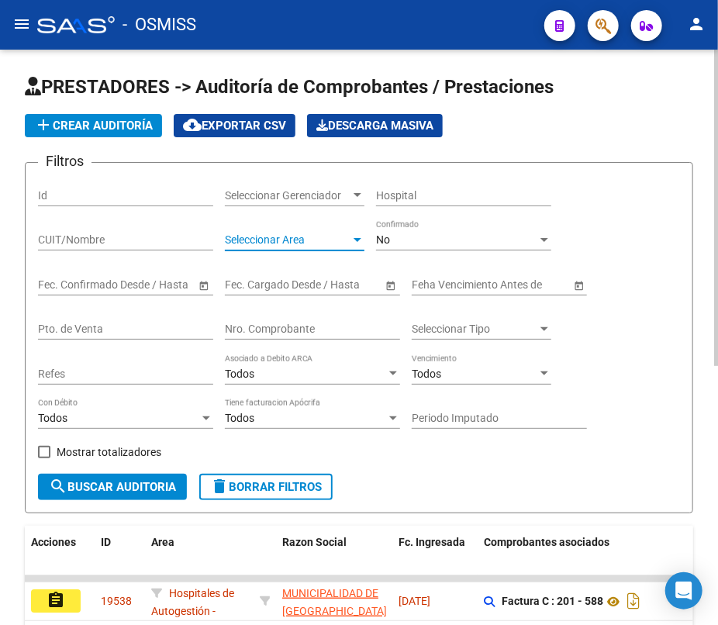
click at [350, 235] on div at bounding box center [357, 239] width 14 height 12
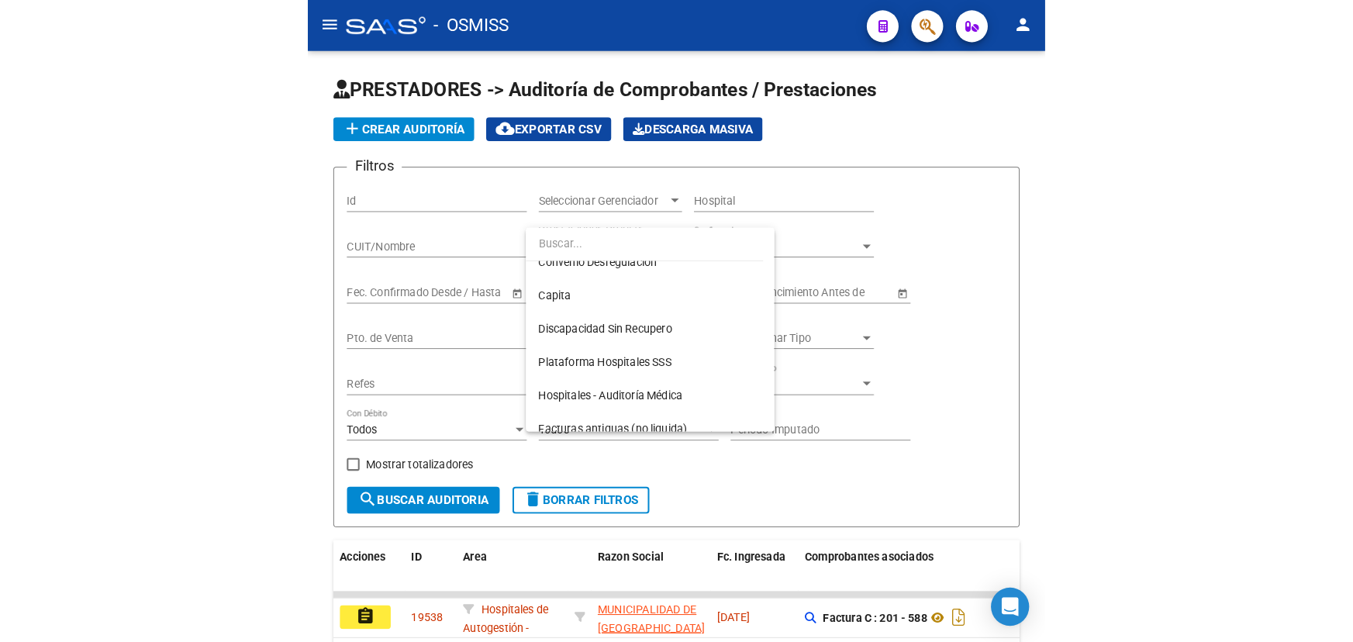
scroll to position [223, 0]
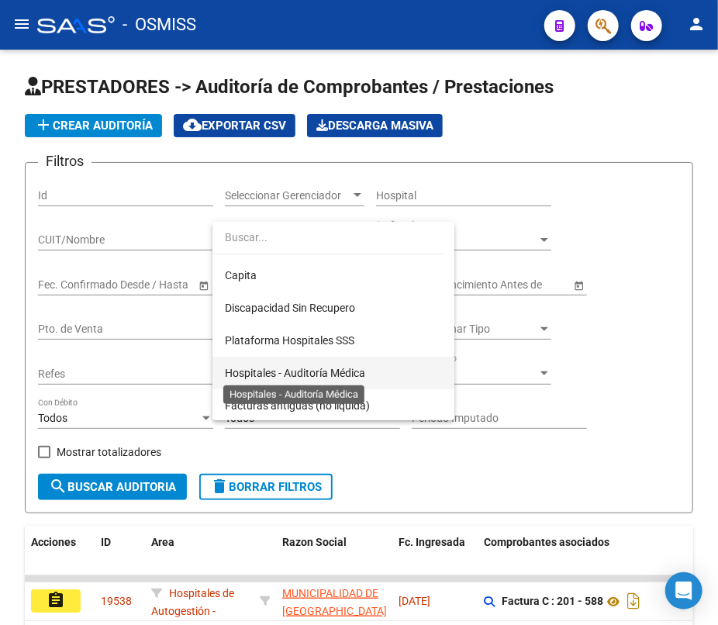
click at [348, 371] on span "Hospitales - Auditoría Médica" at bounding box center [295, 373] width 140 height 12
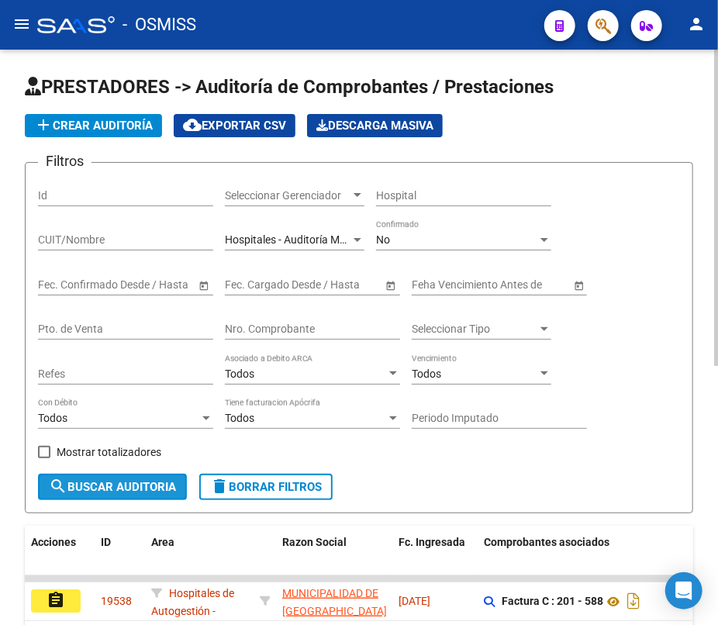
click at [143, 485] on span "search Buscar Auditoria" at bounding box center [112, 487] width 127 height 14
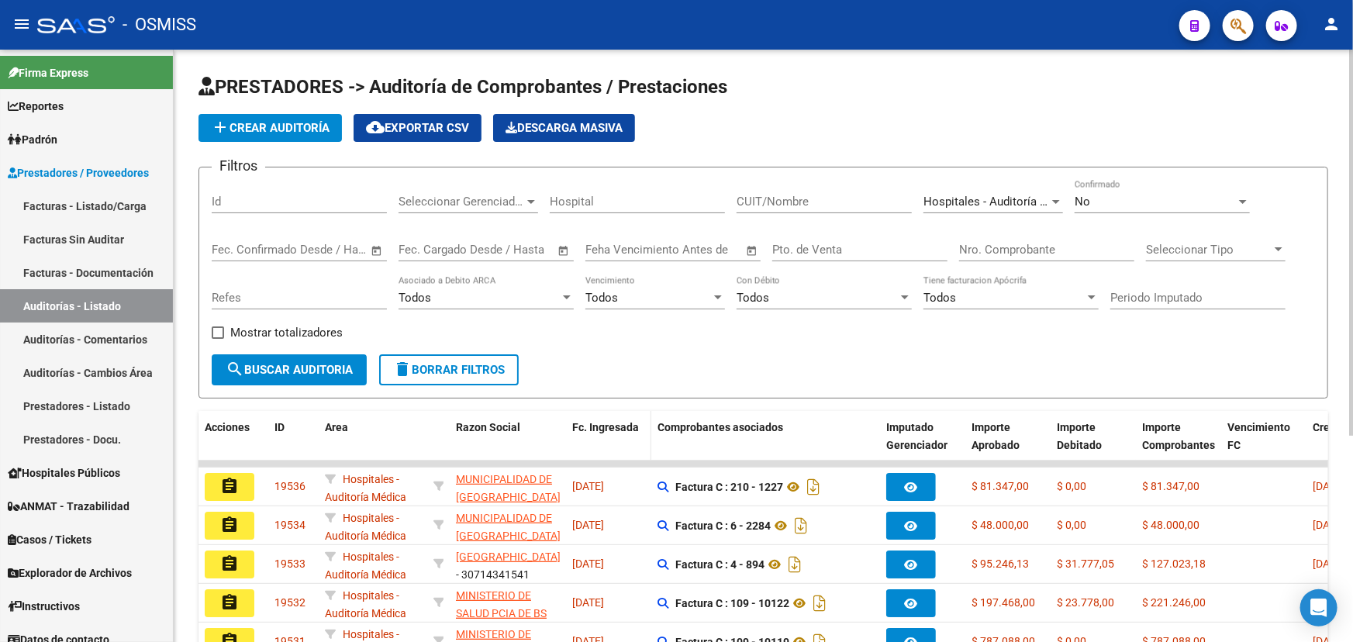
click at [604, 421] on span "Fc. Ingresada" at bounding box center [605, 427] width 67 height 12
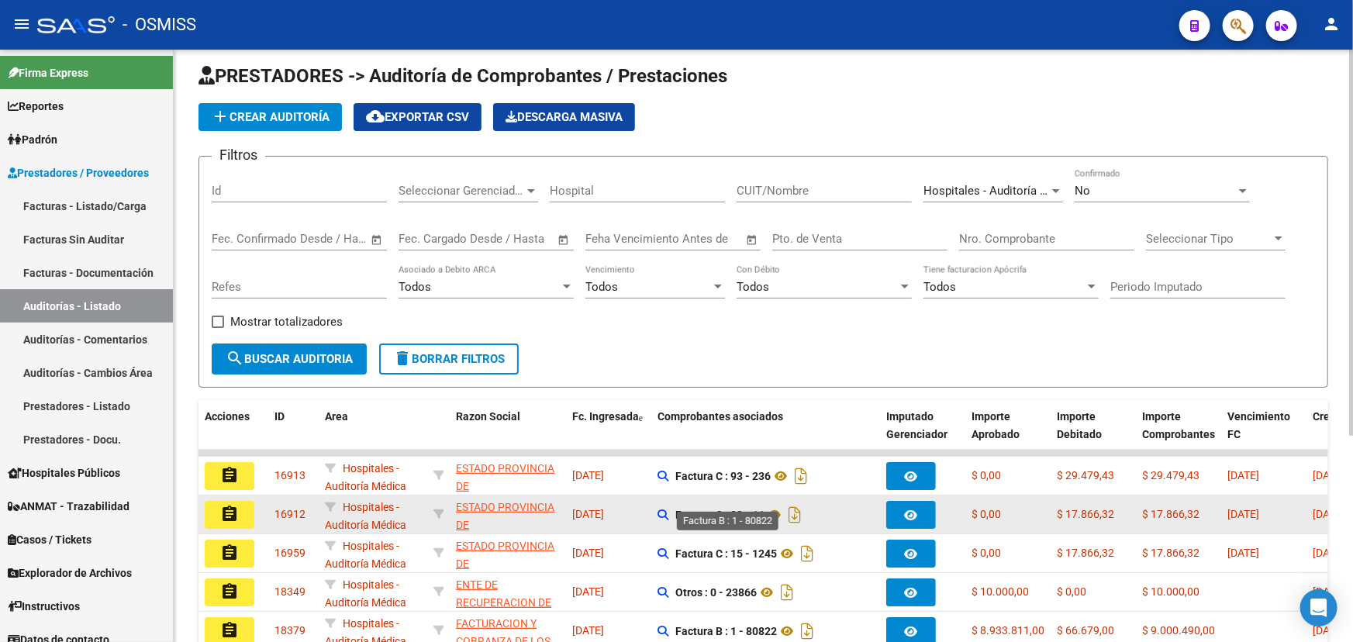
scroll to position [0, 0]
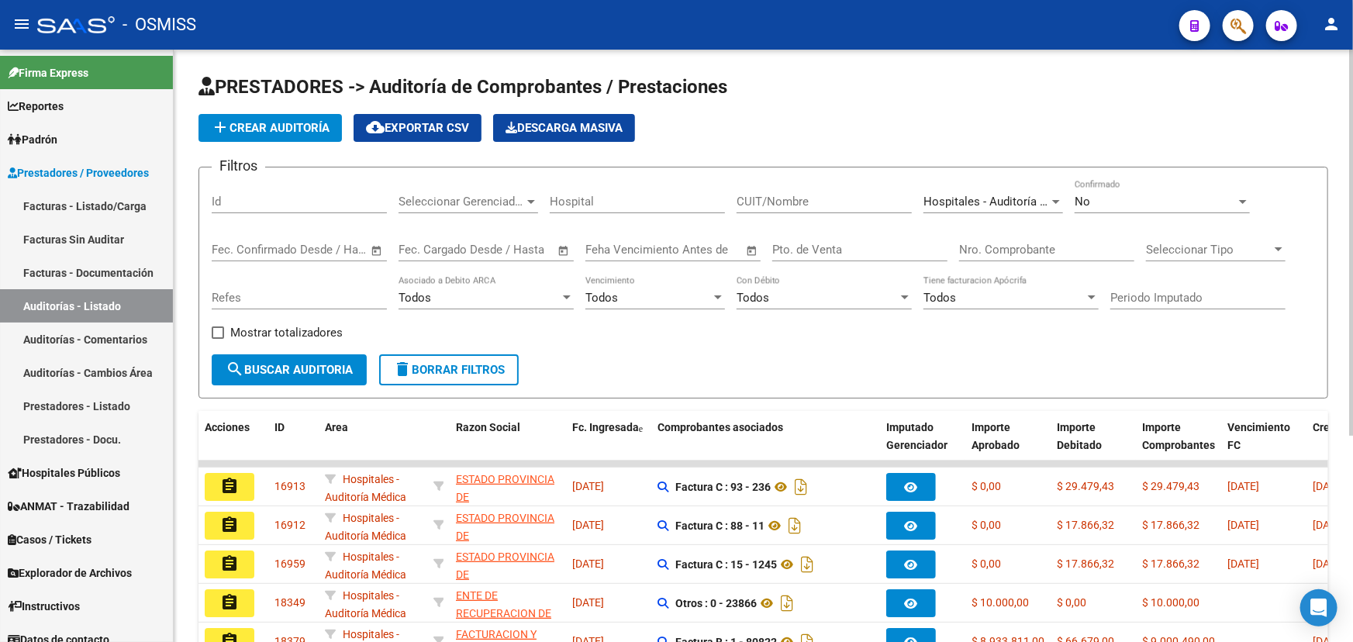
click at [1130, 197] on div "No" at bounding box center [1155, 202] width 161 height 14
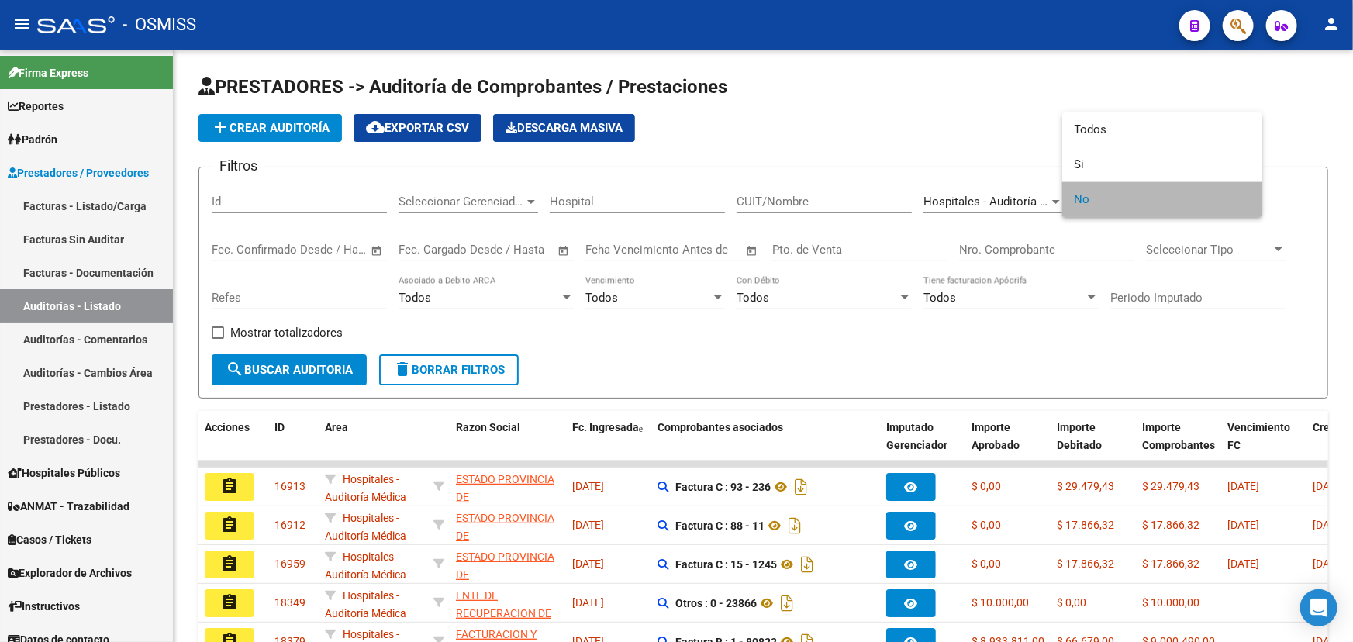
click at [1089, 204] on span "No" at bounding box center [1162, 199] width 175 height 35
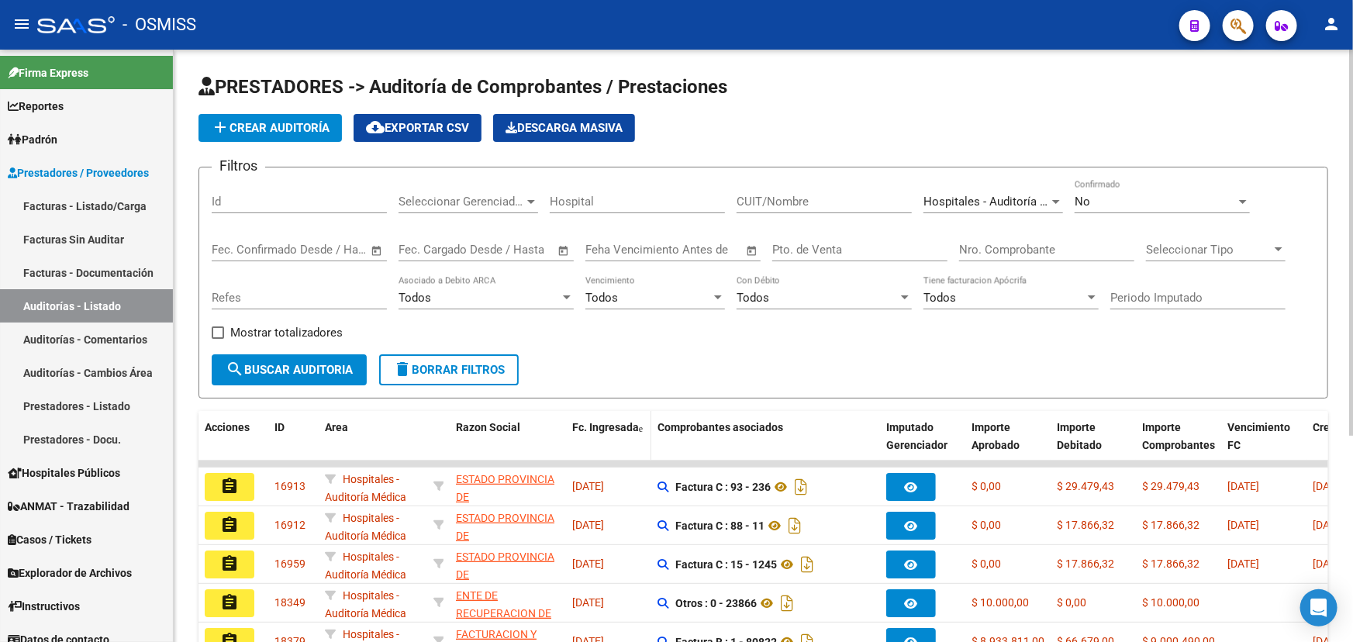
click at [601, 425] on span "Fc. Ingresada" at bounding box center [605, 427] width 67 height 12
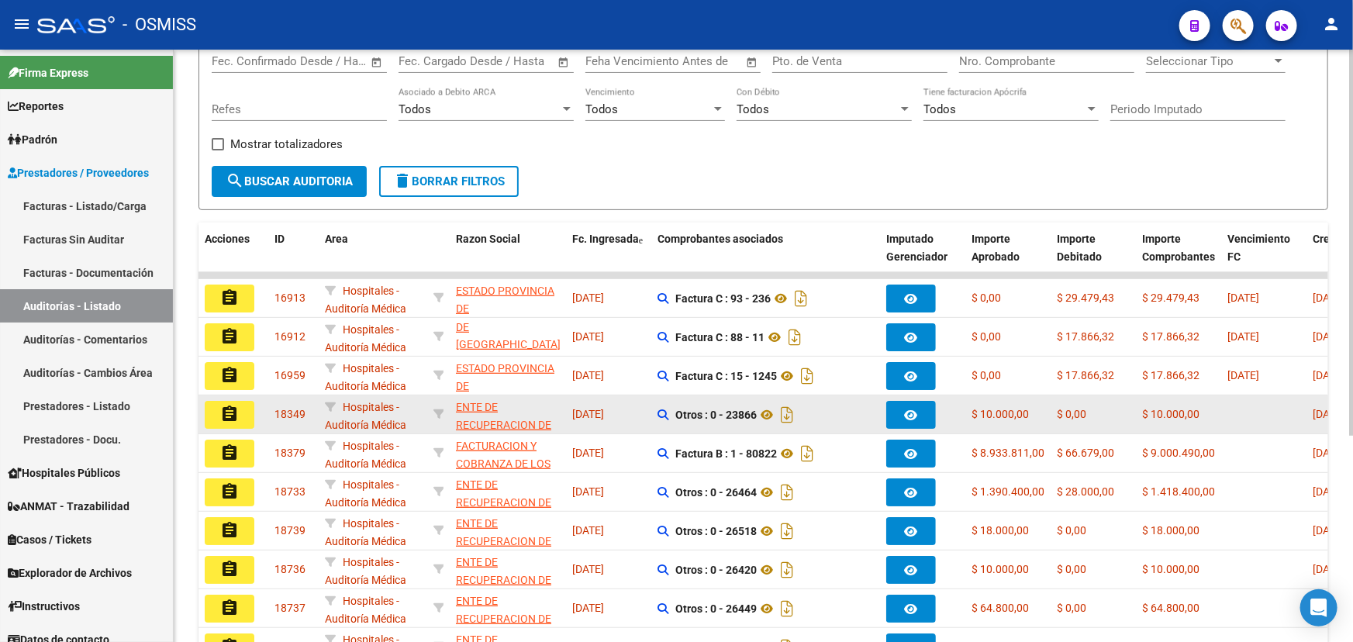
scroll to position [211, 0]
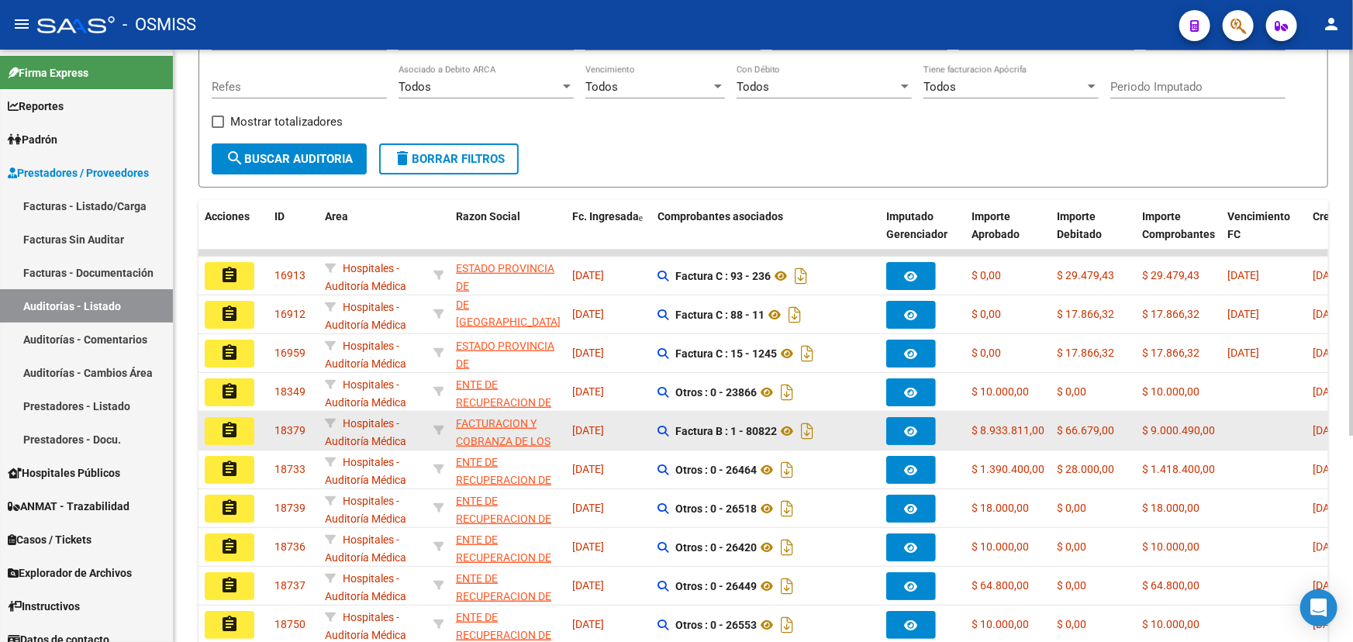
click at [239, 431] on button "assignment" at bounding box center [230, 431] width 50 height 28
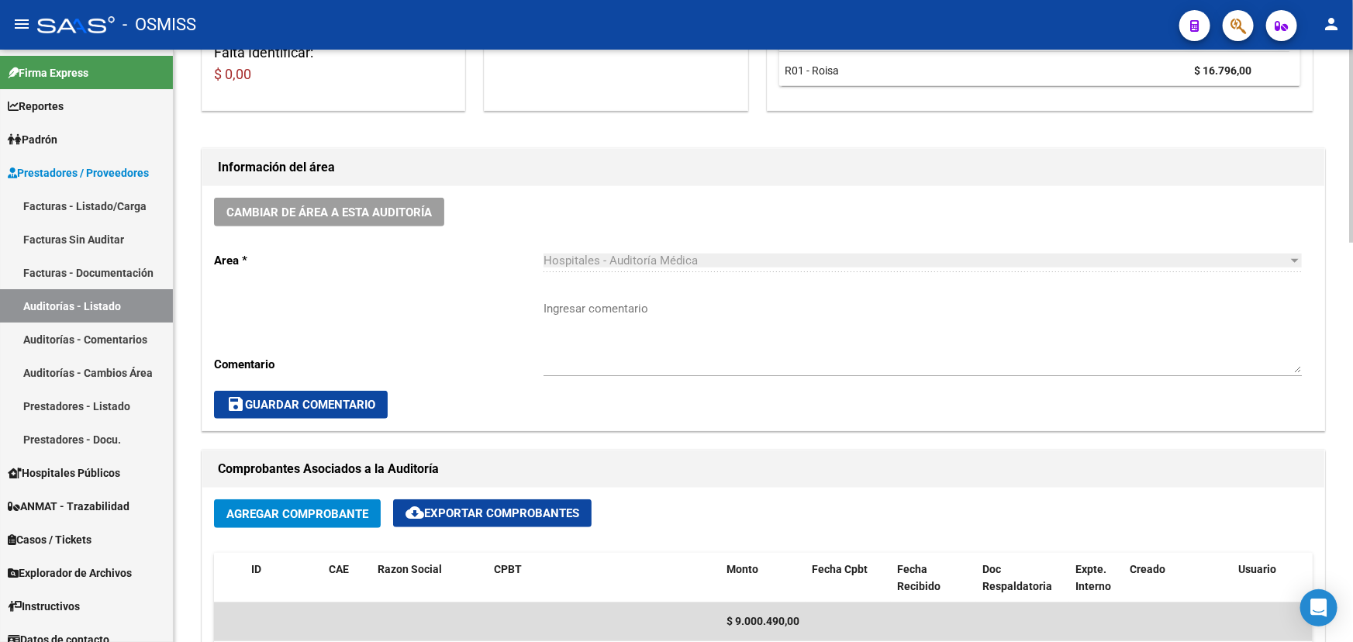
scroll to position [493, 0]
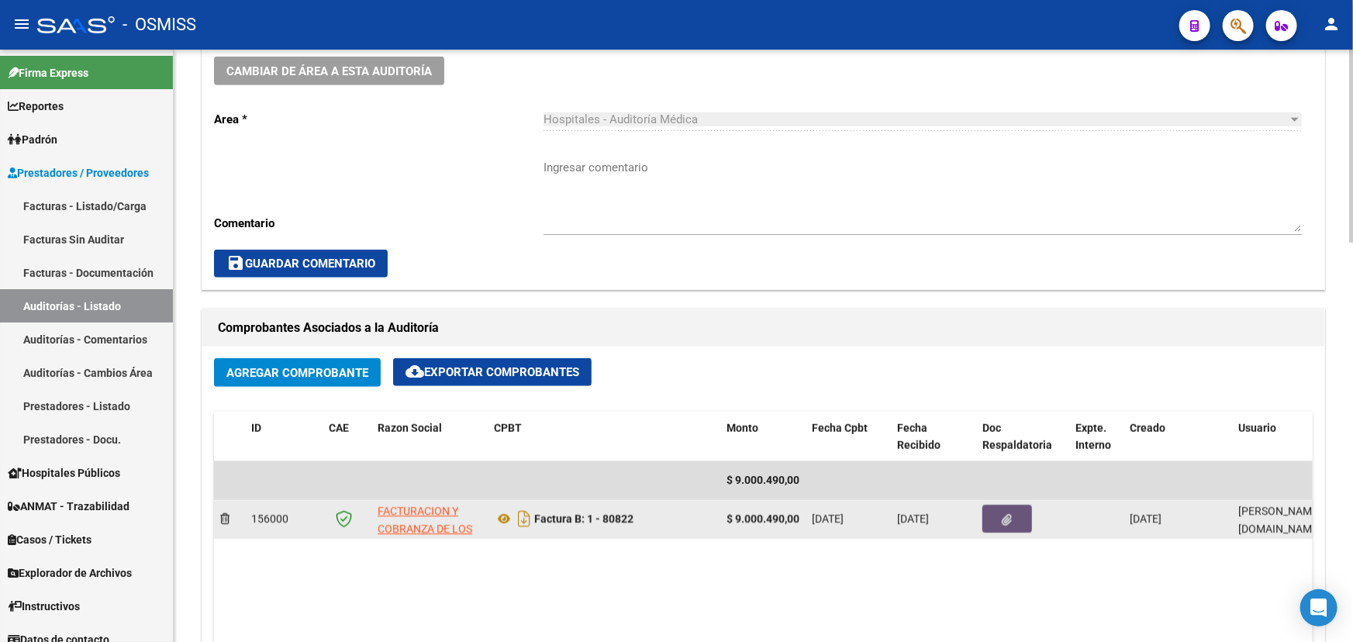
click at [1019, 512] on button "button" at bounding box center [1007, 519] width 50 height 28
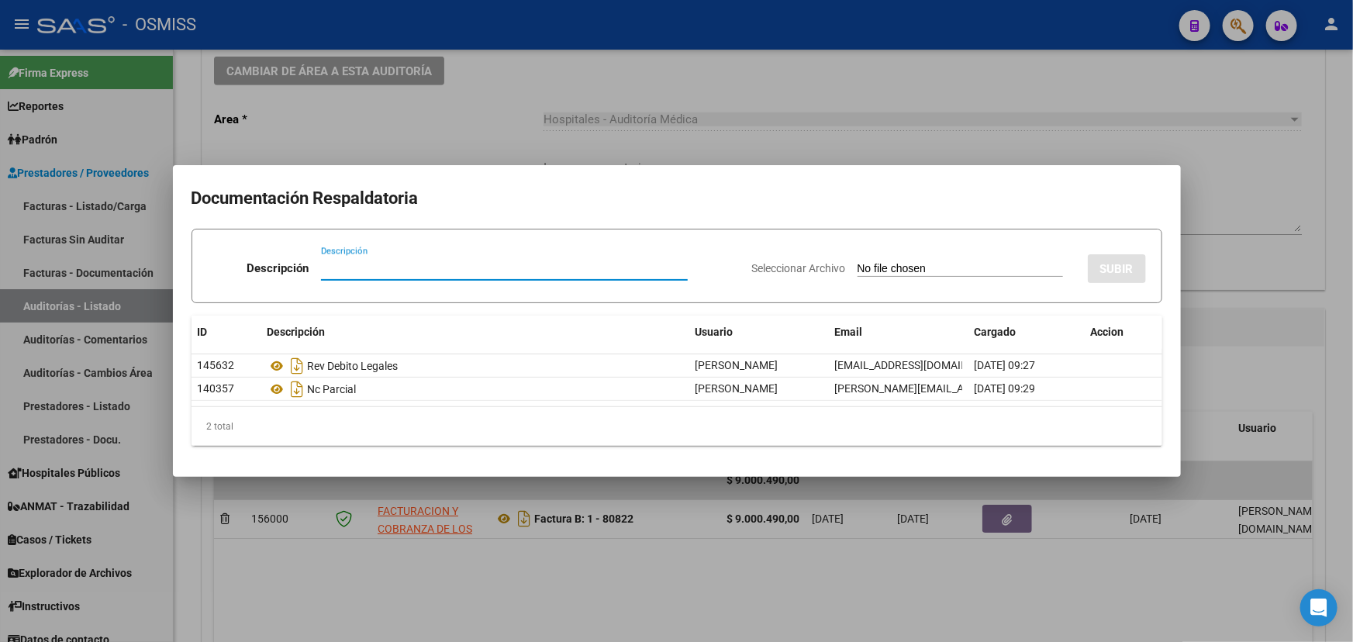
click at [1230, 200] on div at bounding box center [676, 321] width 1353 height 642
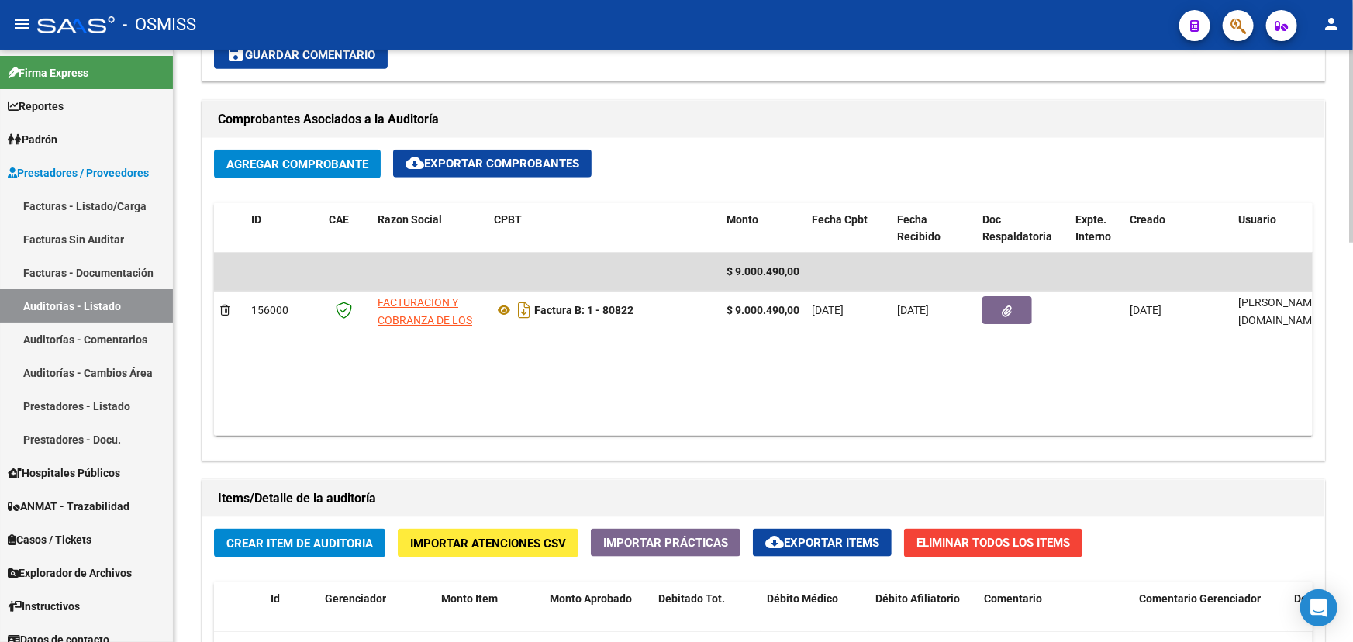
scroll to position [659, 0]
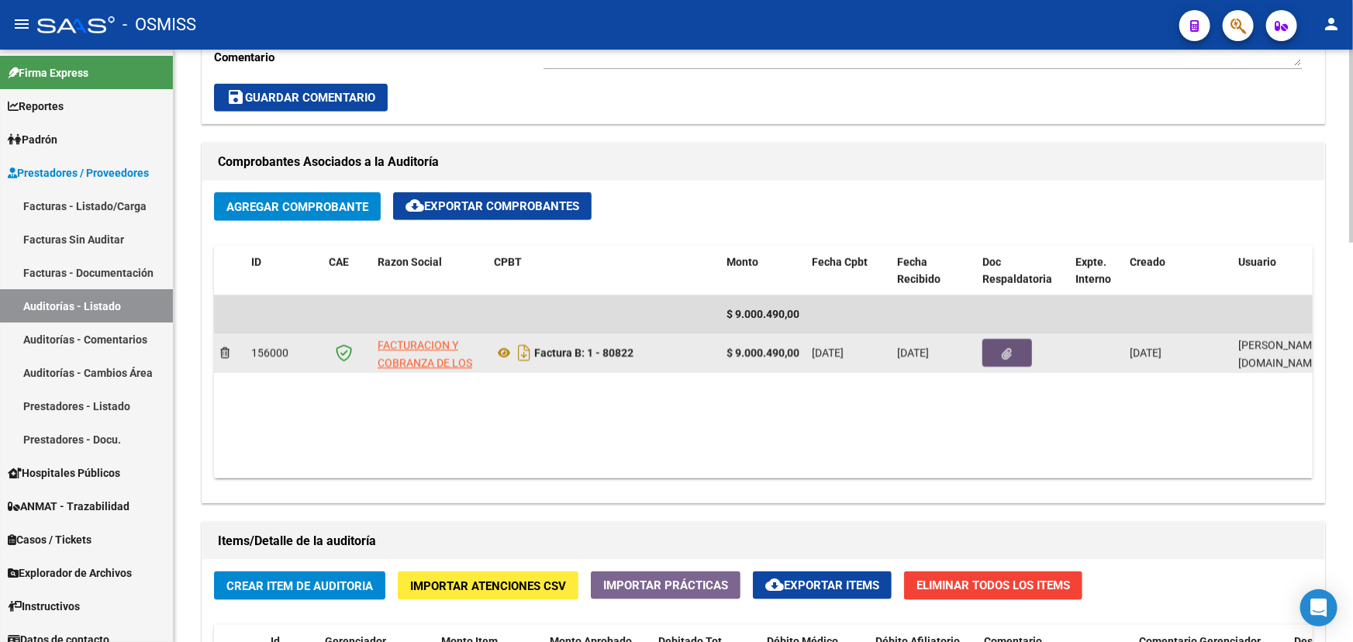
click at [1003, 353] on icon "button" at bounding box center [1008, 354] width 10 height 12
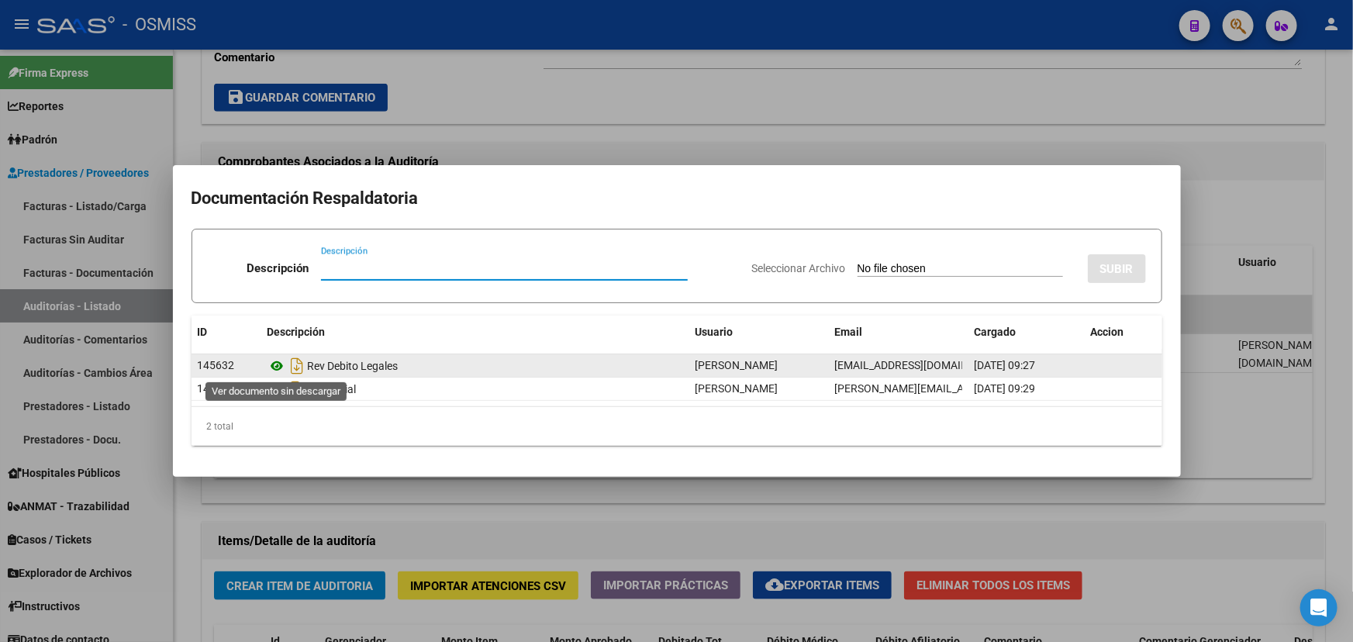
click at [274, 365] on icon at bounding box center [277, 366] width 20 height 19
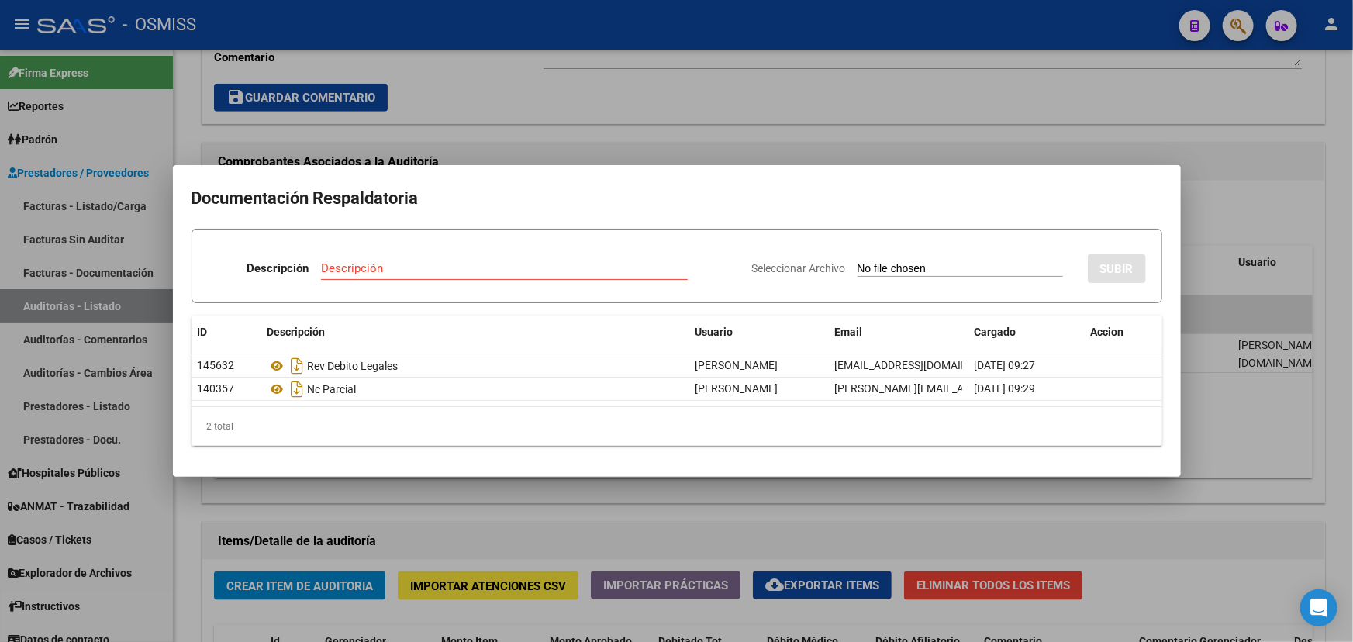
click at [644, 126] on div at bounding box center [676, 321] width 1353 height 642
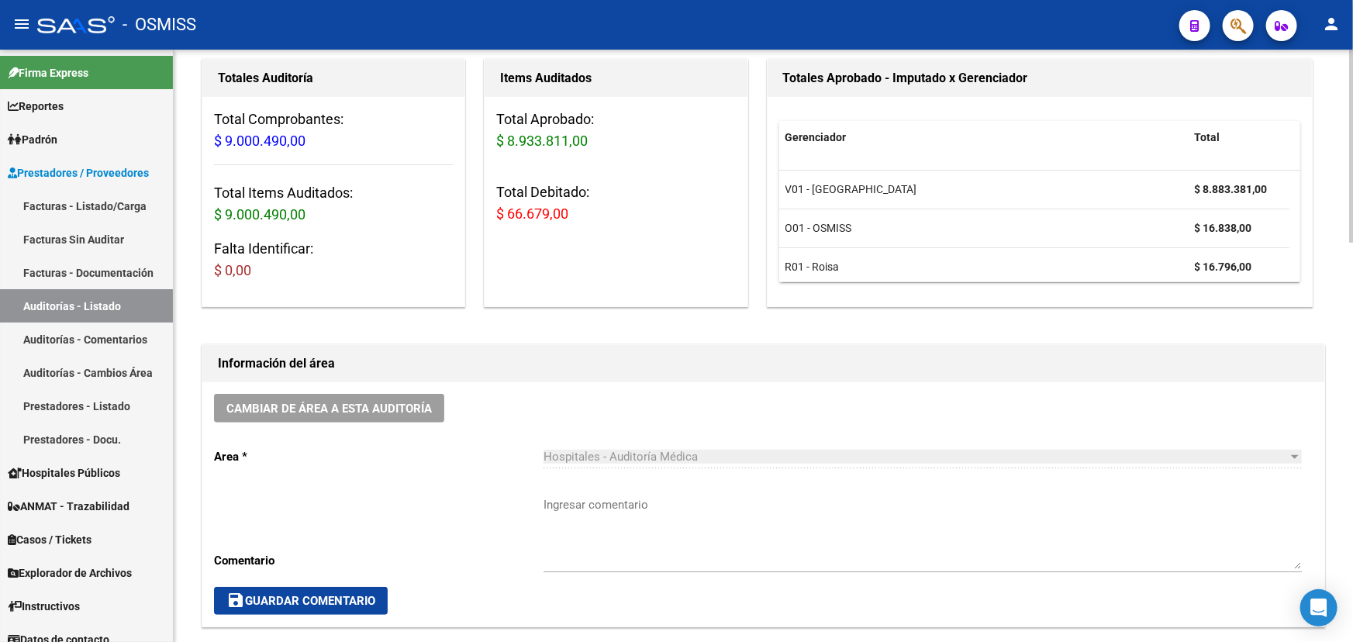
scroll to position [0, 0]
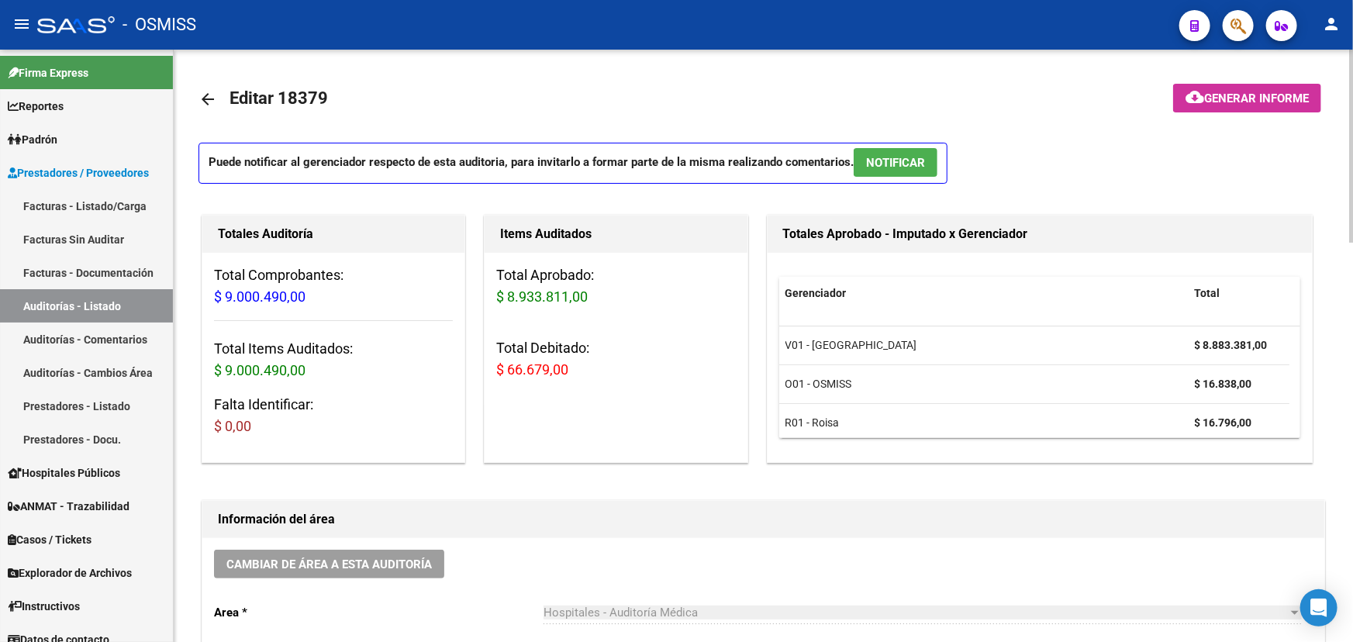
click at [200, 92] on mat-icon "arrow_back" at bounding box center [207, 99] width 19 height 19
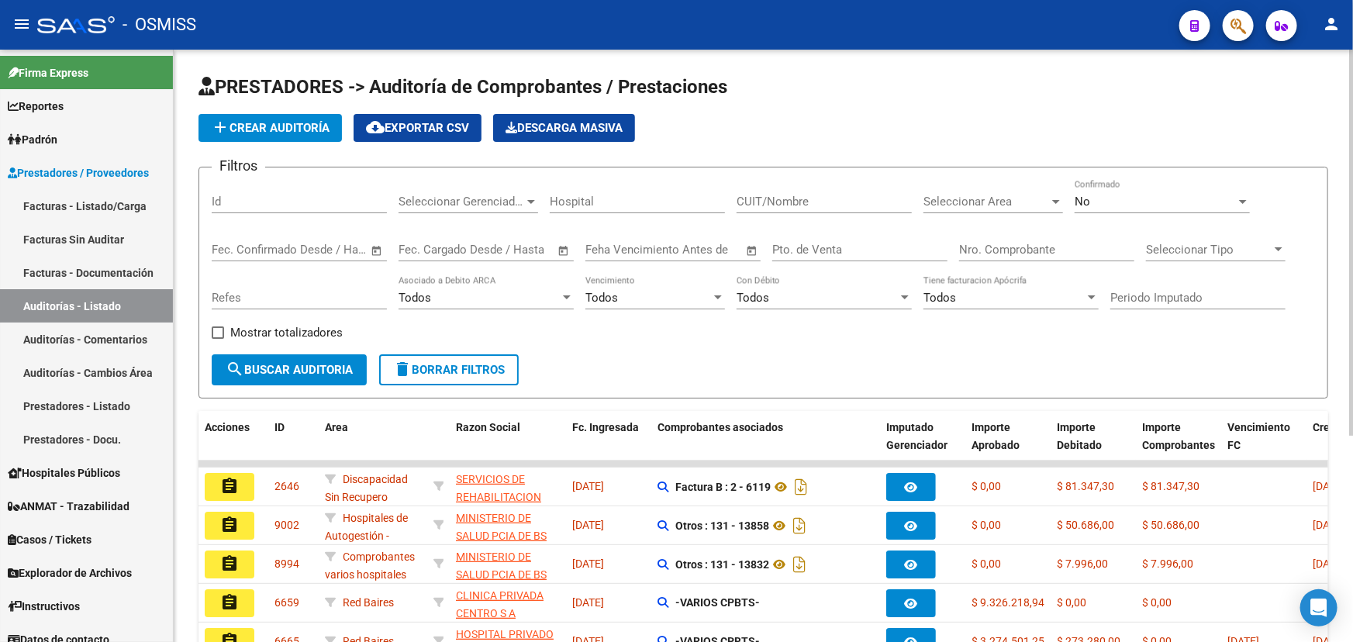
click at [1016, 204] on span "Seleccionar Area" at bounding box center [986, 202] width 126 height 14
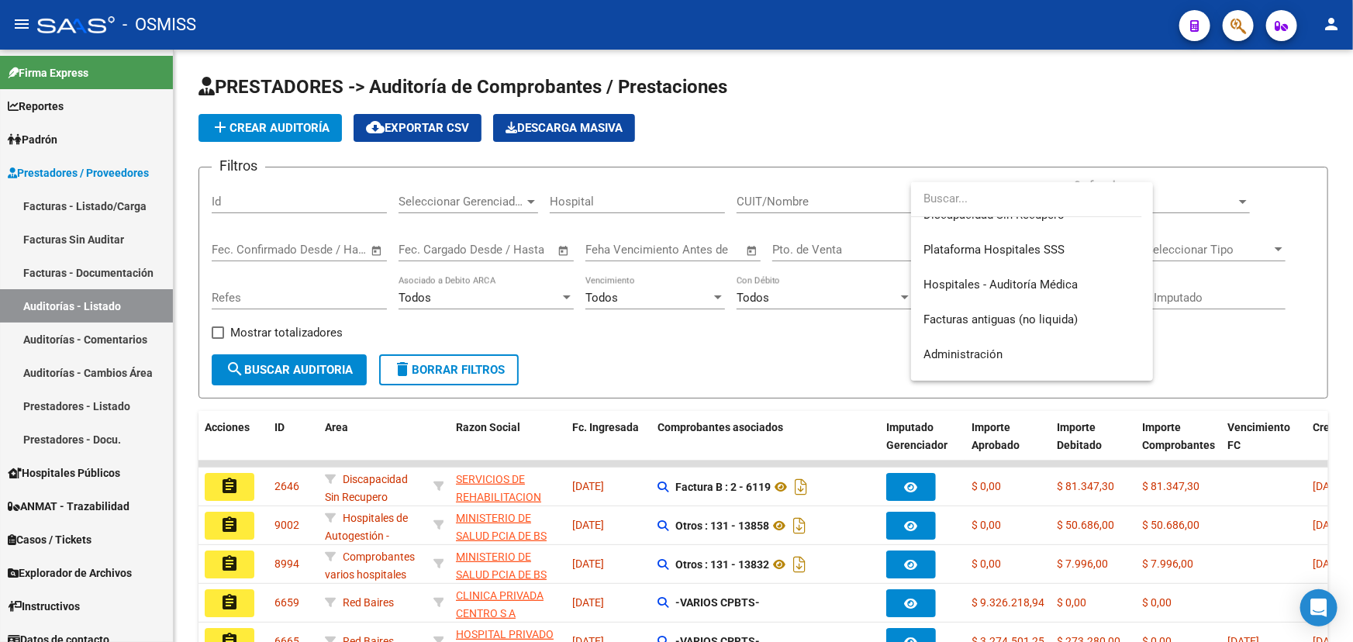
scroll to position [309, 0]
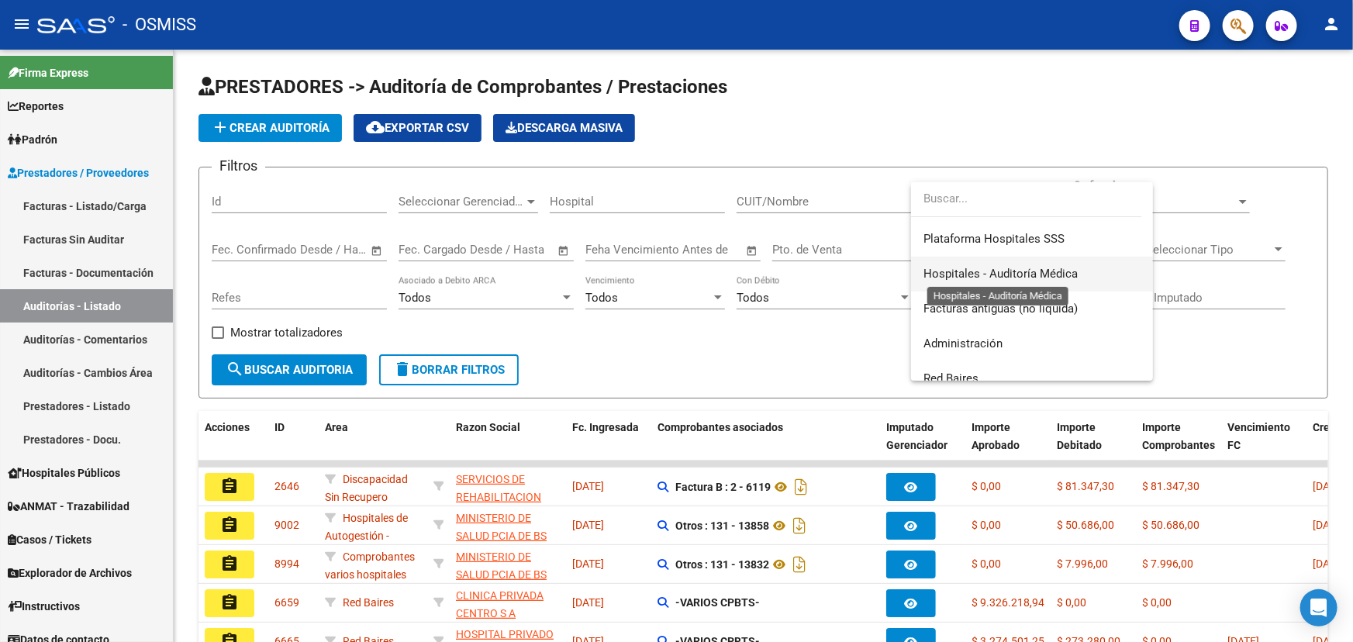
click at [982, 271] on span "Hospitales - Auditoría Médica" at bounding box center [1000, 274] width 154 height 14
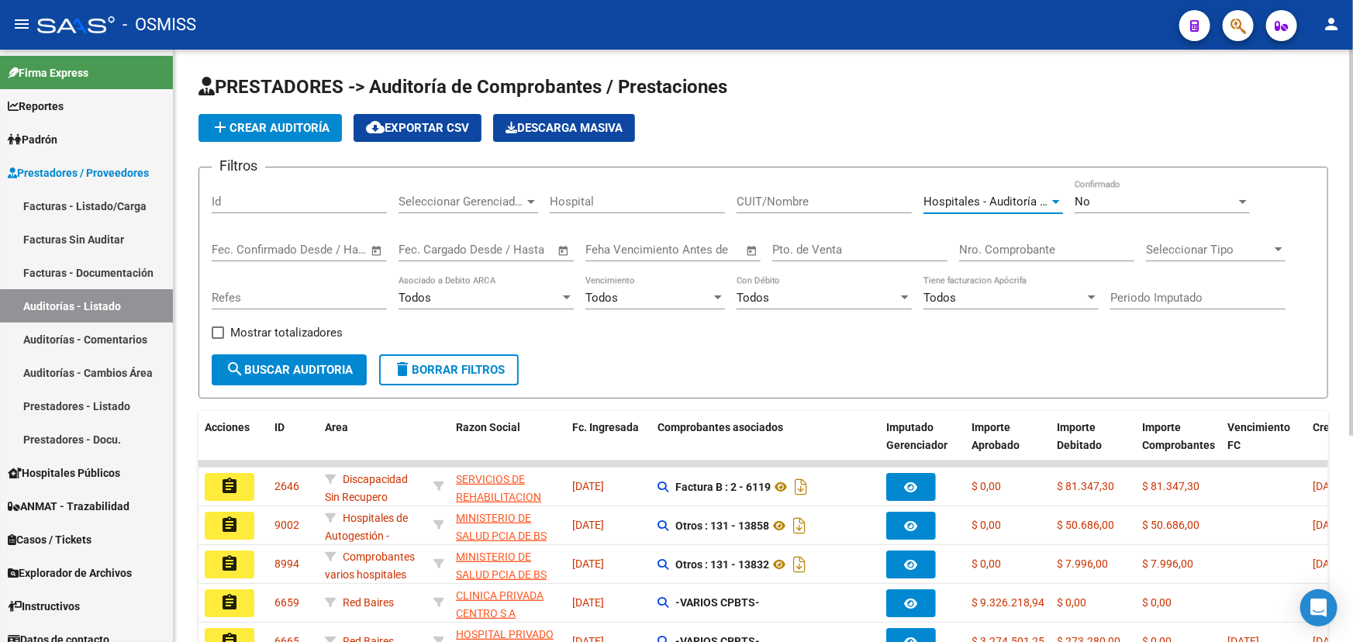
click at [1210, 199] on div "No" at bounding box center [1155, 202] width 161 height 14
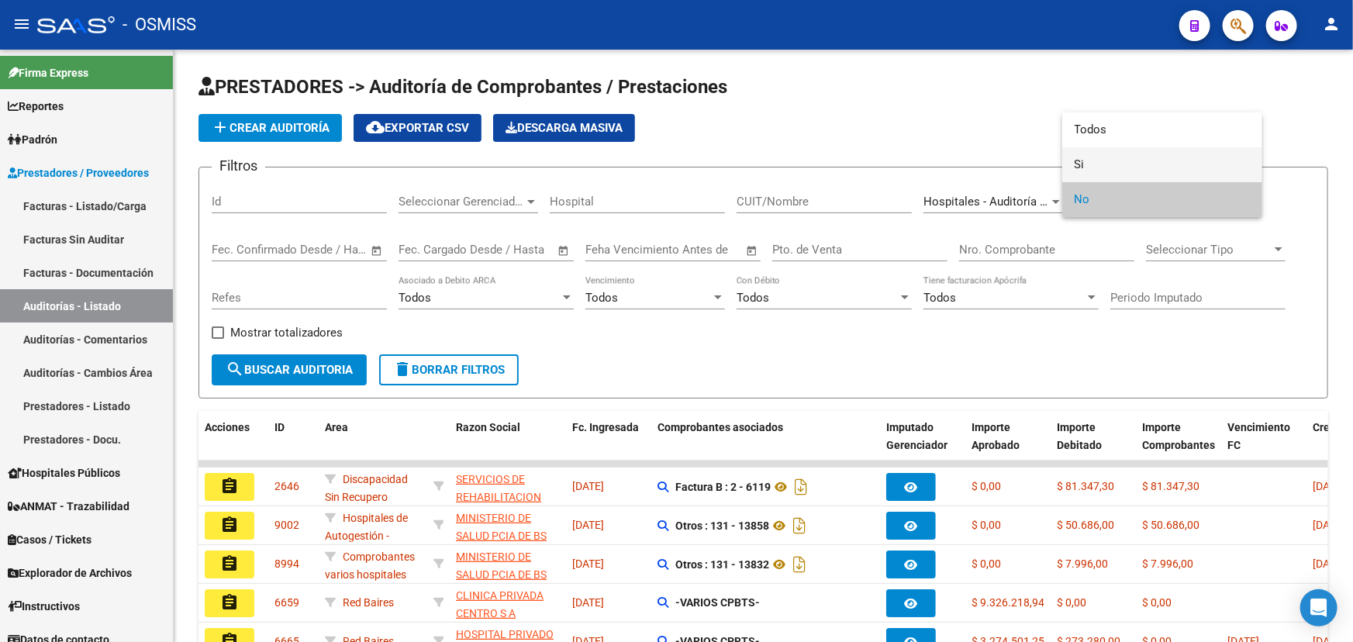
click at [1078, 168] on span "Si" at bounding box center [1162, 164] width 175 height 35
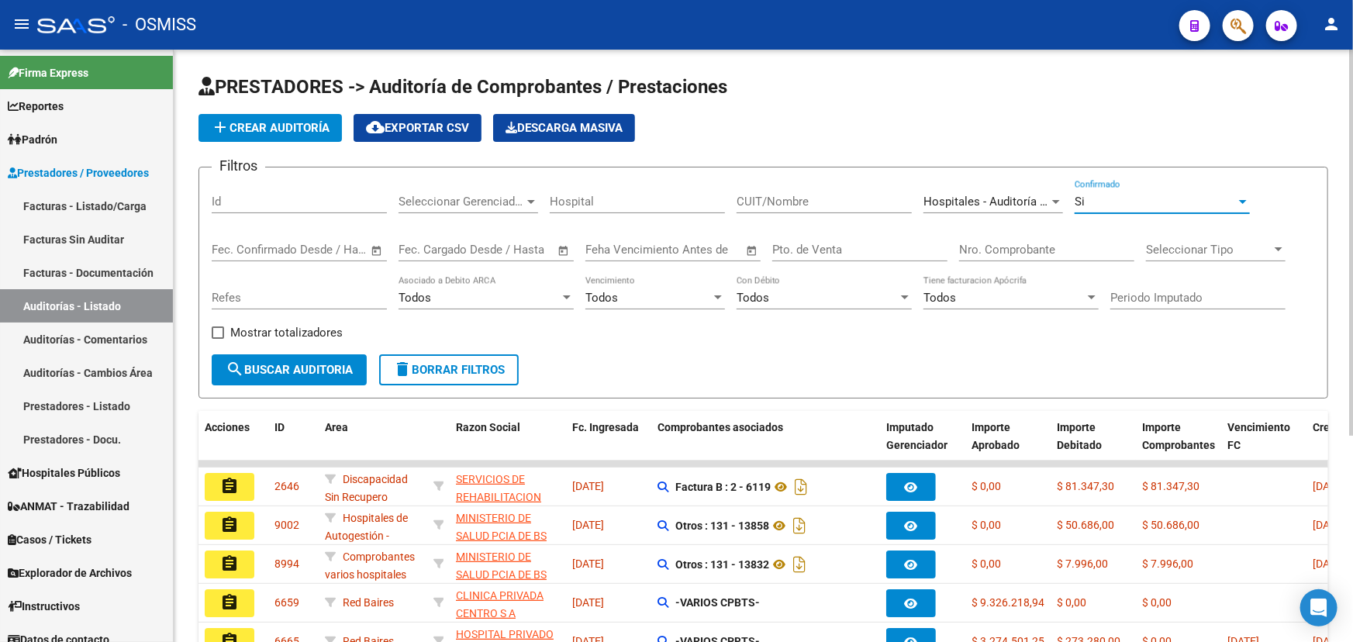
click at [1144, 195] on div "Si" at bounding box center [1155, 202] width 161 height 14
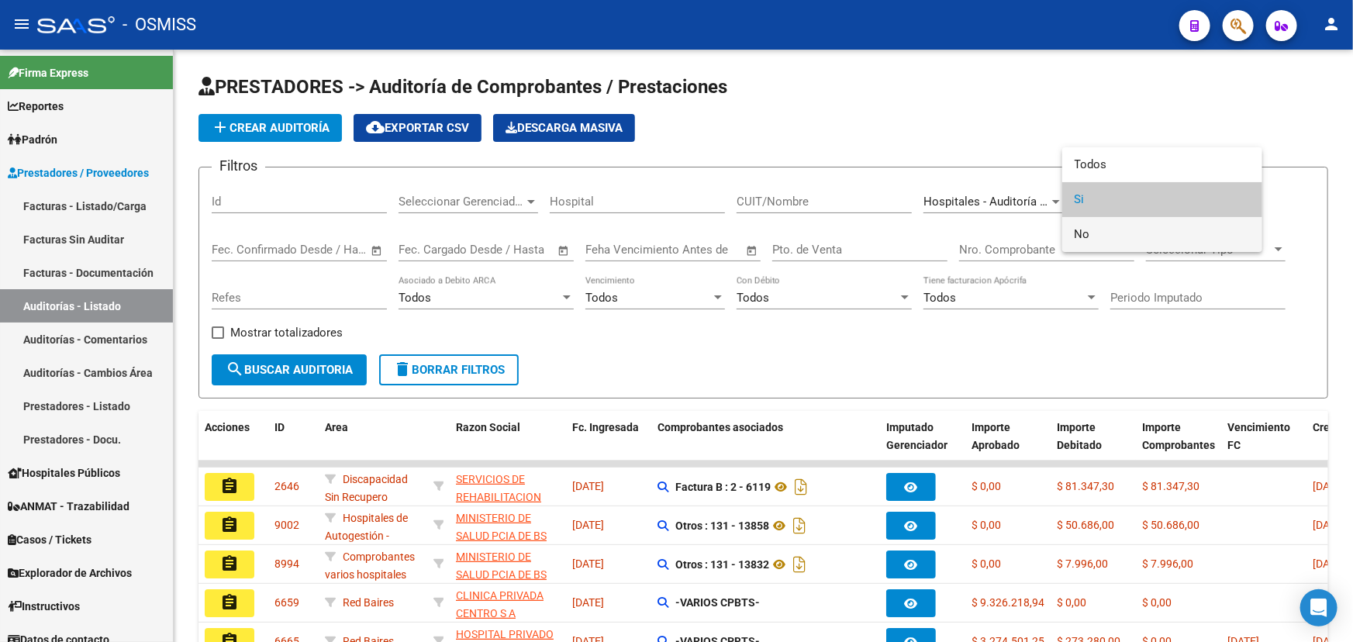
click at [1084, 235] on span "No" at bounding box center [1162, 234] width 175 height 35
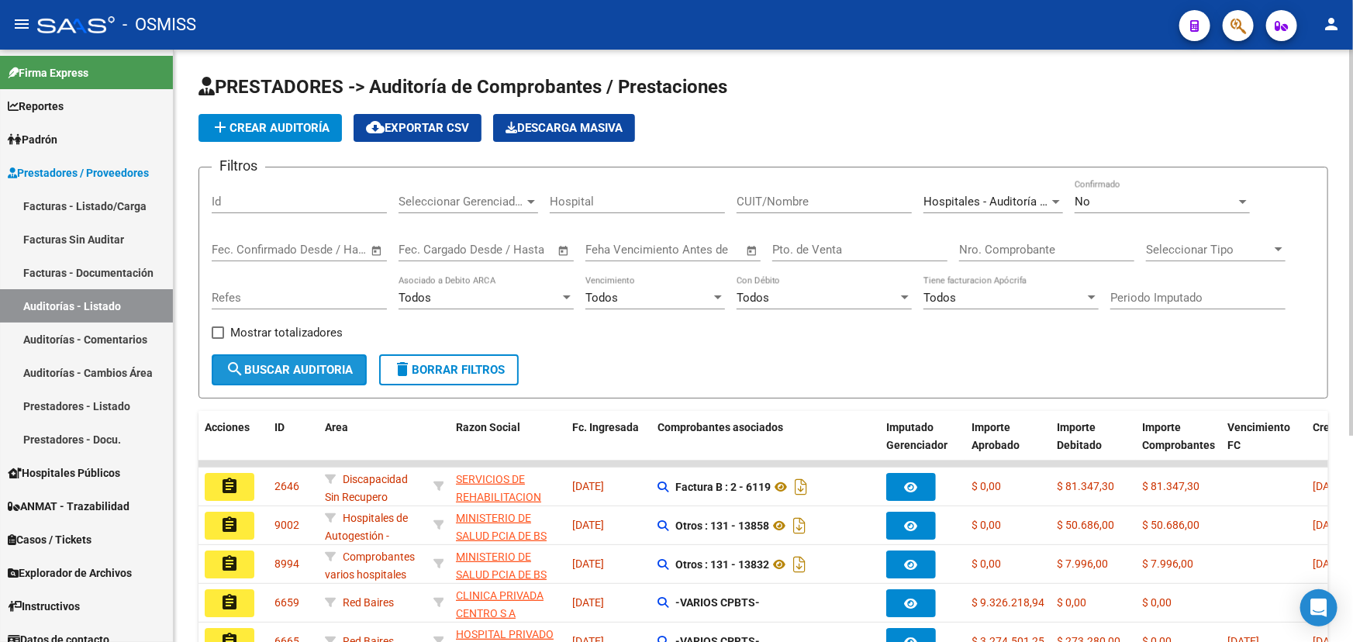
click at [327, 371] on span "search Buscar Auditoria" at bounding box center [289, 370] width 127 height 14
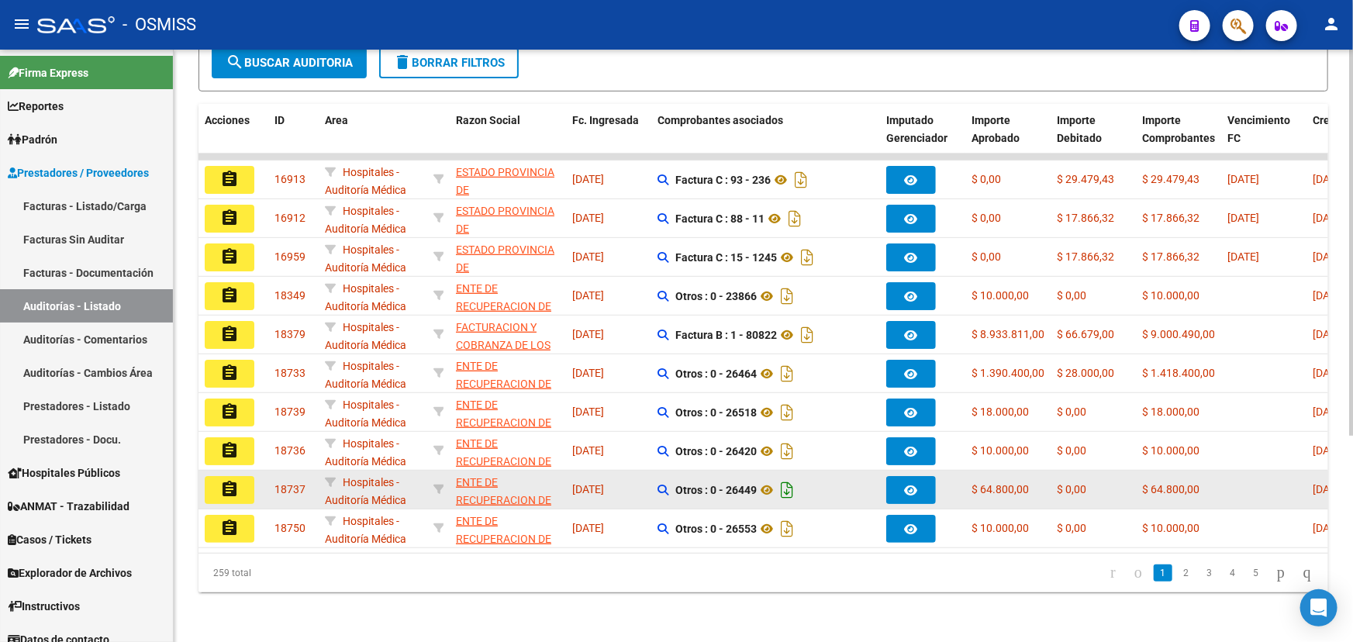
scroll to position [315, 0]
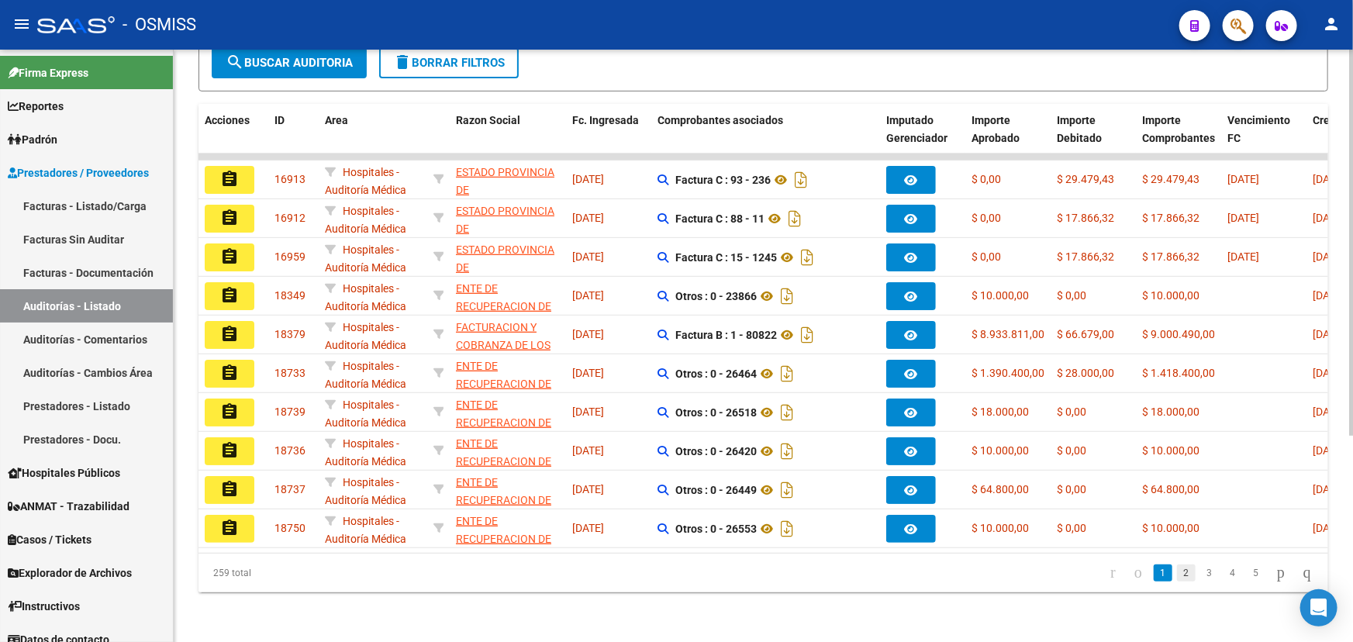
click at [1177, 575] on link "2" at bounding box center [1186, 572] width 19 height 17
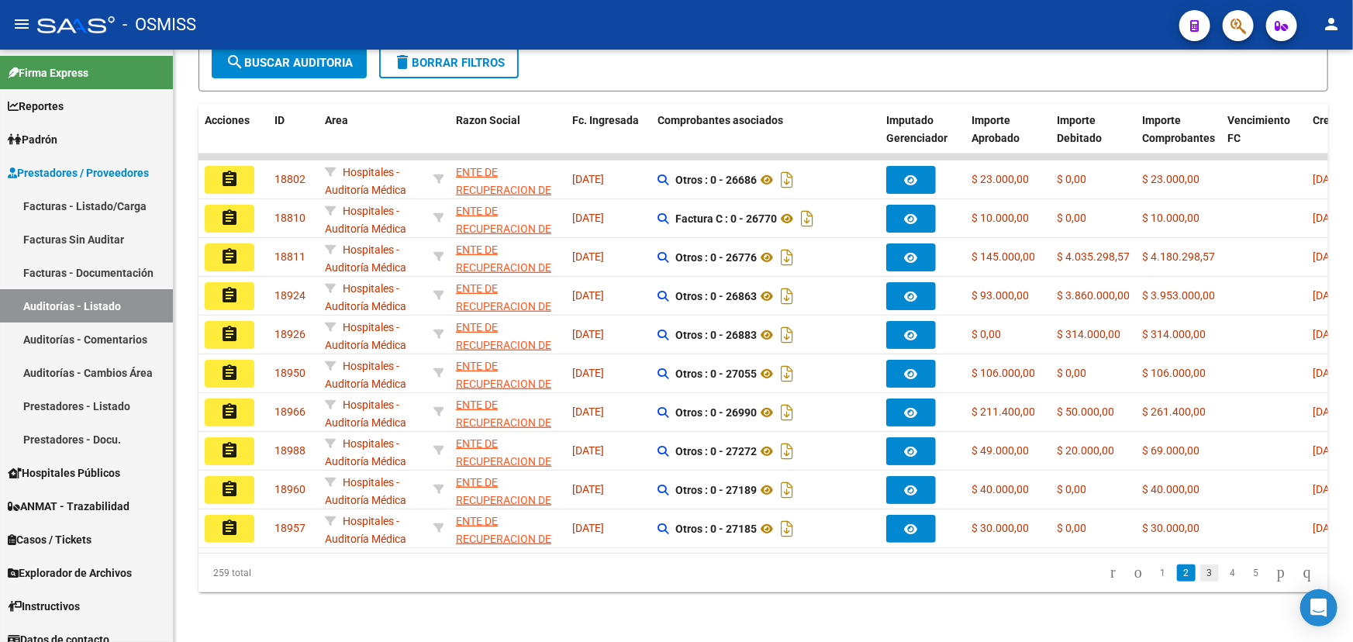
click at [1200, 571] on link "3" at bounding box center [1209, 572] width 19 height 17
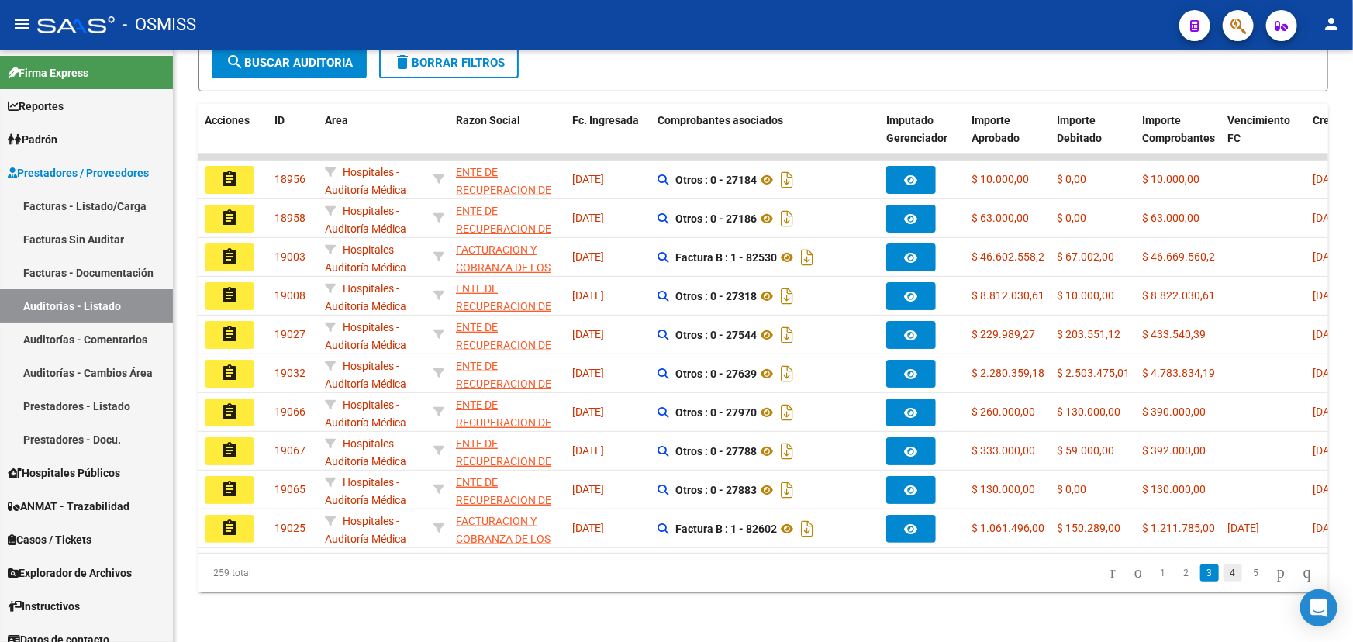
click at [1223, 570] on link "4" at bounding box center [1232, 572] width 19 height 17
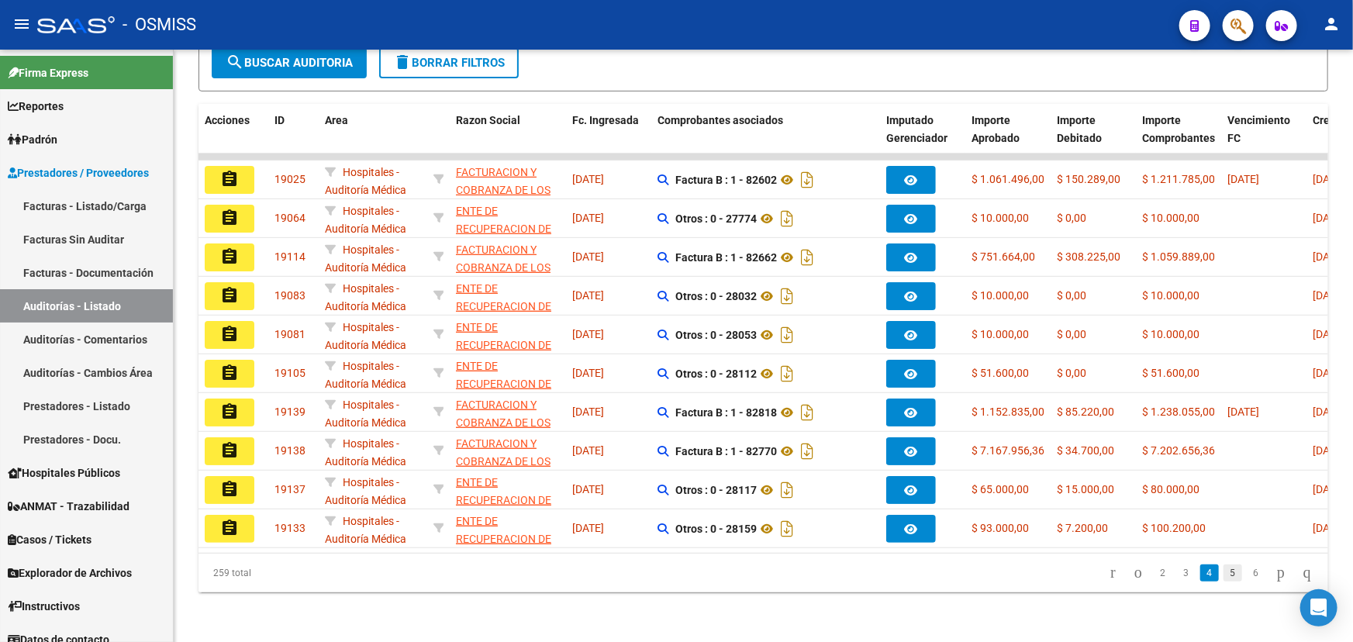
click at [1223, 575] on link "5" at bounding box center [1232, 572] width 19 height 17
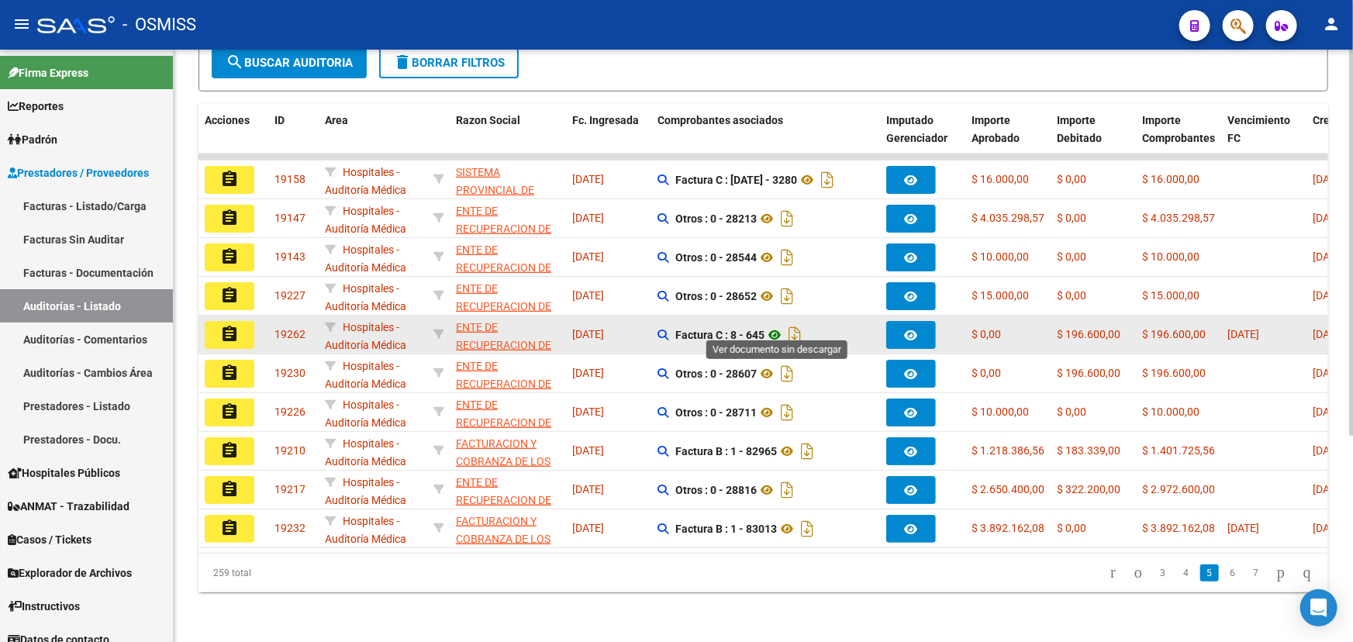
click at [778, 326] on icon at bounding box center [774, 335] width 20 height 19
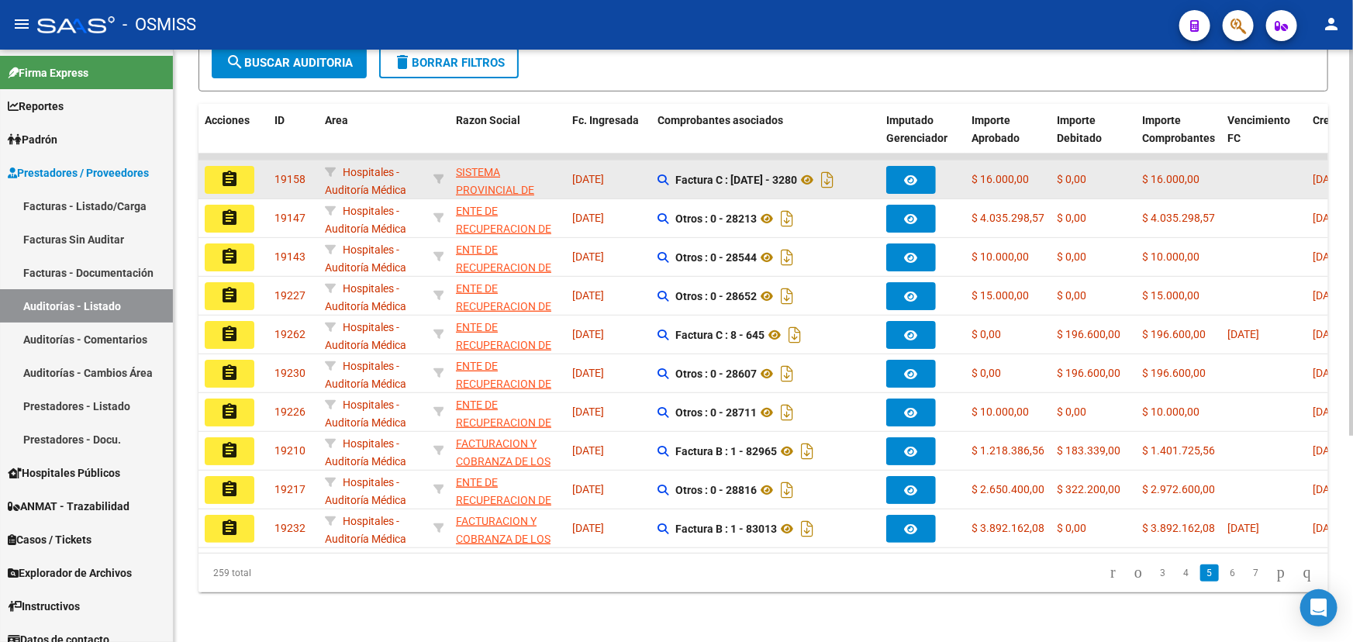
click at [234, 170] on mat-icon "assignment" at bounding box center [229, 179] width 19 height 19
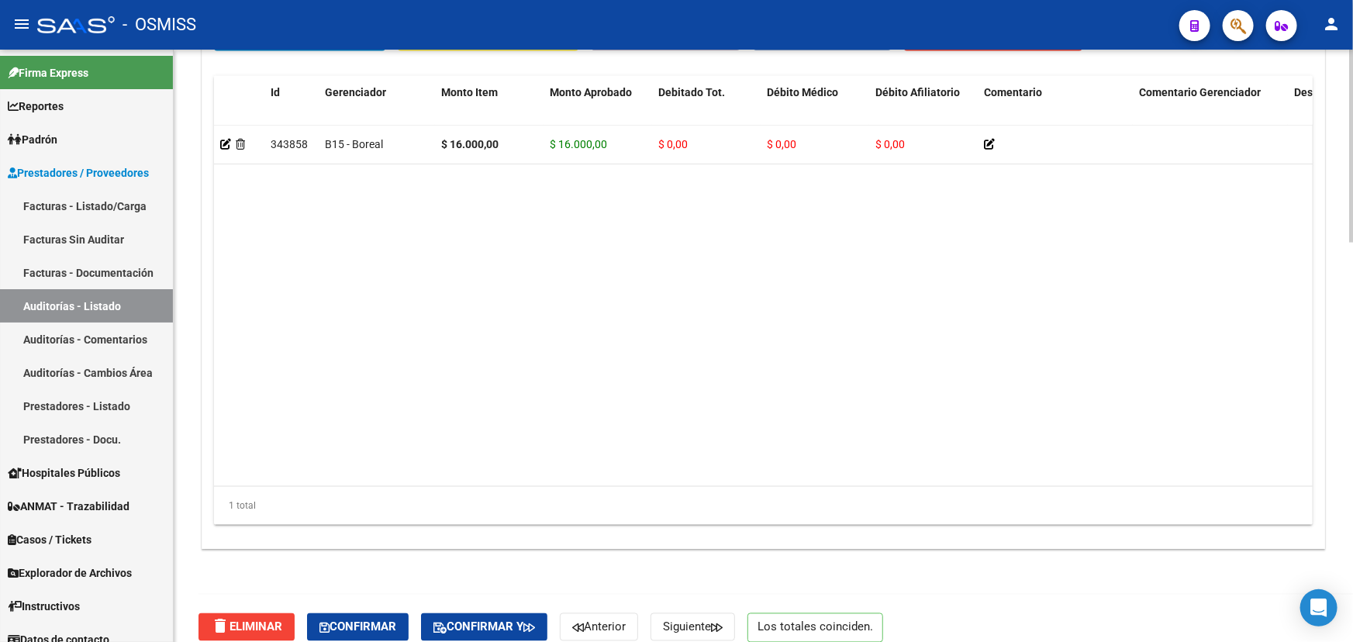
scroll to position [1223, 0]
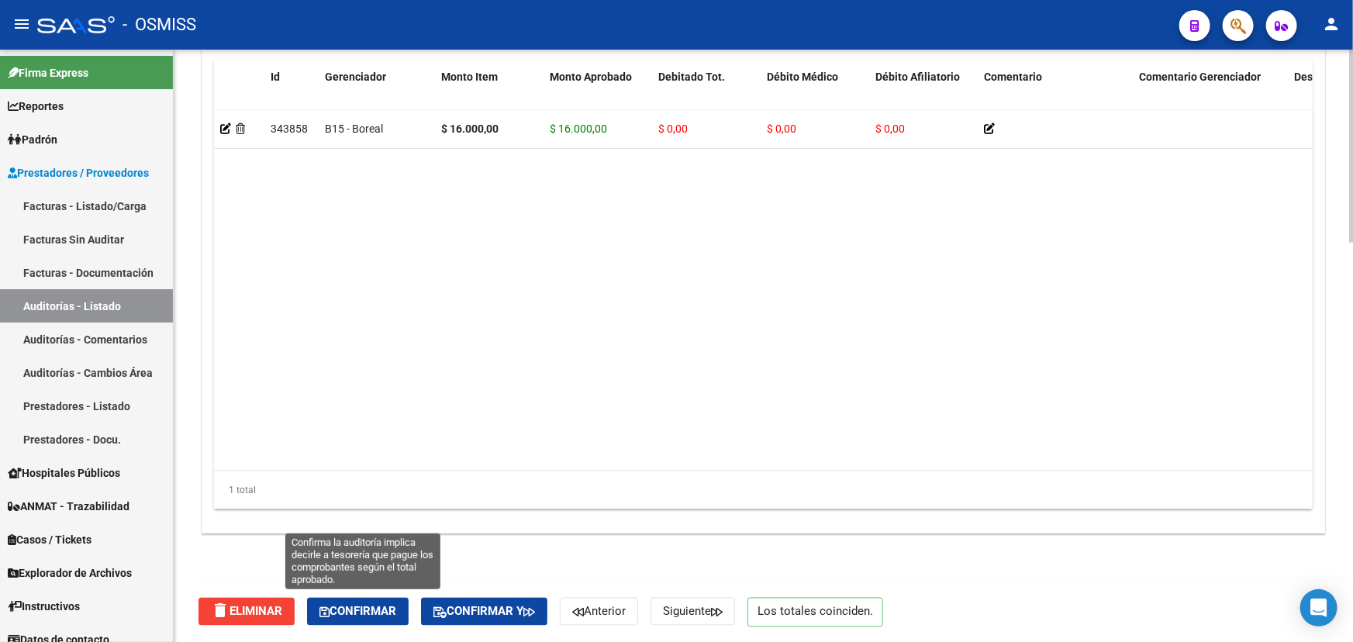
click at [379, 613] on span "Confirmar" at bounding box center [357, 612] width 77 height 14
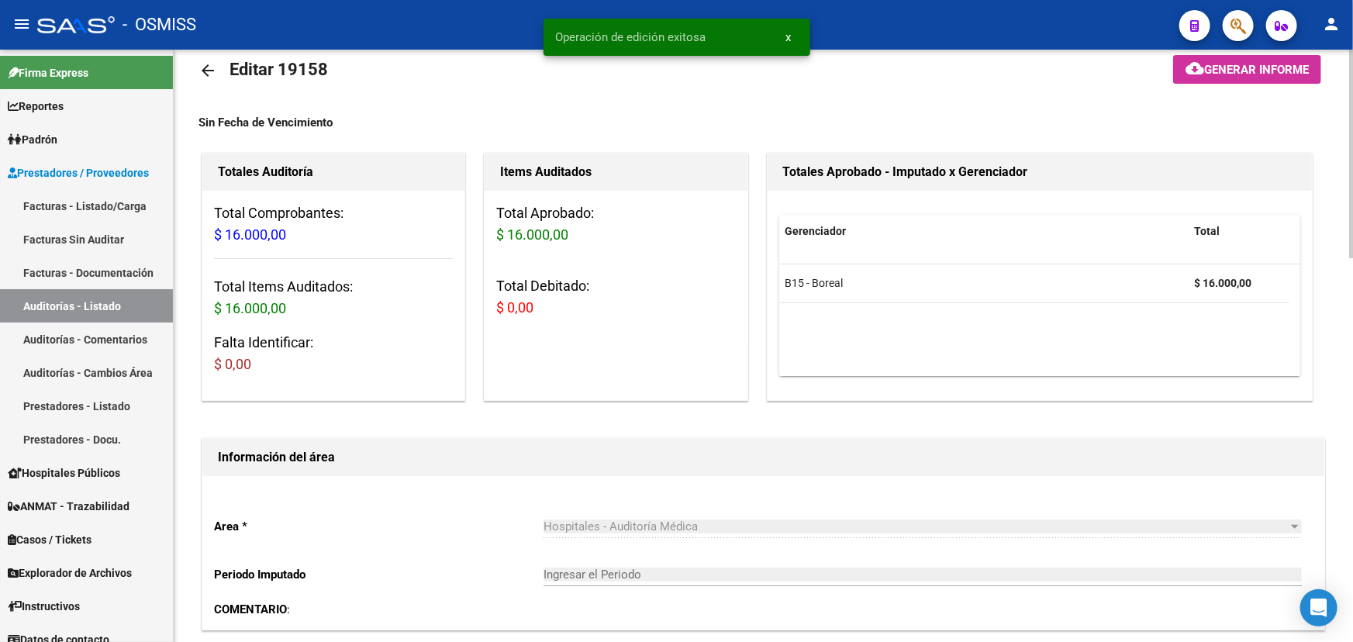
scroll to position [0, 0]
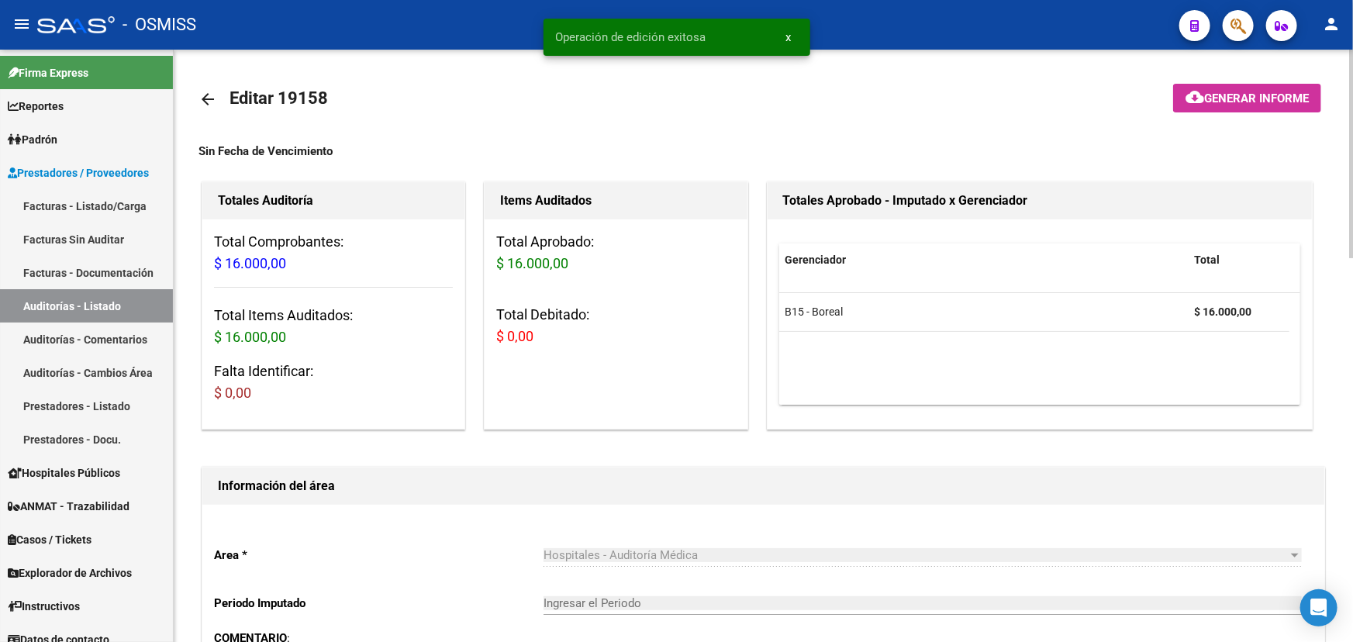
click at [208, 94] on mat-icon "arrow_back" at bounding box center [207, 99] width 19 height 19
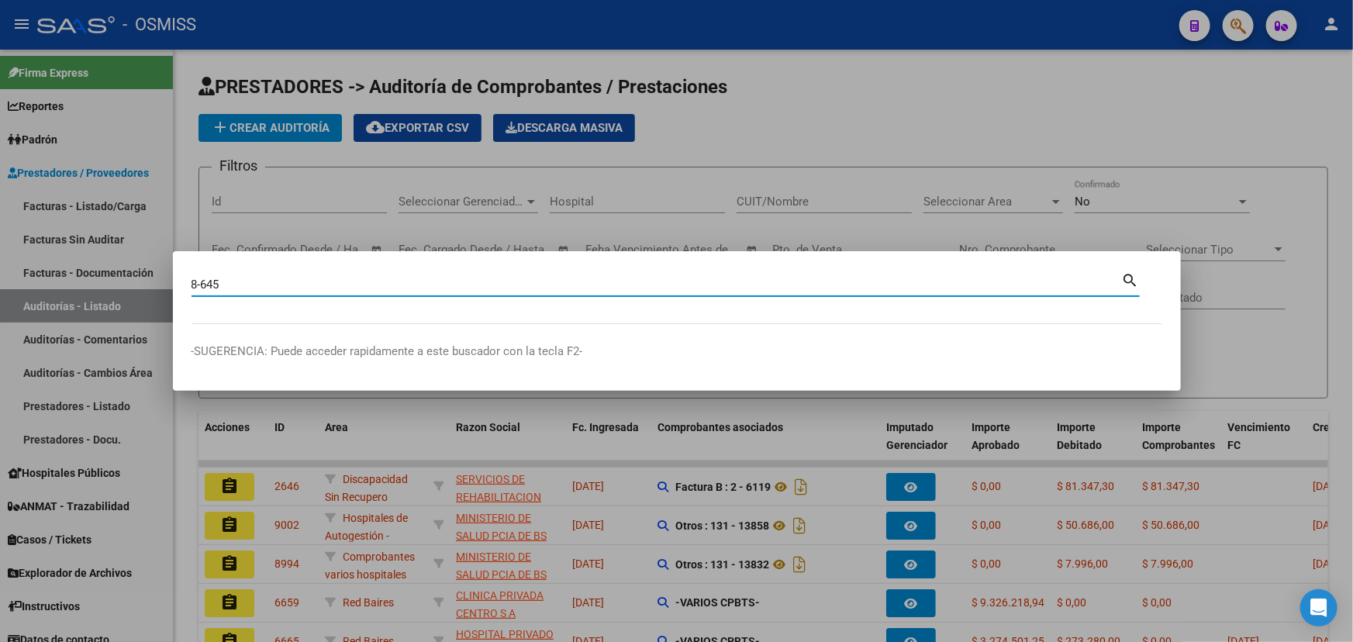
type input "8-645"
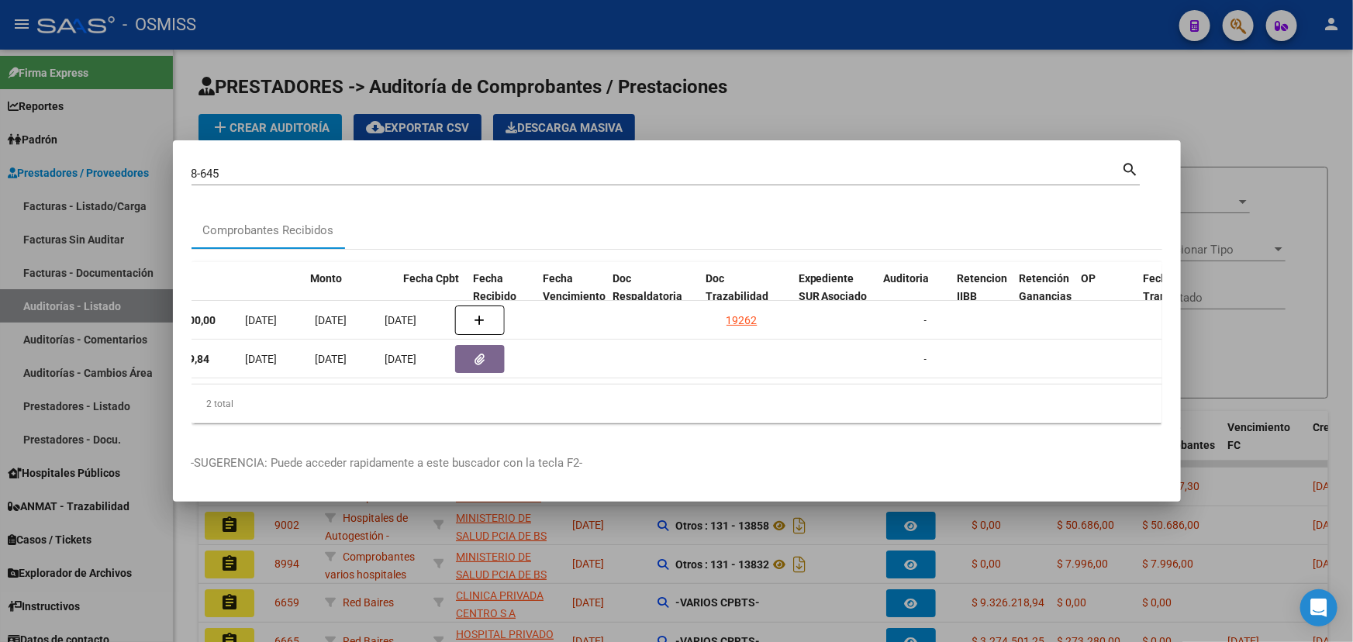
scroll to position [0, 770]
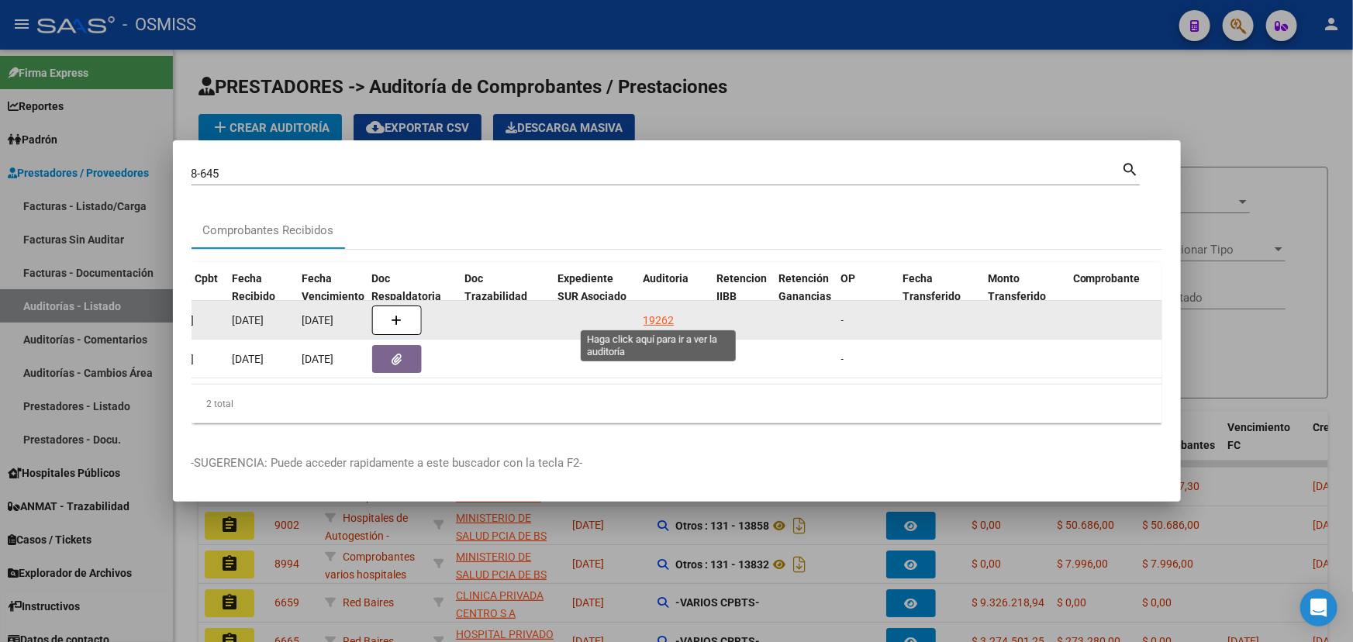
click at [651, 315] on div "19262" at bounding box center [659, 321] width 31 height 18
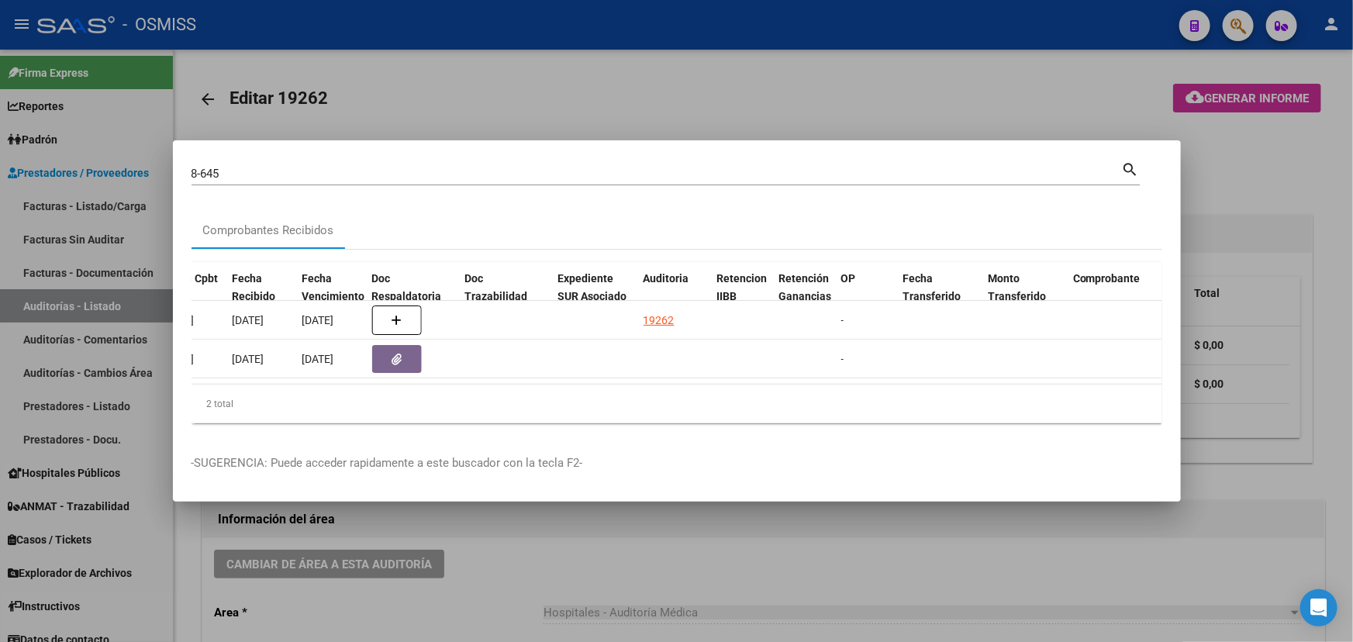
click at [546, 556] on div at bounding box center [676, 321] width 1353 height 642
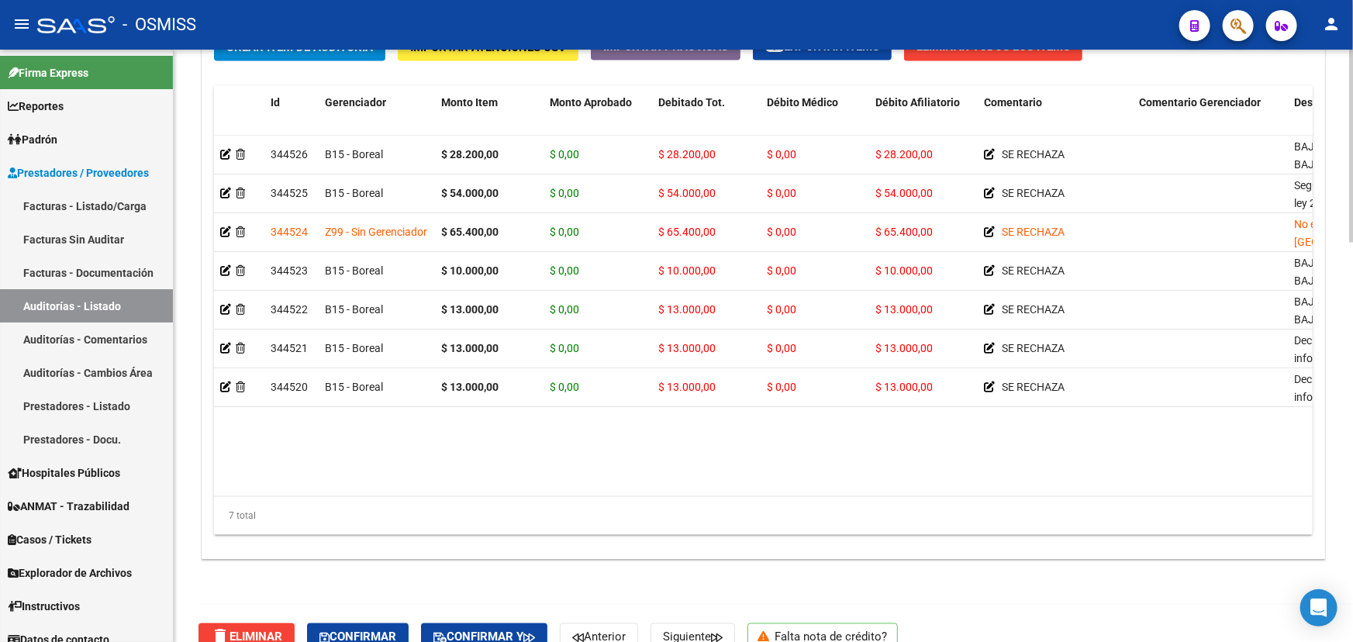
scroll to position [1223, 0]
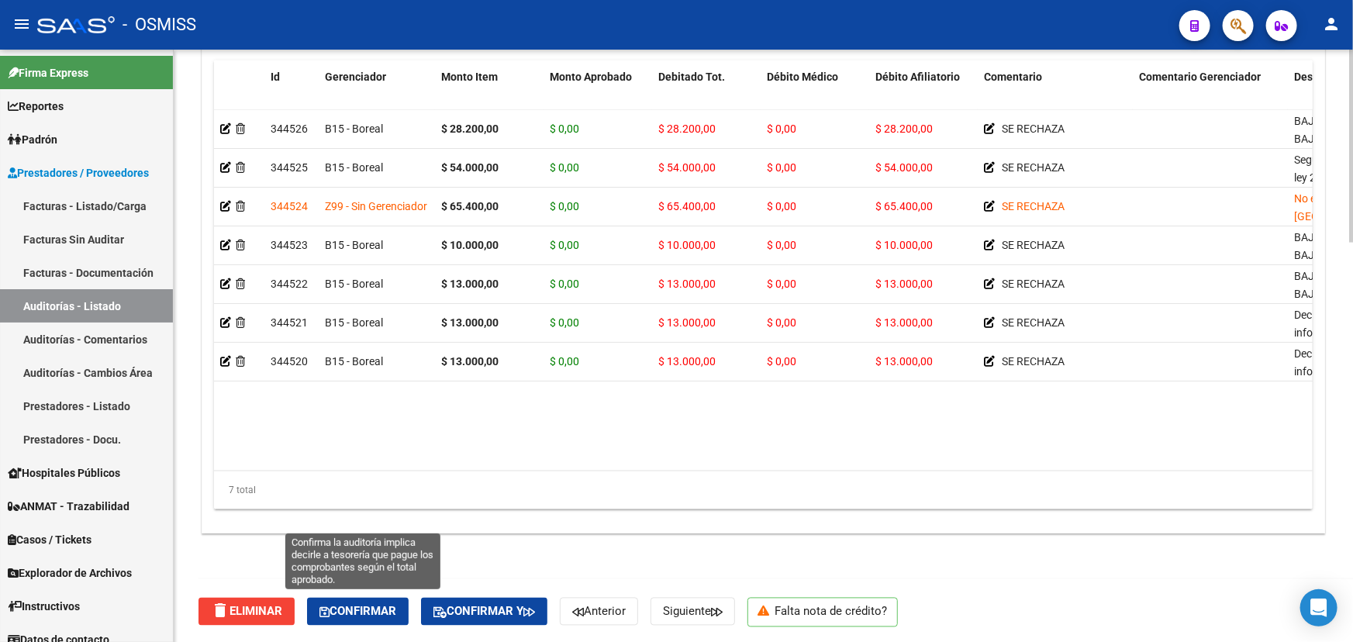
click at [372, 605] on span "Confirmar" at bounding box center [357, 612] width 77 height 14
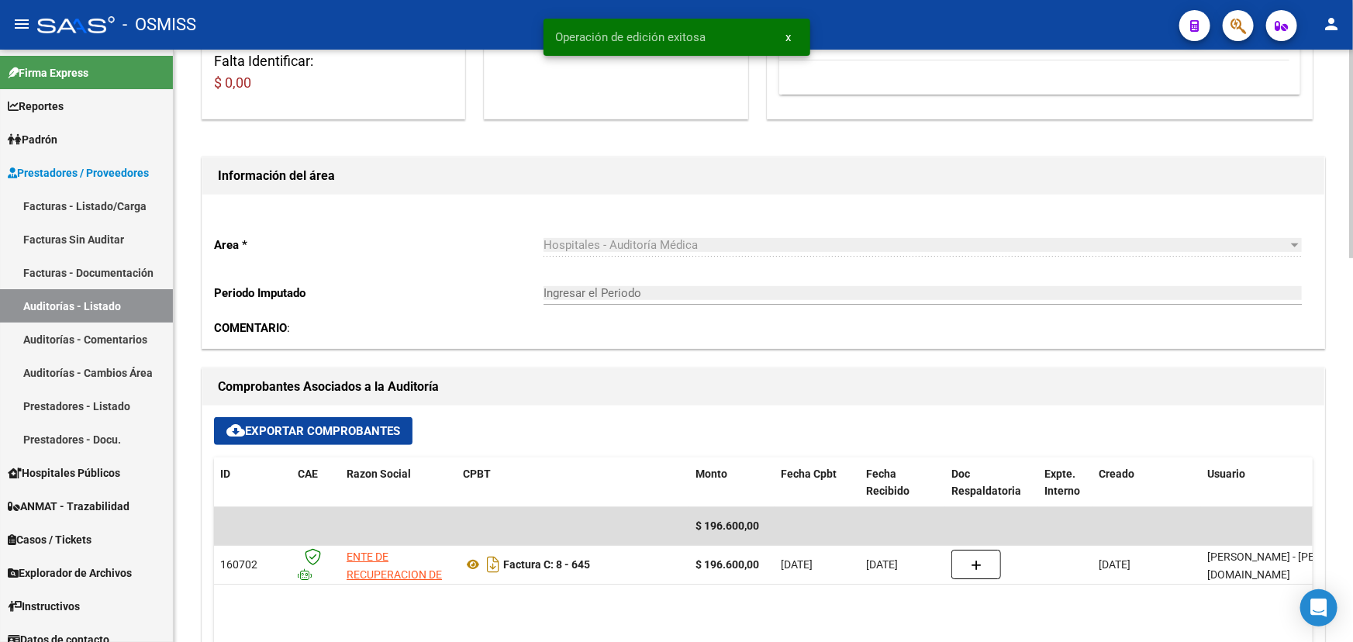
scroll to position [0, 0]
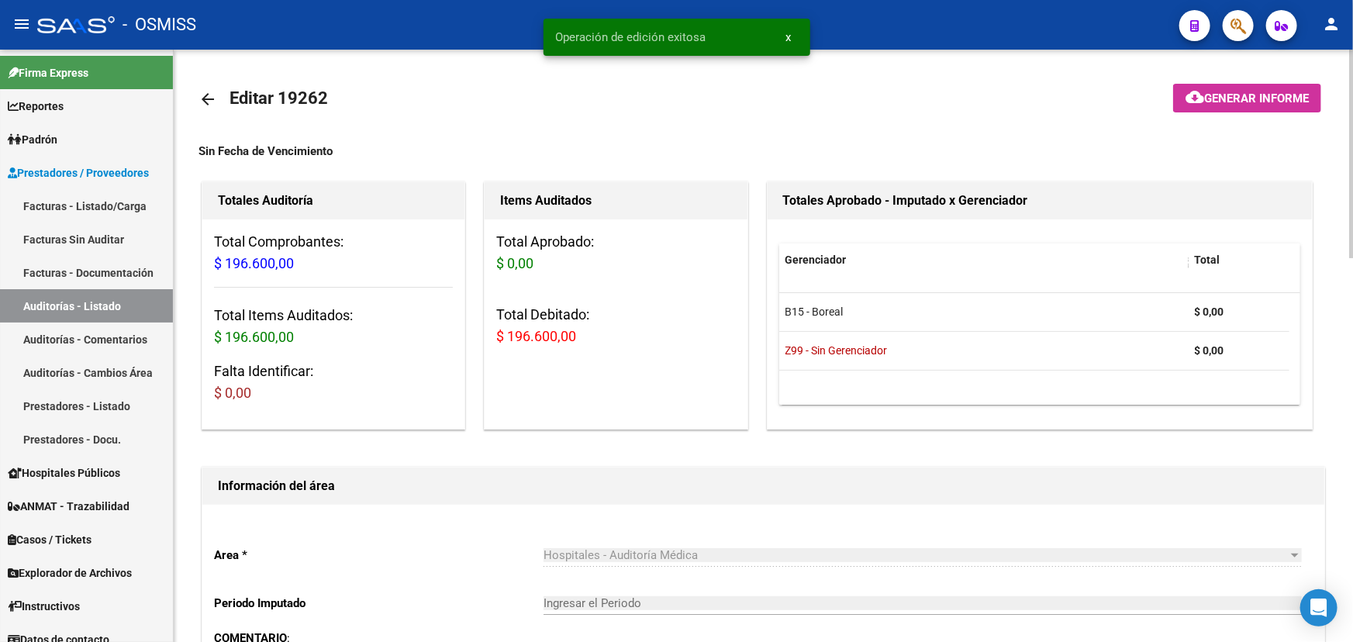
click at [208, 99] on mat-icon "arrow_back" at bounding box center [207, 99] width 19 height 19
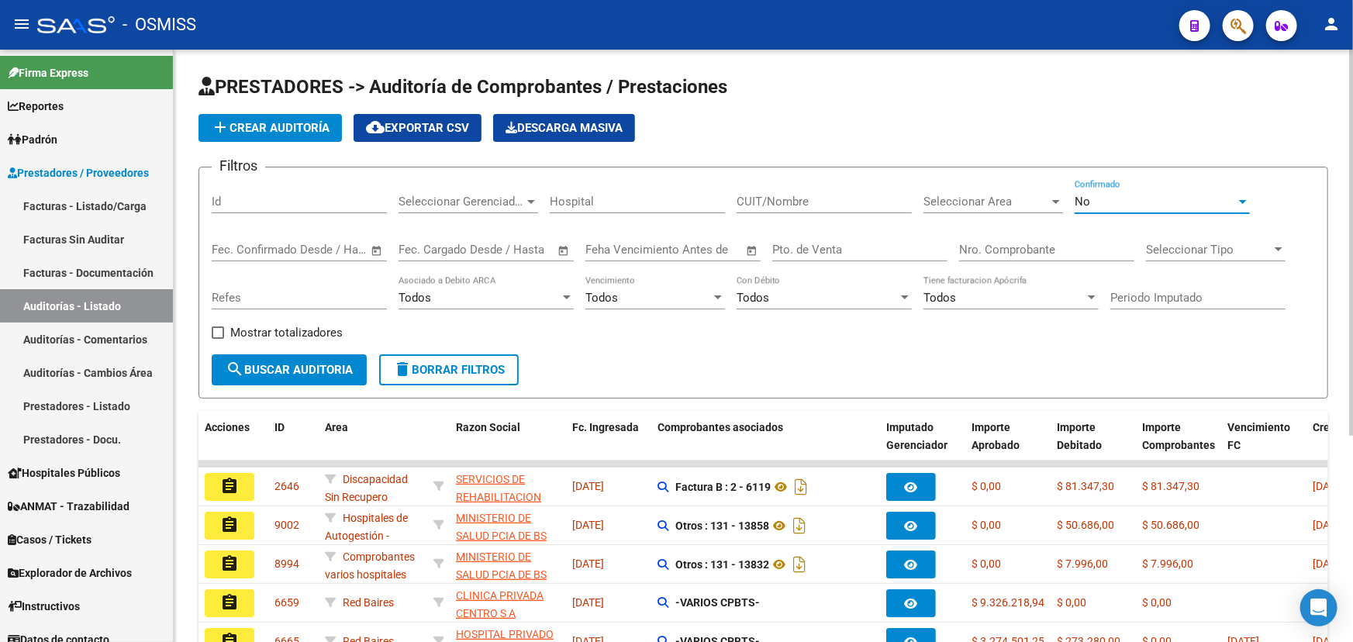
click at [1182, 202] on div "No" at bounding box center [1155, 202] width 161 height 14
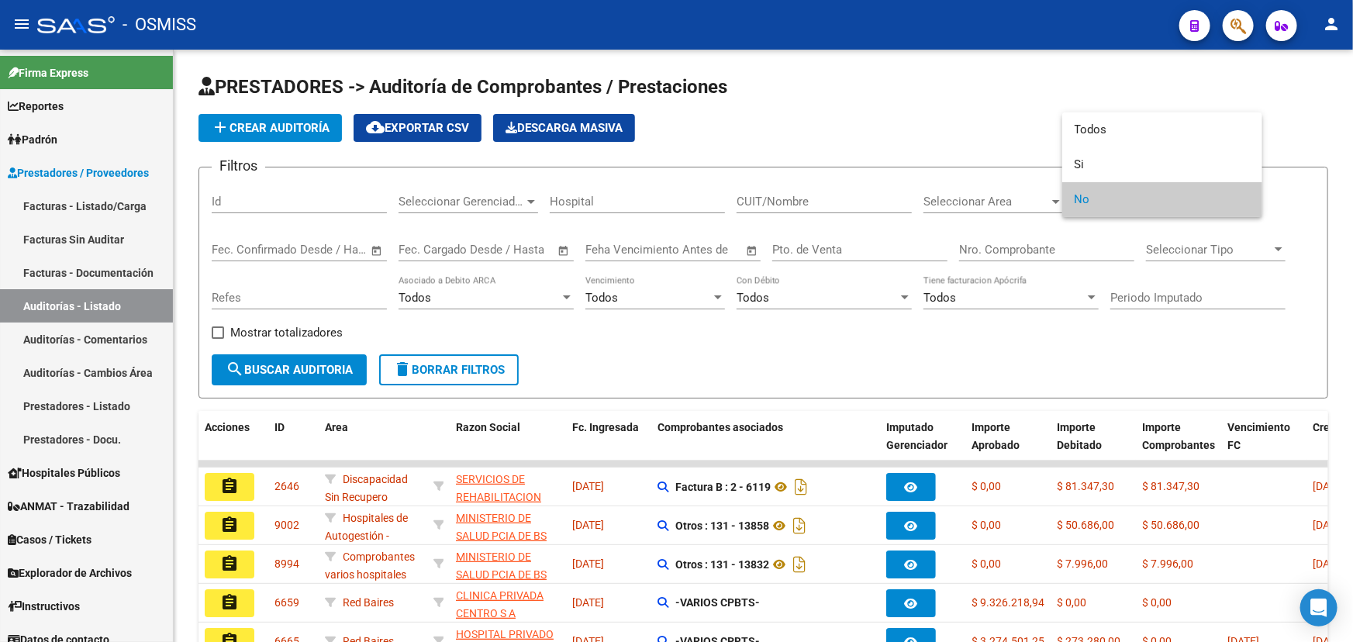
click at [1092, 205] on span "No" at bounding box center [1162, 199] width 175 height 35
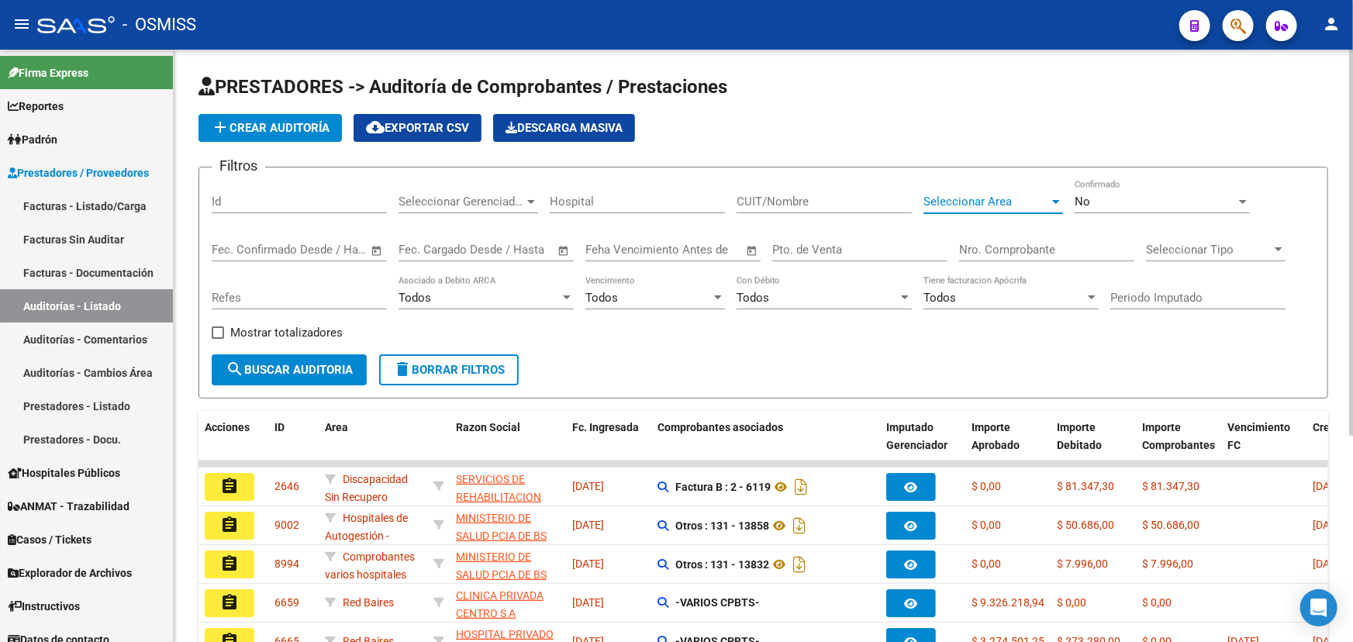
click at [971, 195] on span "Seleccionar Area" at bounding box center [986, 202] width 126 height 14
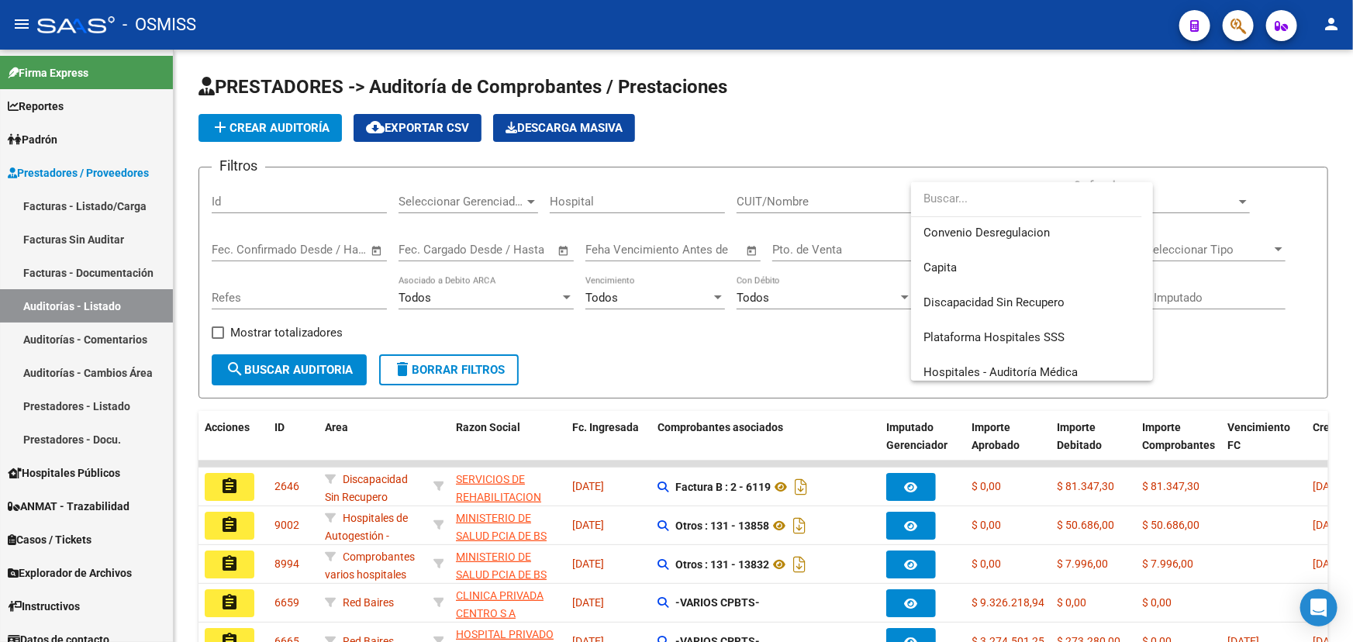
scroll to position [281, 0]
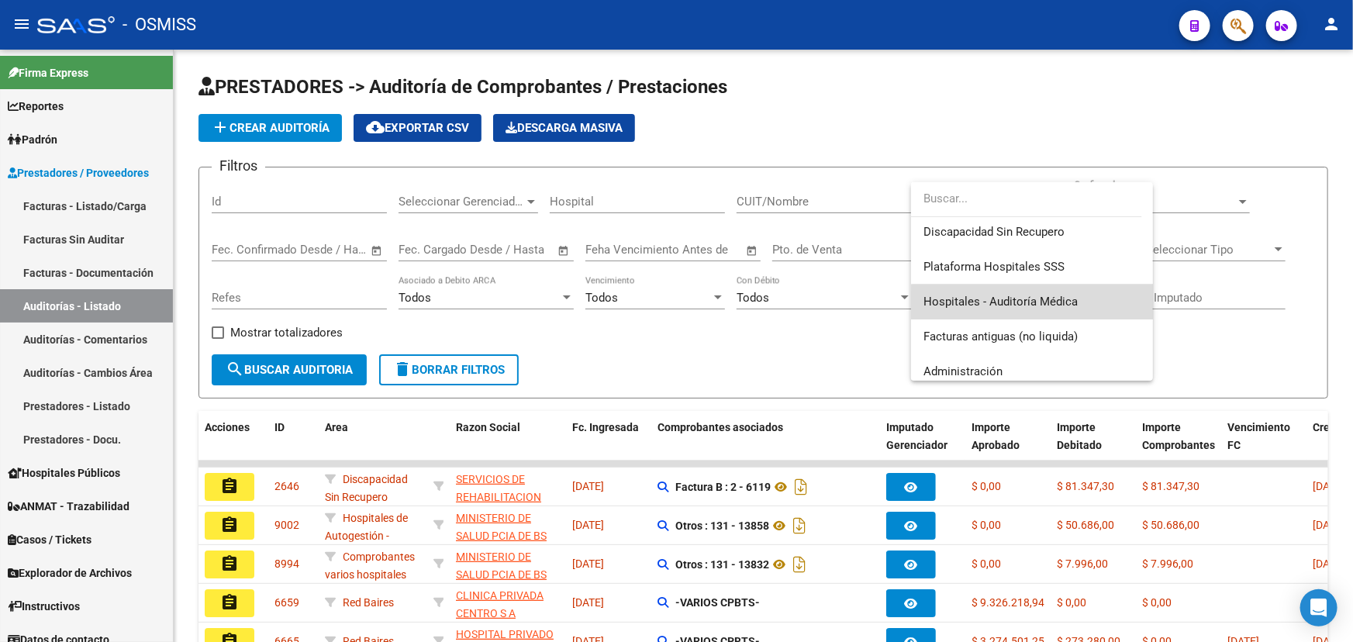
click at [1041, 309] on span "Hospitales - Auditoría Médica" at bounding box center [1031, 302] width 217 height 35
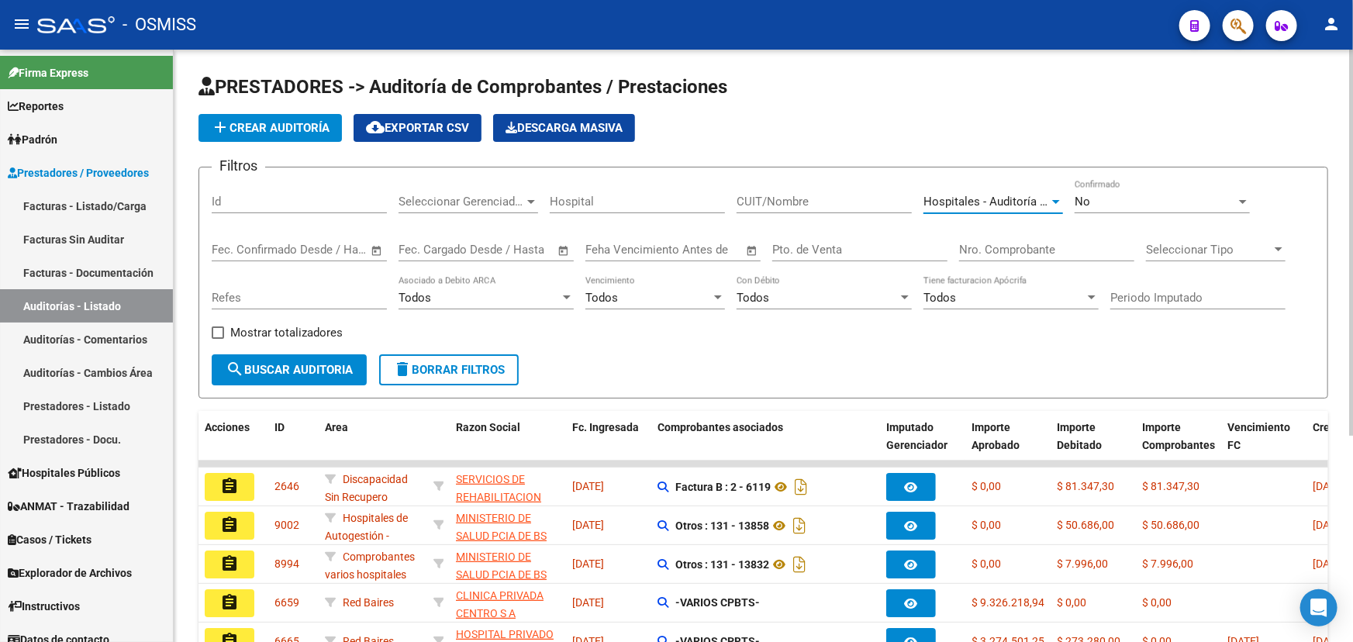
click at [295, 376] on button "search Buscar Auditoria" at bounding box center [289, 369] width 155 height 31
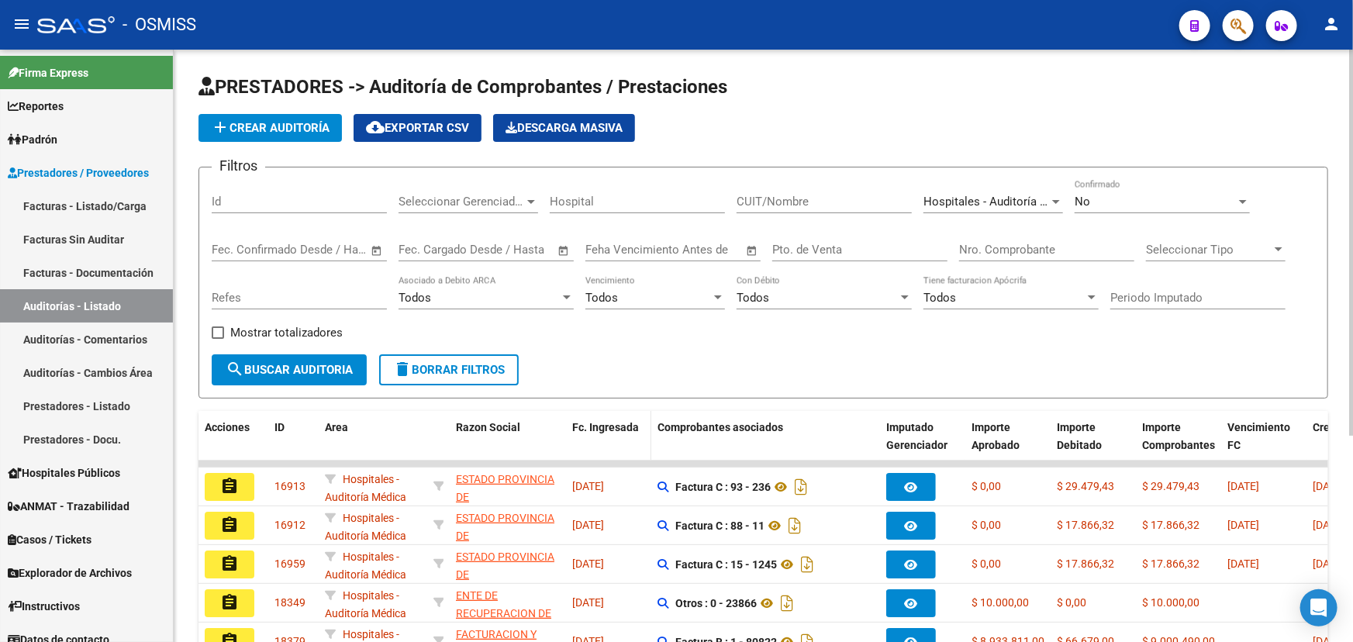
click at [632, 433] on div "Fc. Ingresada" at bounding box center [608, 428] width 73 height 18
click at [623, 426] on span "Fc. Ingresada" at bounding box center [605, 427] width 67 height 12
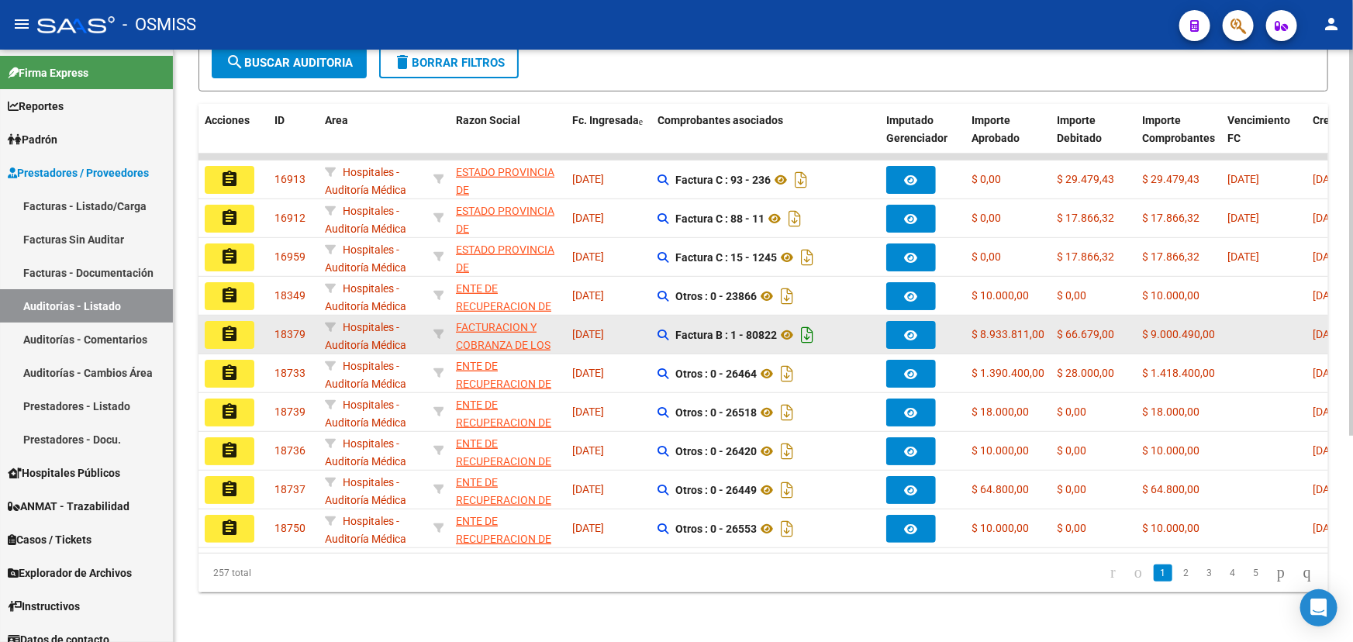
scroll to position [315, 0]
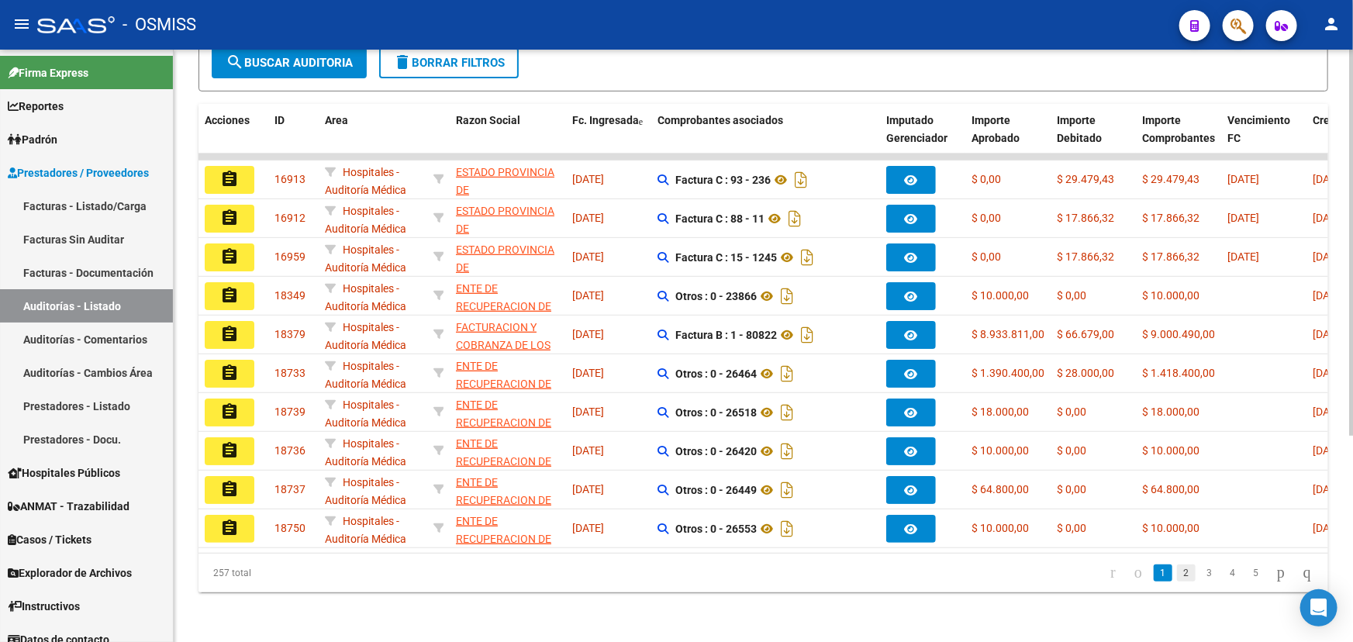
click at [1177, 575] on link "2" at bounding box center [1186, 572] width 19 height 17
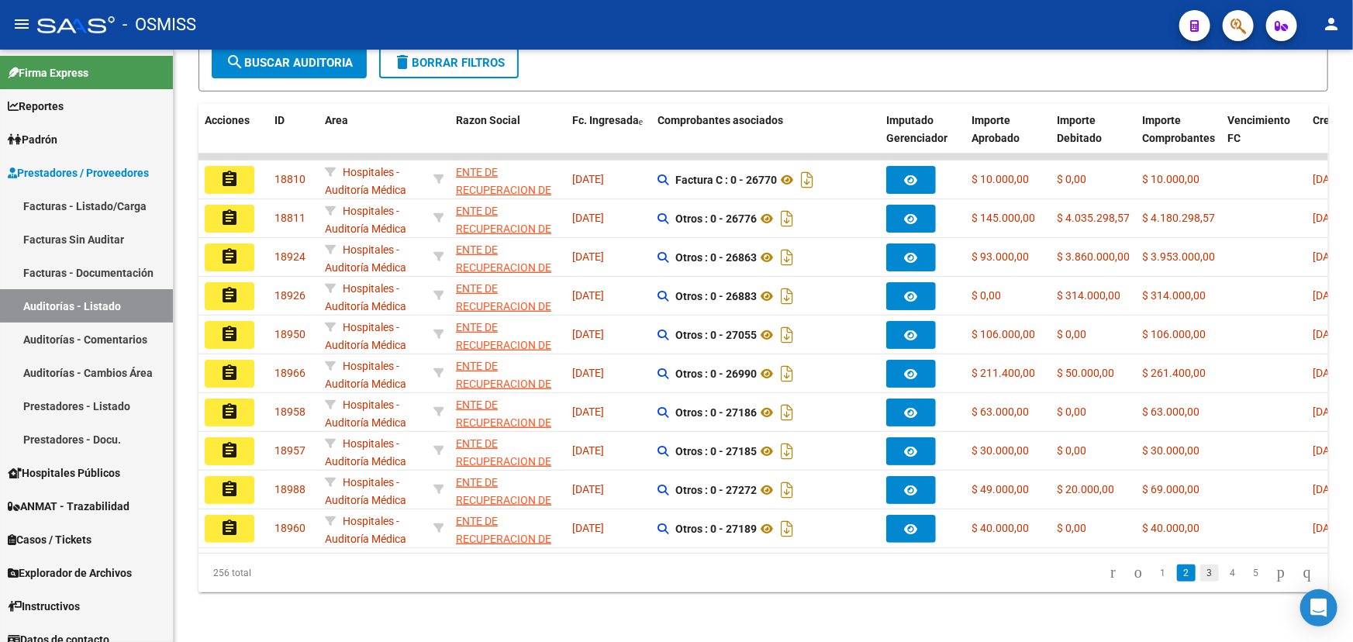
click at [1200, 576] on link "3" at bounding box center [1209, 572] width 19 height 17
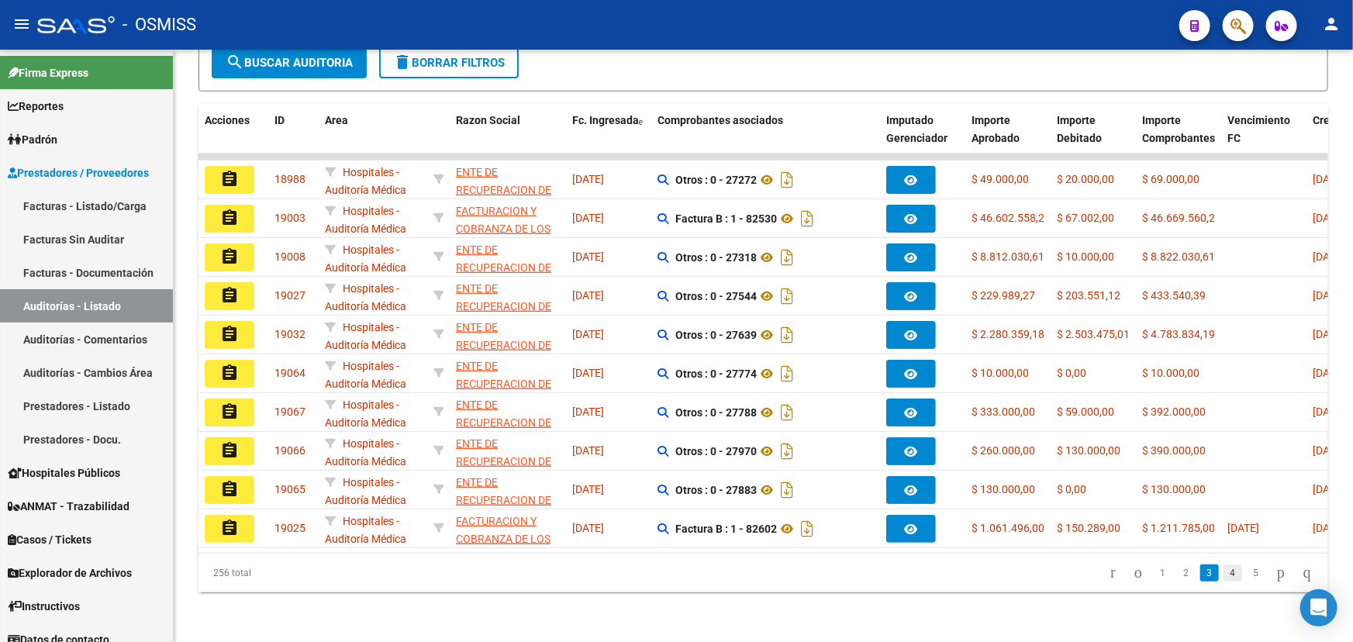
click at [1223, 573] on link "4" at bounding box center [1232, 572] width 19 height 17
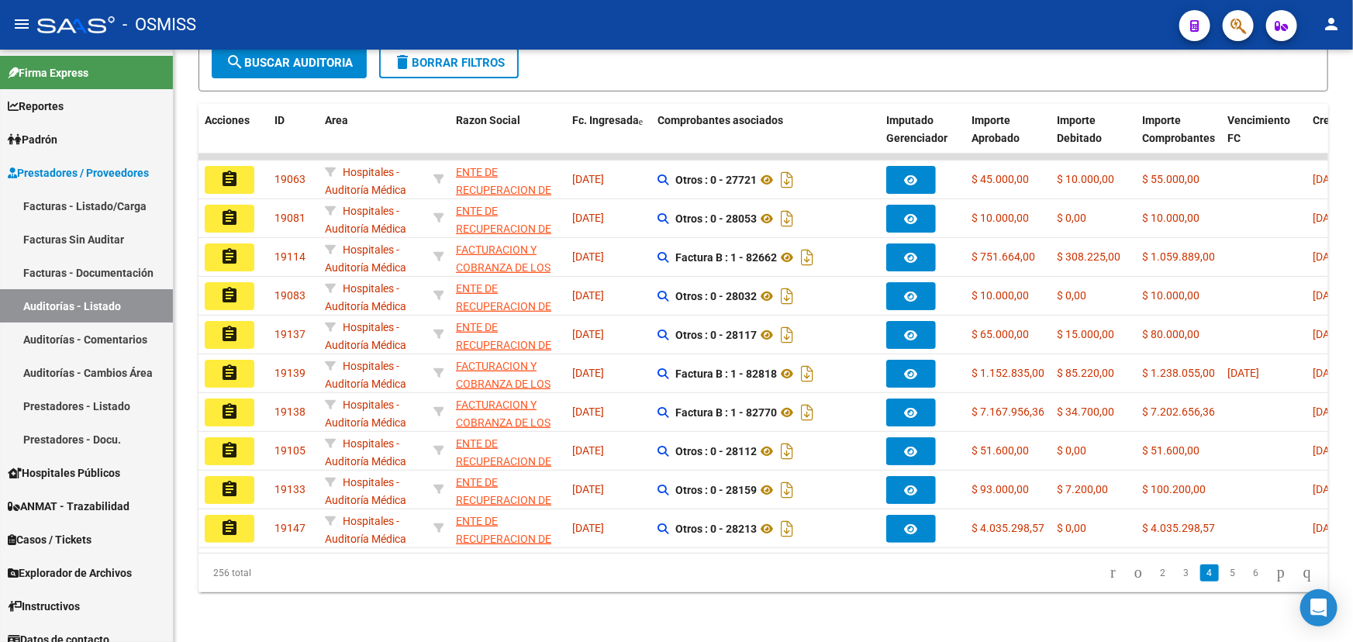
click at [1223, 573] on link "5" at bounding box center [1232, 572] width 19 height 17
